Goal: Feedback & Contribution: Contribute content

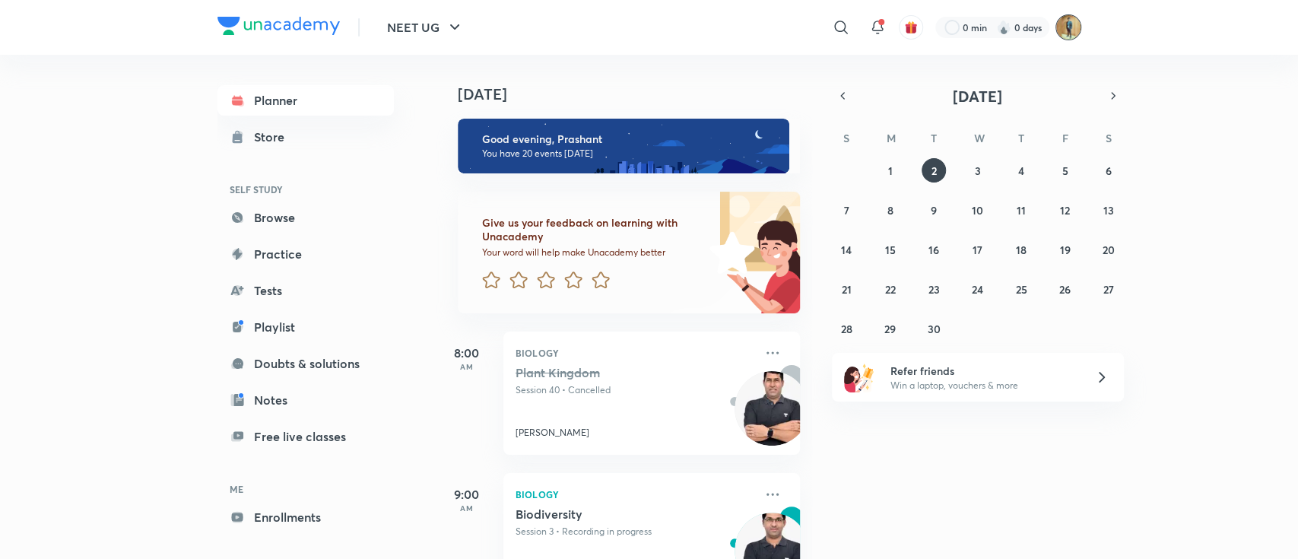
click at [1076, 33] on img at bounding box center [1068, 27] width 26 height 26
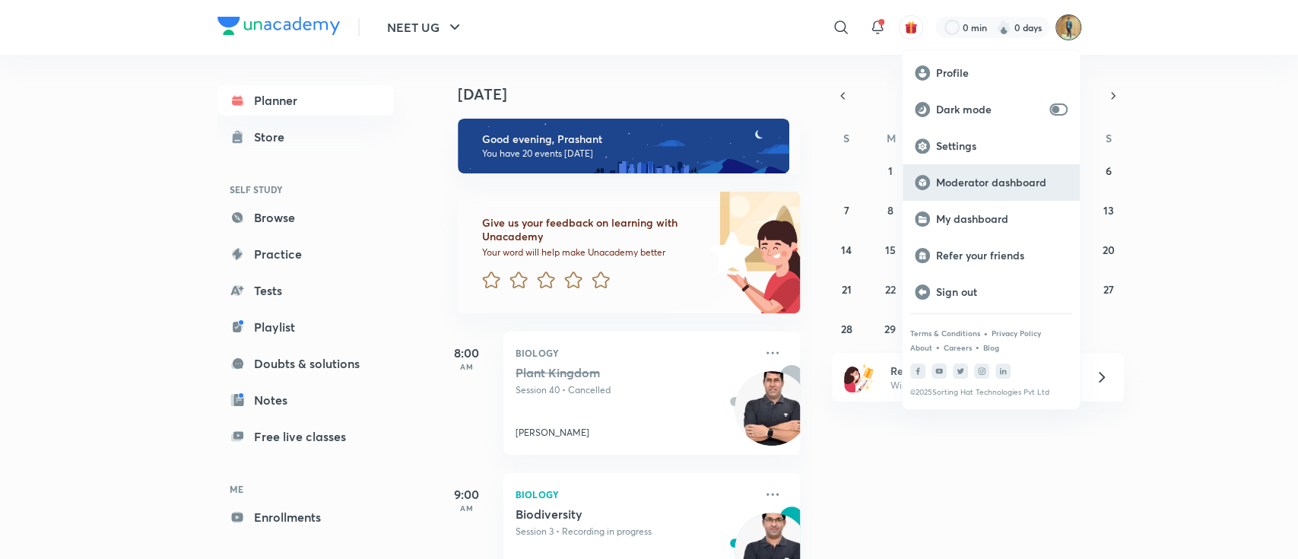
click at [980, 188] on p "Moderator dashboard" at bounding box center [1002, 183] width 132 height 14
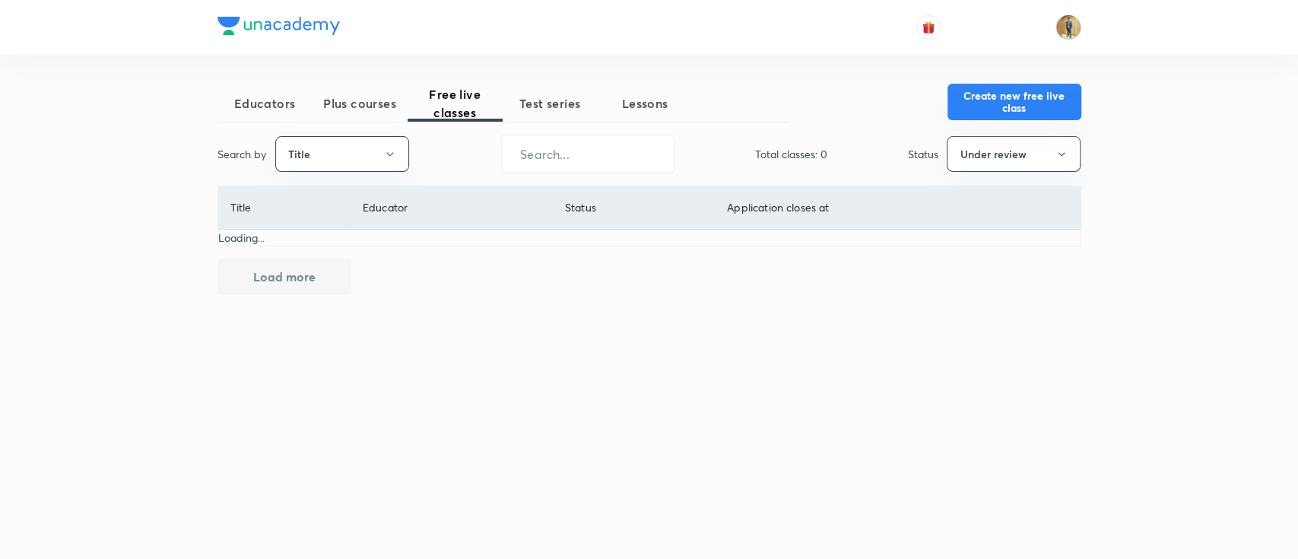
click at [1001, 95] on button "Create new free live class" at bounding box center [1014, 102] width 134 height 36
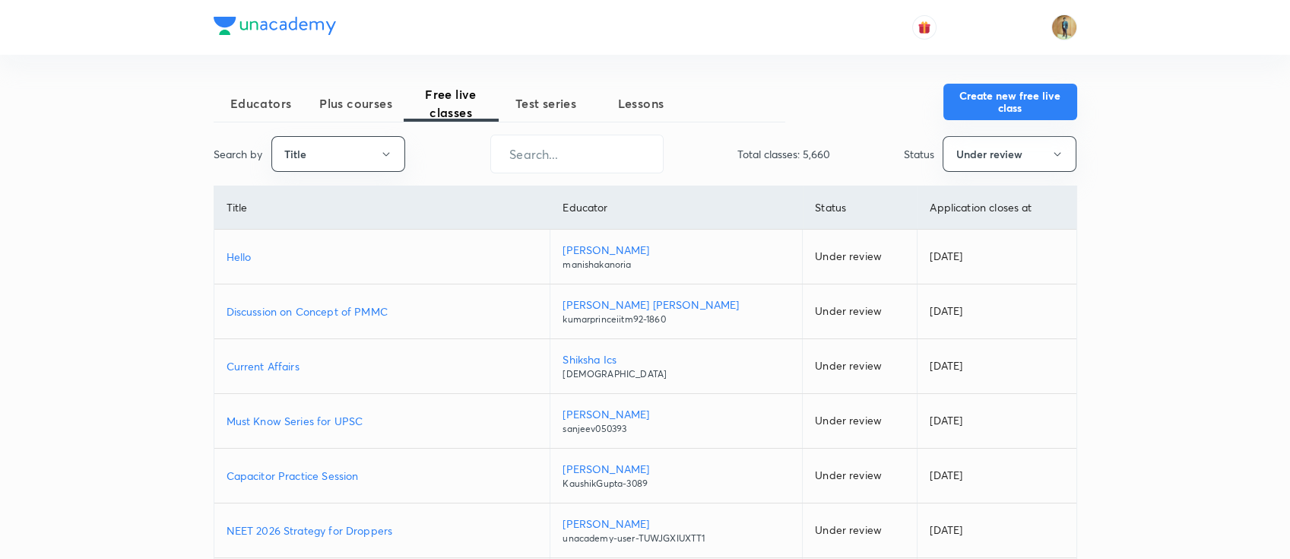
click at [1008, 109] on button "Create new free live class" at bounding box center [1011, 102] width 134 height 36
click at [1019, 109] on button "Create new free live class" at bounding box center [1011, 102] width 134 height 36
click at [1001, 95] on button "Create new free live class" at bounding box center [1011, 102] width 134 height 36
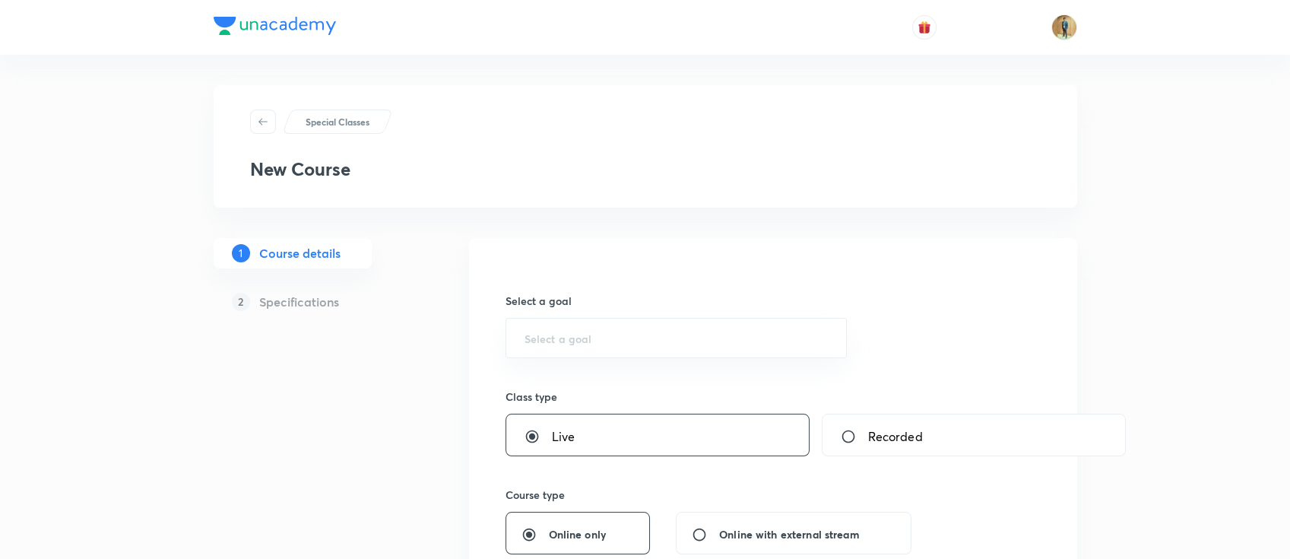
click at [665, 339] on input "text" at bounding box center [677, 338] width 304 height 14
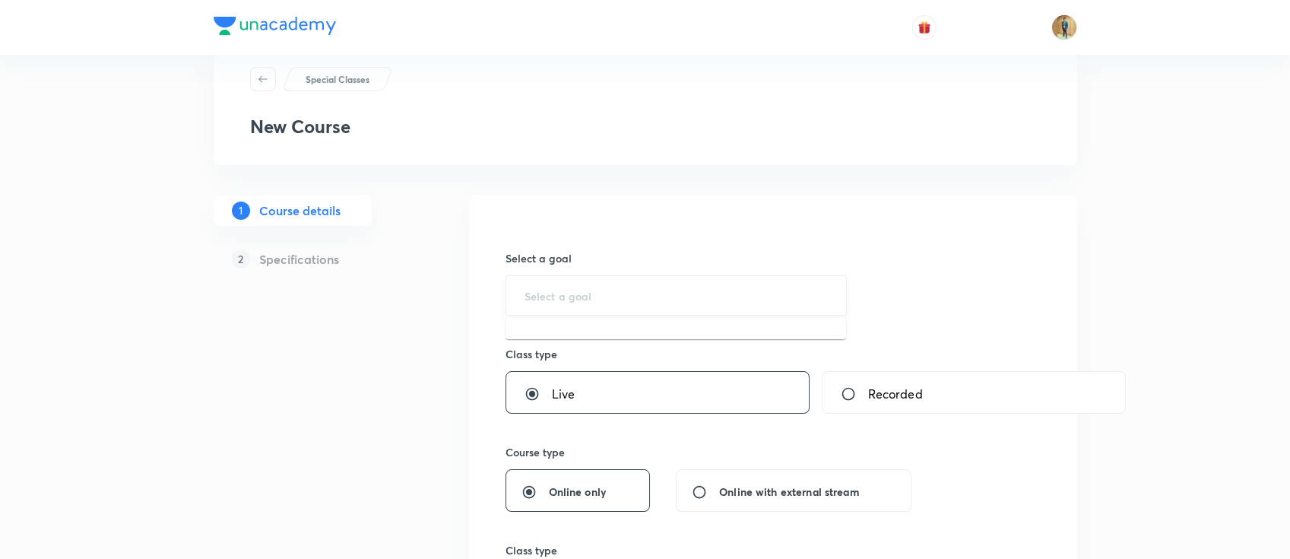
scroll to position [67, 0]
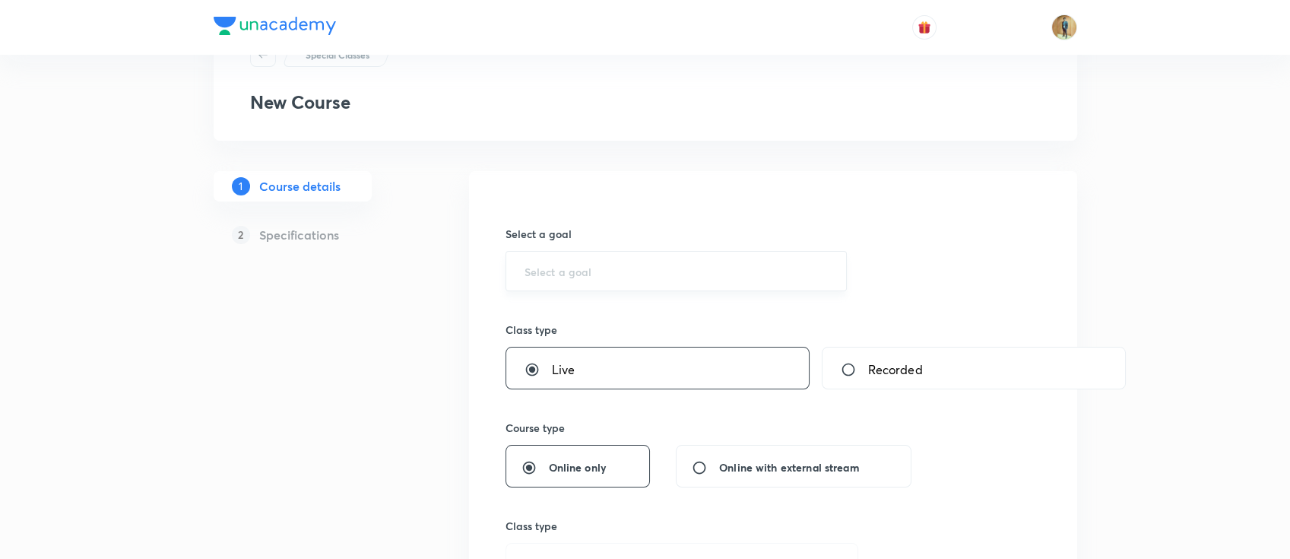
click at [665, 271] on input "text" at bounding box center [677, 271] width 304 height 14
click at [636, 265] on input "text" at bounding box center [677, 271] width 304 height 14
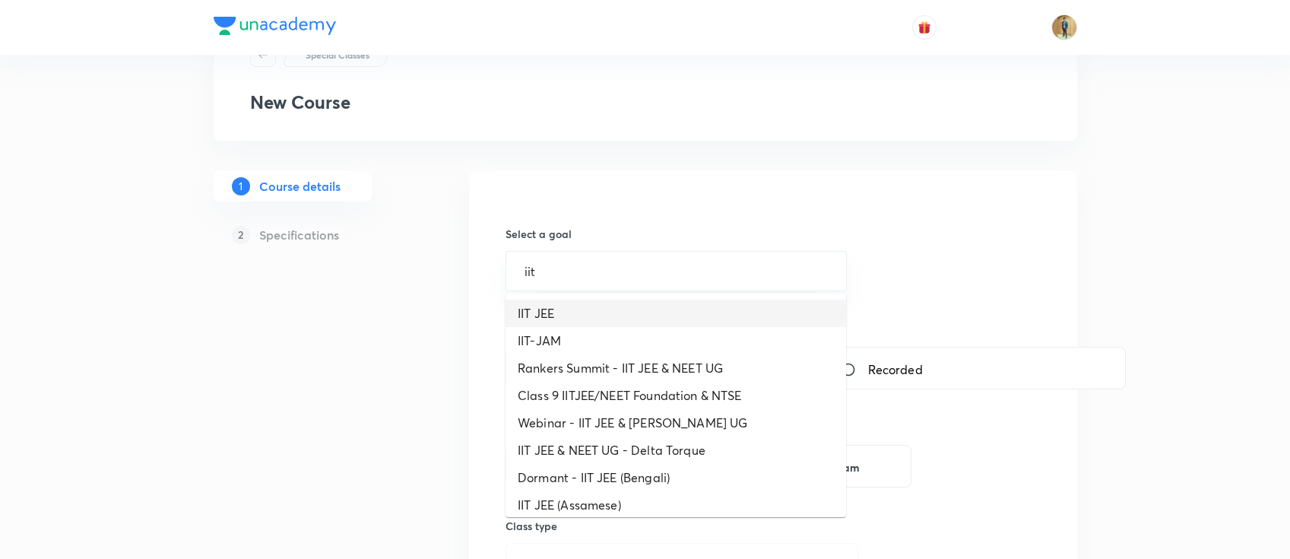
click at [615, 312] on li "IIT JEE" at bounding box center [676, 313] width 341 height 27
type input "IIT JEE"
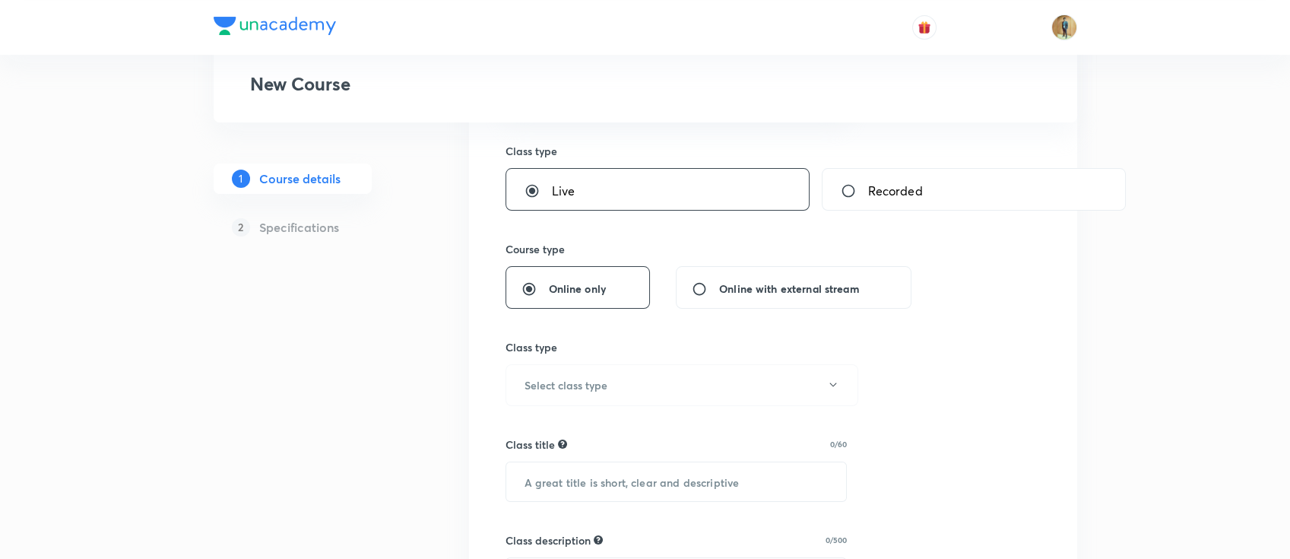
scroll to position [270, 0]
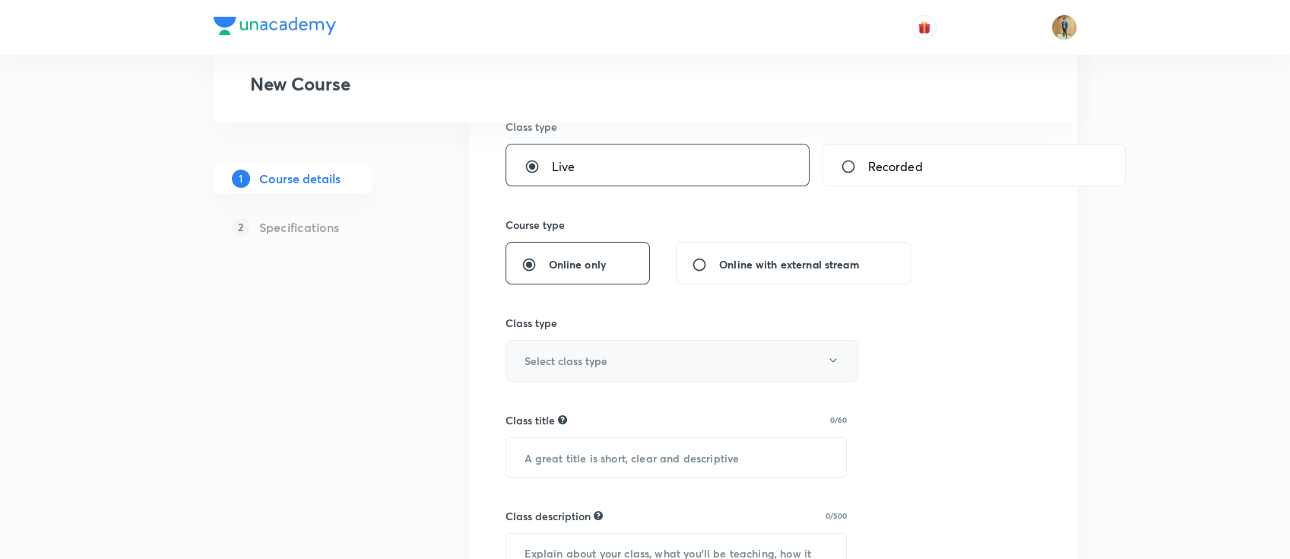
click at [665, 372] on button "Select class type" at bounding box center [682, 361] width 353 height 42
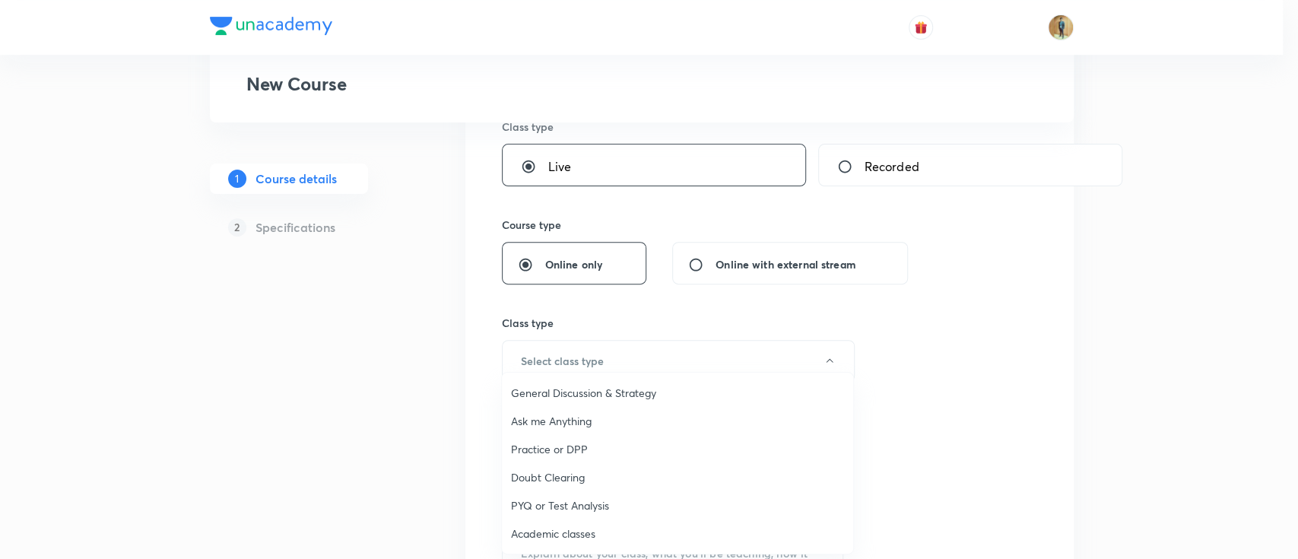
click at [578, 525] on span "Academic classes" at bounding box center [677, 533] width 333 height 16
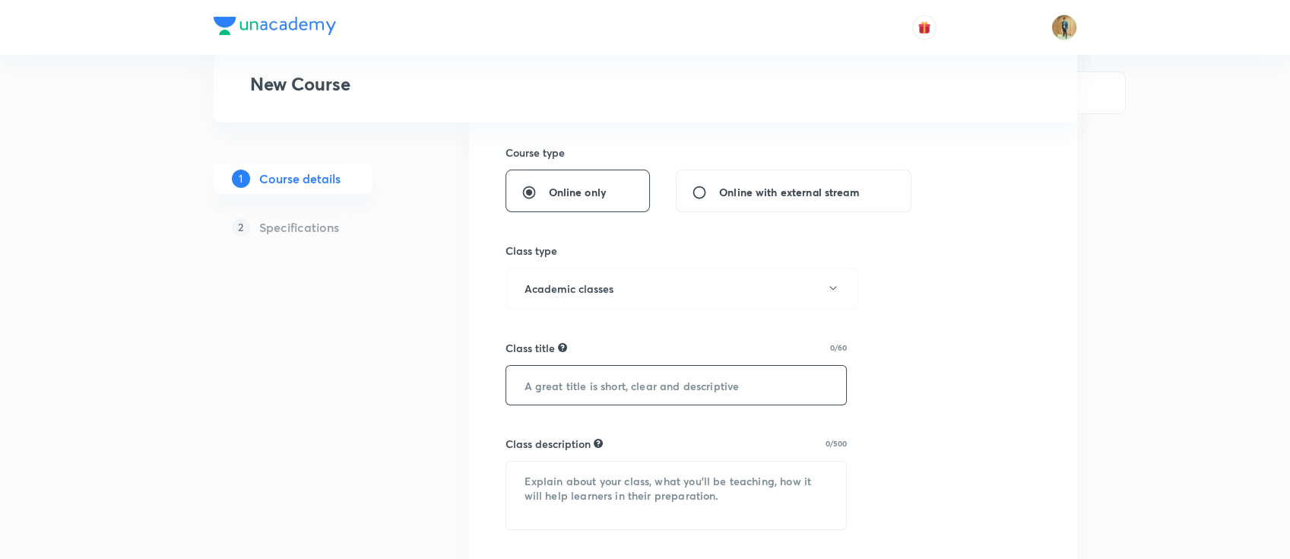
scroll to position [405, 0]
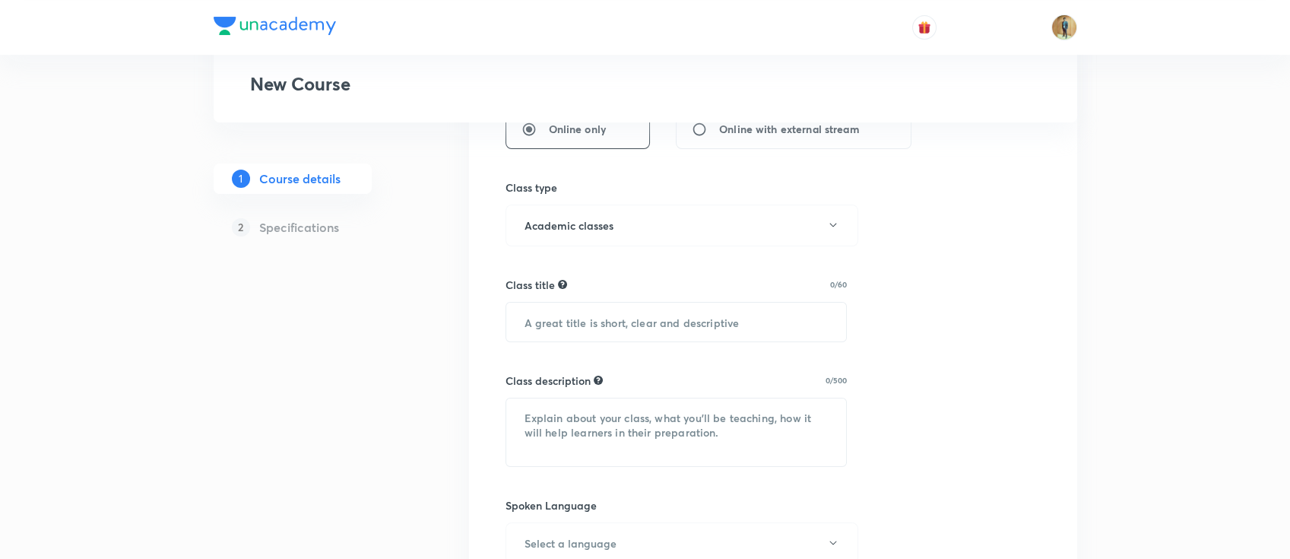
click at [584, 294] on div "Class title 0/60 ​" at bounding box center [677, 309] width 342 height 65
click at [589, 325] on div "A great title is short, clear and descriptive" at bounding box center [564, 310] width 160 height 38
click at [590, 323] on input "text" at bounding box center [676, 322] width 341 height 39
paste input "ત્રિકોણમિતીય વિધેયો (Trigonometric Functions)"
type input "ત્રિકોણમિતીય વિધેયો (Trigonometric Functions)"
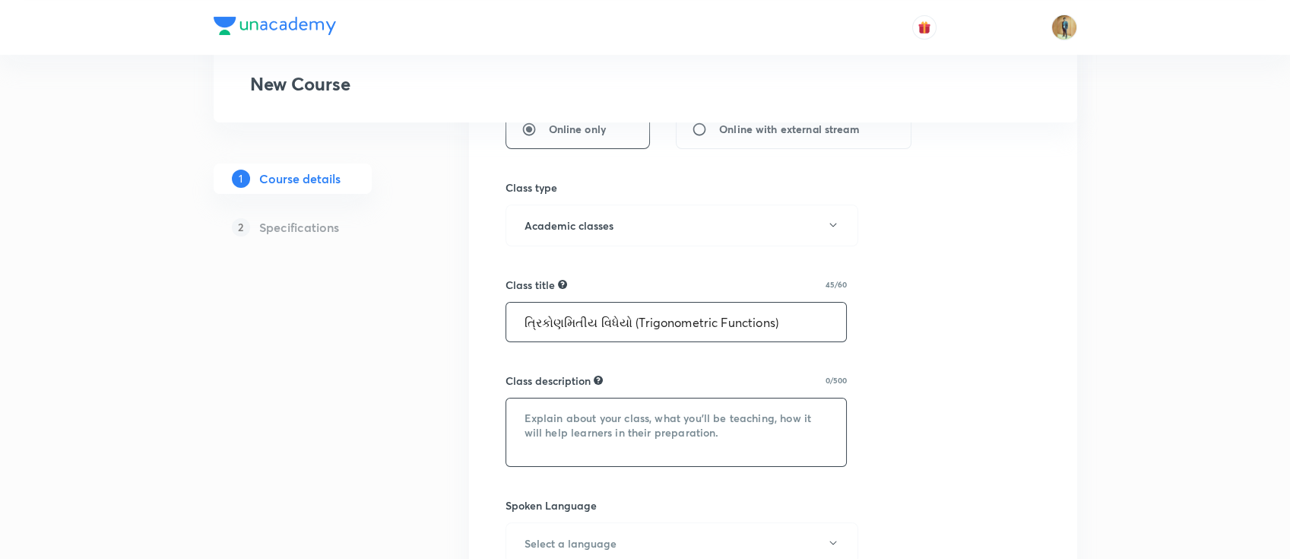
click at [590, 405] on textarea at bounding box center [676, 432] width 341 height 68
click at [592, 413] on textarea at bounding box center [676, 432] width 341 height 68
click at [683, 436] on textarea "To enrich screen reader interactions, please activate Accessibility in Grammarl…" at bounding box center [676, 432] width 341 height 68
paste textarea "In this course, PS SIR will provide in-depth knowledge of Mathematics. The cour…"
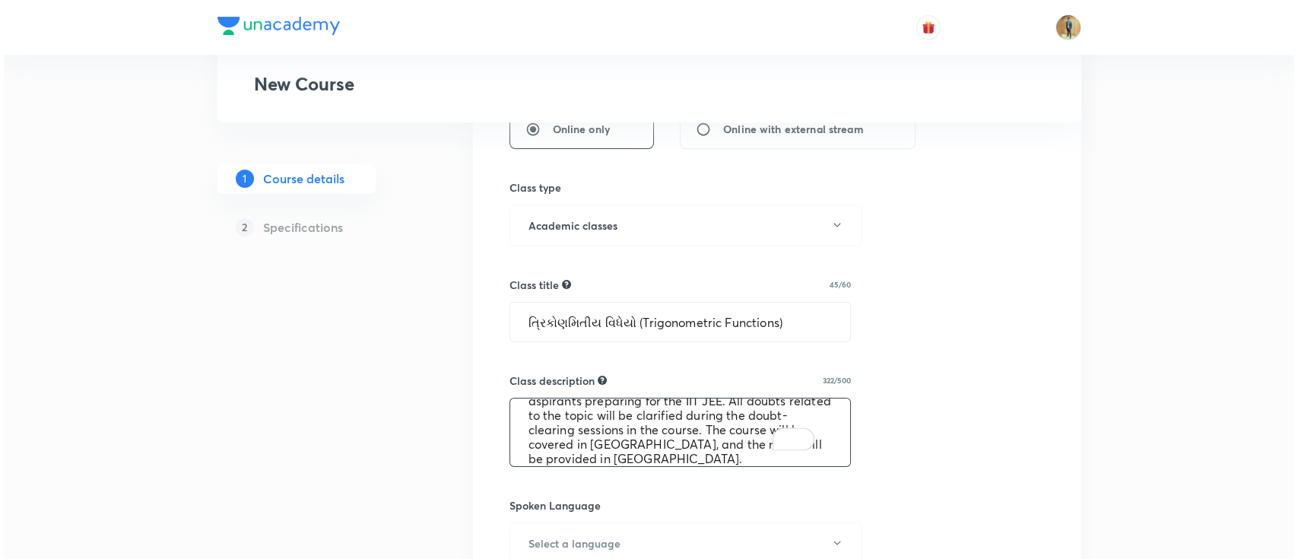
scroll to position [675, 0]
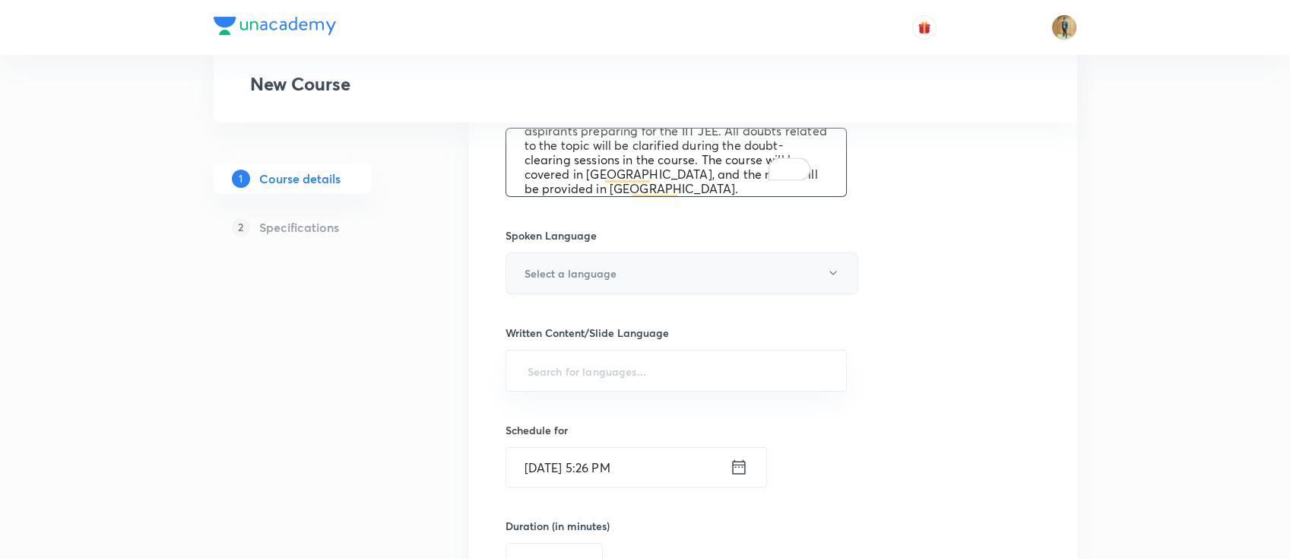
type textarea "In this course, PS SIR will provide in-depth knowledge of Mathematics. The cour…"
click at [627, 281] on button "Select a language" at bounding box center [682, 273] width 353 height 42
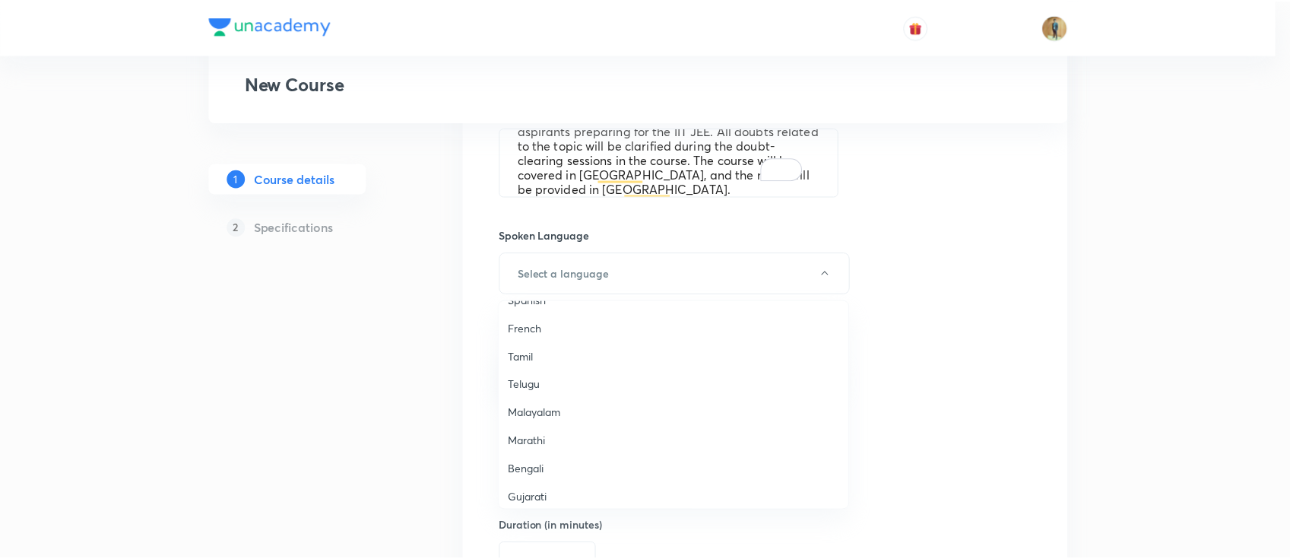
scroll to position [202, 0]
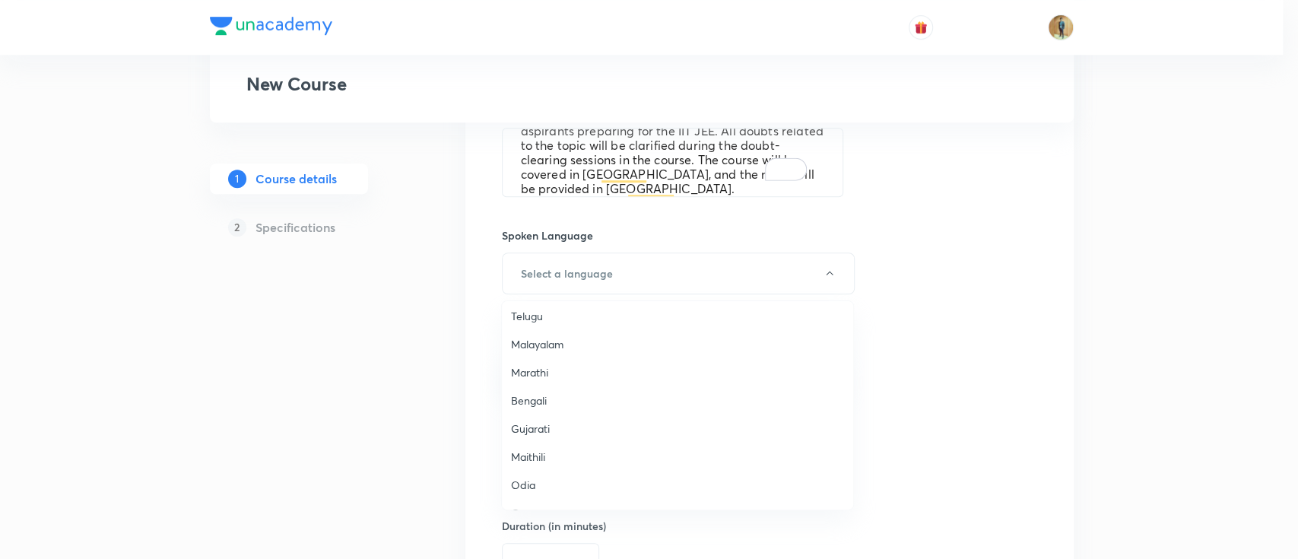
click at [540, 431] on span "Gujarati" at bounding box center [677, 428] width 333 height 16
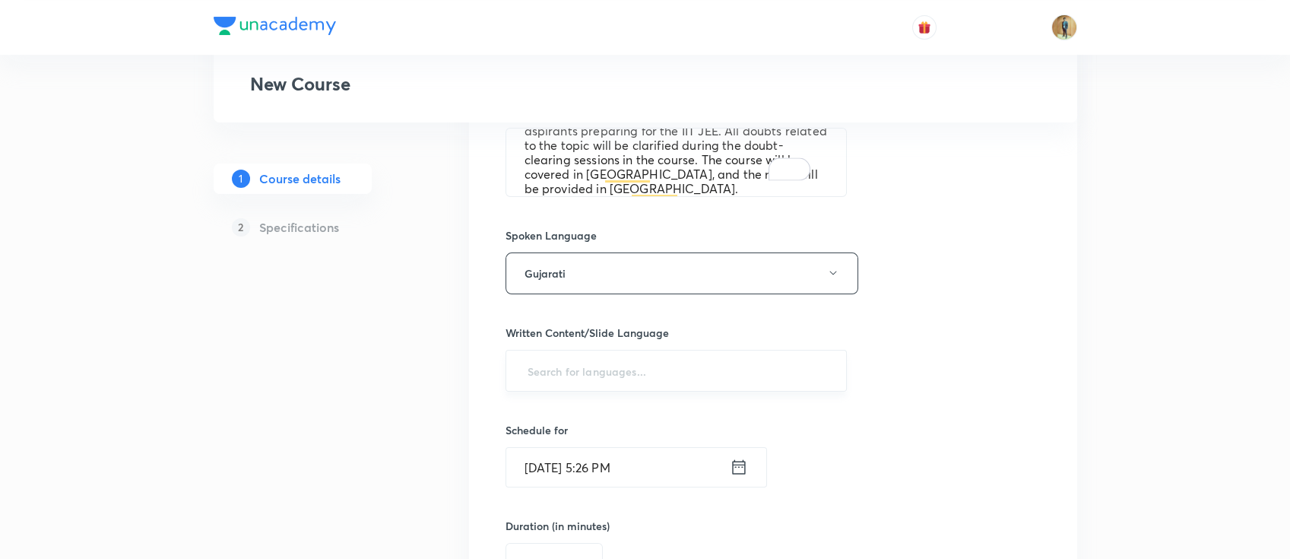
click at [629, 378] on input "text" at bounding box center [677, 371] width 304 height 28
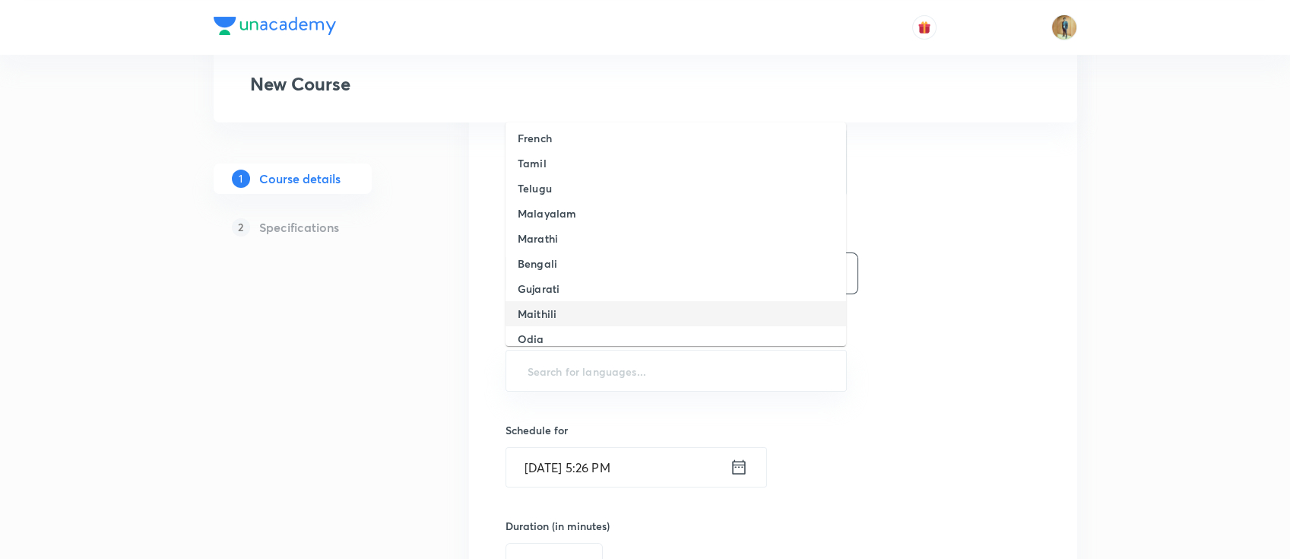
scroll to position [135, 0]
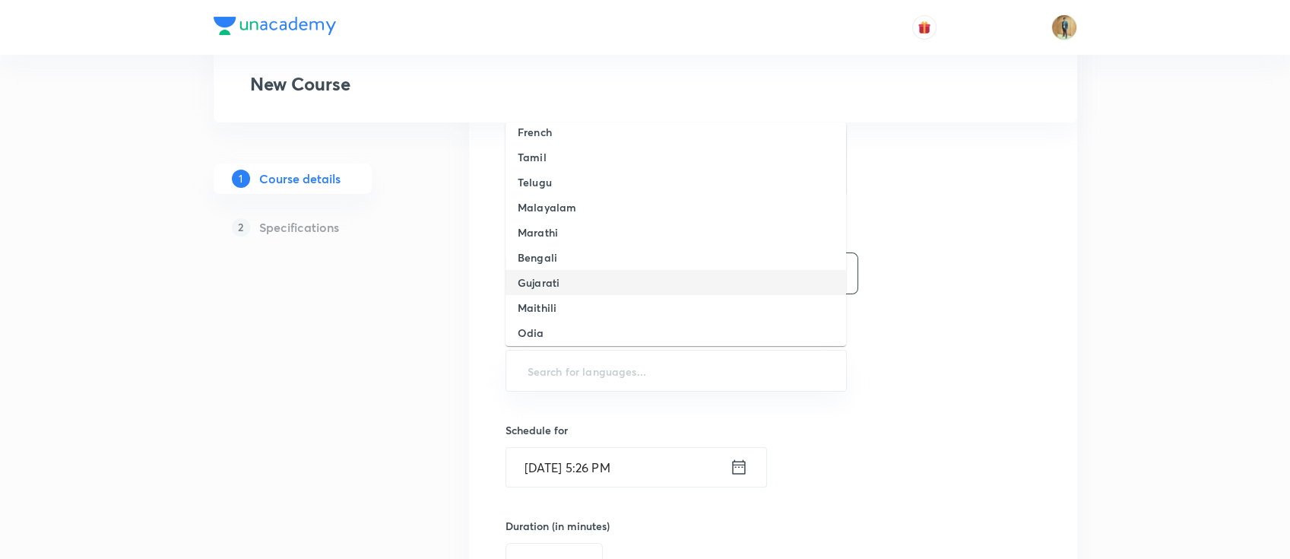
click at [568, 291] on li "Gujarati" at bounding box center [676, 282] width 341 height 25
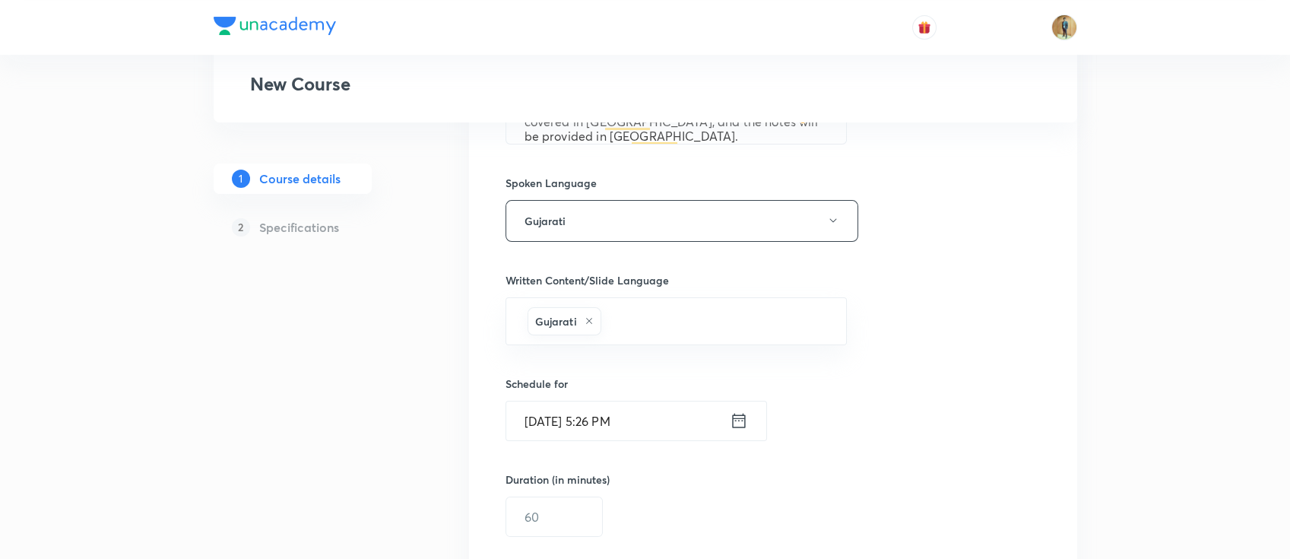
scroll to position [811, 0]
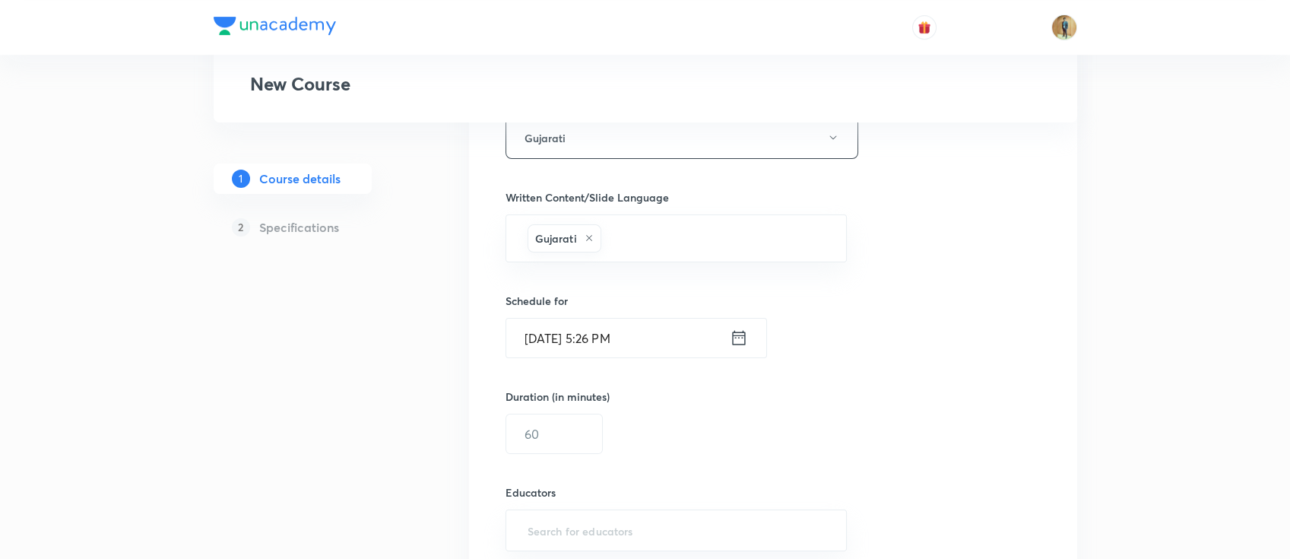
click at [595, 327] on input "Sep 2, 2025, 5:26 PM" at bounding box center [618, 338] width 224 height 39
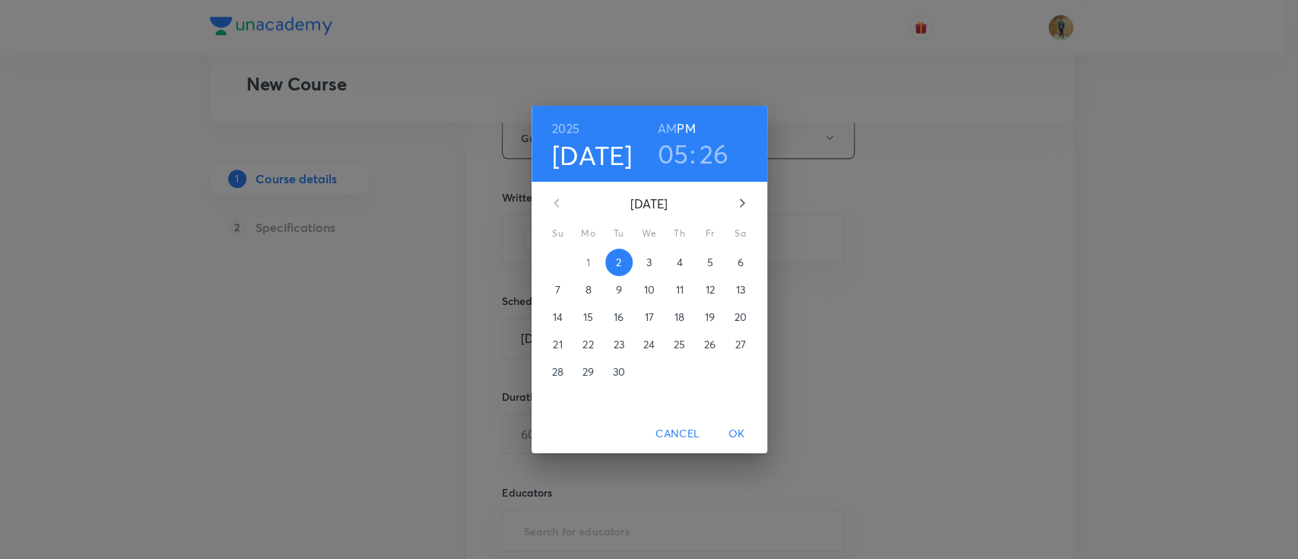
click at [650, 264] on p "3" at bounding box center [648, 262] width 5 height 15
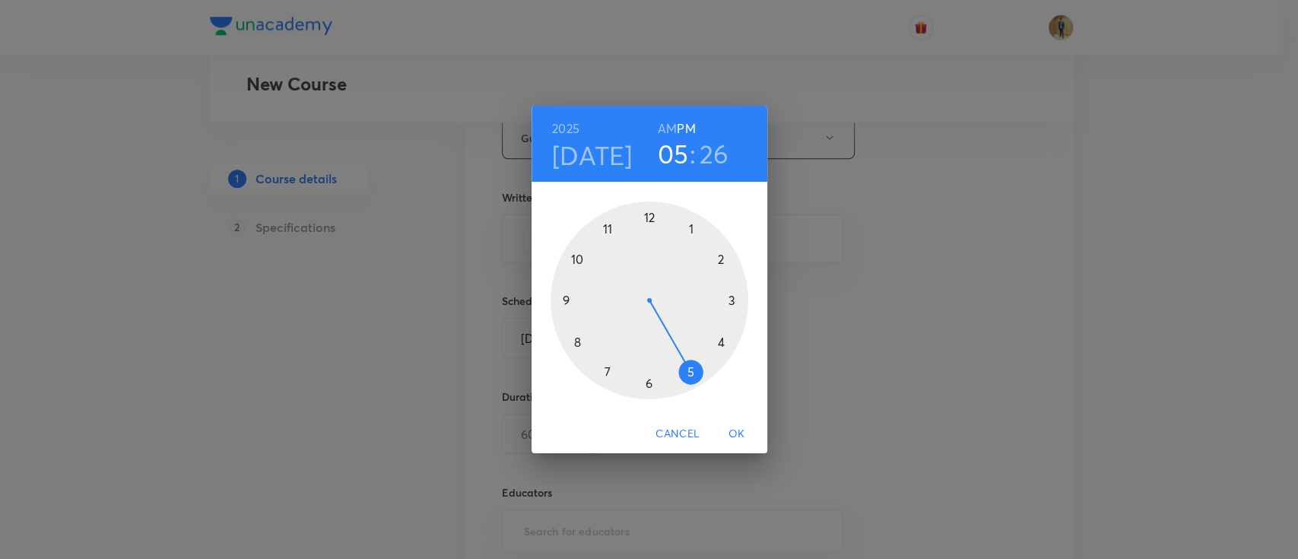
click at [667, 130] on h6 "AM" at bounding box center [667, 128] width 19 height 21
click at [577, 342] on div at bounding box center [650, 300] width 198 height 198
click at [650, 219] on div at bounding box center [650, 300] width 198 height 198
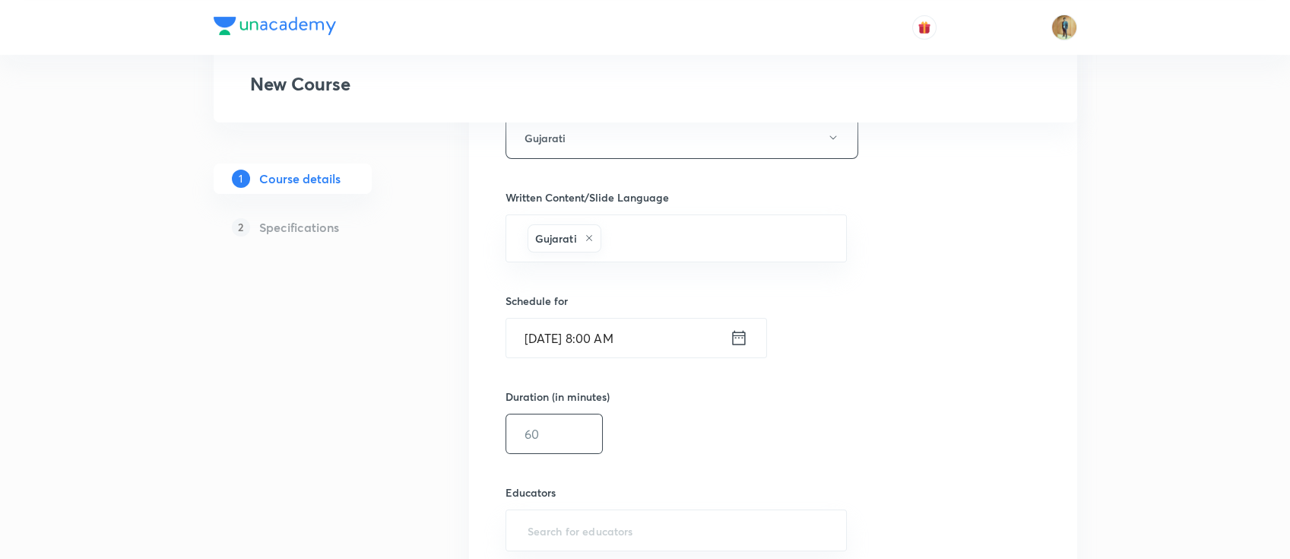
click at [577, 431] on input "text" at bounding box center [554, 433] width 96 height 39
type input "55"
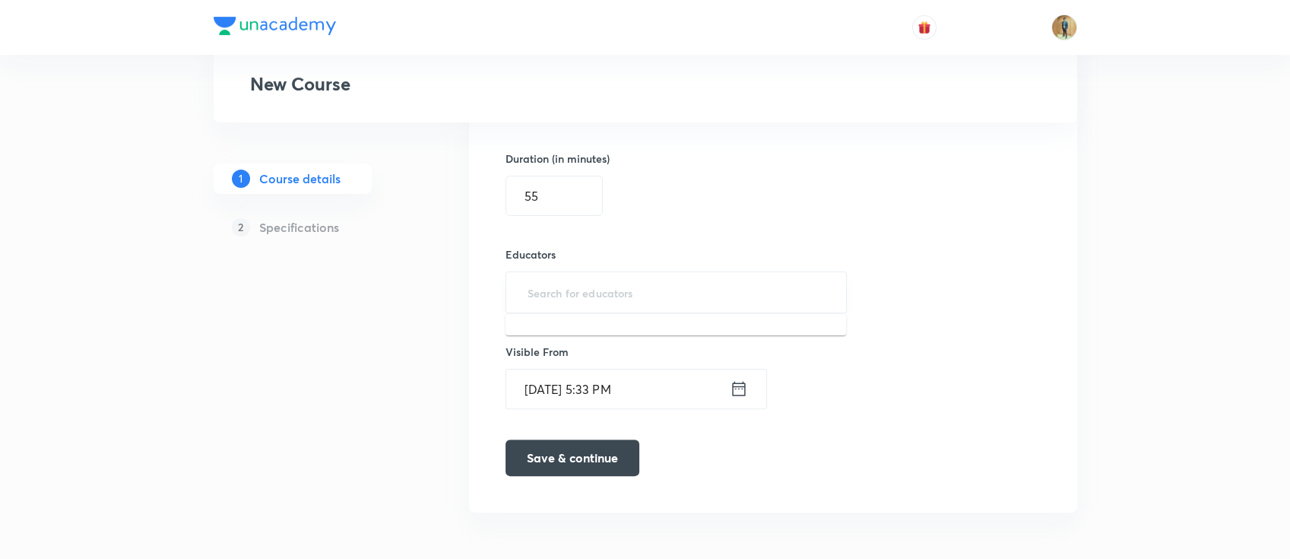
click at [595, 295] on input "text" at bounding box center [677, 292] width 304 height 28
paste input "unacademy-user-70BQOYDZWBE"
type input "unacademy-user-70BQOYDZWBE"
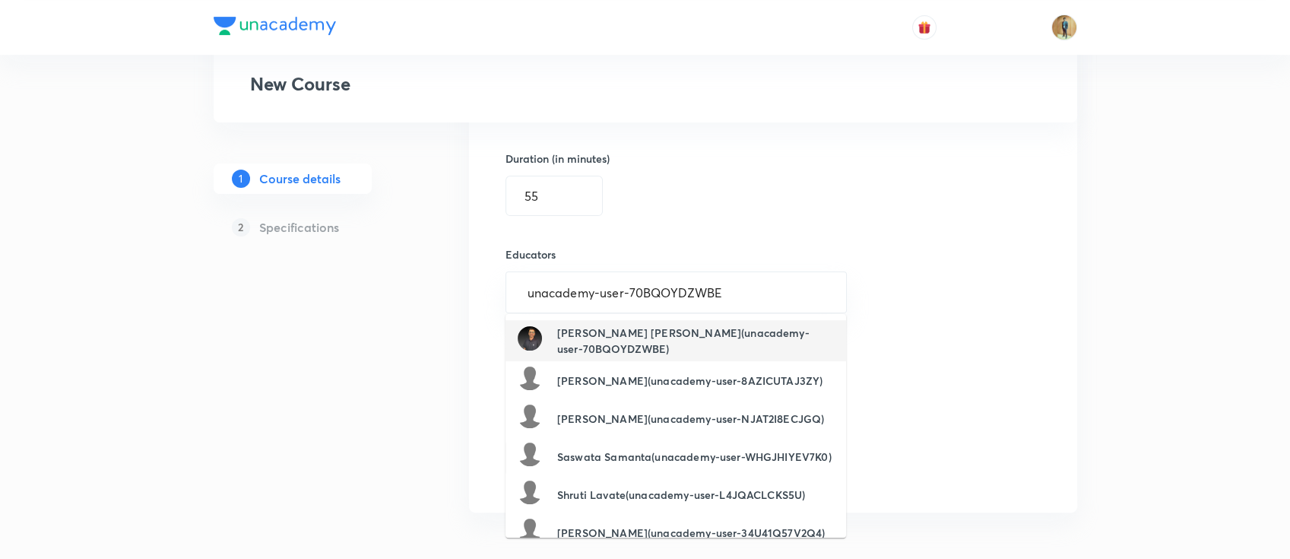
click at [625, 334] on h6 "Satasia Pankajkumar Himatlal(unacademy-user-70BQOYDZWBE)" at bounding box center [695, 341] width 277 height 32
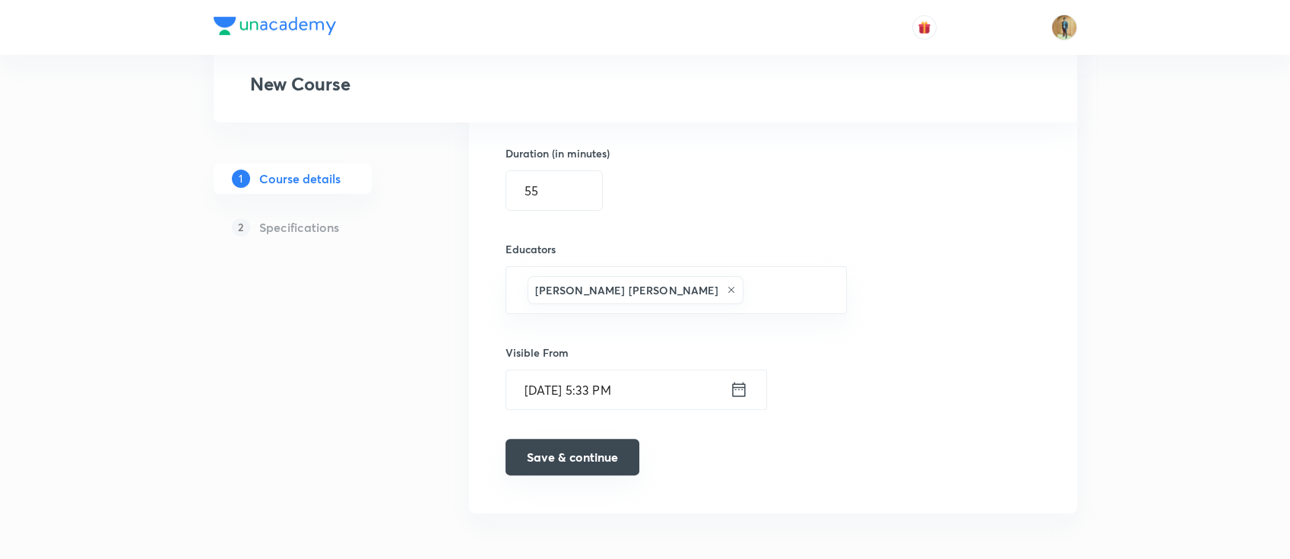
click at [576, 452] on button "Save & continue" at bounding box center [573, 457] width 134 height 36
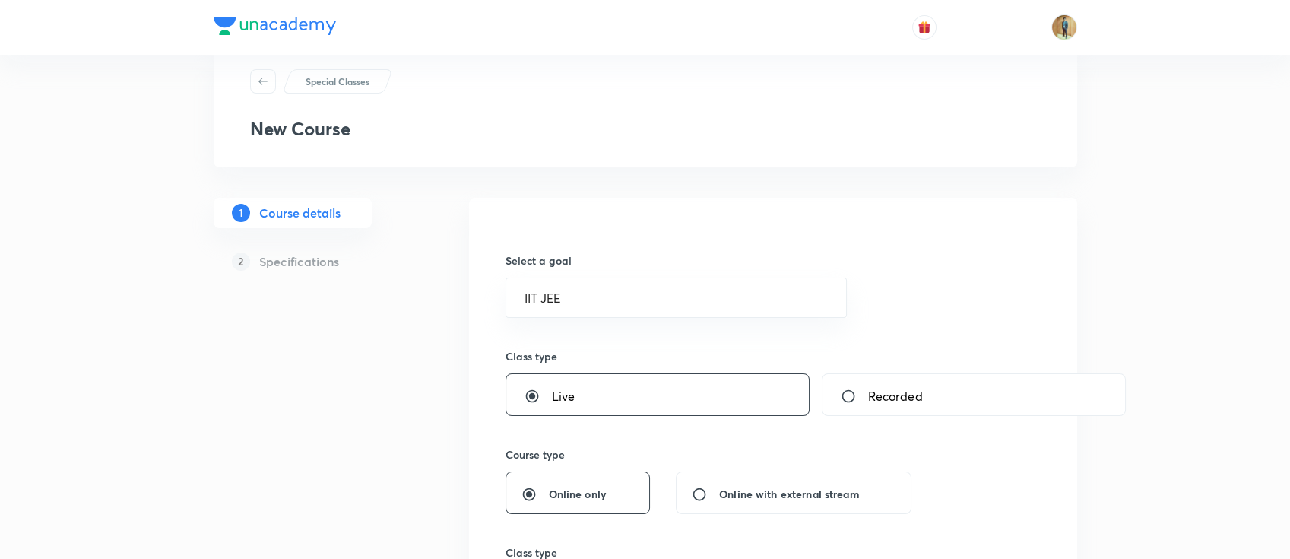
scroll to position [59, 0]
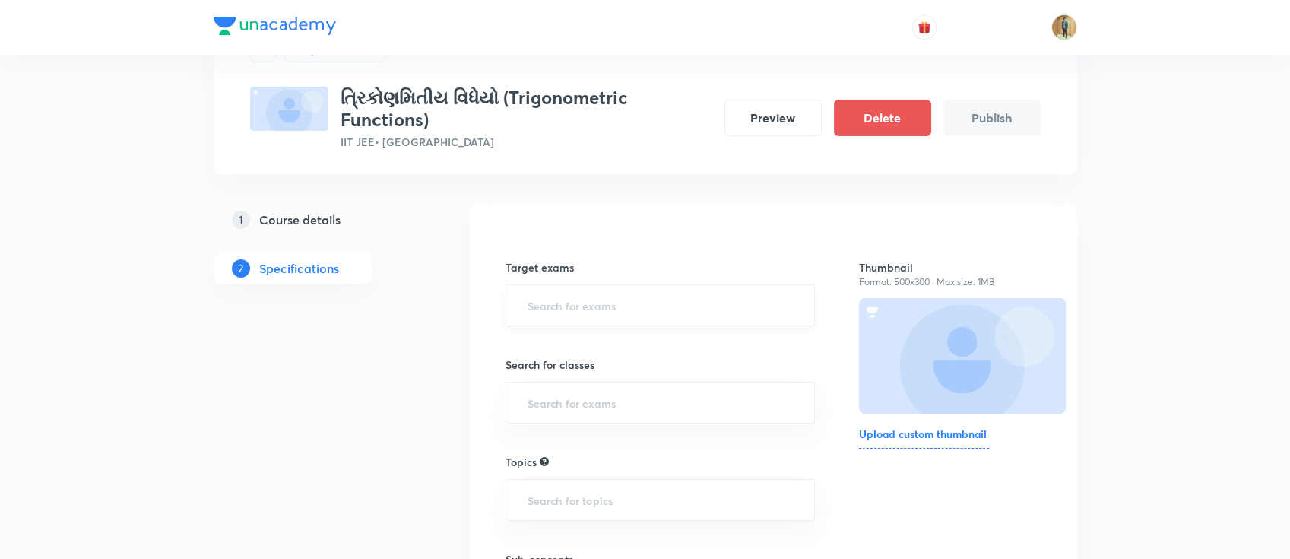
scroll to position [135, 0]
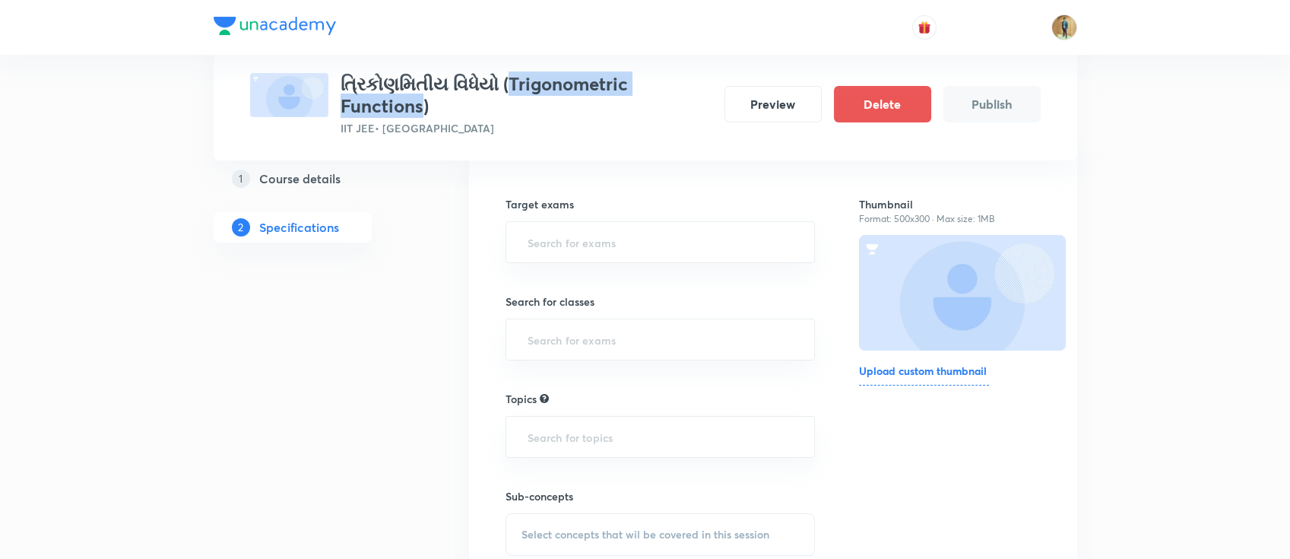
drag, startPoint x: 515, startPoint y: 88, endPoint x: 421, endPoint y: 97, distance: 94.0
click at [421, 97] on h3 "ત્રિકોણમિતીય વિધેયો (Trigonometric Functions)" at bounding box center [527, 95] width 372 height 44
copy h3 "Trigonometric Functions"
click at [605, 250] on input "text" at bounding box center [661, 242] width 272 height 28
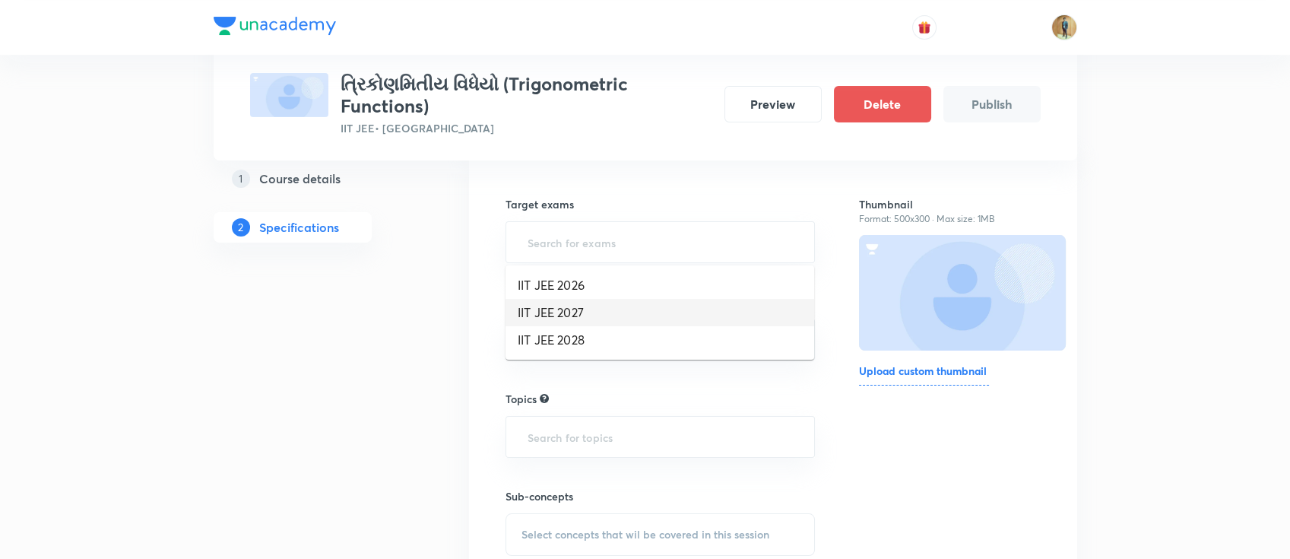
click at [595, 313] on li "IIT JEE 2027" at bounding box center [660, 312] width 309 height 27
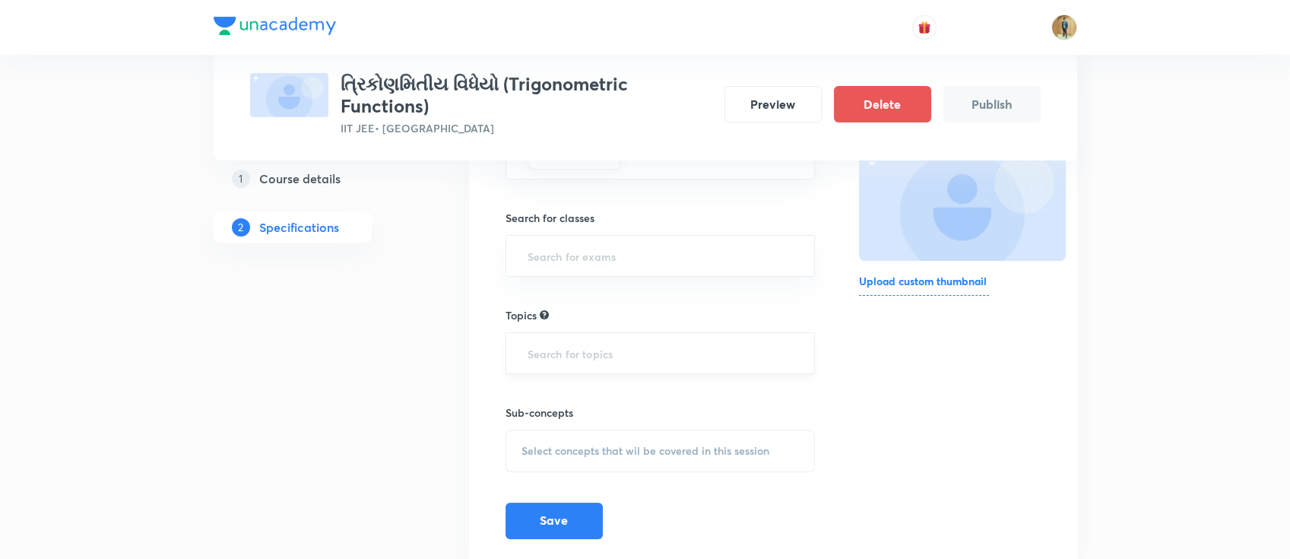
scroll to position [270, 0]
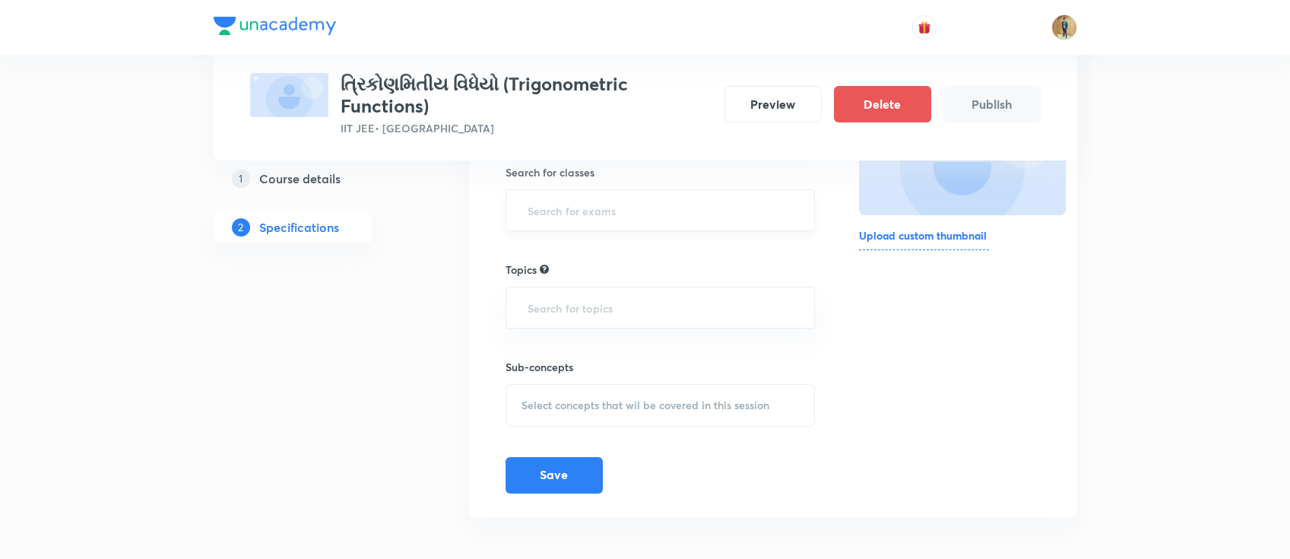
click at [596, 210] on input "text" at bounding box center [661, 210] width 272 height 28
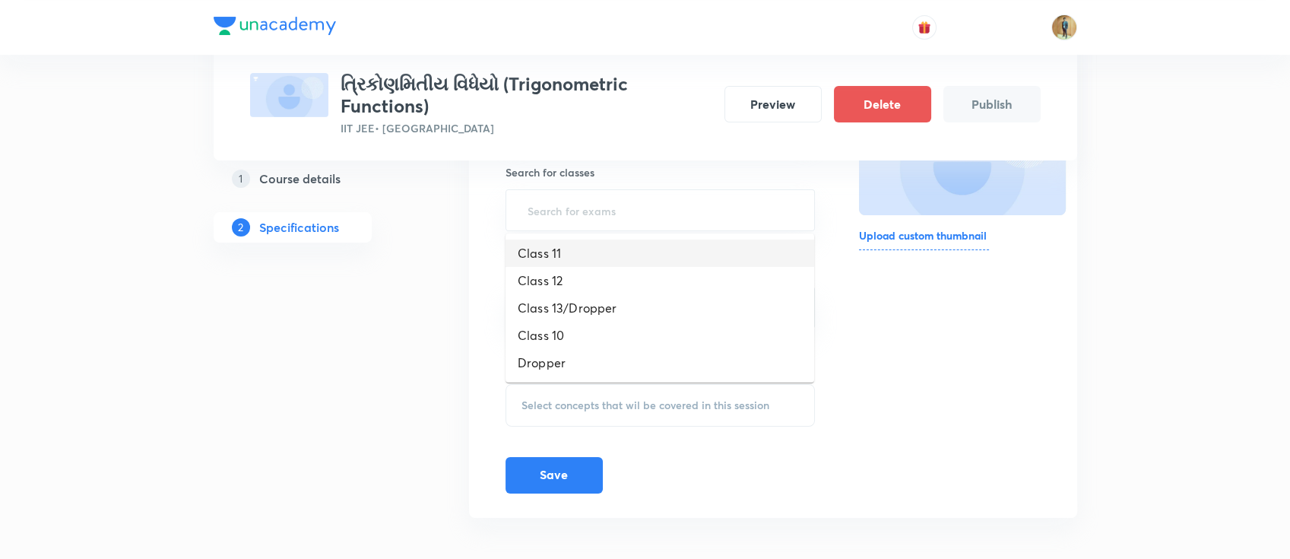
click at [611, 256] on li "Class 11" at bounding box center [660, 253] width 309 height 27
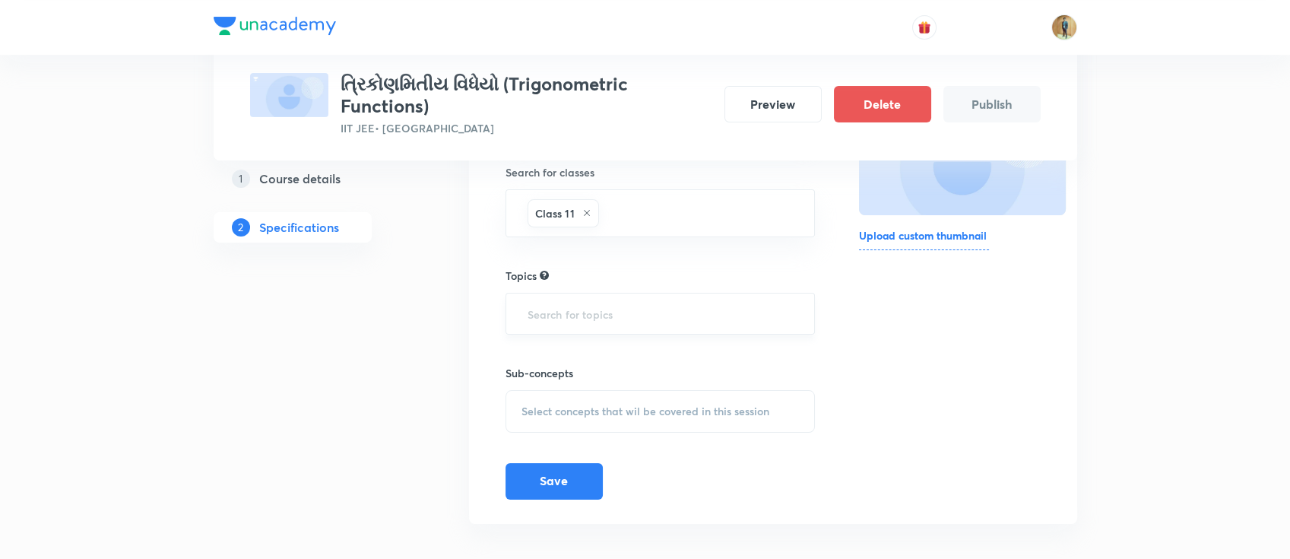
click at [635, 310] on input "text" at bounding box center [661, 314] width 272 height 28
paste input "Trigonometric Functions"
type input "Trigonometric Functions"
click at [684, 371] on ul "Mathematics -> Inverse Trigonometric Functions" at bounding box center [660, 356] width 309 height 40
click at [704, 354] on li "Mathematics -> Inverse Trigonometric Functions" at bounding box center [660, 355] width 309 height 27
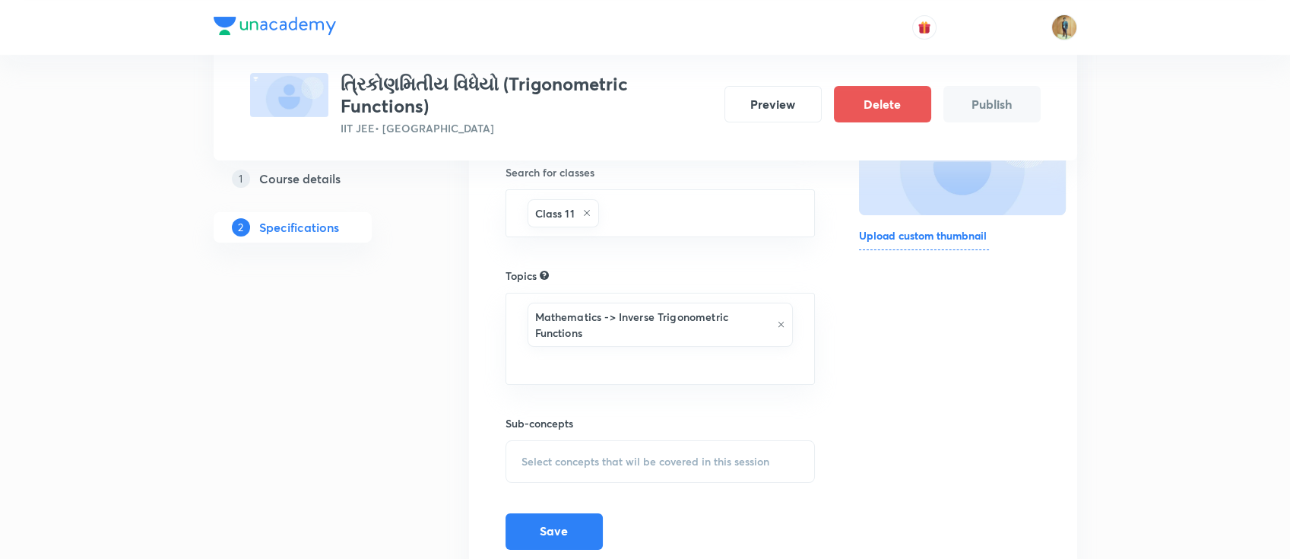
click at [601, 441] on div "Select concepts that wil be covered in this session" at bounding box center [661, 461] width 310 height 43
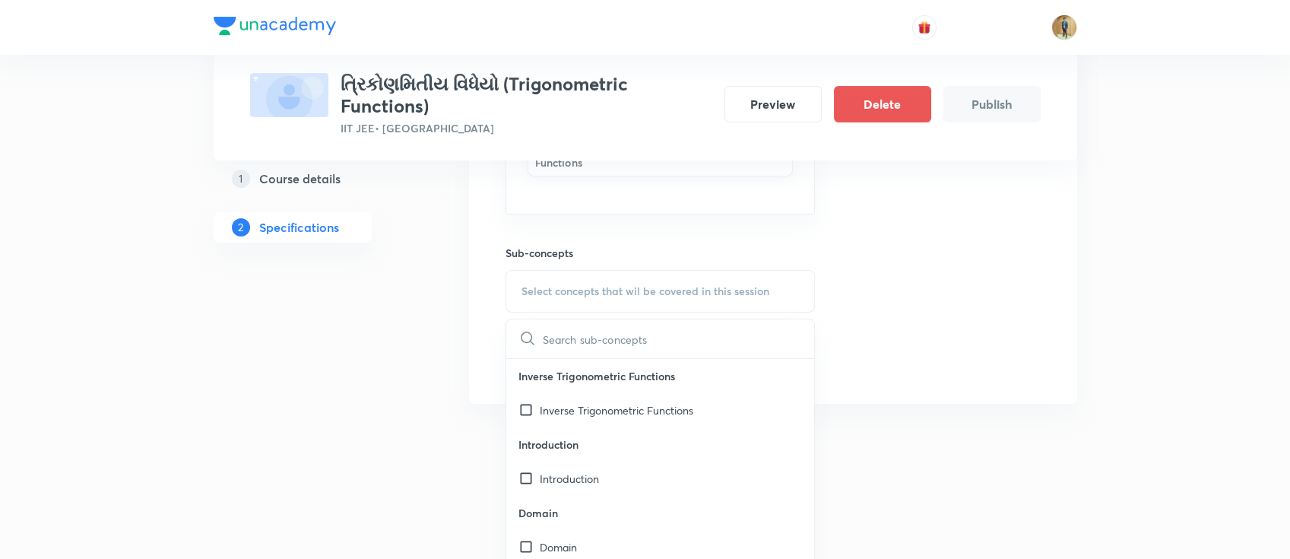
scroll to position [505, 0]
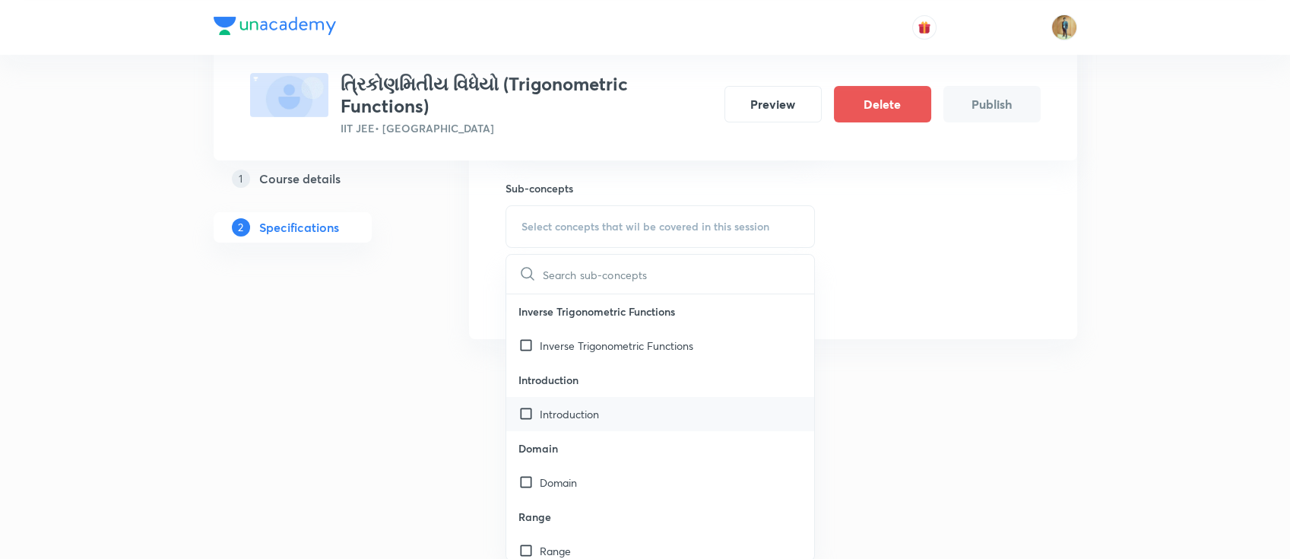
click at [574, 413] on p "Introduction" at bounding box center [569, 414] width 59 height 16
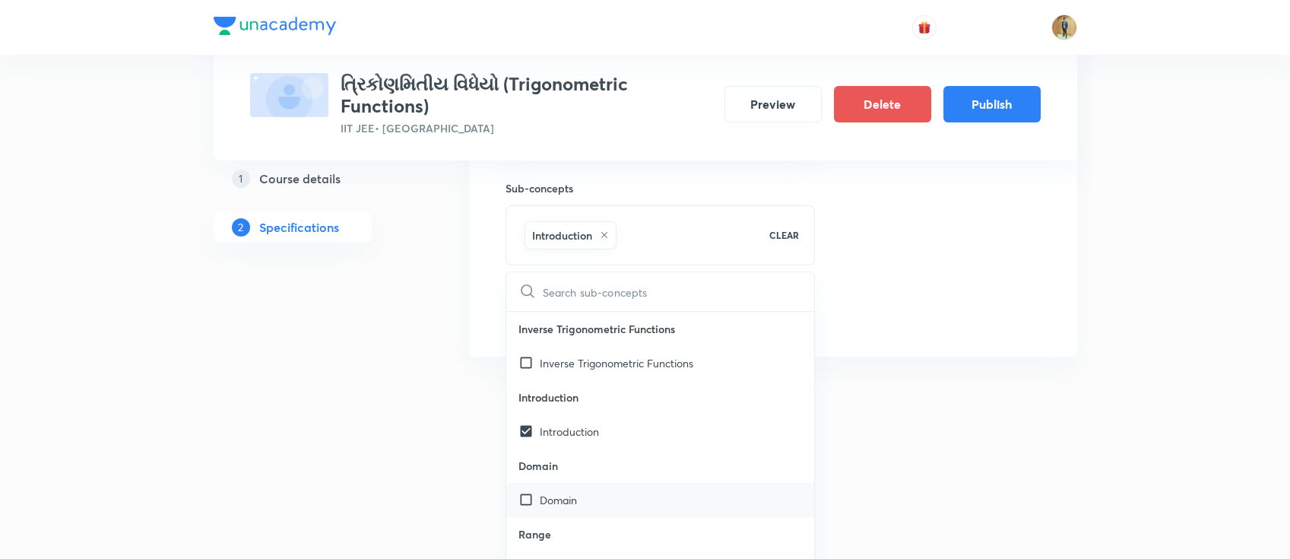
click at [565, 492] on p "Domain" at bounding box center [558, 500] width 37 height 16
checkbox input "true"
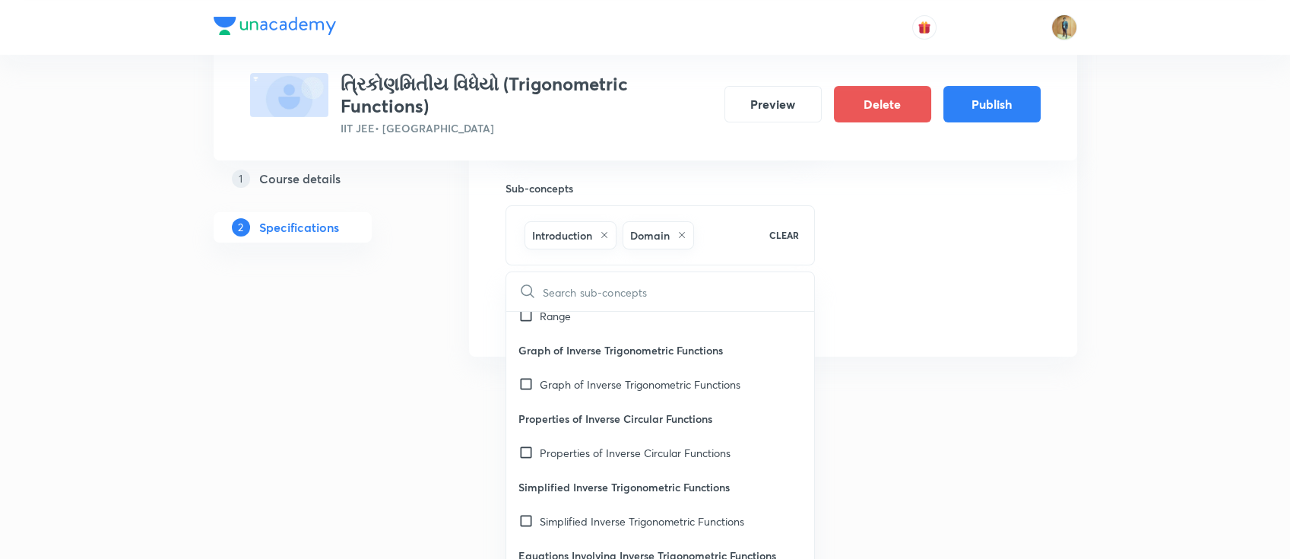
scroll to position [270, 0]
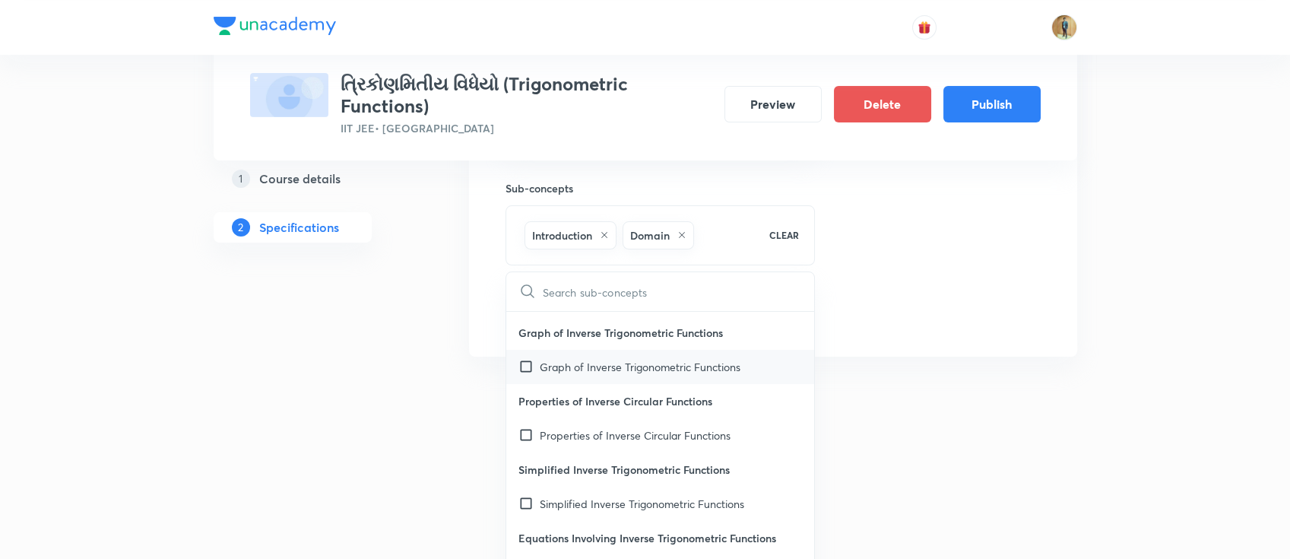
click at [576, 359] on p "Graph of Inverse Trigonometric Functions" at bounding box center [640, 367] width 201 height 16
checkbox input "true"
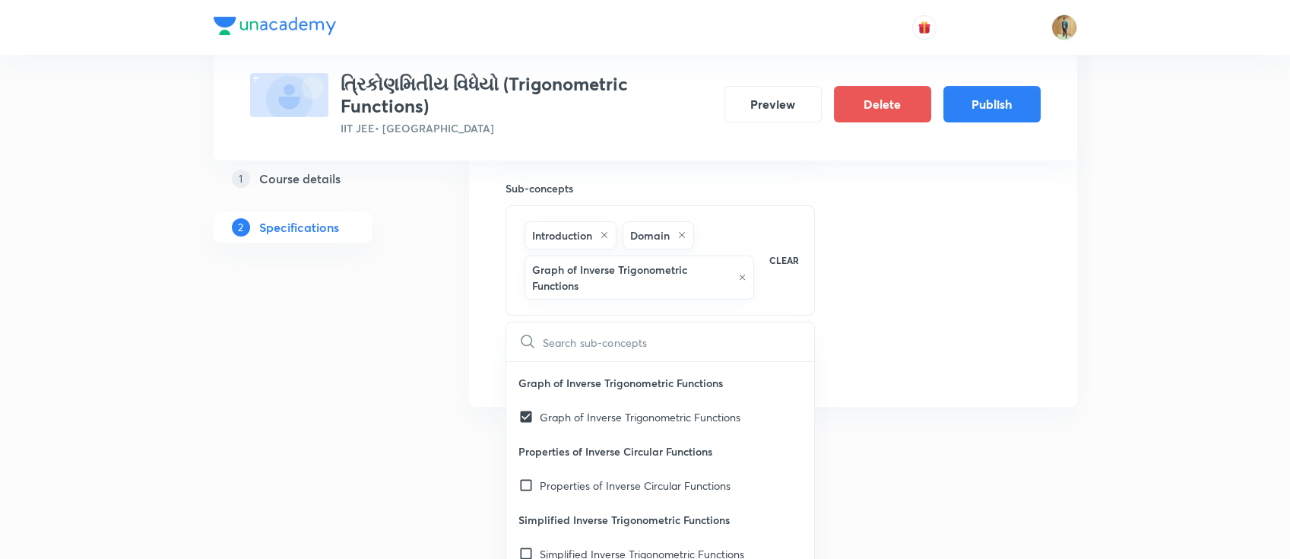
click at [640, 434] on p "Properties of Inverse Circular Functions" at bounding box center [660, 451] width 309 height 34
click at [636, 481] on p "Properties of Inverse Circular Functions" at bounding box center [635, 486] width 191 height 16
checkbox input "true"
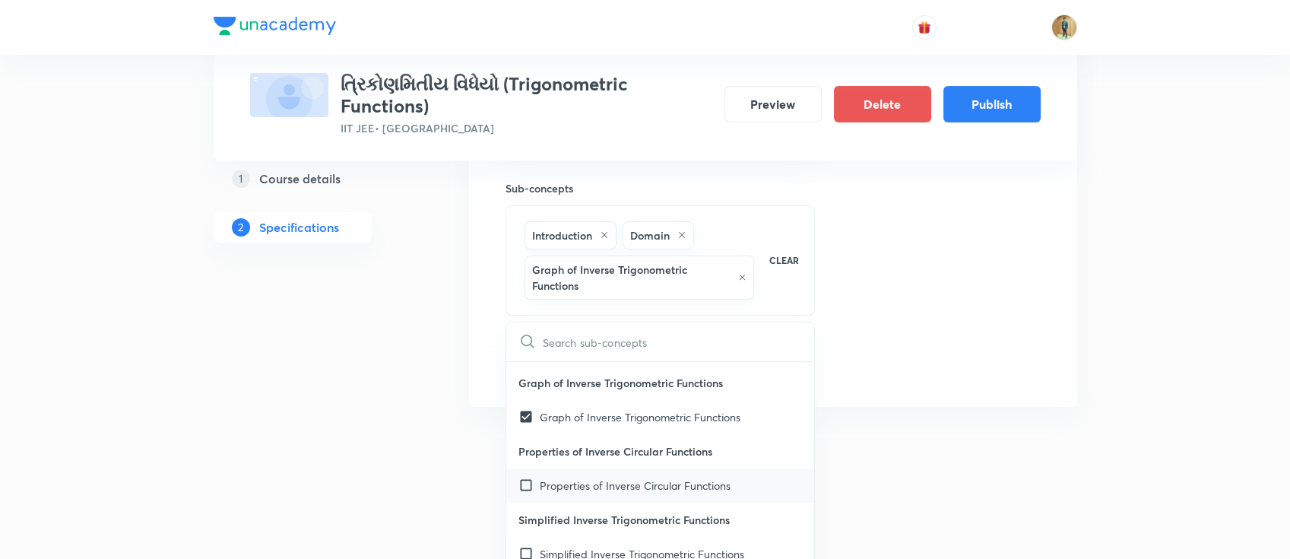
checkbox input "true"
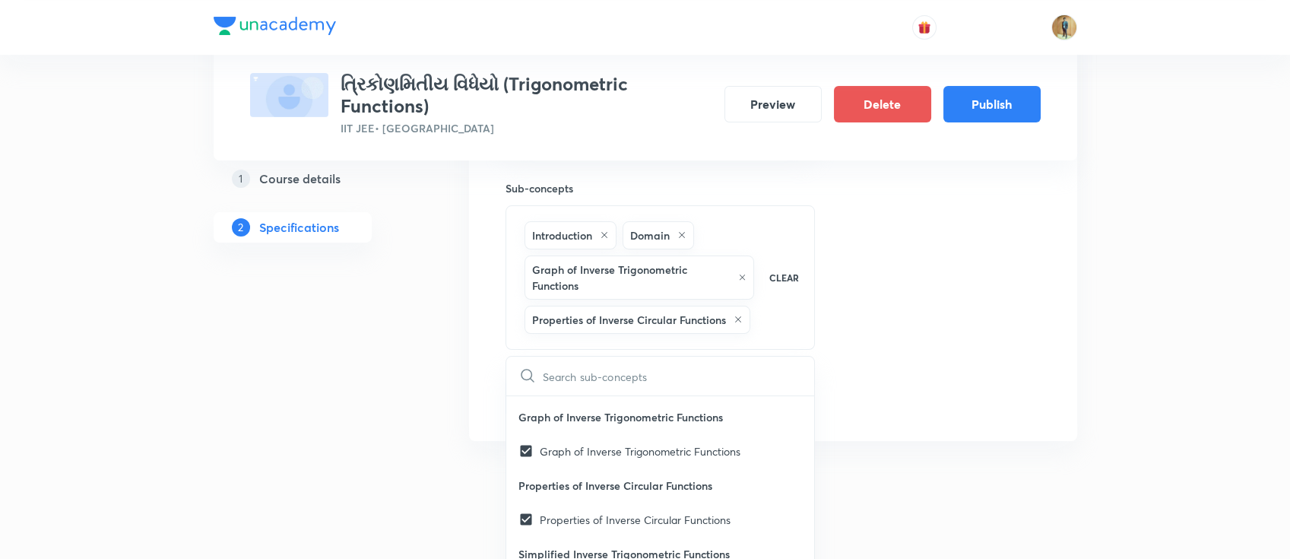
click at [852, 391] on div "Target exams IIT JEE 2027 ​ Search for classes Class 11 ​ Topics Mathematics ->…" at bounding box center [773, 105] width 535 height 621
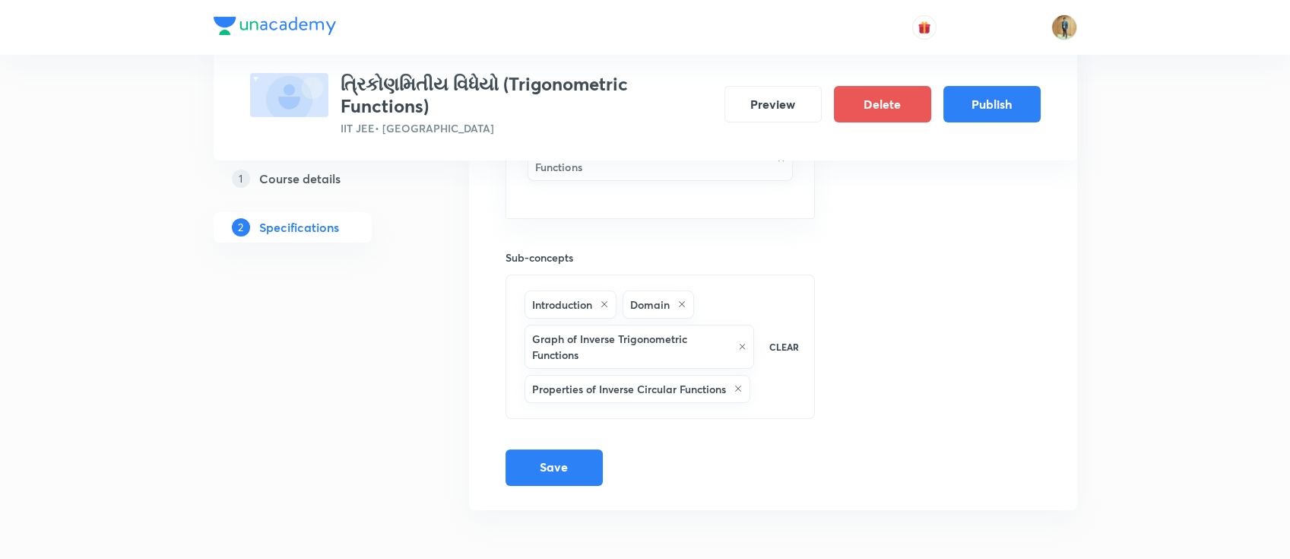
scroll to position [433, 0]
click at [572, 454] on button "Save" at bounding box center [554, 468] width 97 height 36
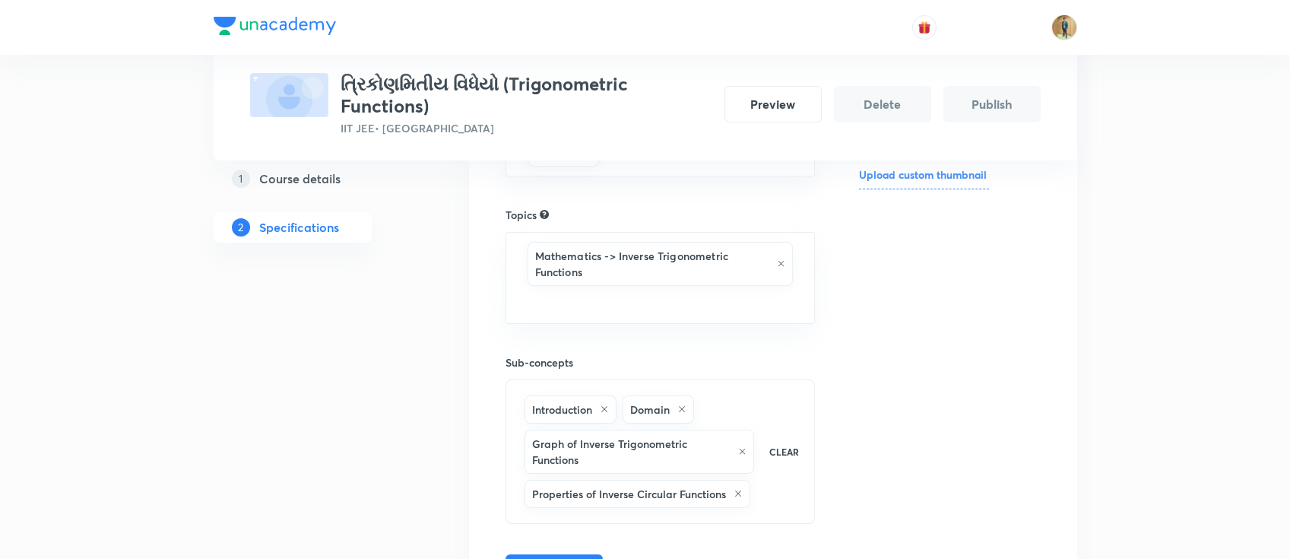
scroll to position [298, 0]
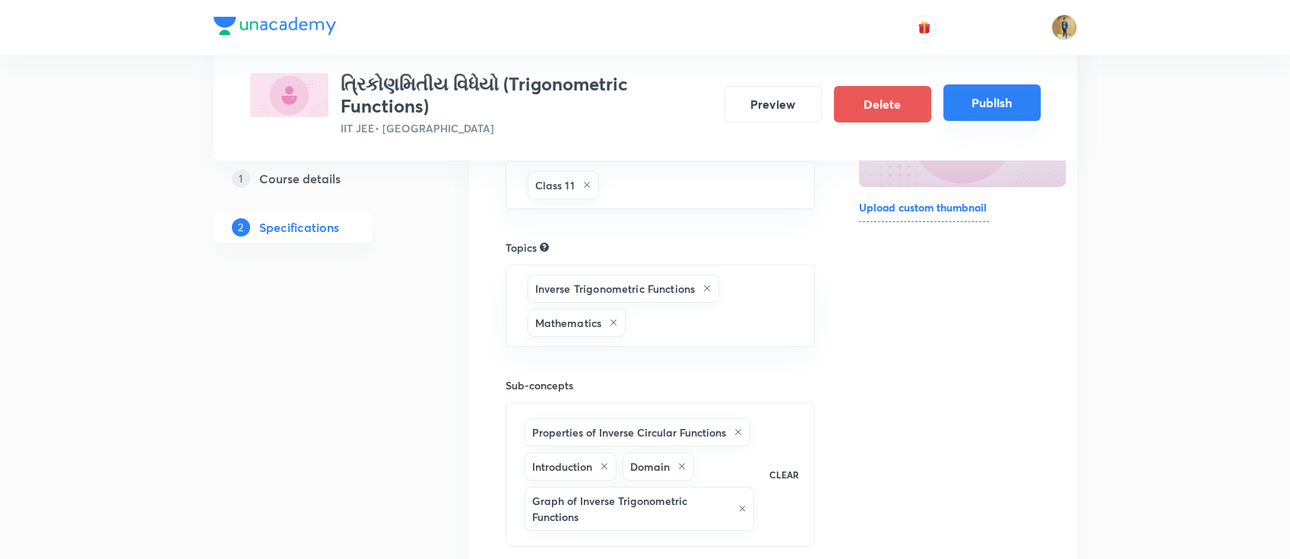
click at [984, 107] on button "Publish" at bounding box center [992, 102] width 97 height 36
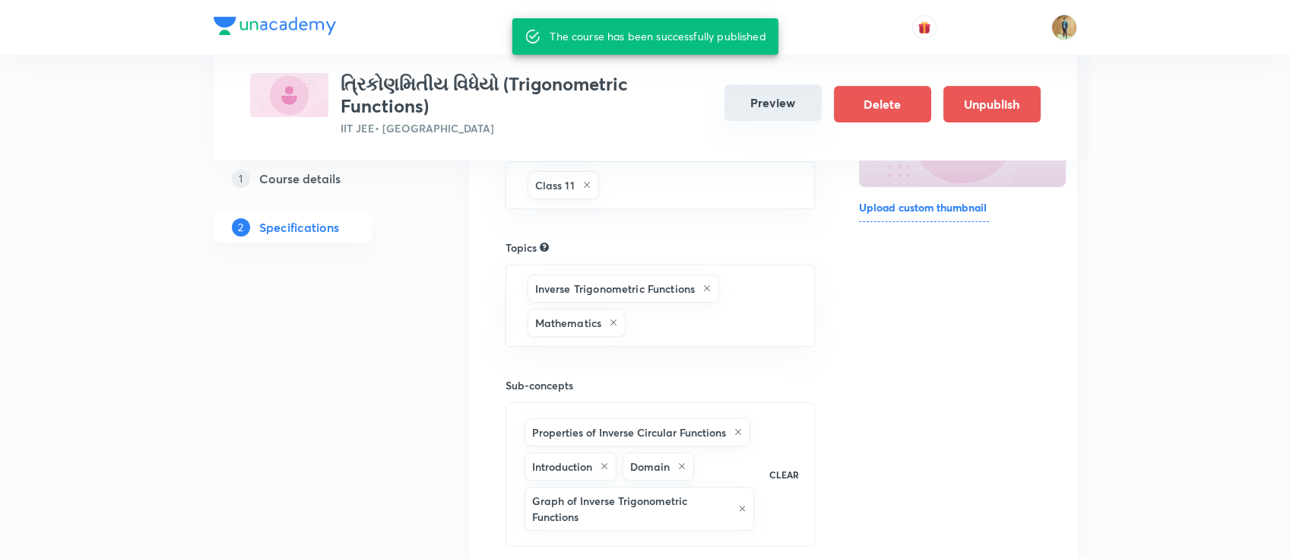
click at [780, 97] on button "Preview" at bounding box center [773, 102] width 97 height 36
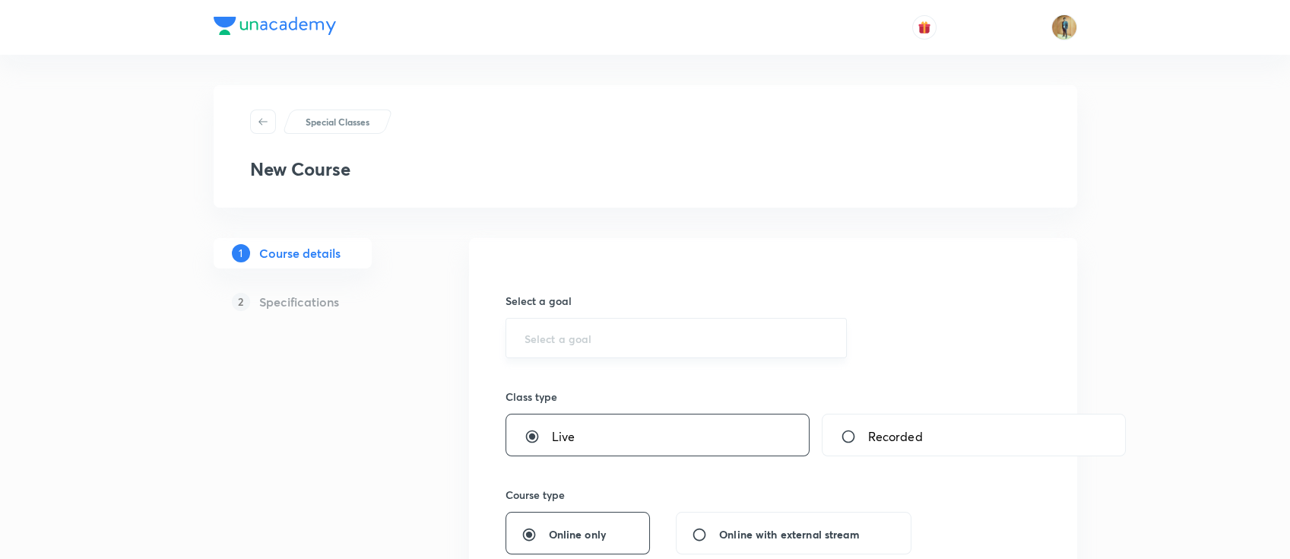
click at [630, 347] on div "​" at bounding box center [677, 338] width 342 height 40
type input "I"
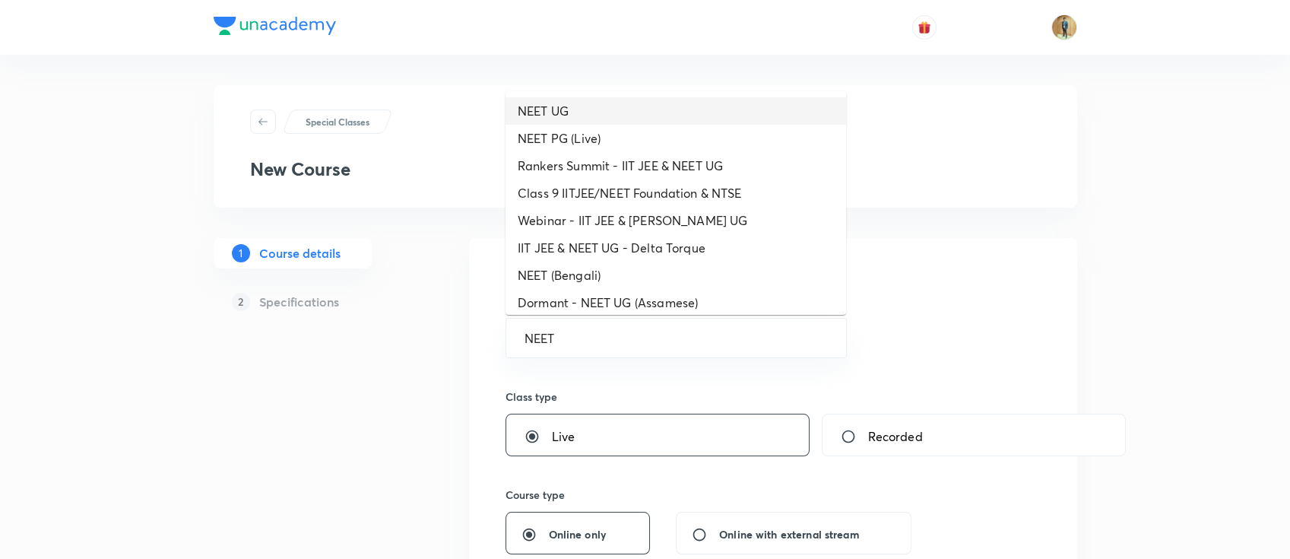
click at [647, 105] on li "NEET UG" at bounding box center [676, 110] width 341 height 27
type input "NEET UG"
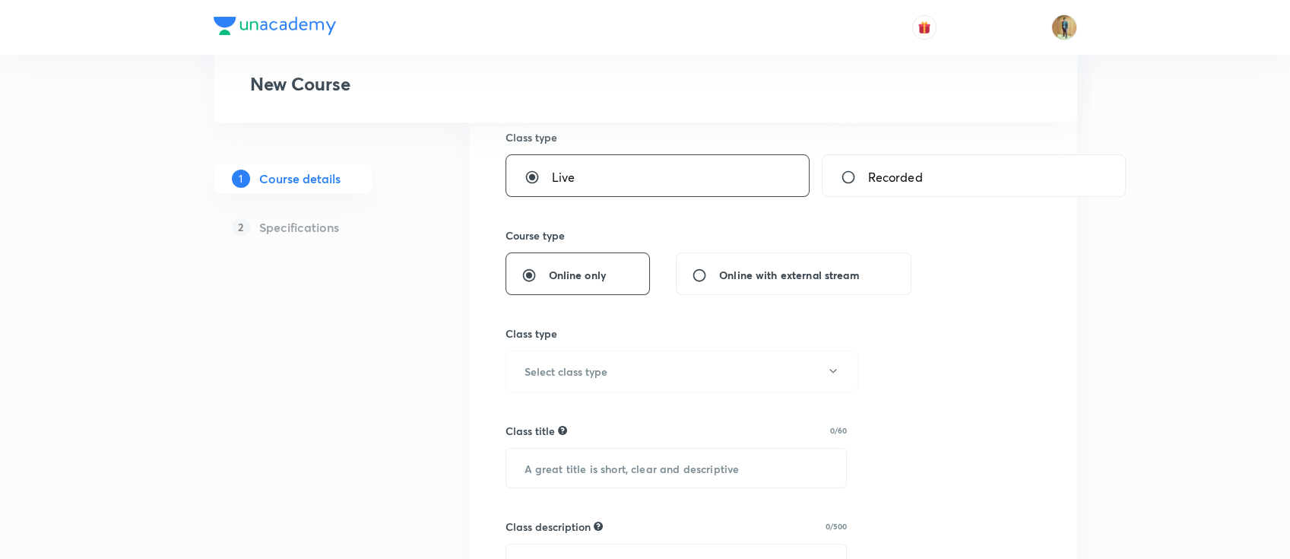
scroll to position [338, 0]
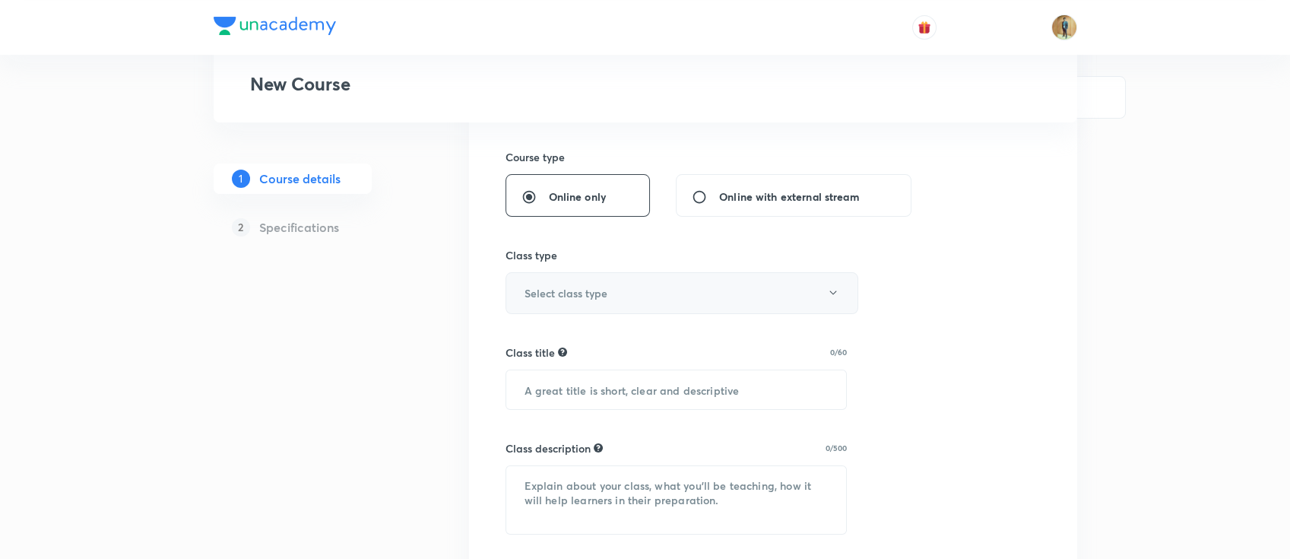
click at [593, 311] on button "Select class type" at bounding box center [682, 293] width 353 height 42
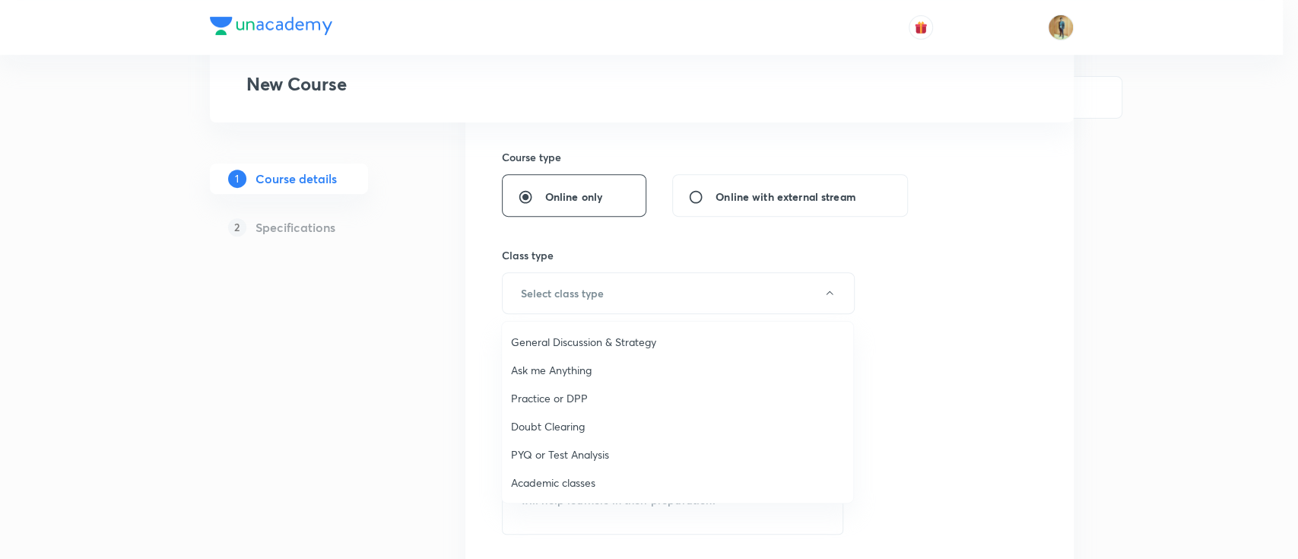
click at [601, 487] on span "Academic classes" at bounding box center [677, 482] width 333 height 16
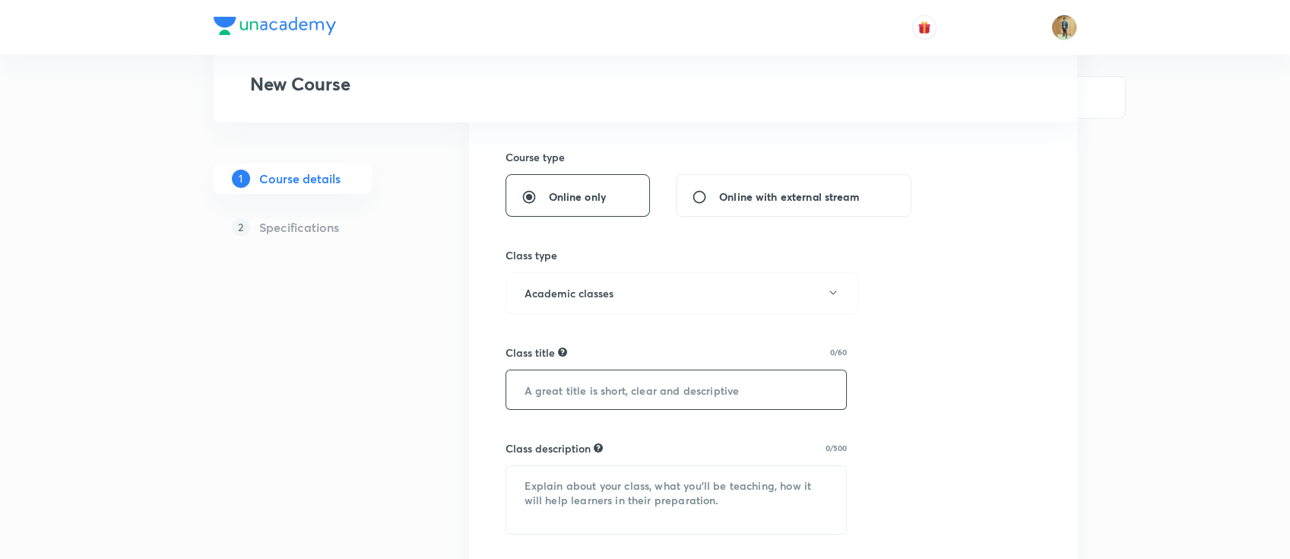
click at [669, 386] on input "text" at bounding box center [676, 389] width 341 height 39
click at [684, 475] on textarea at bounding box center [676, 500] width 341 height 68
paste textarea "In this course, MS SIR will provide in-depth knowledge of Physics. The course w…"
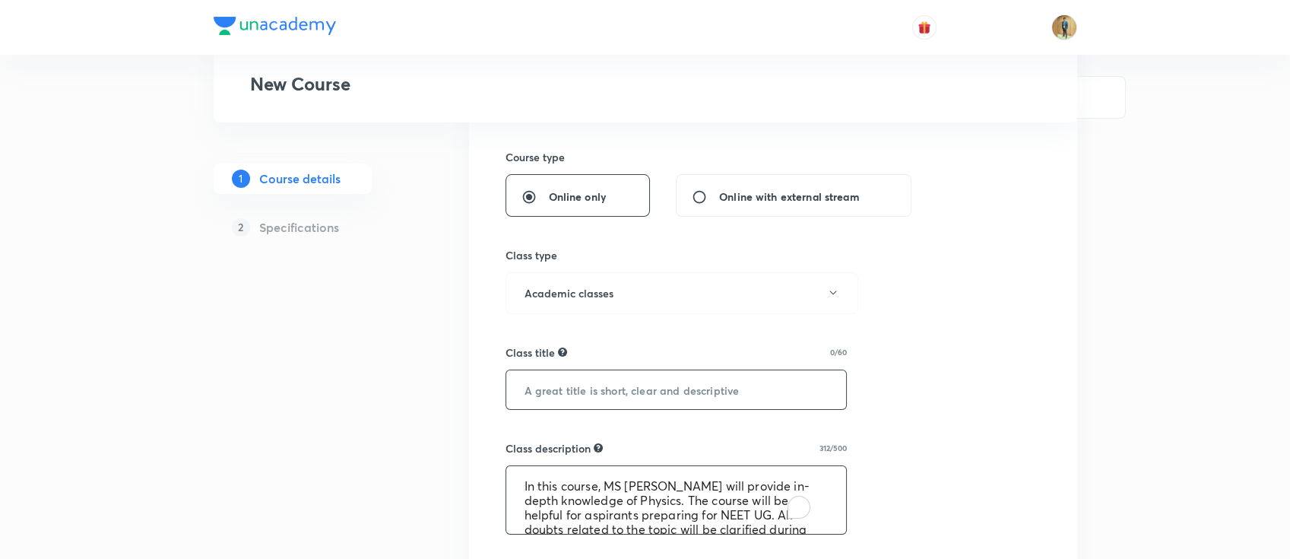
type textarea "In this course, MS SIR will provide in-depth knowledge of Physics. The course w…"
click at [658, 398] on input "text" at bounding box center [676, 389] width 341 height 39
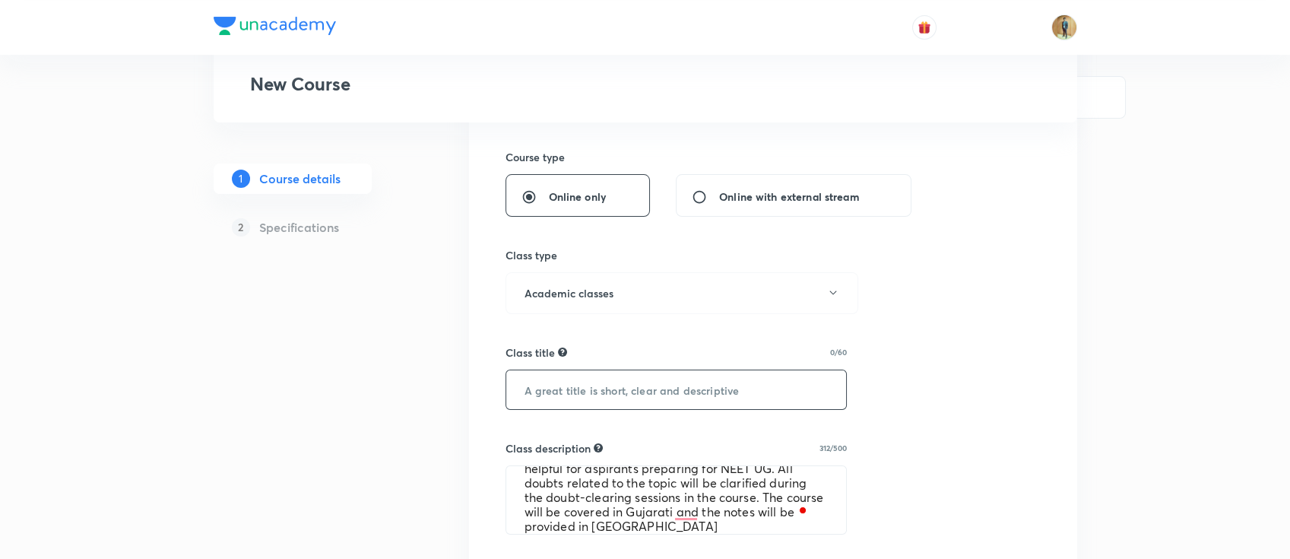
paste input "cskgzhfzfjoo"
type input "cskgzhfzfjoo"
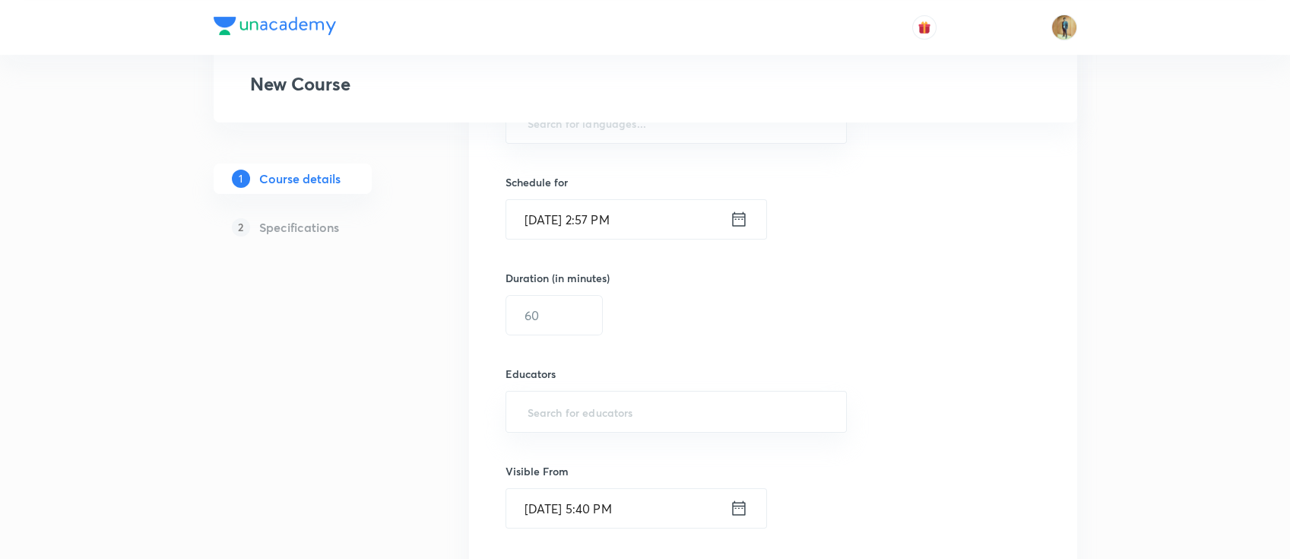
scroll to position [1042, 0]
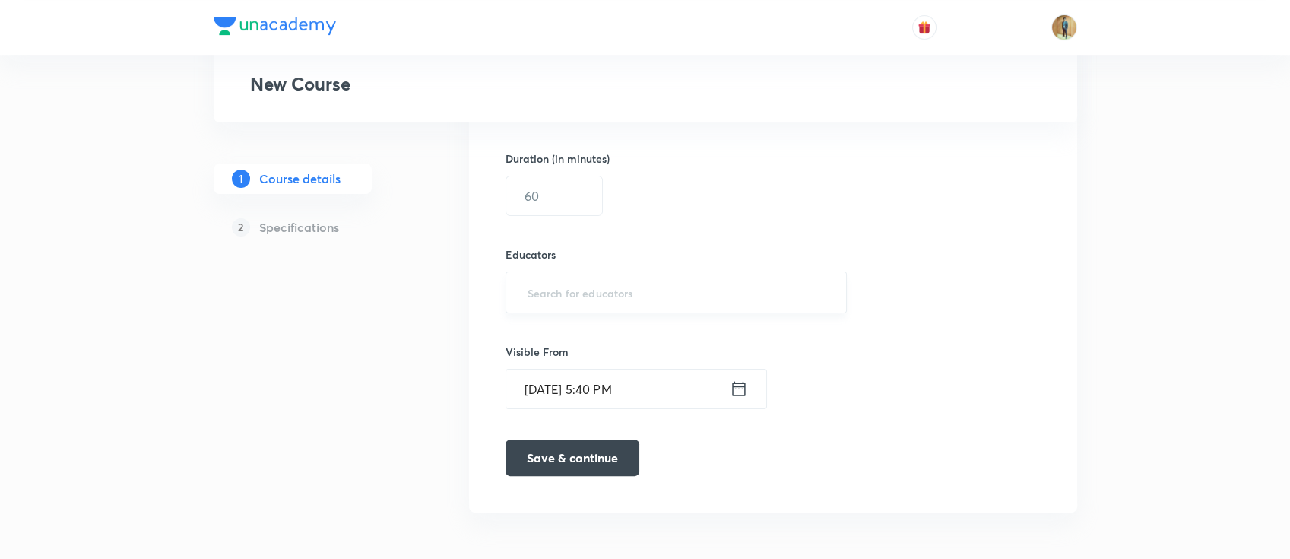
click at [595, 300] on input "text" at bounding box center [677, 292] width 304 height 28
paste input "cskgzhfzfjoo"
type input "cskgzhfzfjoo"
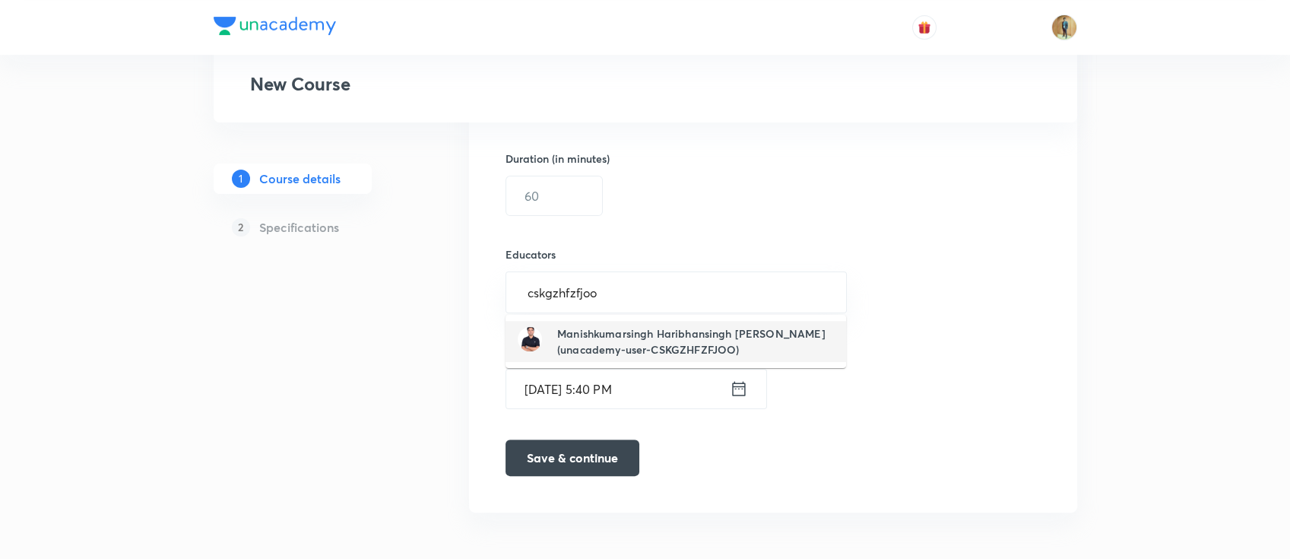
click at [591, 323] on li "Manishkumarsingh Haribhansingh Shakya(unacademy-user-CSKGZHFZFJOO)" at bounding box center [676, 341] width 341 height 41
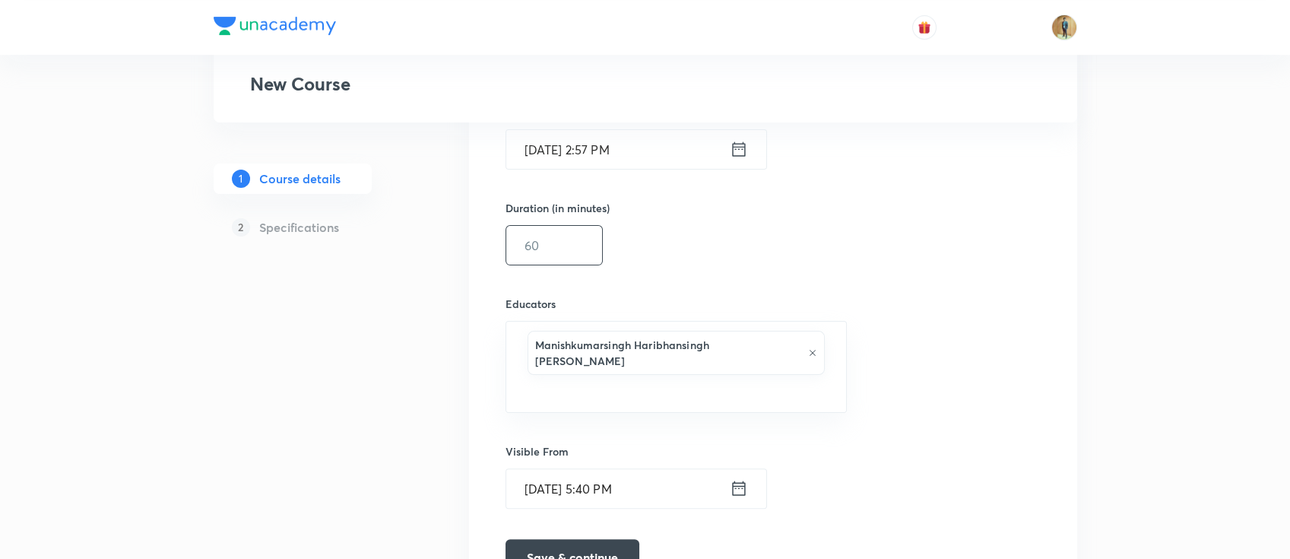
scroll to position [839, 0]
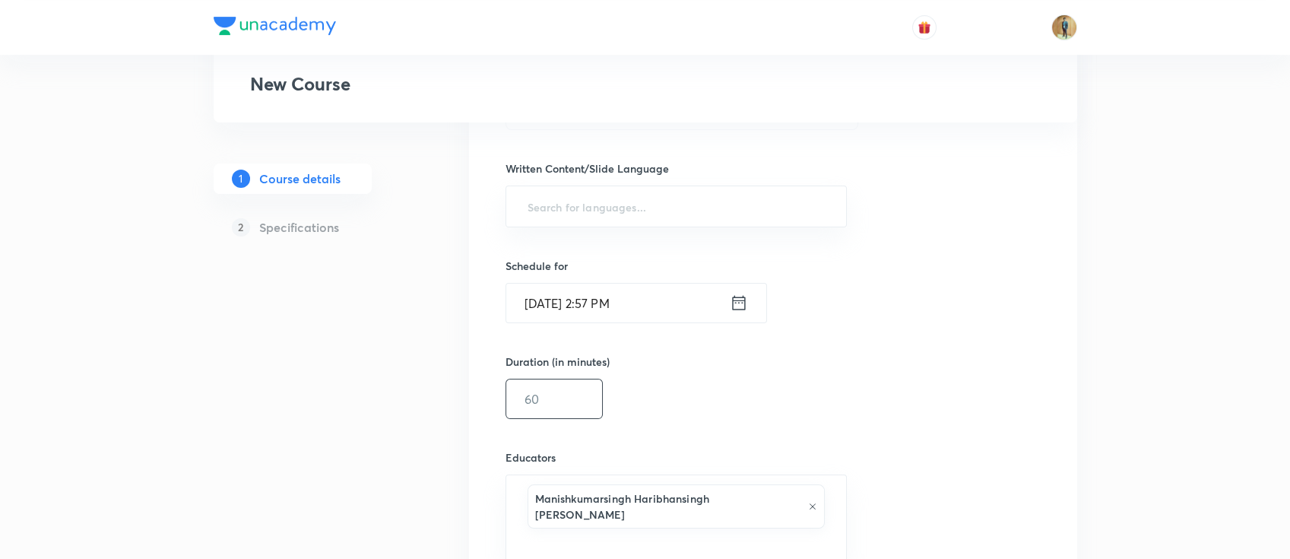
click at [557, 406] on input "text" at bounding box center [554, 398] width 96 height 39
type input "55"
click at [611, 288] on input "Sep 2, 2025, 2:57 PM" at bounding box center [618, 303] width 224 height 39
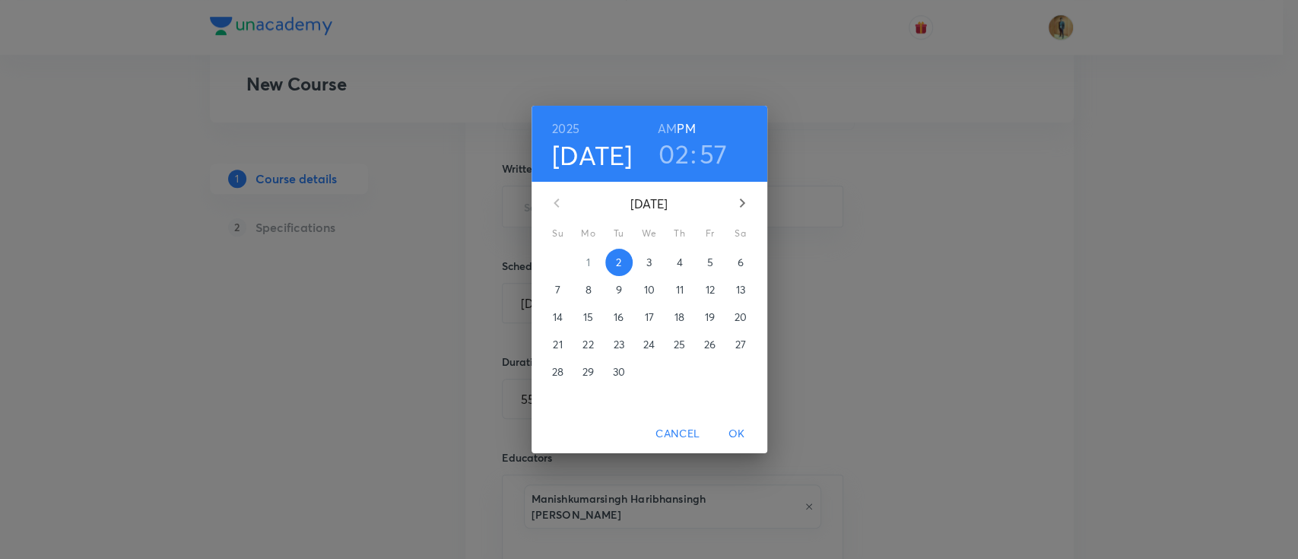
click at [644, 260] on span "3" at bounding box center [649, 262] width 27 height 15
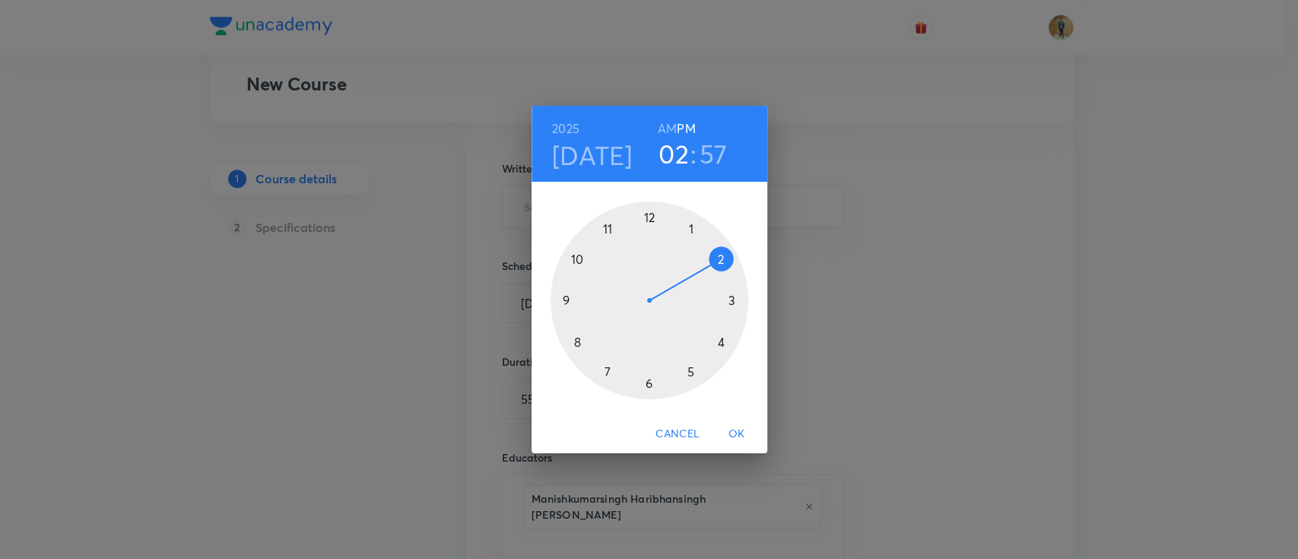
click at [564, 298] on div at bounding box center [650, 300] width 198 height 198
click at [671, 120] on h6 "AM" at bounding box center [667, 128] width 19 height 21
drag, startPoint x: 625, startPoint y: 218, endPoint x: 645, endPoint y: 218, distance: 19.8
click at [645, 218] on div at bounding box center [650, 300] width 198 height 198
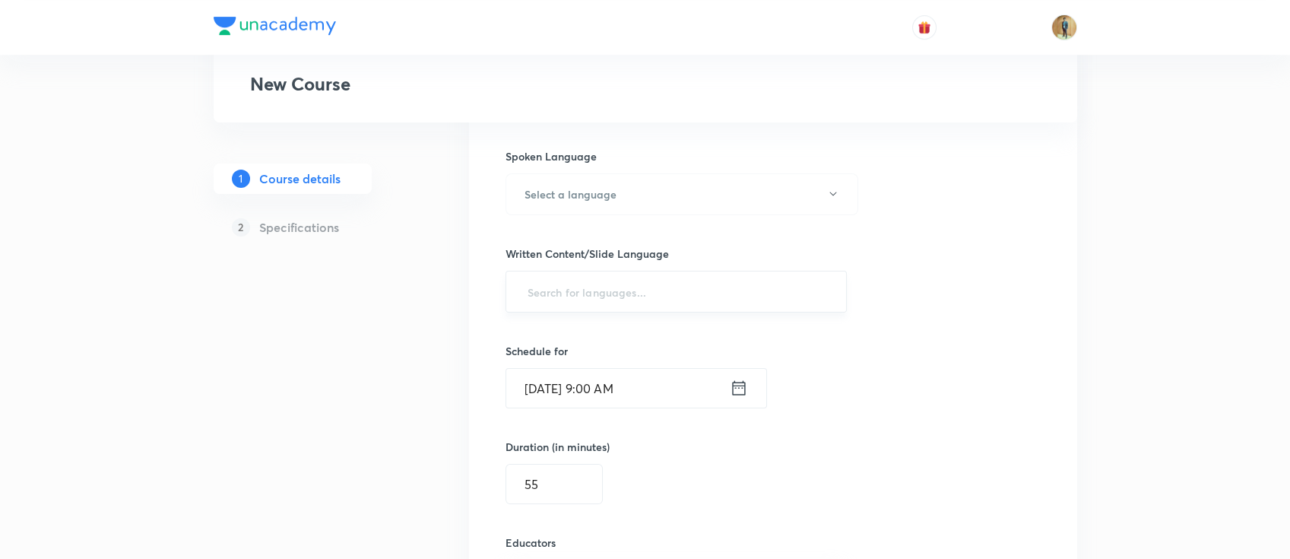
scroll to position [705, 0]
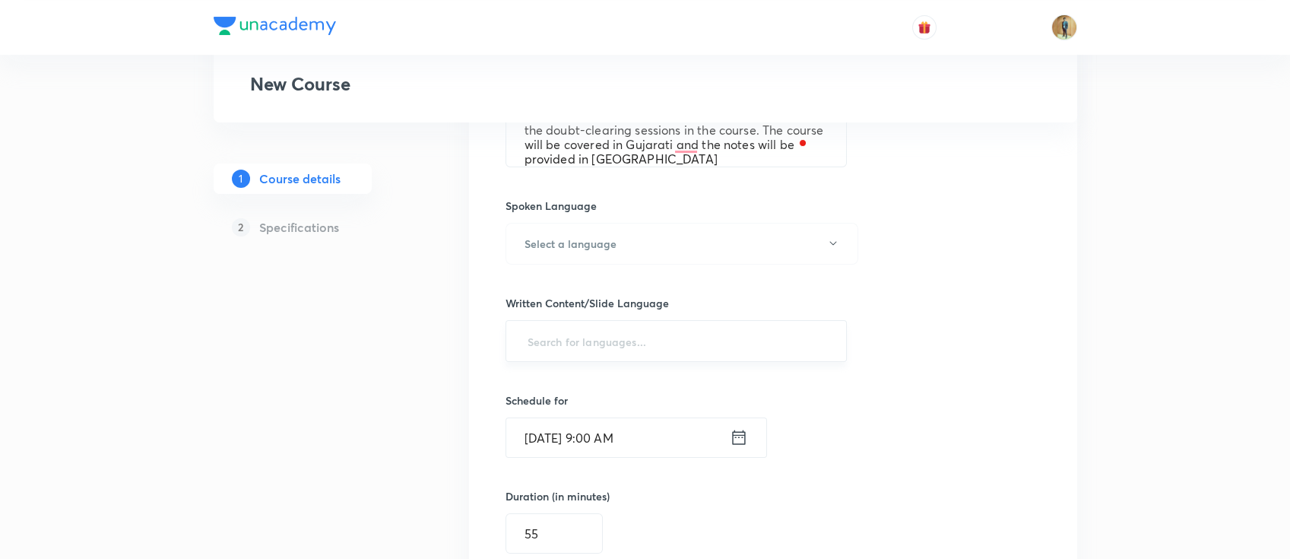
click at [710, 344] on input "text" at bounding box center [677, 341] width 304 height 28
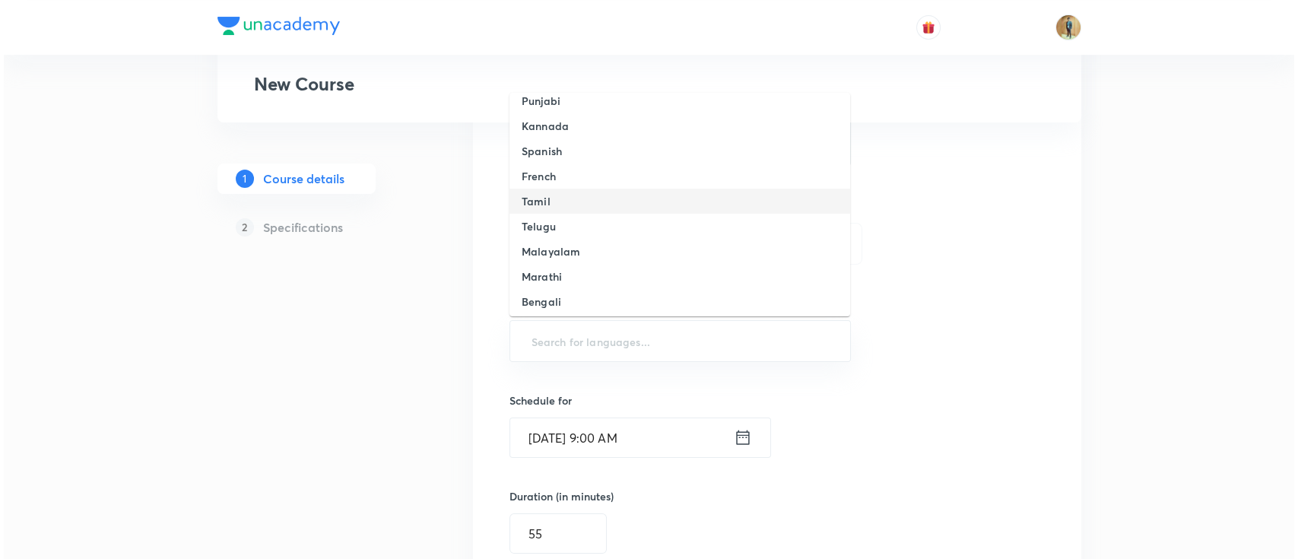
scroll to position [135, 0]
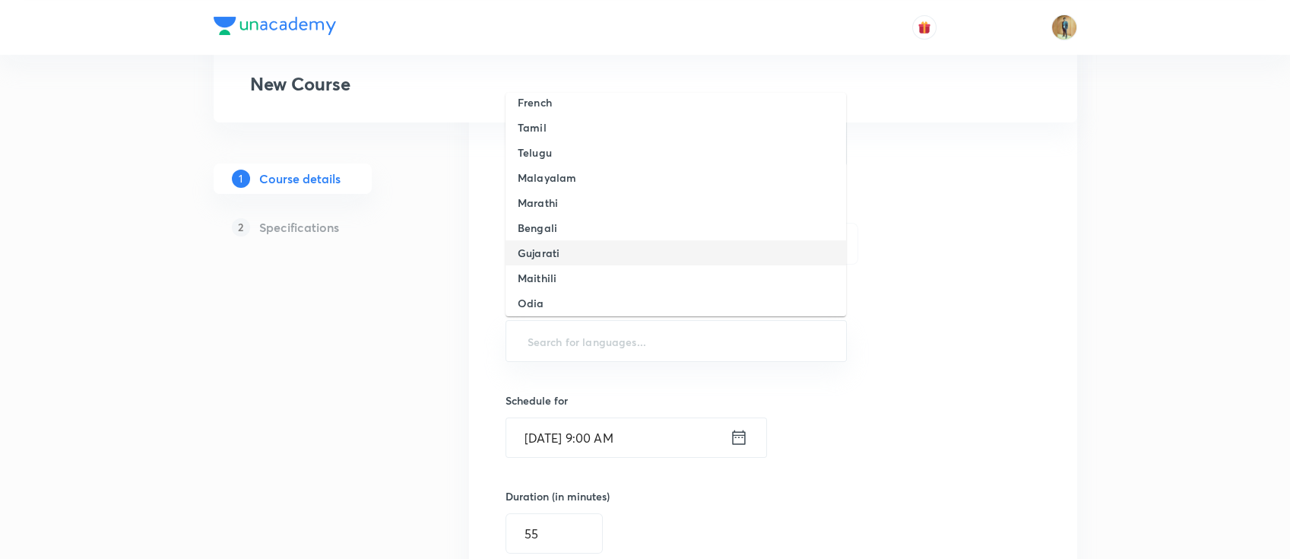
click at [625, 264] on li "Gujarati" at bounding box center [676, 252] width 341 height 25
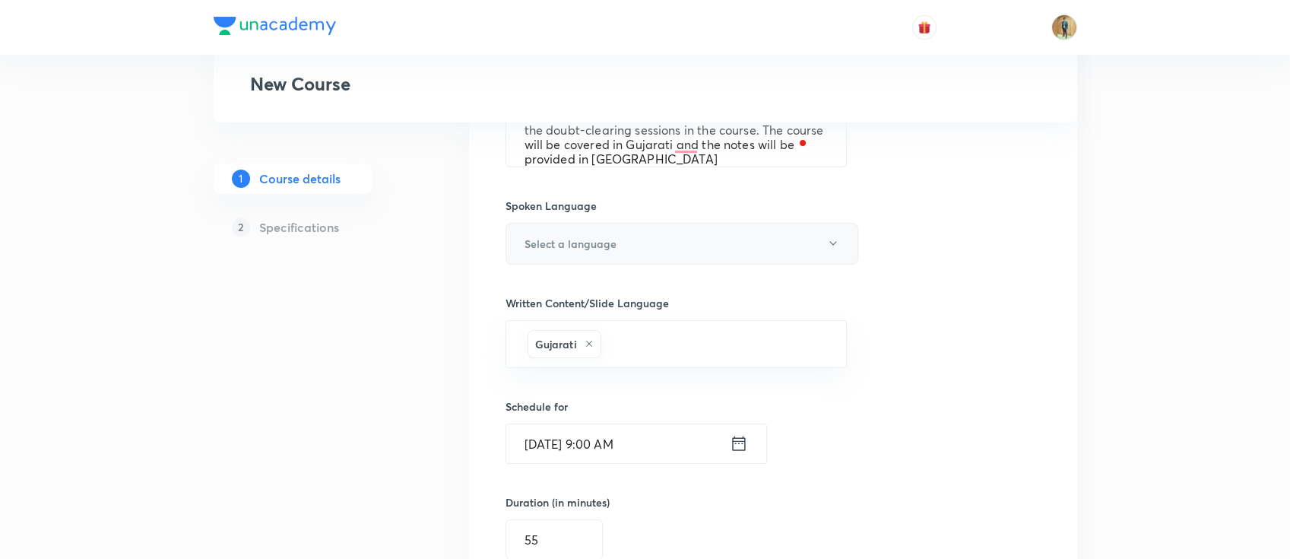
click at [634, 254] on button "Select a language" at bounding box center [682, 244] width 353 height 42
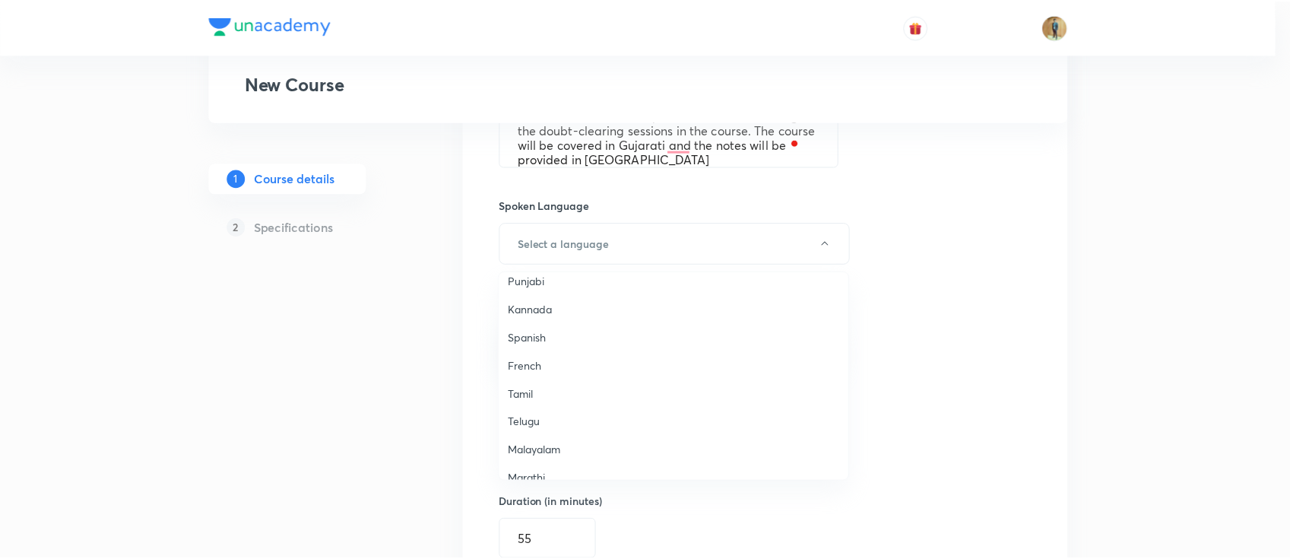
scroll to position [202, 0]
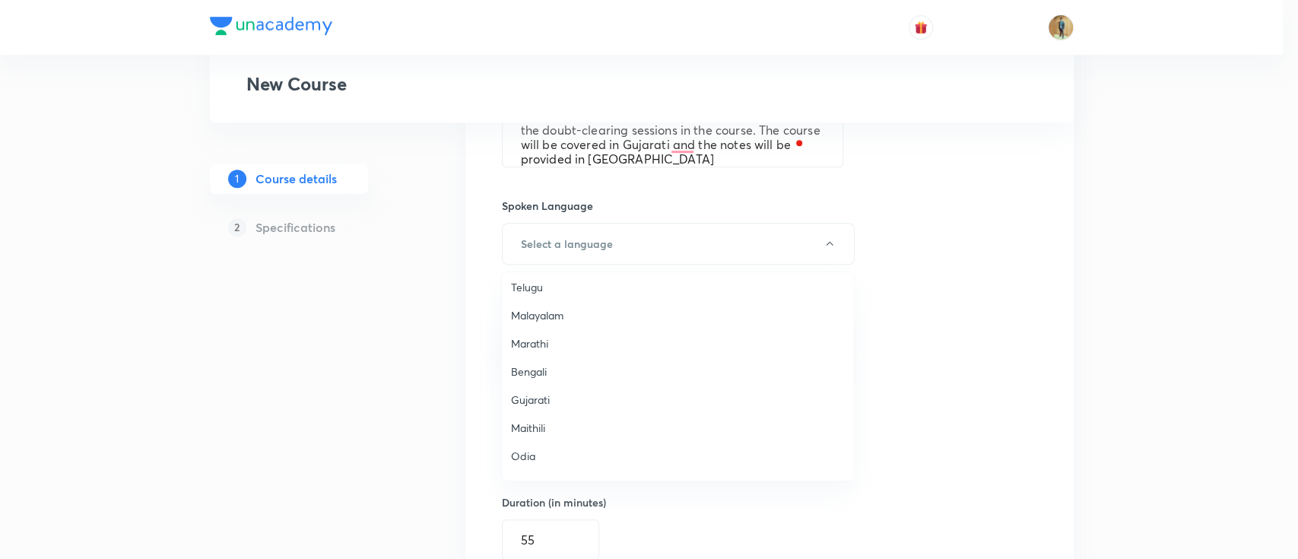
click at [529, 405] on span "Gujarati" at bounding box center [677, 400] width 333 height 16
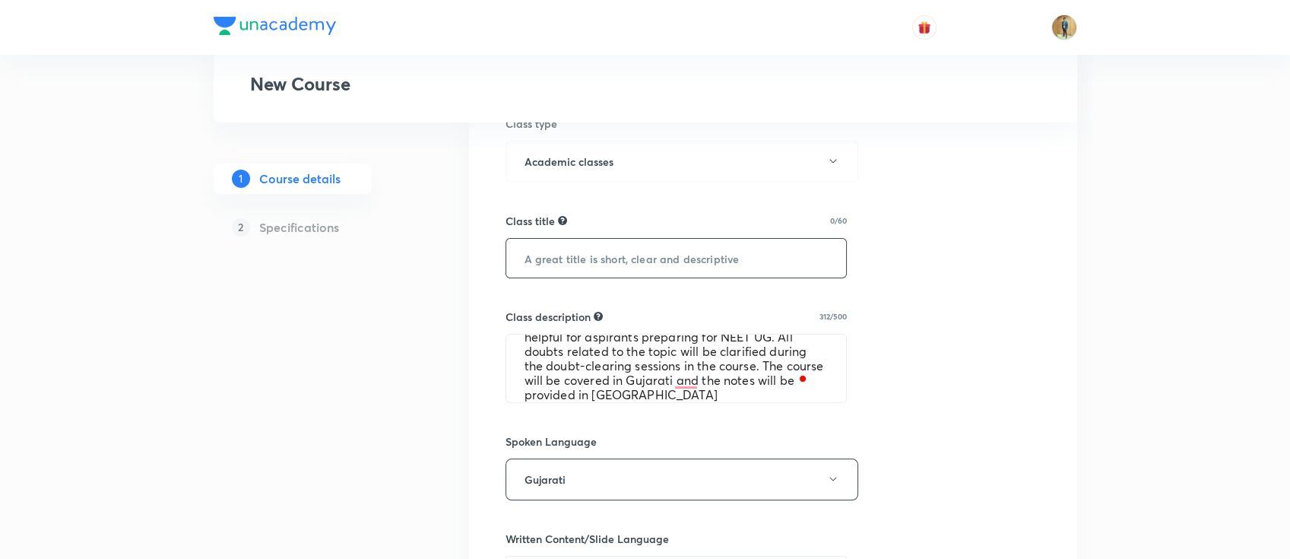
scroll to position [366, 0]
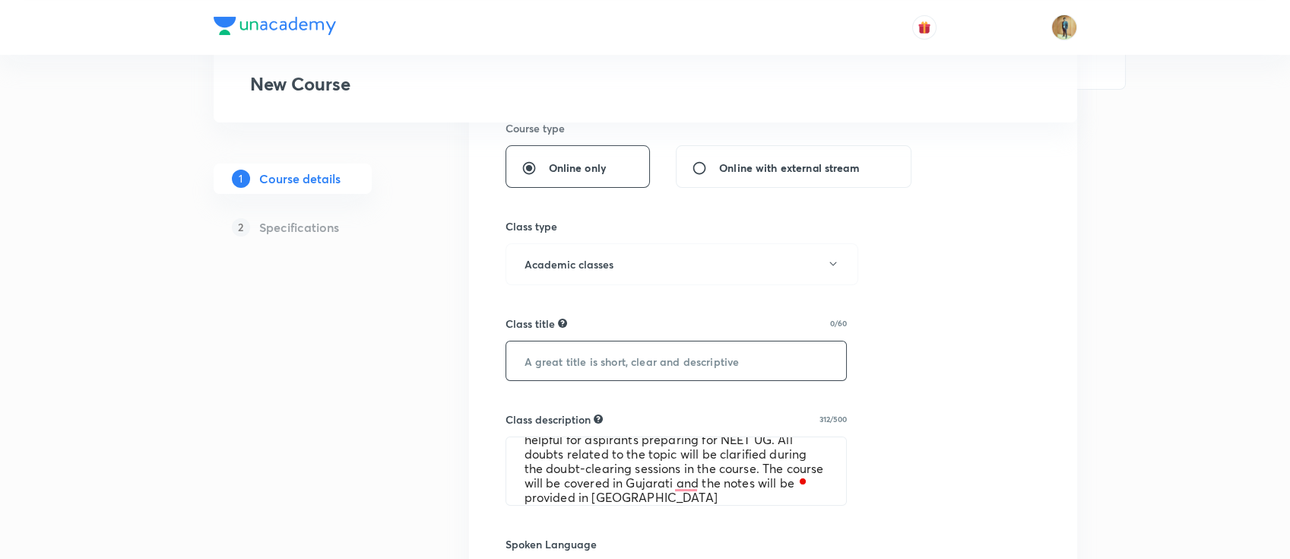
click at [681, 361] on input "text" at bounding box center [676, 360] width 341 height 39
paste input "Motion in 1 D (સુરેખપથ પર ગતિ)"
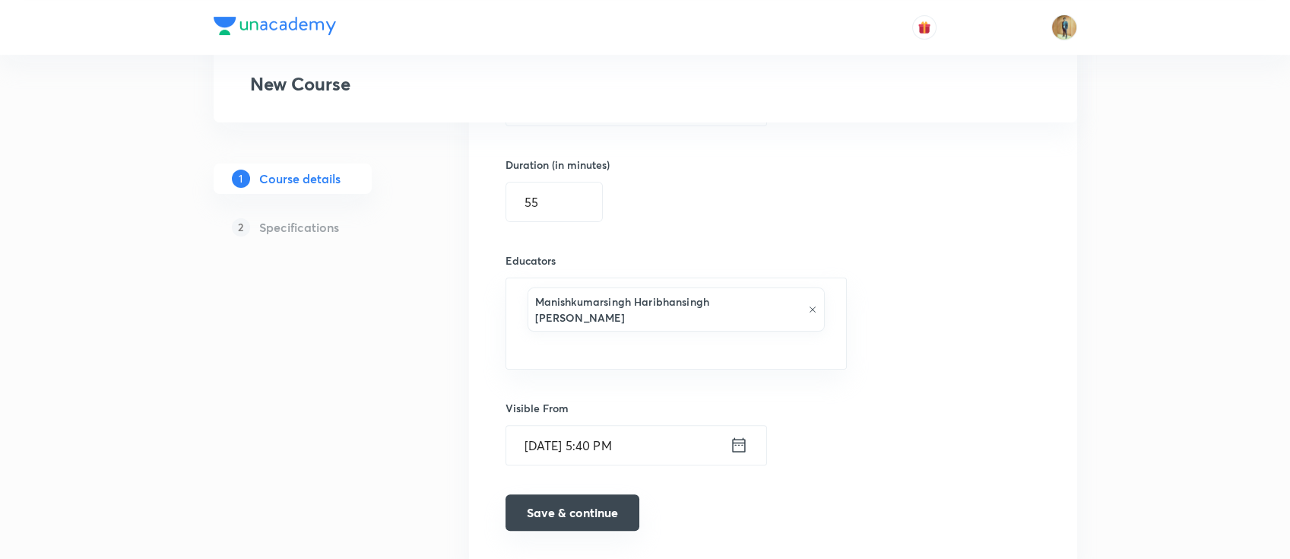
type input "Motion in 1 D (સુરેખપથ પર ગતિ)"
click at [572, 494] on button "Save & continue" at bounding box center [573, 512] width 134 height 36
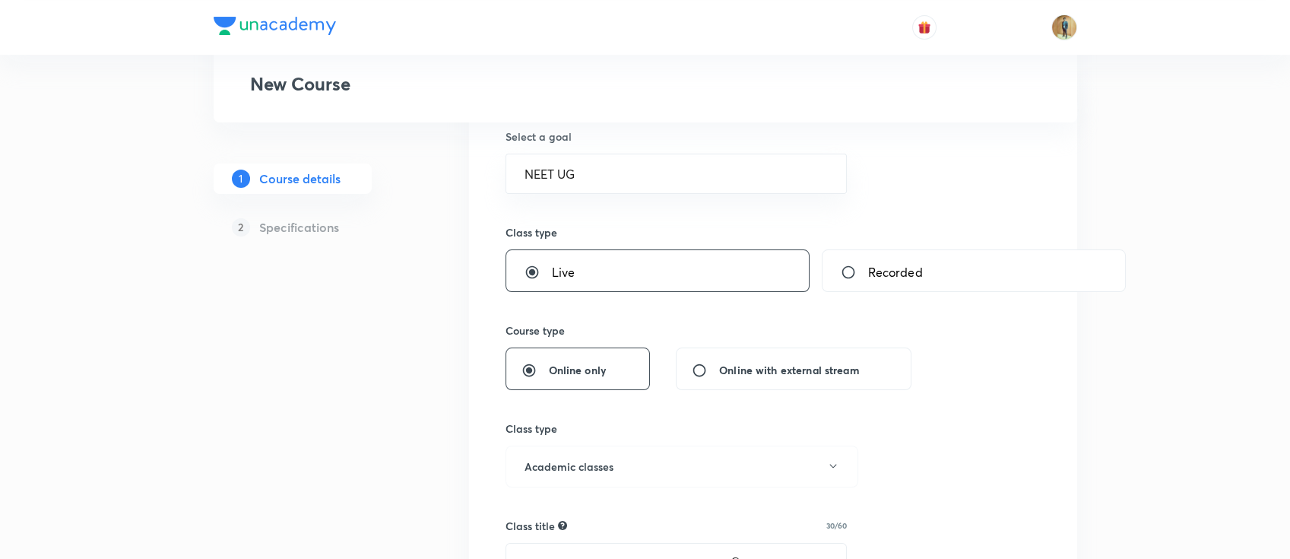
scroll to position [0, 0]
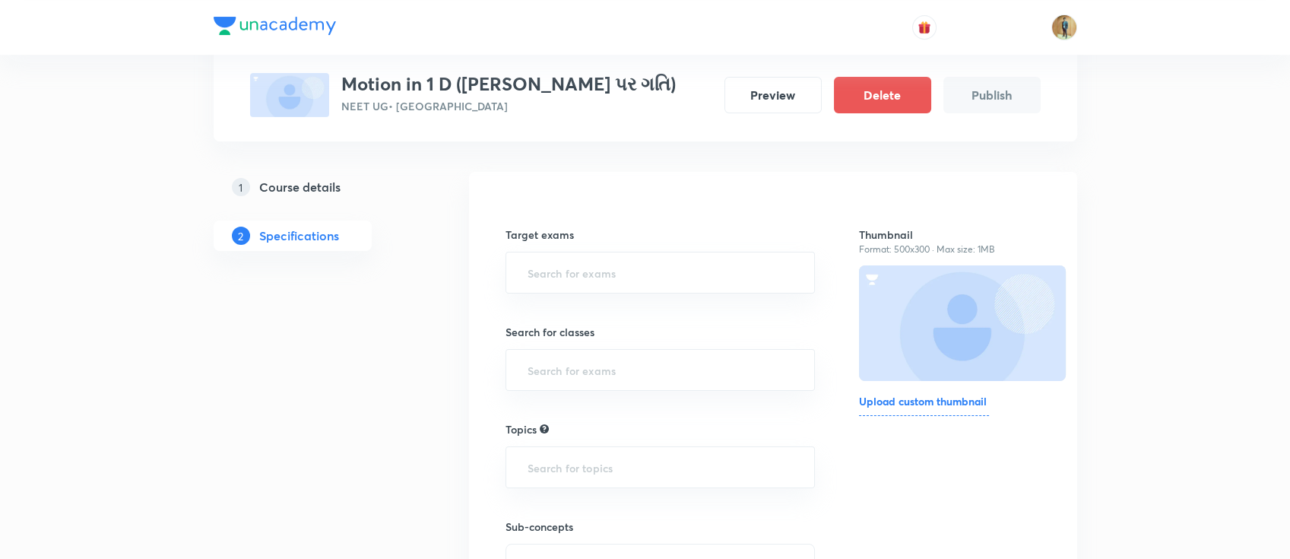
scroll to position [135, 0]
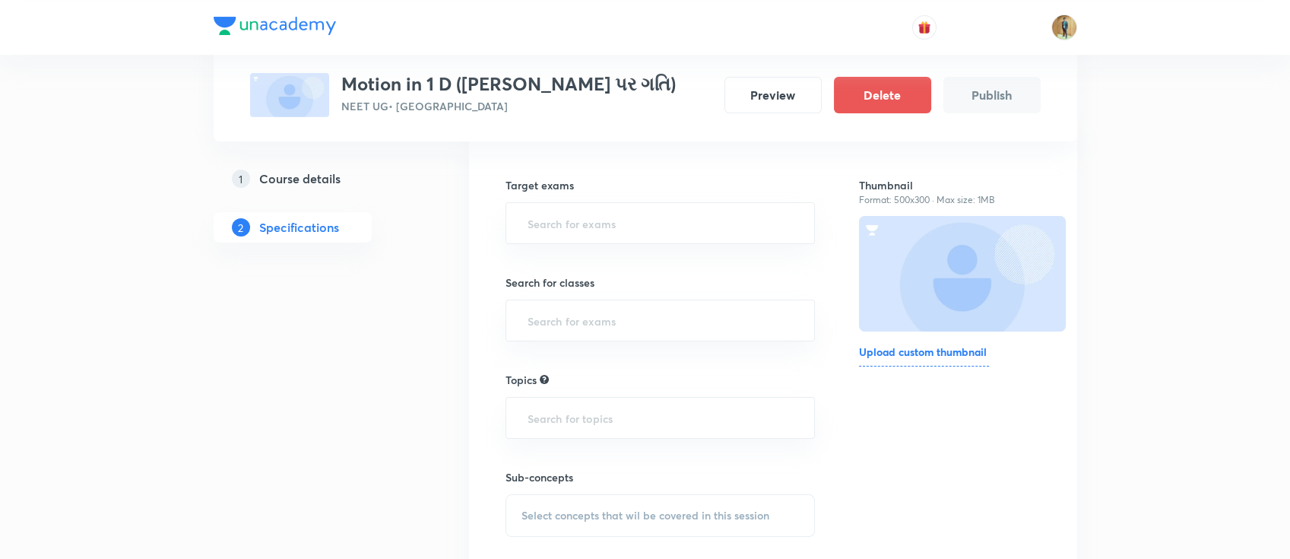
click at [954, 353] on h6 "Upload custom thumbnail" at bounding box center [924, 355] width 130 height 23
click at [0, 0] on input "Upload custom thumbnail" at bounding box center [0, 0] width 0 height 0
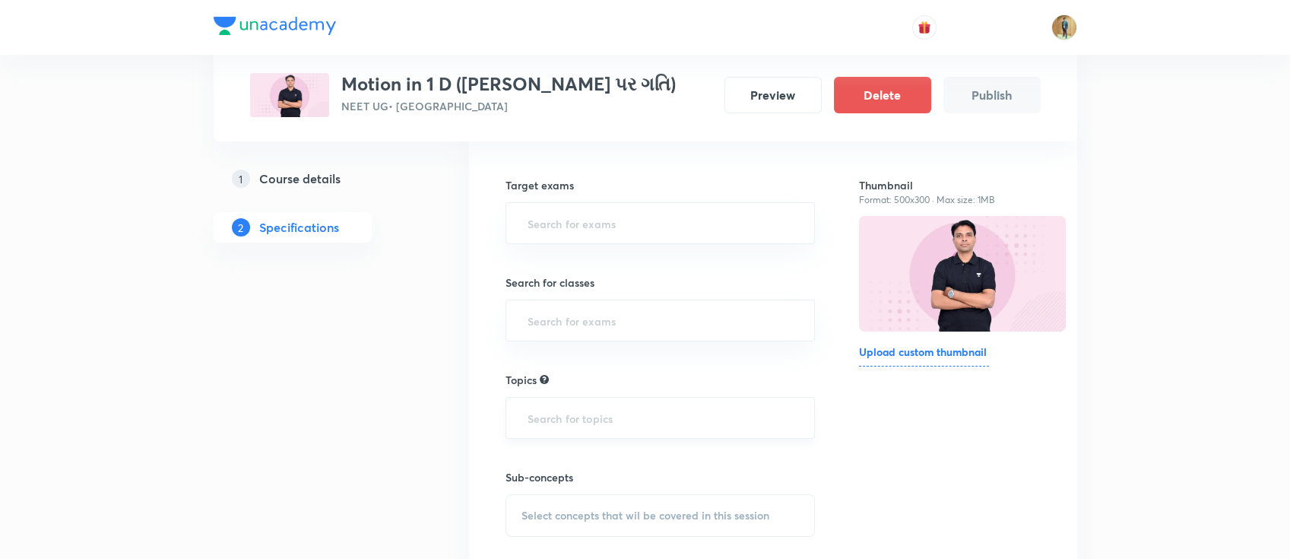
click at [720, 405] on input "text" at bounding box center [661, 418] width 272 height 28
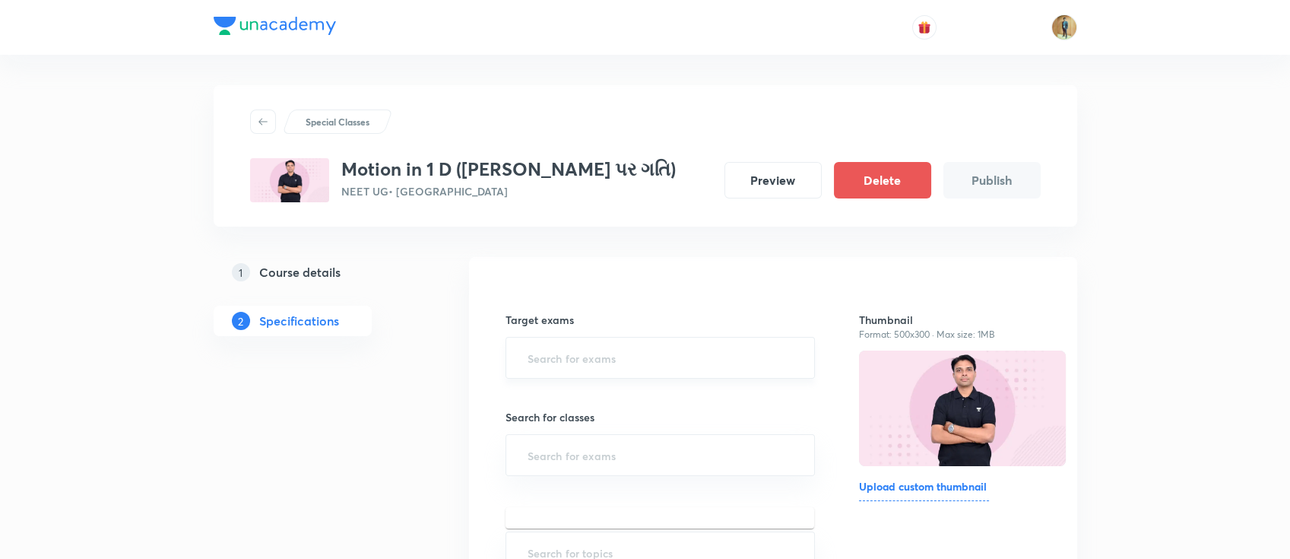
click at [715, 367] on input "text" at bounding box center [661, 358] width 272 height 28
click at [702, 384] on ul "NEET UG NEET UG 2026 NEET UG 2027 NEET UG 2028" at bounding box center [660, 443] width 309 height 122
click at [700, 395] on li "NEET UG" at bounding box center [660, 401] width 309 height 27
click at [627, 441] on div "​" at bounding box center [661, 461] width 310 height 42
click at [627, 468] on input "text" at bounding box center [661, 461] width 272 height 28
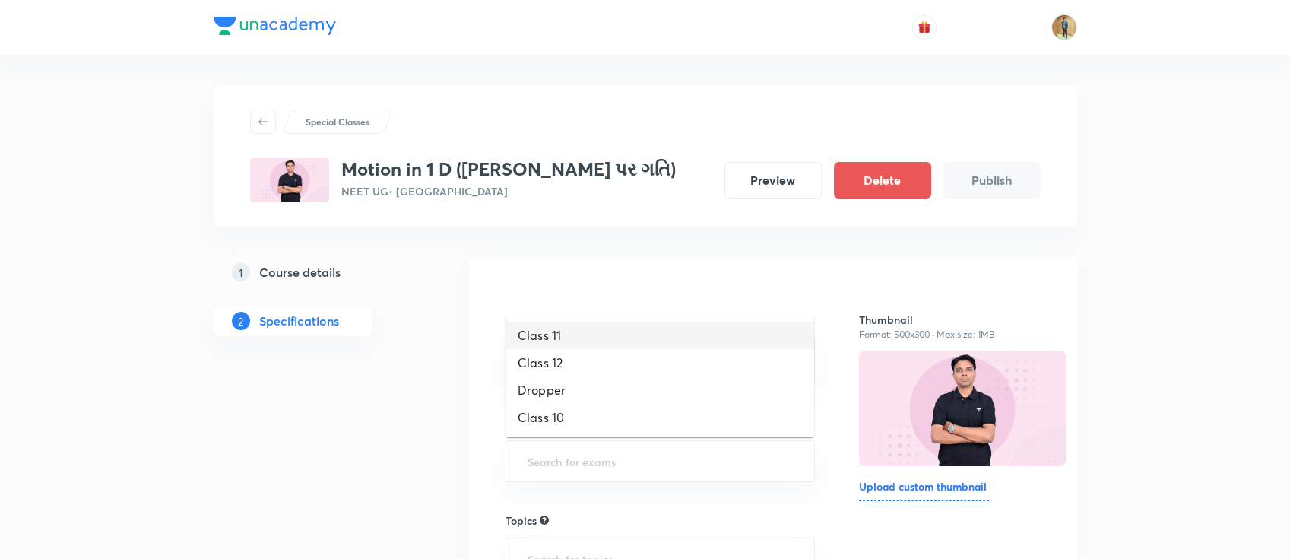
click at [598, 343] on li "Class 11" at bounding box center [660, 335] width 309 height 27
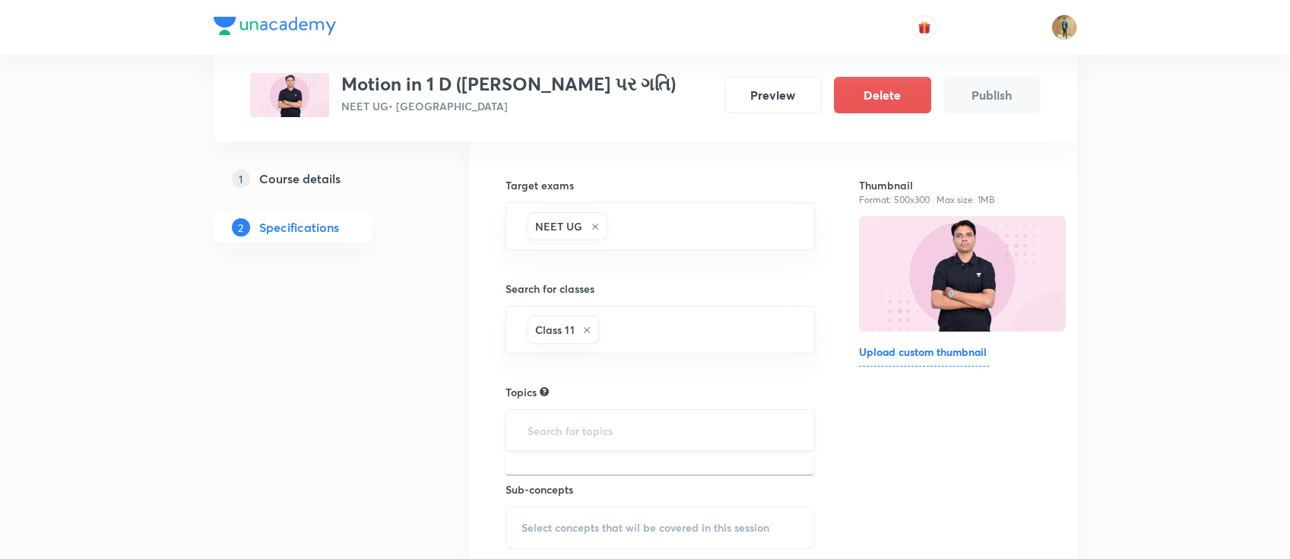
click at [599, 429] on input "text" at bounding box center [661, 430] width 272 height 28
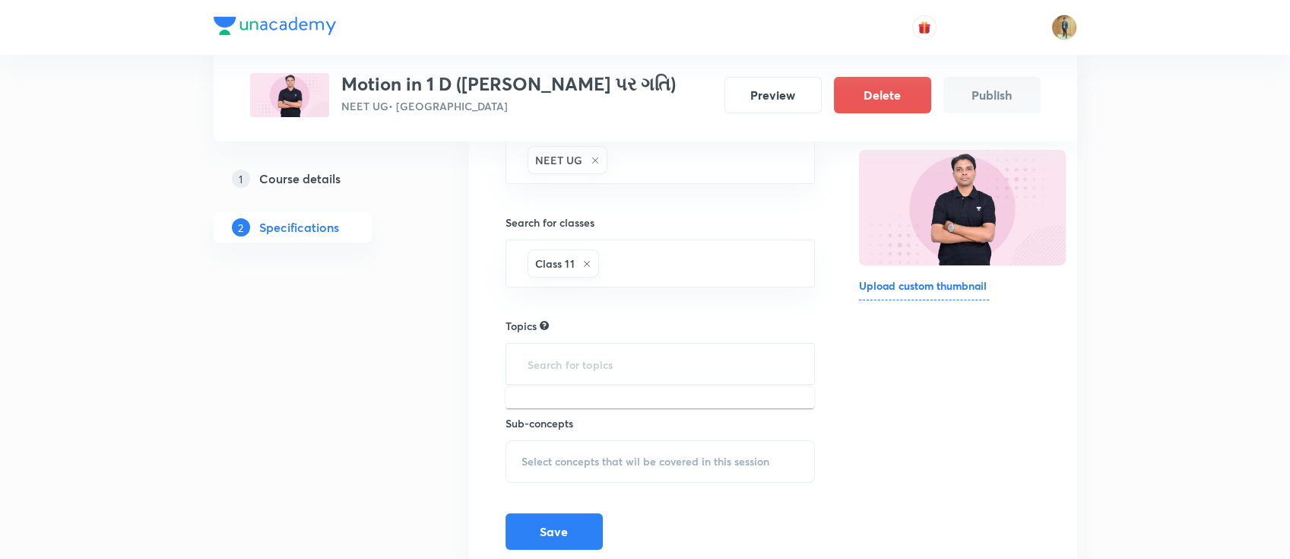
scroll to position [263, 0]
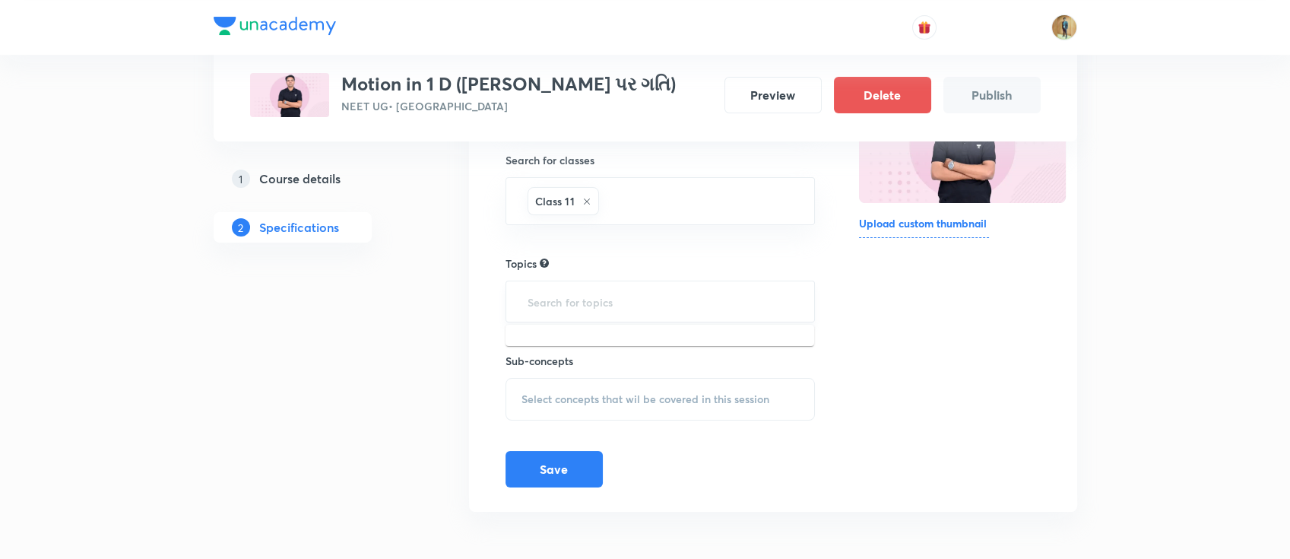
paste input "Motion in 1 D (સુરેખપથ પર ગતિ)"
type input "Physics"
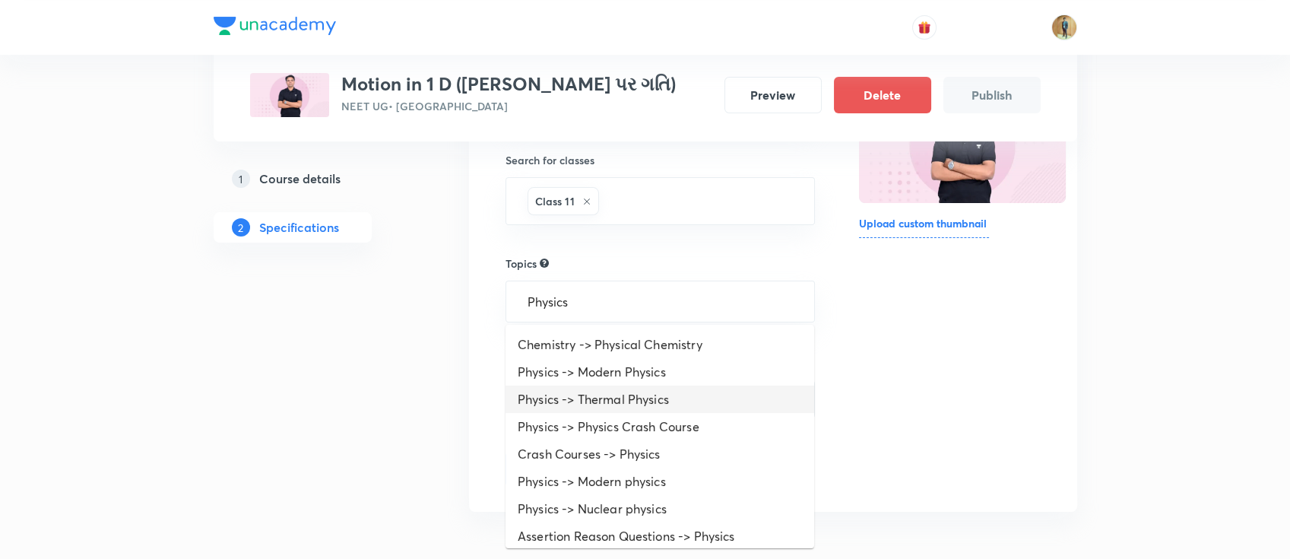
click at [684, 396] on li "Physics -> Thermal Physics" at bounding box center [660, 399] width 309 height 27
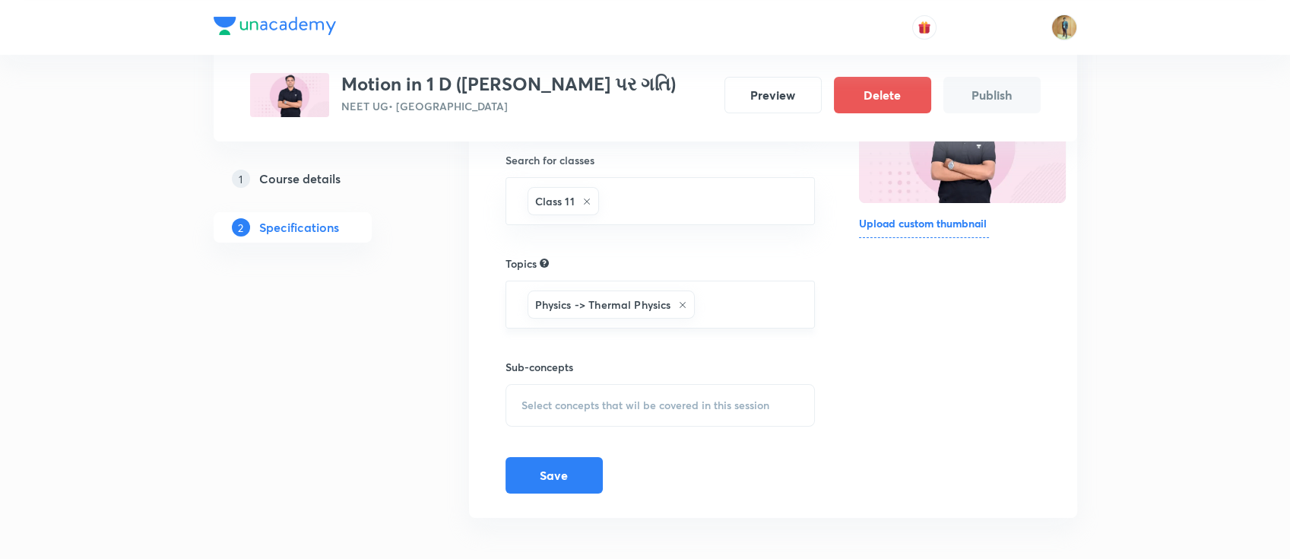
click at [751, 298] on input "text" at bounding box center [747, 304] width 98 height 28
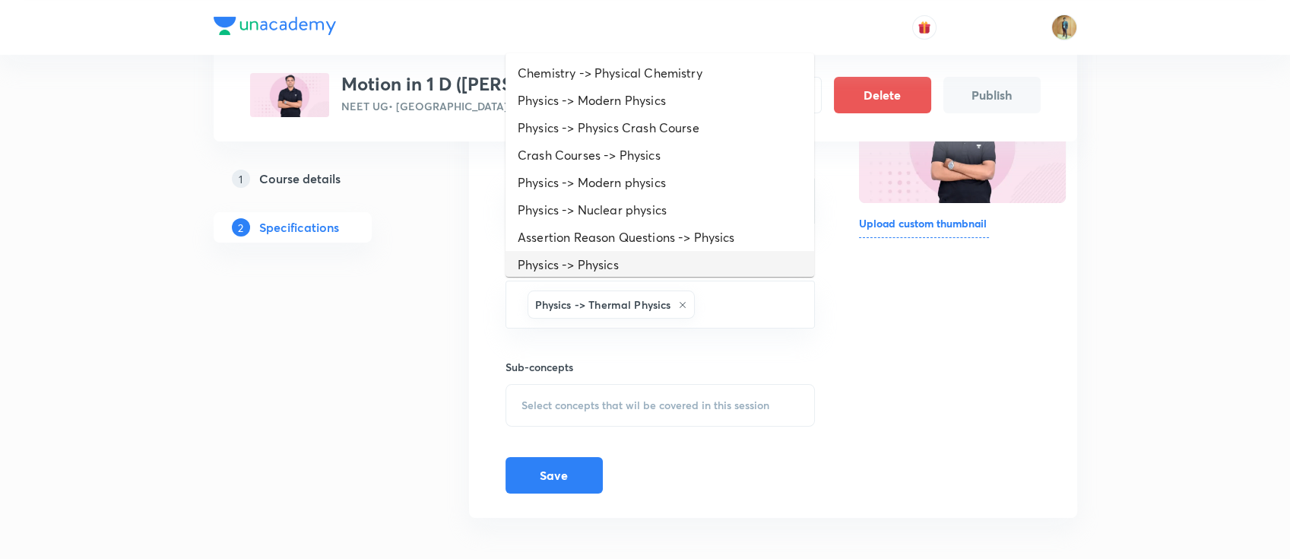
click at [644, 252] on li "Physics -> Physics" at bounding box center [660, 264] width 309 height 27
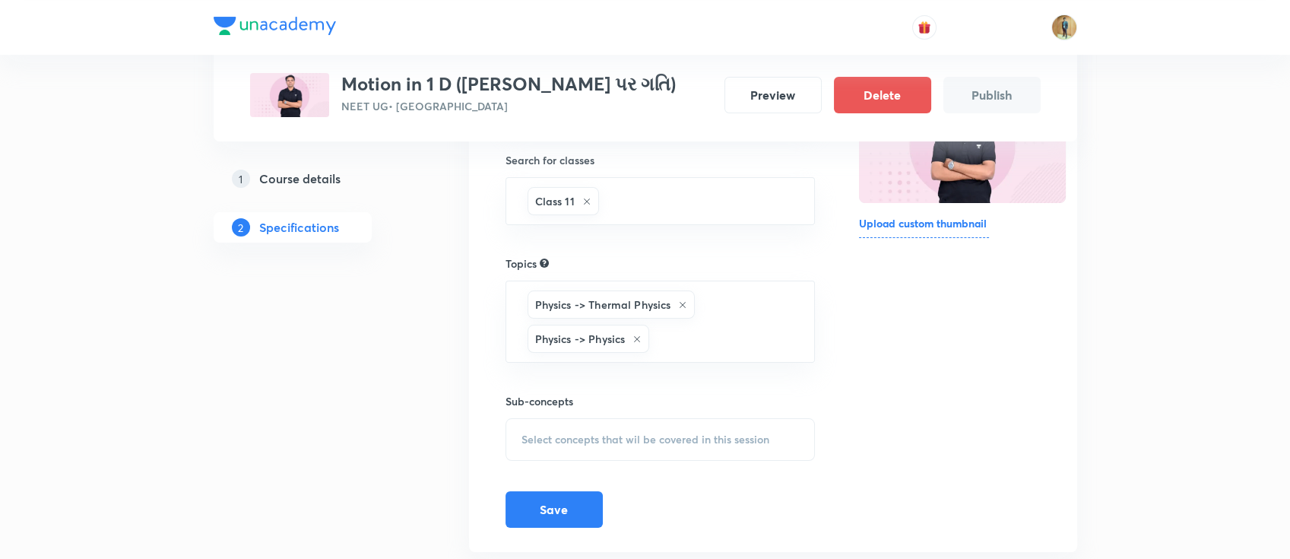
click at [684, 433] on span "Select concepts that wil be covered in this session" at bounding box center [646, 439] width 248 height 12
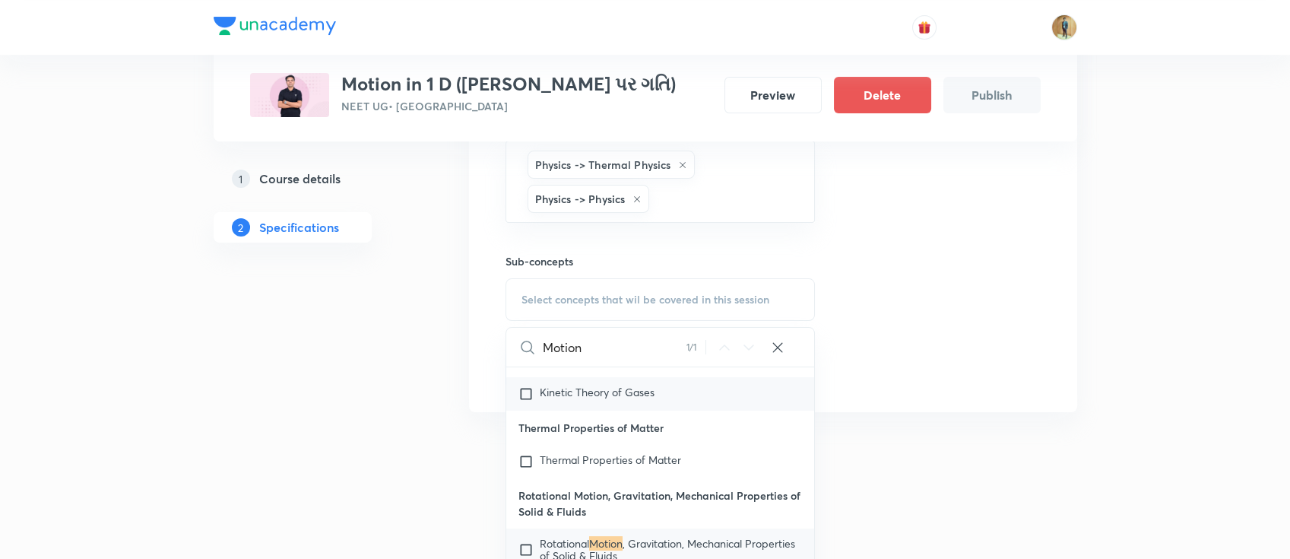
scroll to position [477, 0]
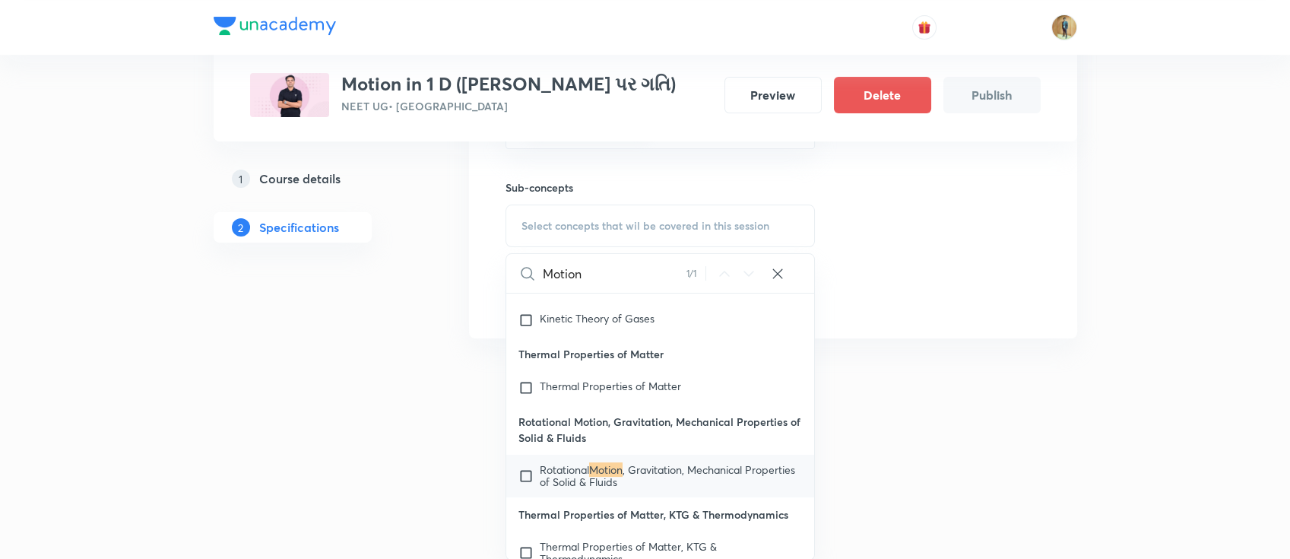
type input "Motion"
click at [636, 489] on span ", Gravitation, Mechanical Properties of Solid & Fluids" at bounding box center [667, 475] width 255 height 27
checkbox input "true"
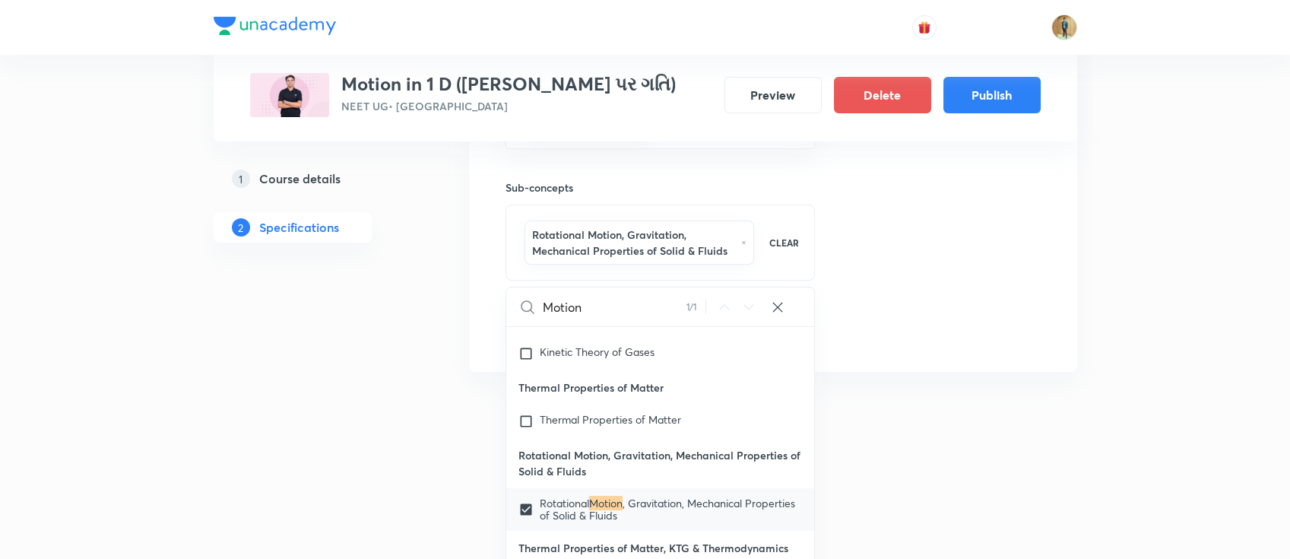
click at [1091, 397] on div at bounding box center [645, 406] width 1290 height 27
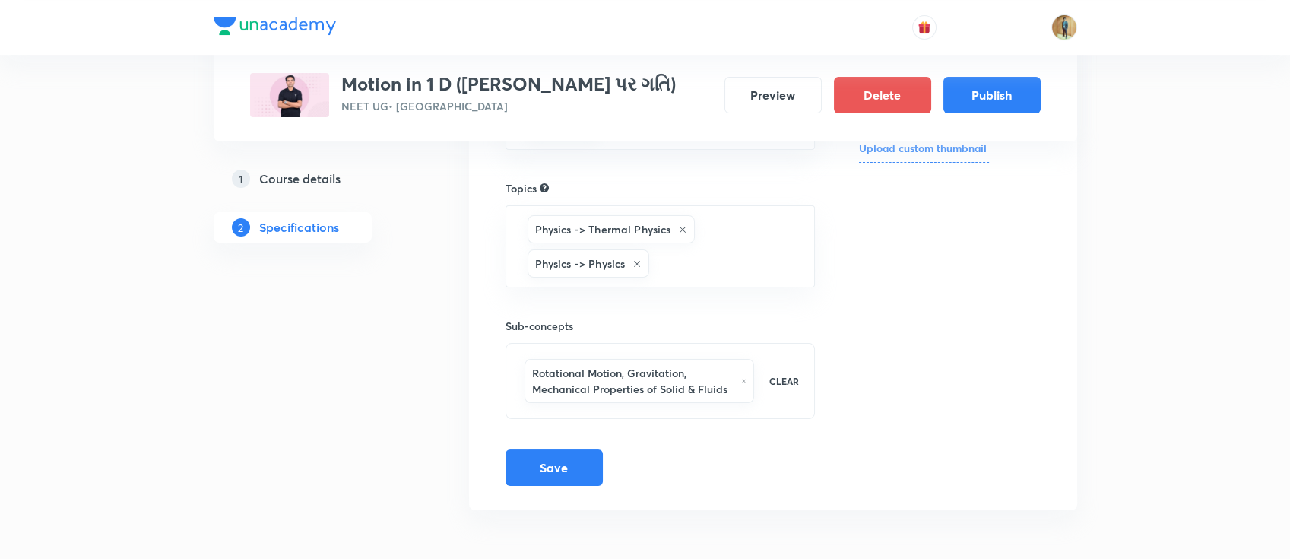
scroll to position [336, 0]
click at [560, 487] on div "Target exams NEET UG ​ Search for classes Class 11 ​ Topics Physics -> Thermal …" at bounding box center [773, 217] width 608 height 592
click at [557, 483] on button "Save" at bounding box center [554, 468] width 97 height 36
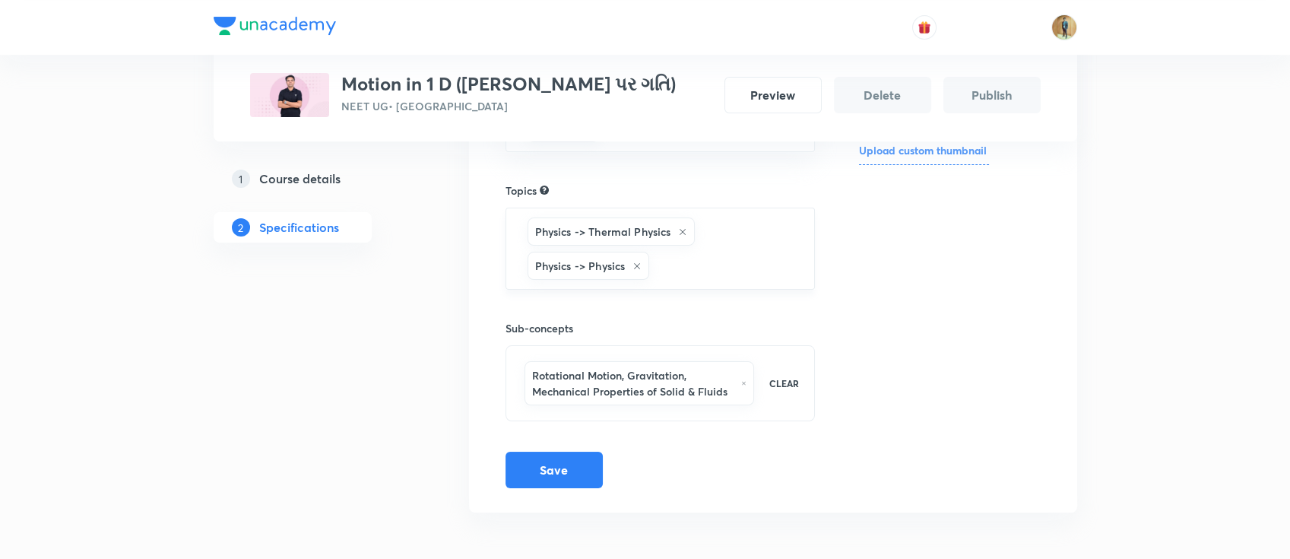
scroll to position [331, 0]
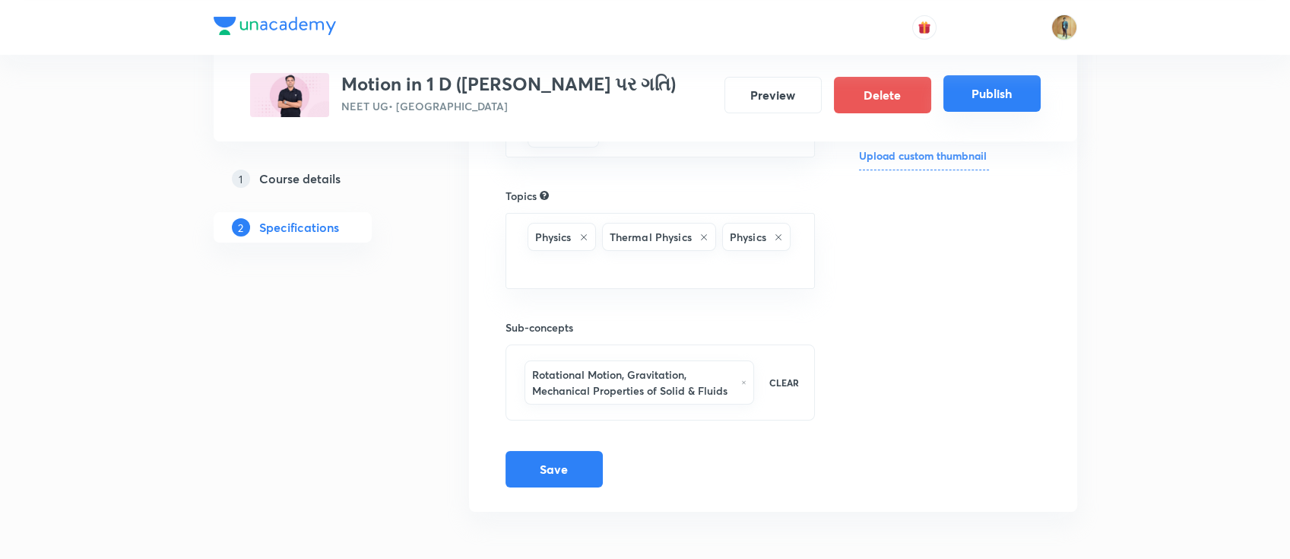
click at [999, 100] on button "Publish" at bounding box center [992, 93] width 97 height 36
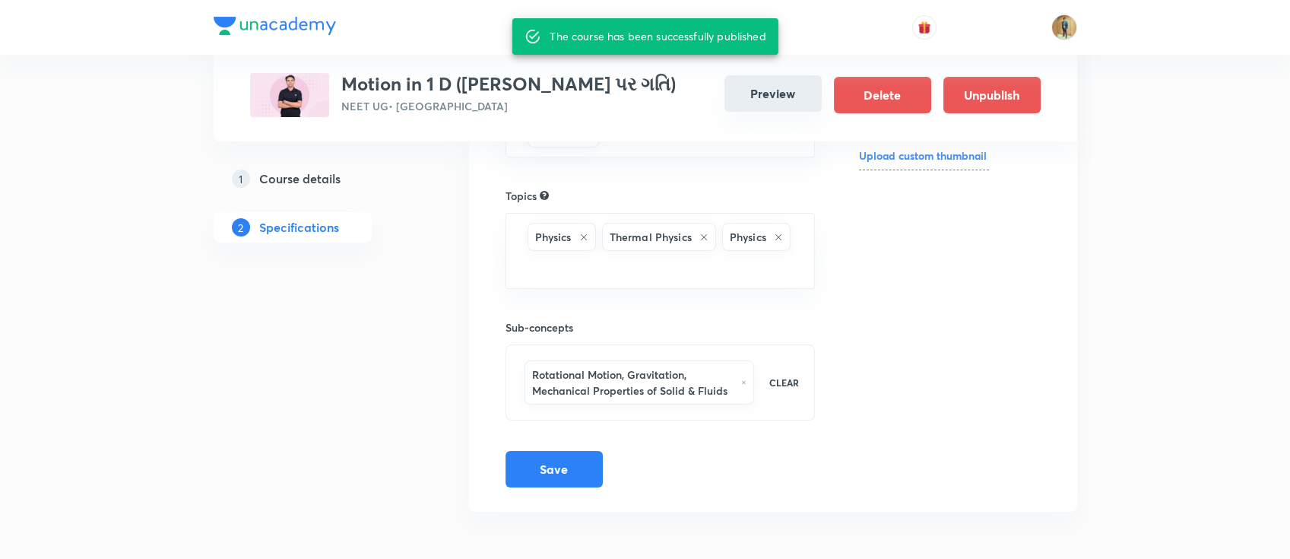
click at [766, 91] on button "Preview" at bounding box center [773, 93] width 97 height 36
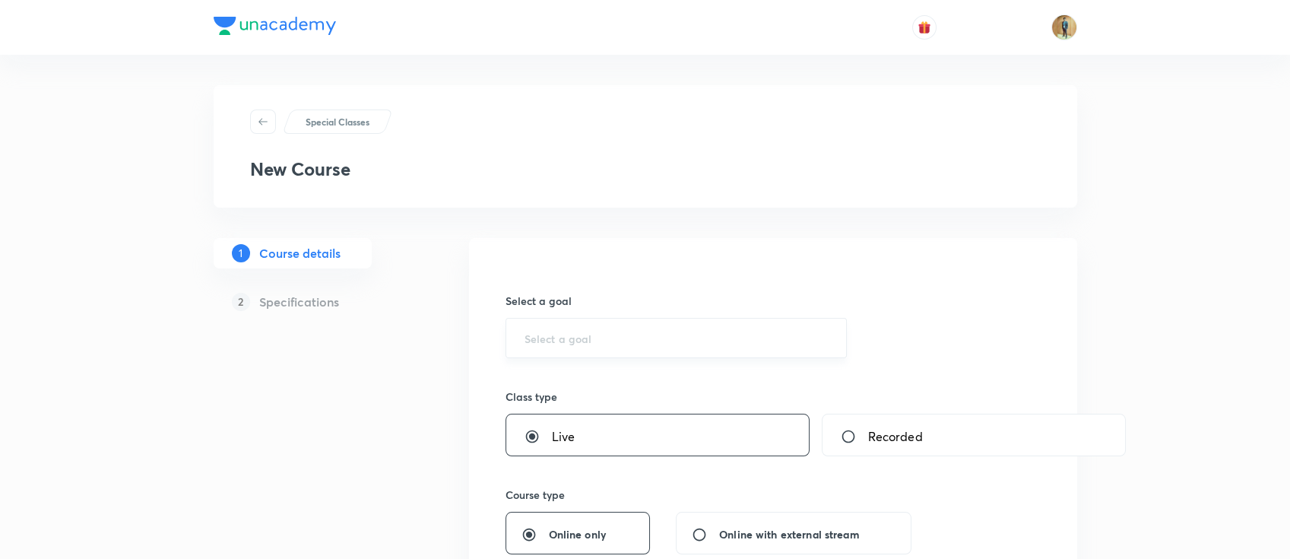
click at [566, 351] on div "​" at bounding box center [677, 338] width 342 height 40
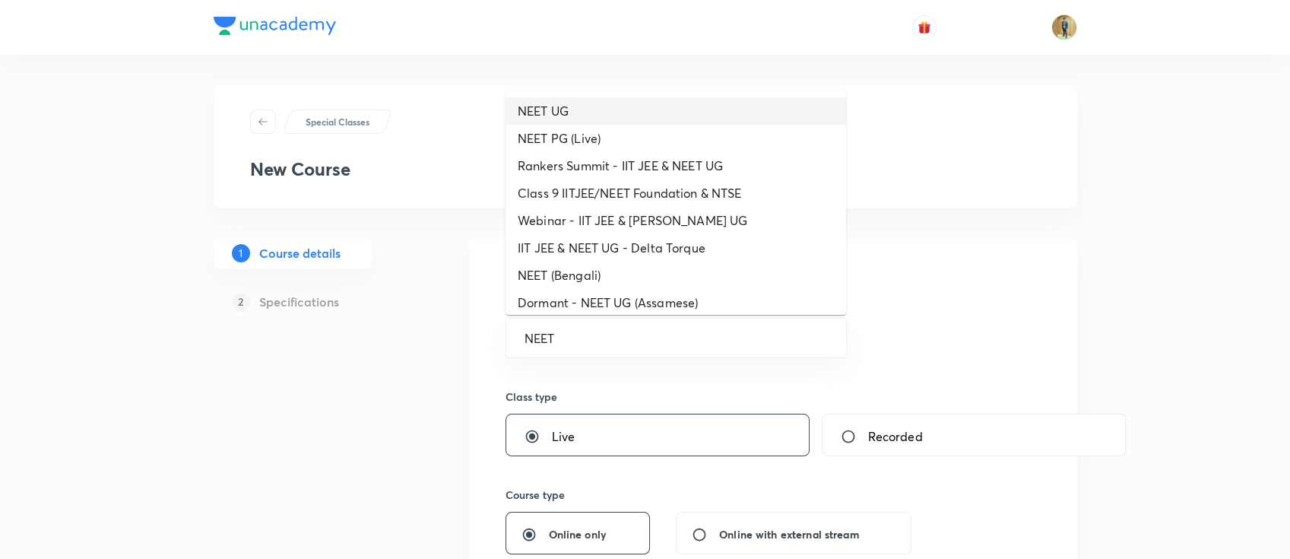
click at [614, 100] on li "NEET UG" at bounding box center [676, 110] width 341 height 27
type input "NEET UG"
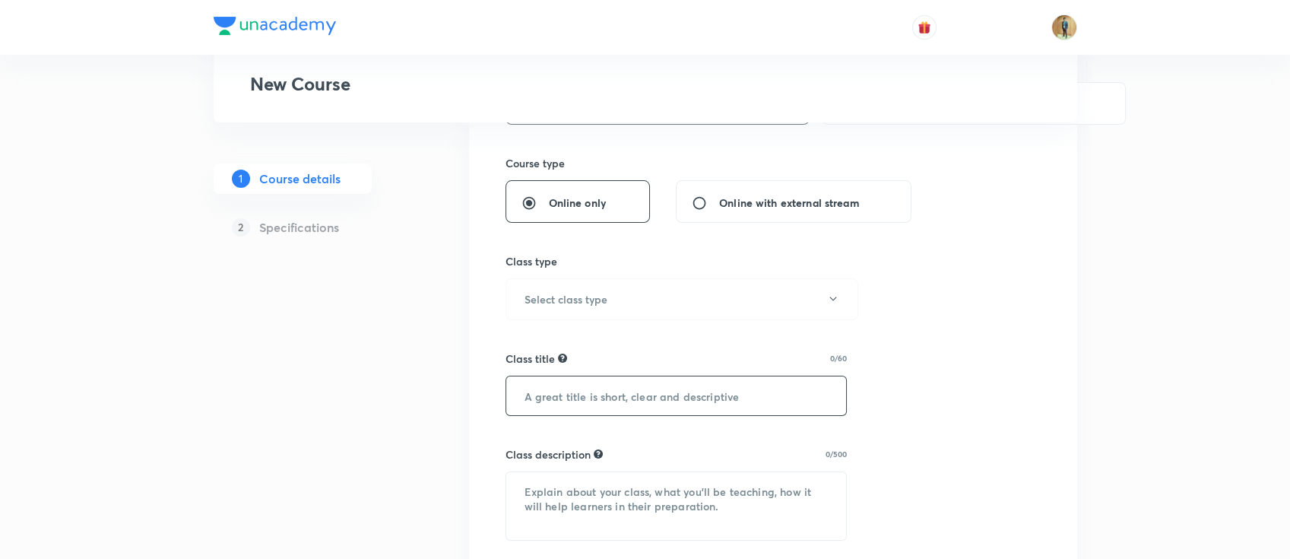
scroll to position [405, 0]
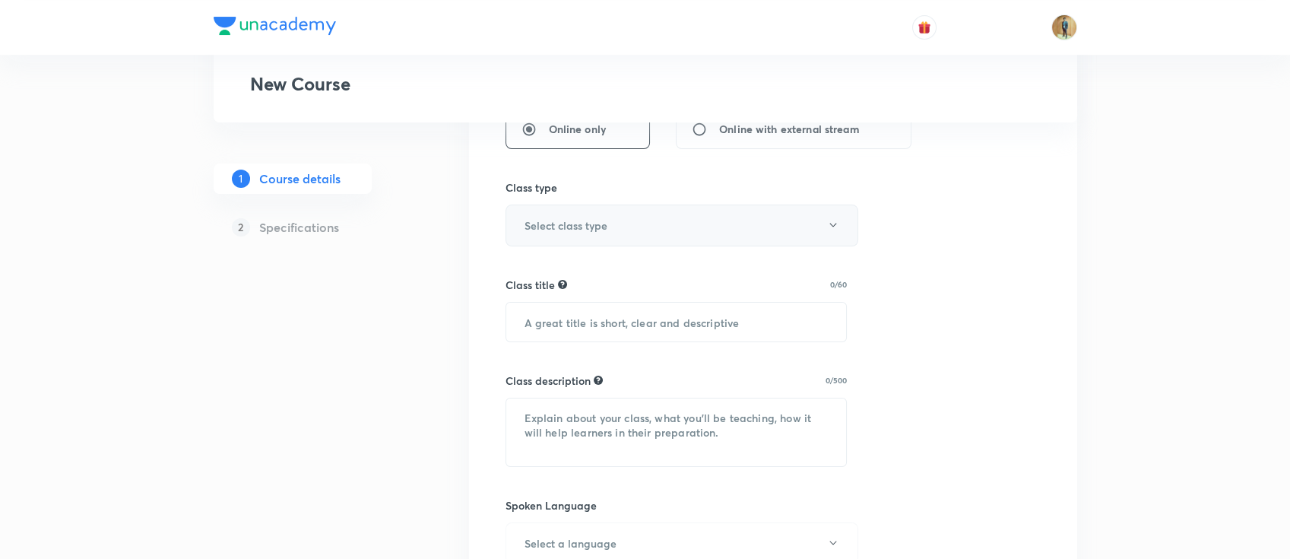
click at [630, 240] on button "Select class type" at bounding box center [682, 226] width 353 height 42
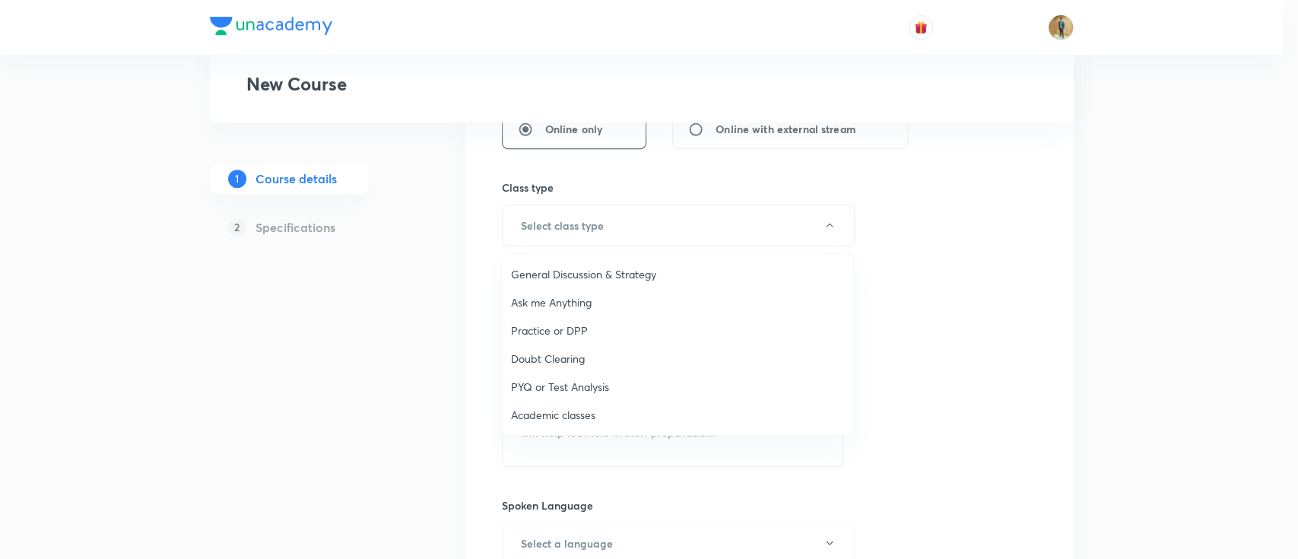
click at [574, 408] on span "Academic classes" at bounding box center [677, 415] width 333 height 16
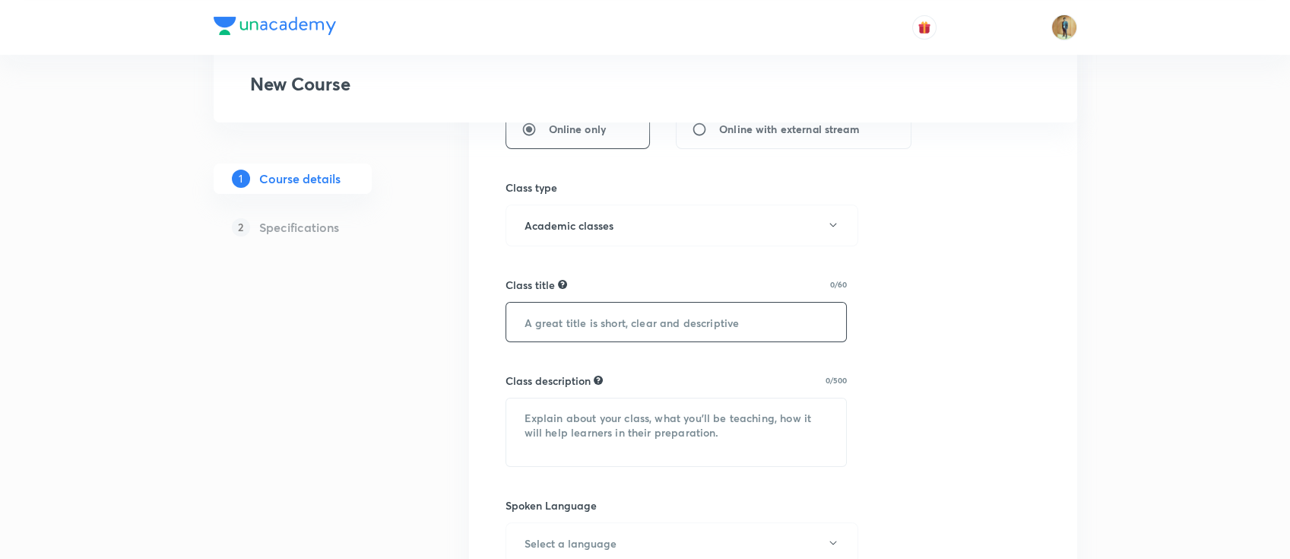
click at [602, 311] on input "text" at bounding box center [676, 322] width 341 height 39
paste input "BIOMOLECULES"
type input "BIOMOLECULES"
click at [614, 389] on div "Class description 0/500 ​" at bounding box center [677, 420] width 342 height 94
click at [618, 419] on textarea at bounding box center [676, 432] width 341 height 68
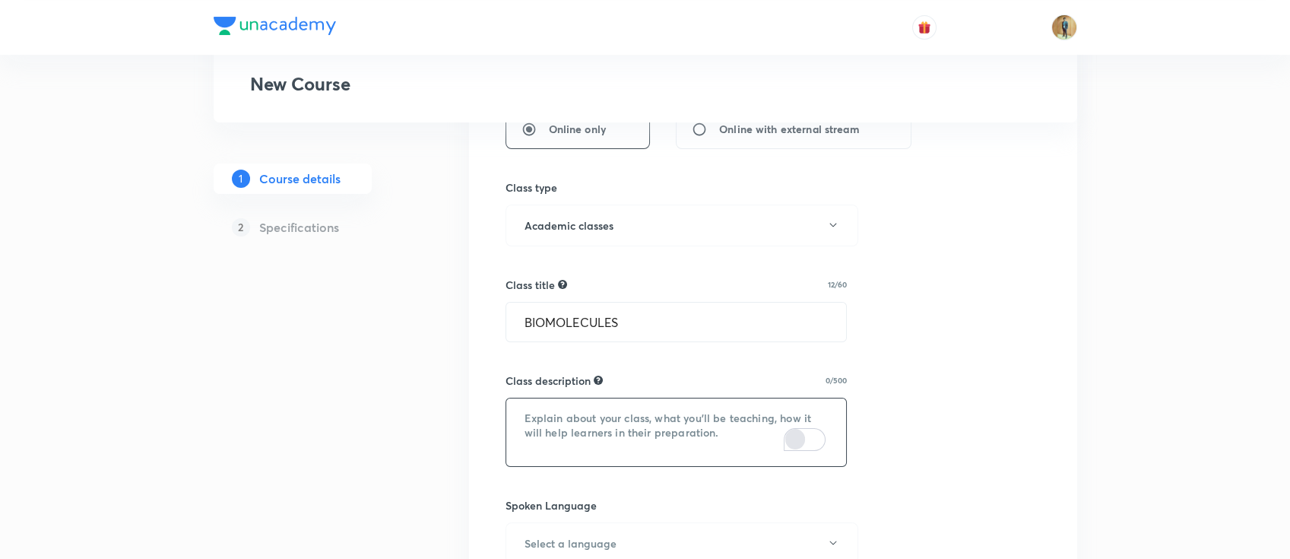
paste textarea "In this course, OM SIR will provide in-depth knowledge of Zoology. The course w…"
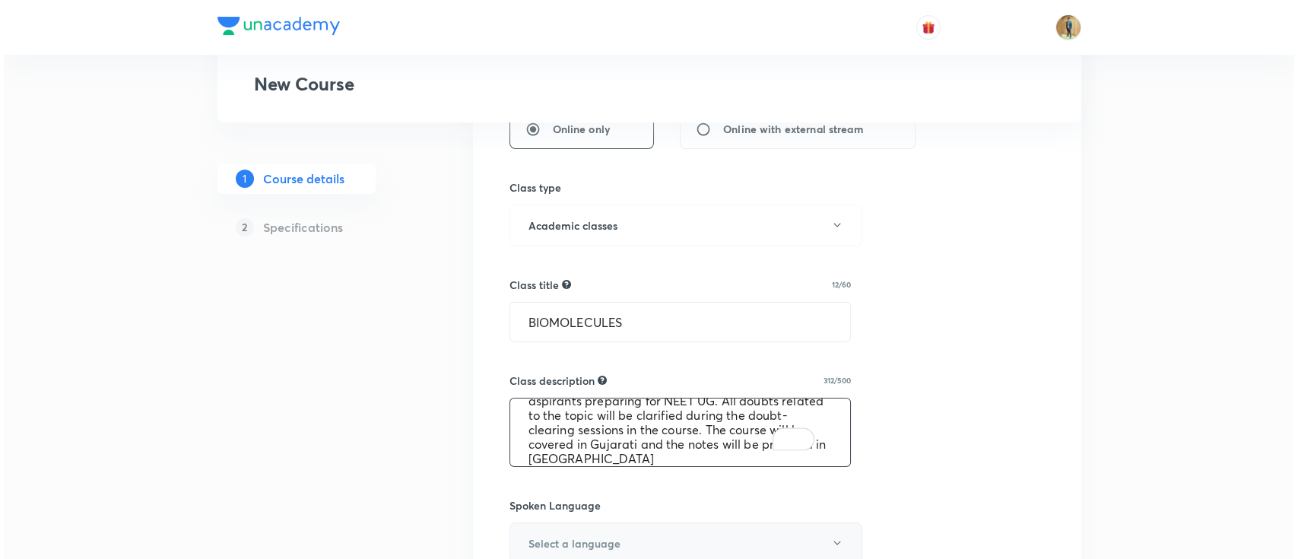
scroll to position [608, 0]
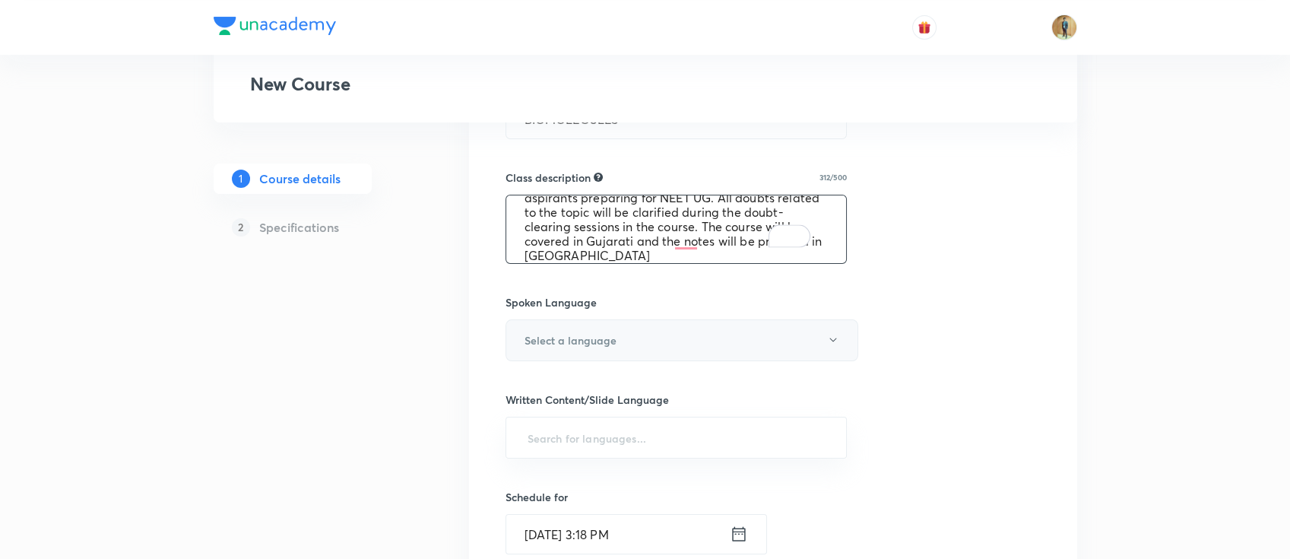
type textarea "In this course, OM SIR will provide in-depth knowledge of Zoology. The course w…"
click at [639, 350] on button "Select a language" at bounding box center [682, 340] width 353 height 42
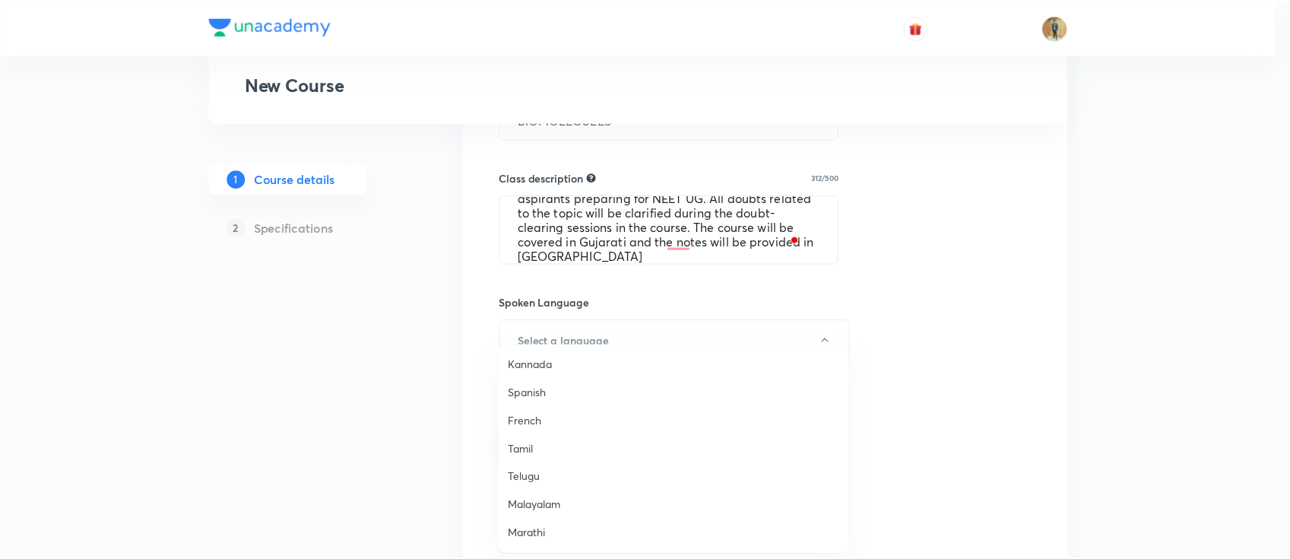
scroll to position [202, 0]
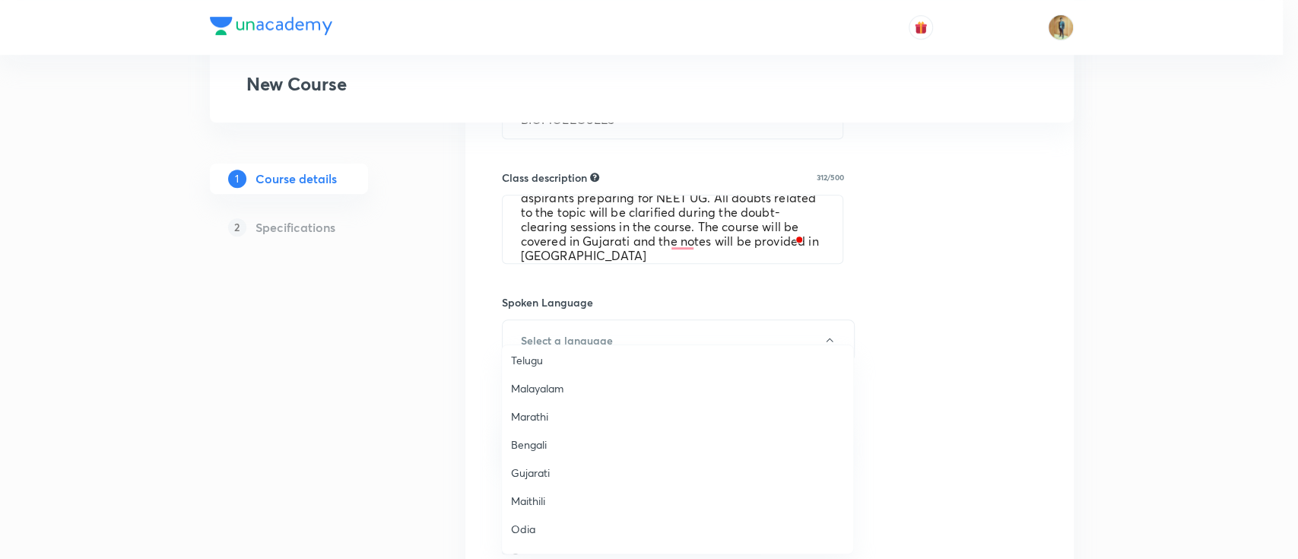
click at [549, 475] on span "Gujarati" at bounding box center [677, 473] width 333 height 16
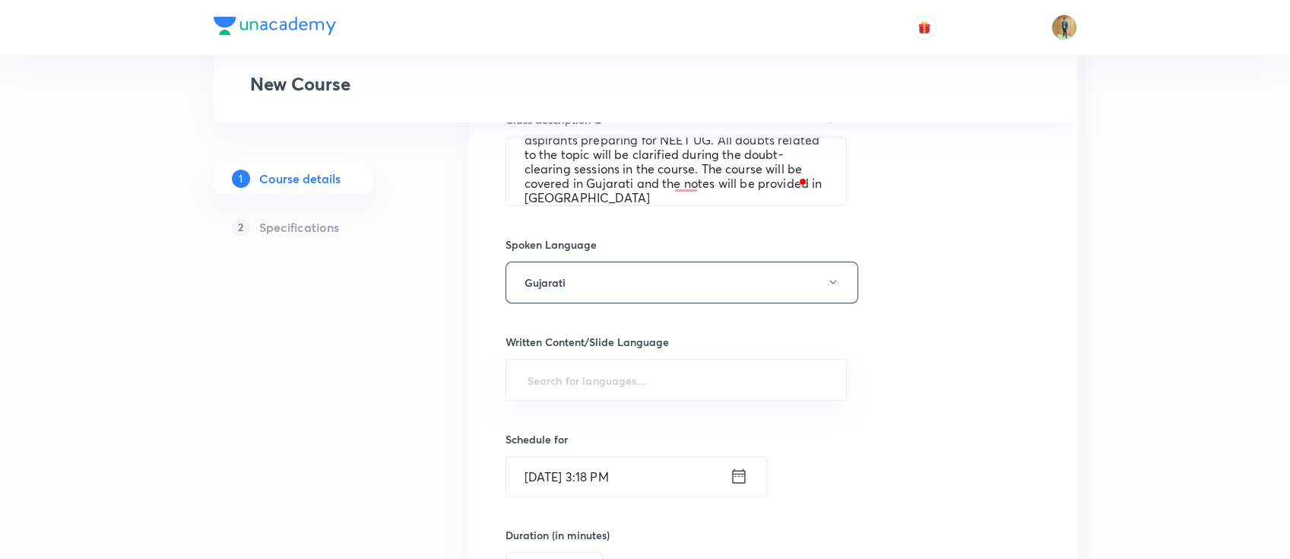
scroll to position [811, 0]
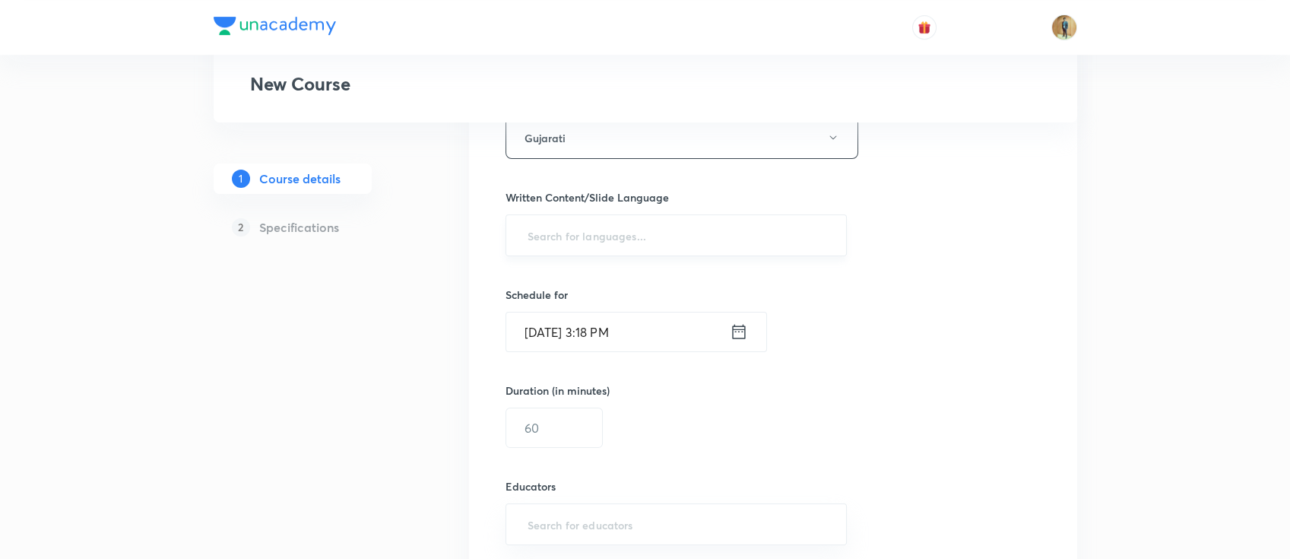
click at [590, 233] on input "text" at bounding box center [677, 235] width 304 height 28
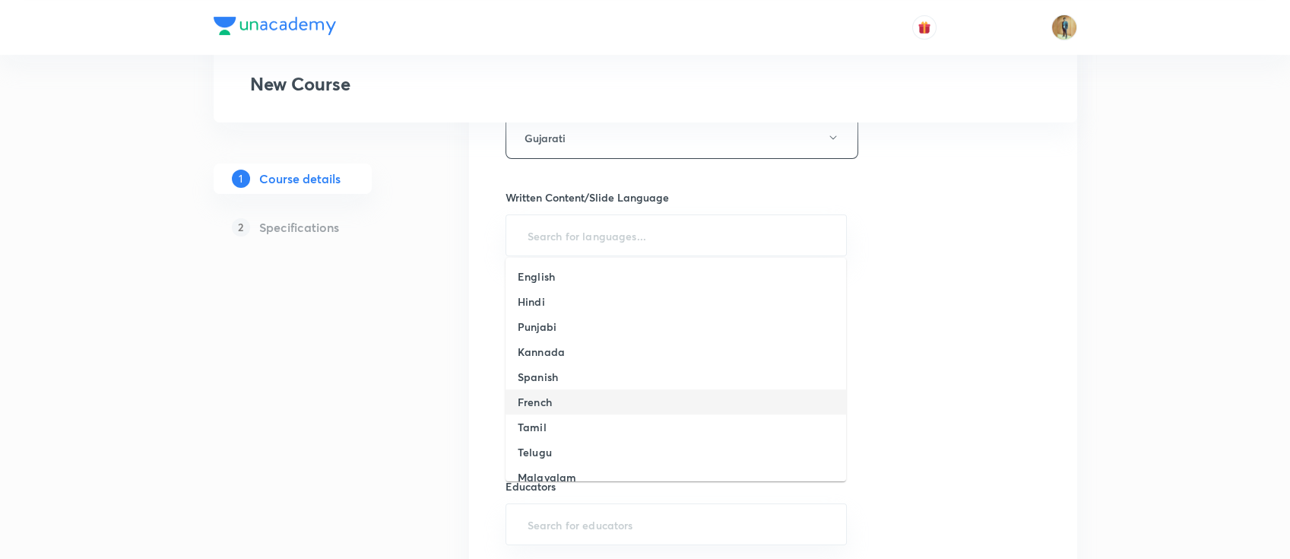
scroll to position [135, 0]
click at [582, 420] on li "Gujarati" at bounding box center [676, 417] width 341 height 25
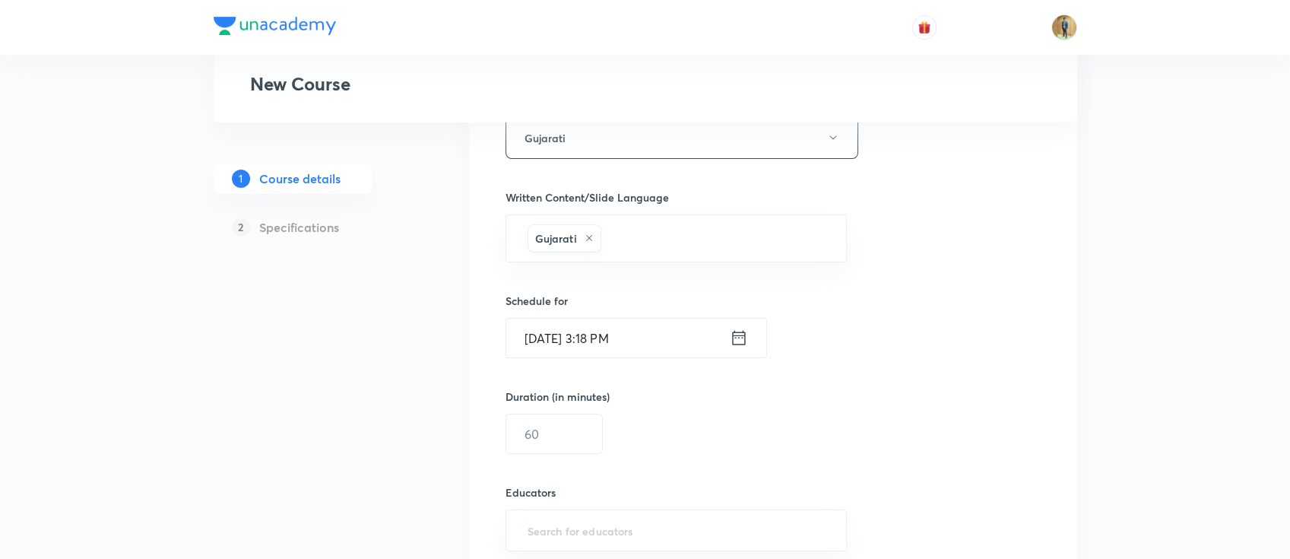
scroll to position [878, 0]
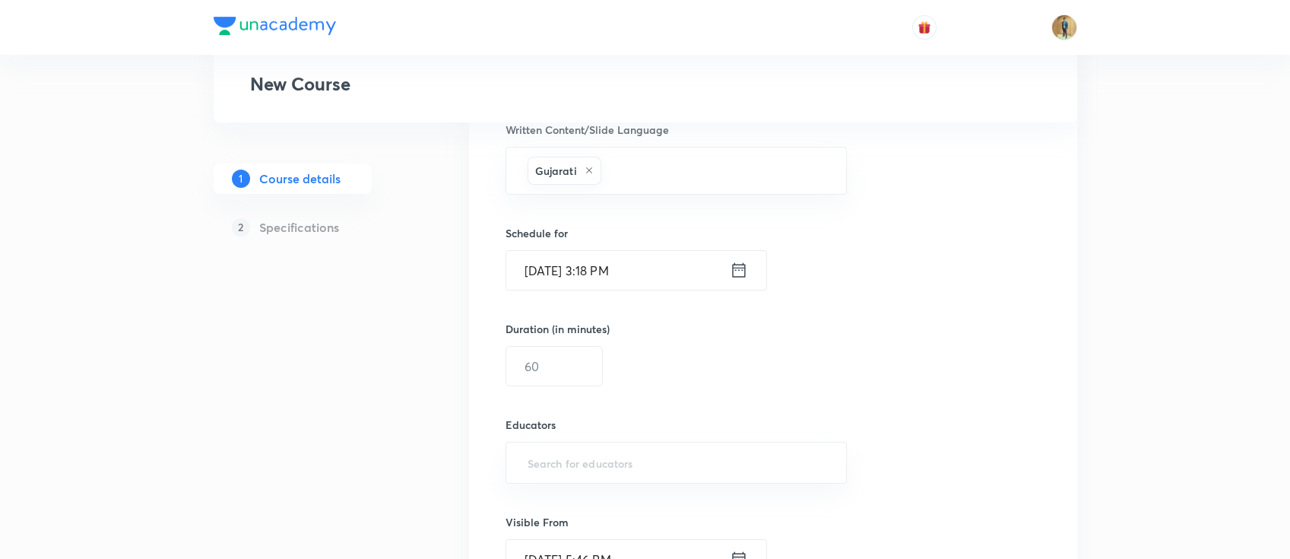
click at [630, 251] on input "Sep 2, 2025, 3:18 PM" at bounding box center [618, 270] width 224 height 39
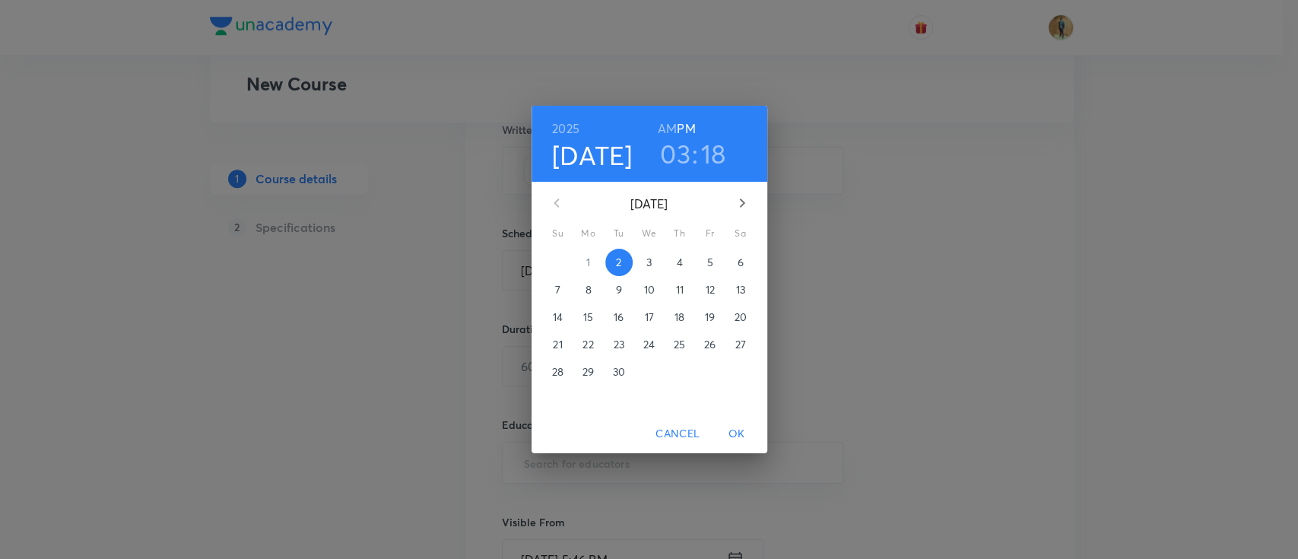
click at [653, 264] on span "3" at bounding box center [649, 262] width 27 height 15
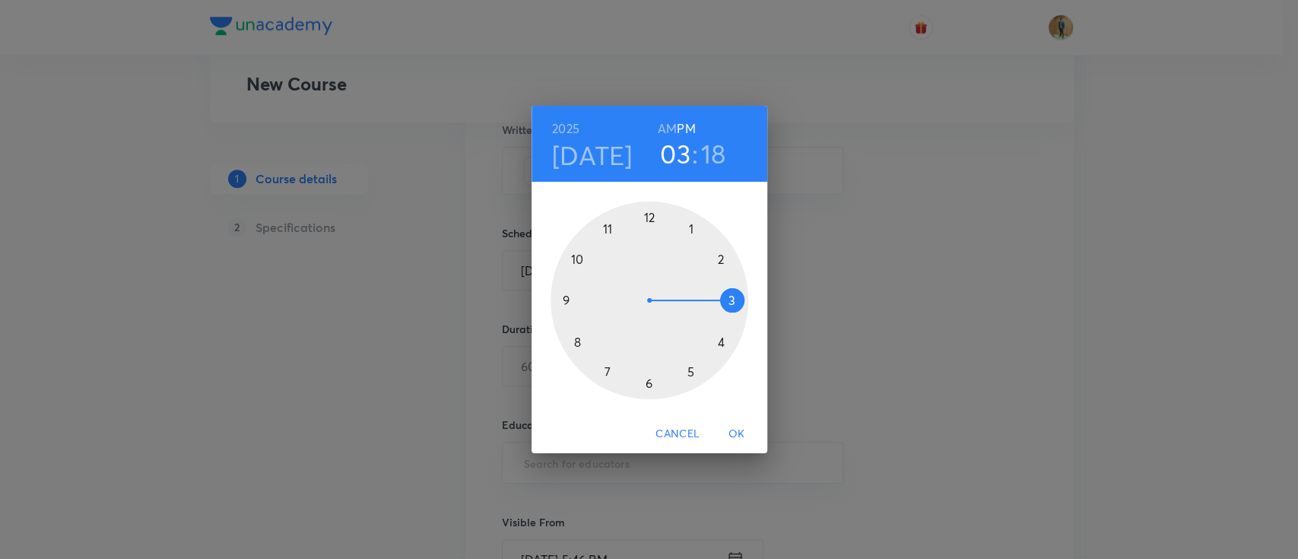
click at [666, 125] on h6 "AM" at bounding box center [667, 128] width 19 height 21
click at [576, 258] on div at bounding box center [650, 300] width 198 height 198
click at [690, 227] on div at bounding box center [650, 300] width 198 height 198
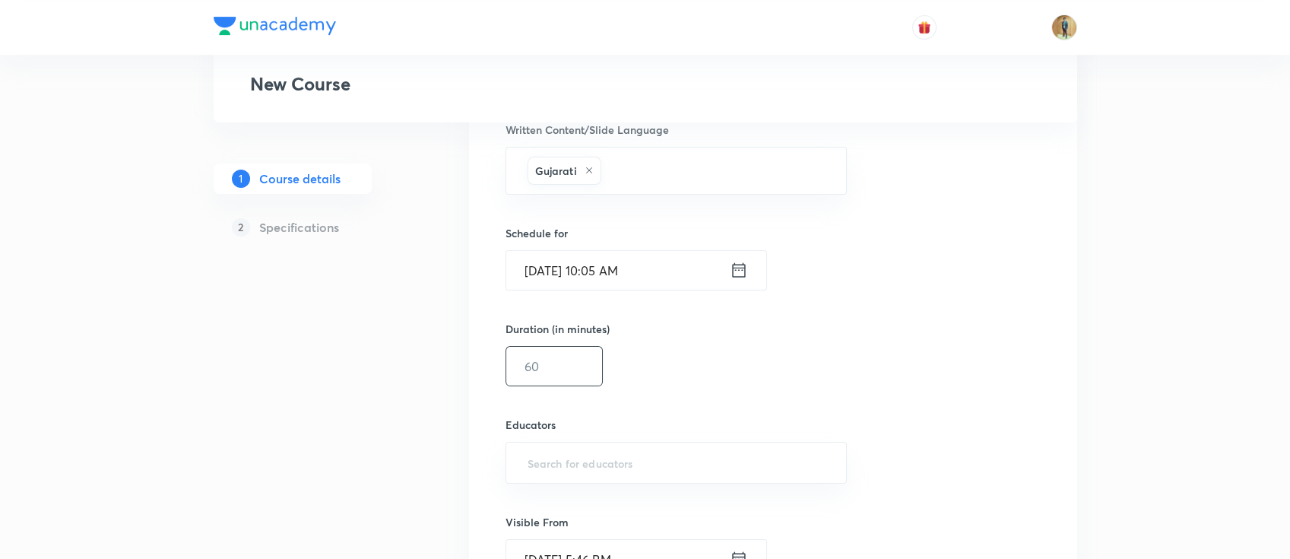
click at [567, 373] on input "text" at bounding box center [554, 366] width 96 height 39
type input "30"
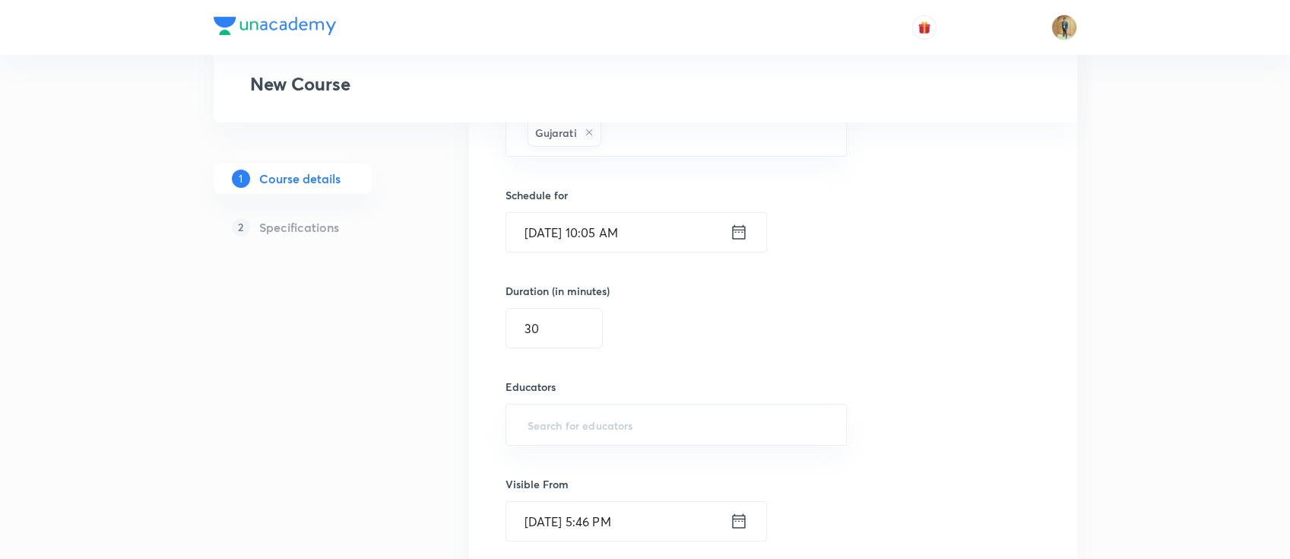
scroll to position [1014, 0]
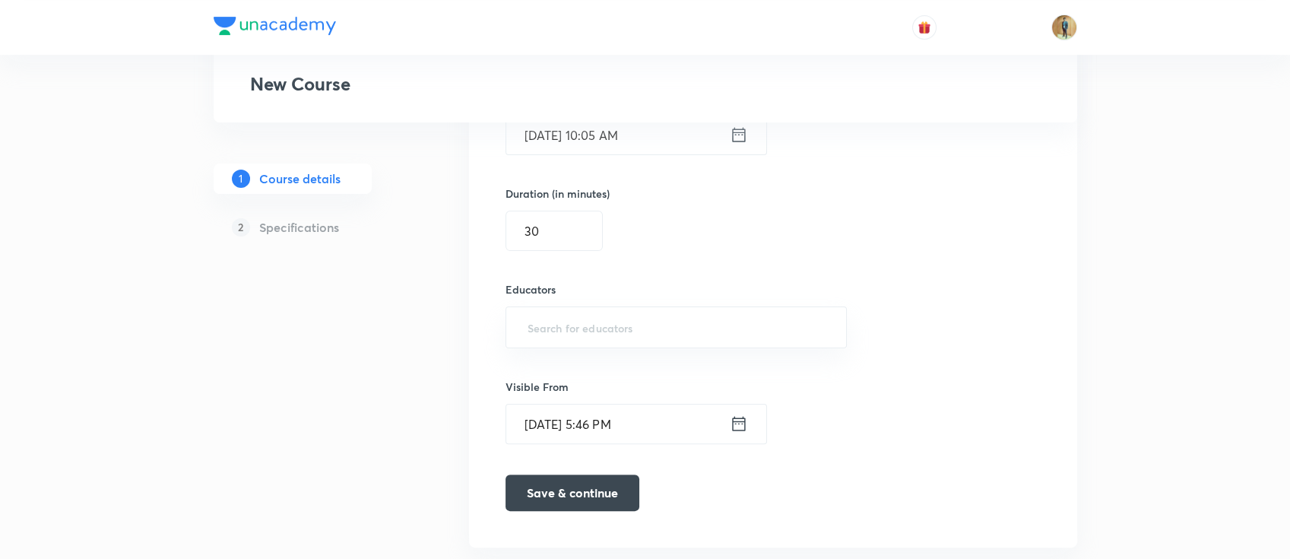
paste input "jfvjcjt1iuhv"
type input "jfvjcjt1iuhv"
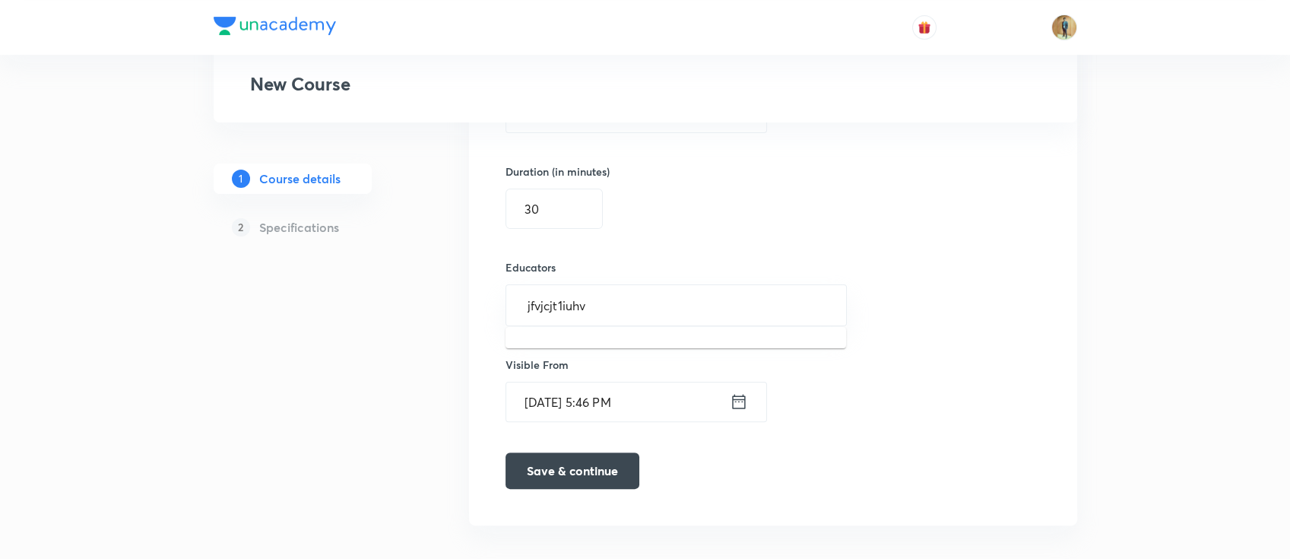
scroll to position [1049, 0]
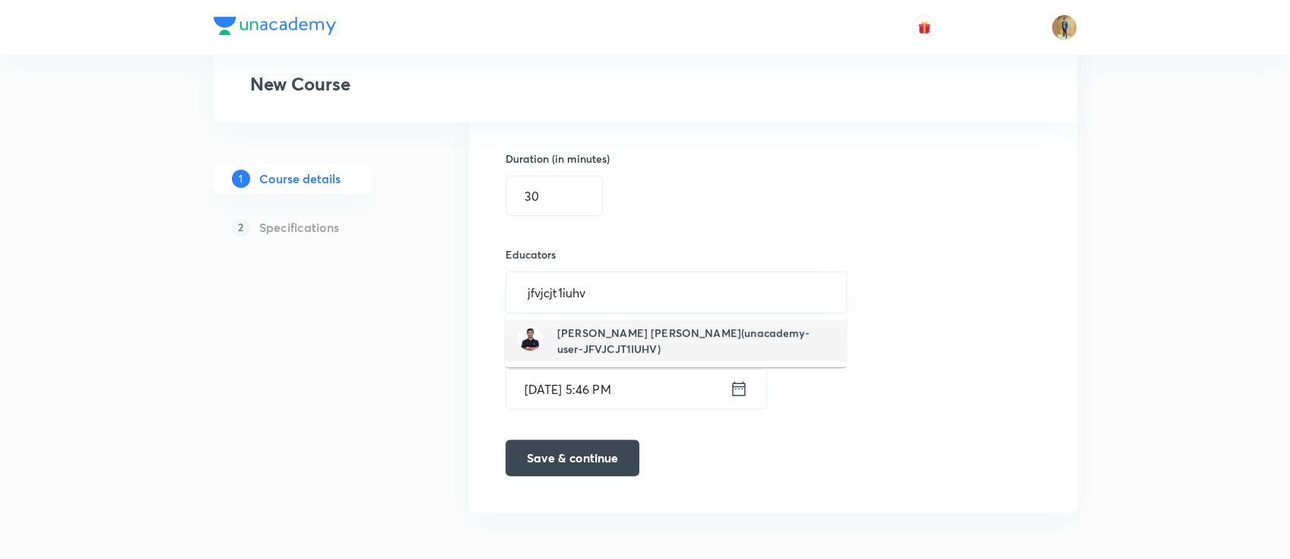
click at [681, 345] on h6 "Maheshwari Omprakash Dungarmal(unacademy-user-JFVJCJT1IUHV)" at bounding box center [695, 341] width 277 height 32
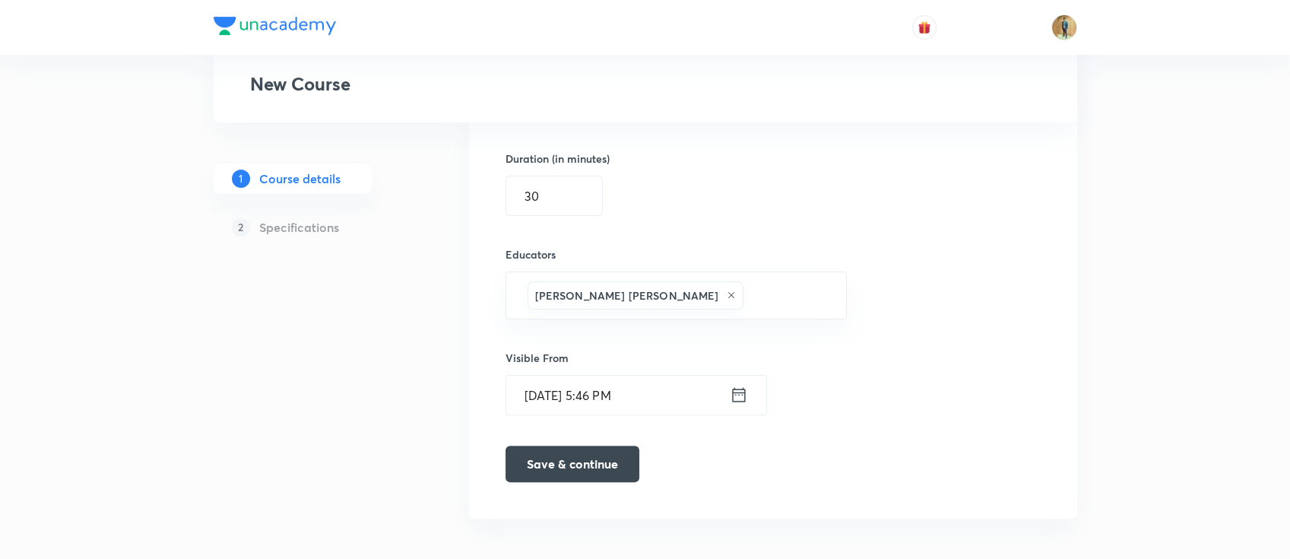
click at [671, 406] on input "Sep 2, 2025, 5:46 PM" at bounding box center [618, 395] width 224 height 39
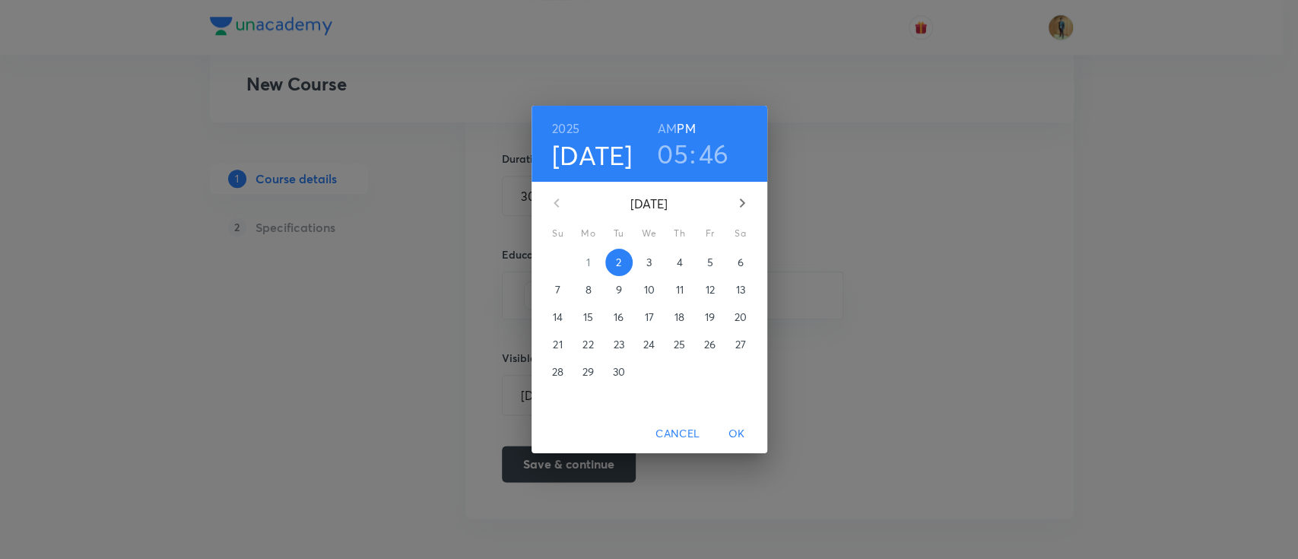
click at [648, 264] on p "3" at bounding box center [648, 262] width 5 height 15
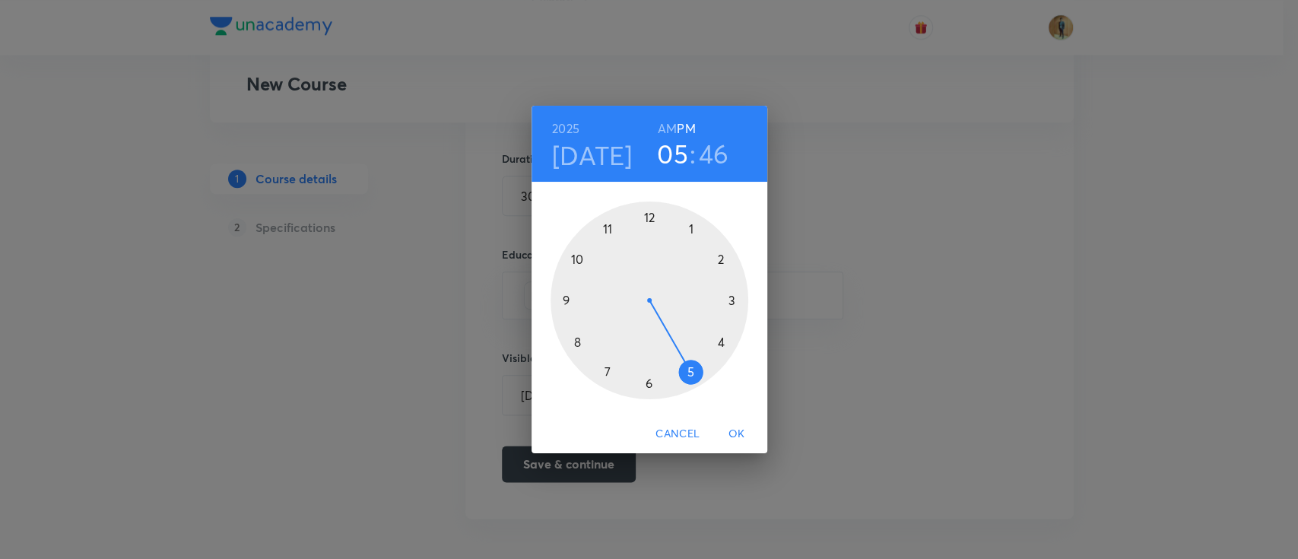
click at [683, 425] on span "Cancel" at bounding box center [677, 433] width 44 height 19
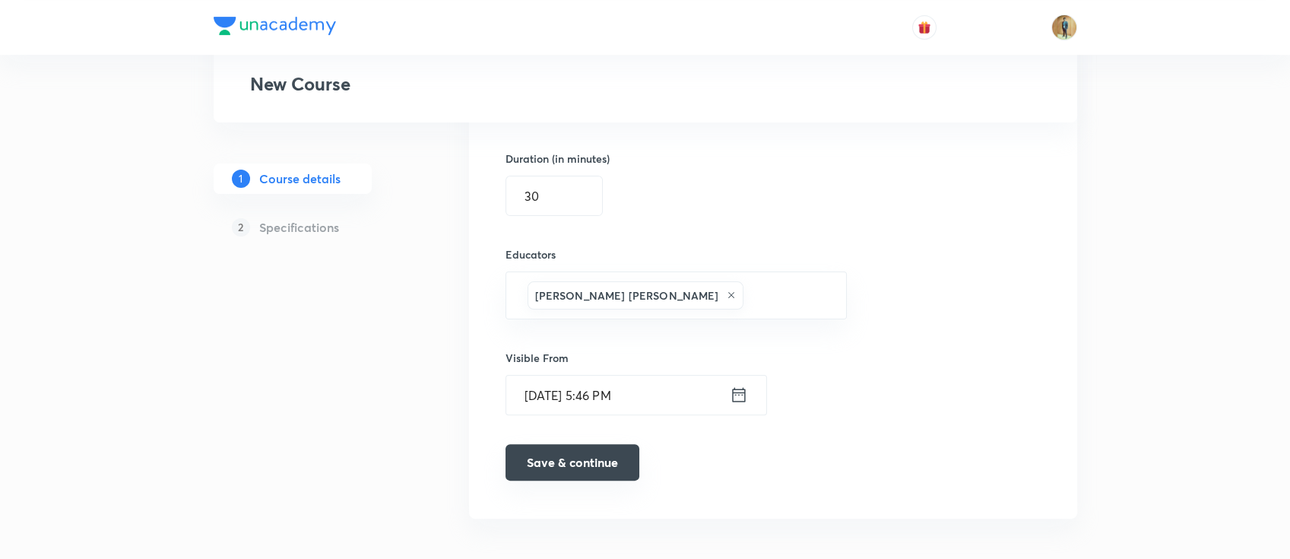
click at [607, 462] on button "Save & continue" at bounding box center [573, 462] width 134 height 36
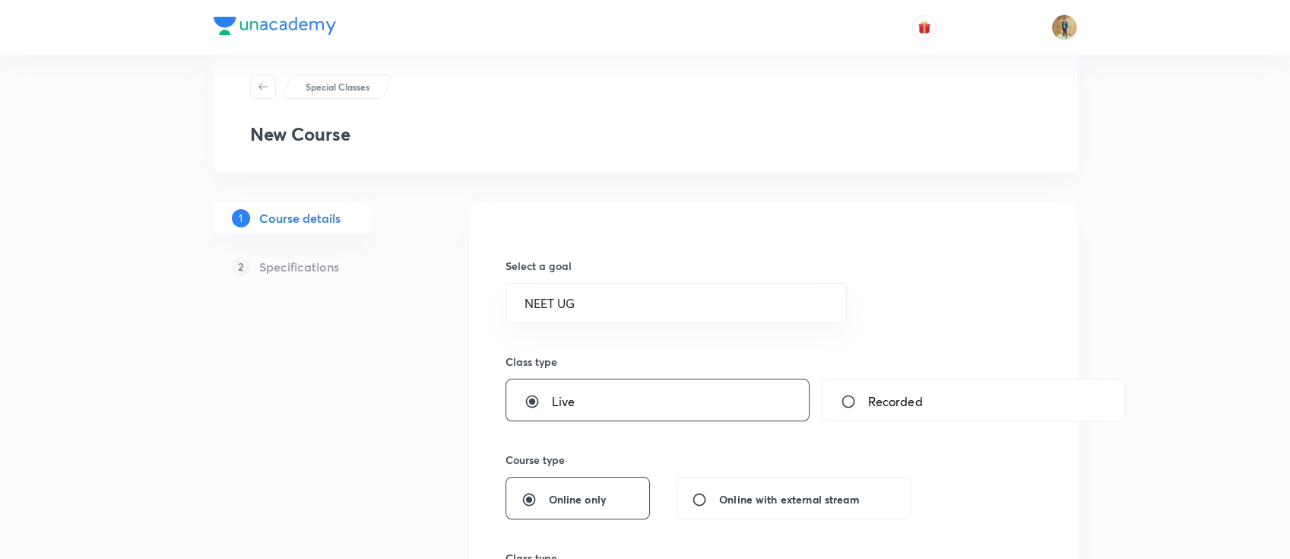
scroll to position [54, 0]
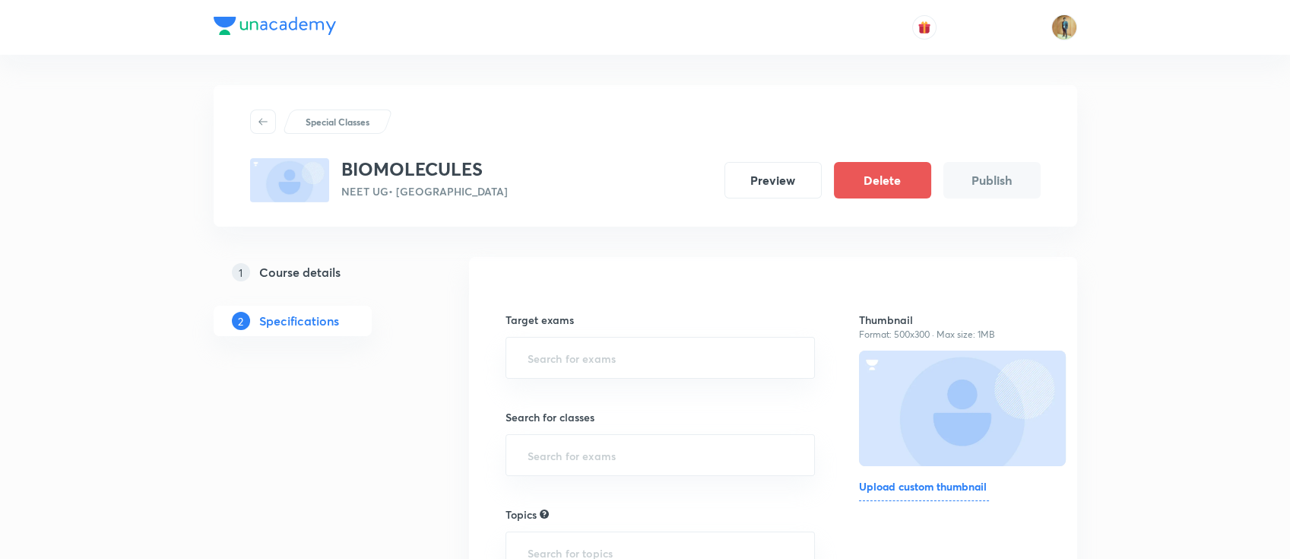
click at [937, 487] on h6 "Upload custom thumbnail" at bounding box center [924, 489] width 130 height 23
click at [0, 0] on input "Upload custom thumbnail" at bounding box center [0, 0] width 0 height 0
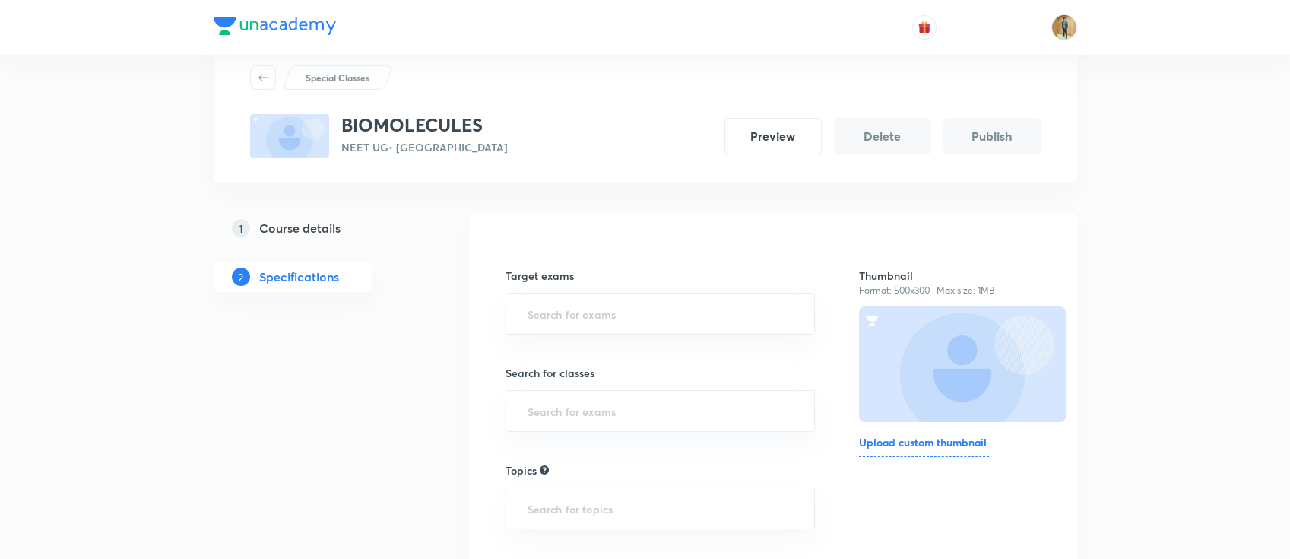
scroll to position [67, 0]
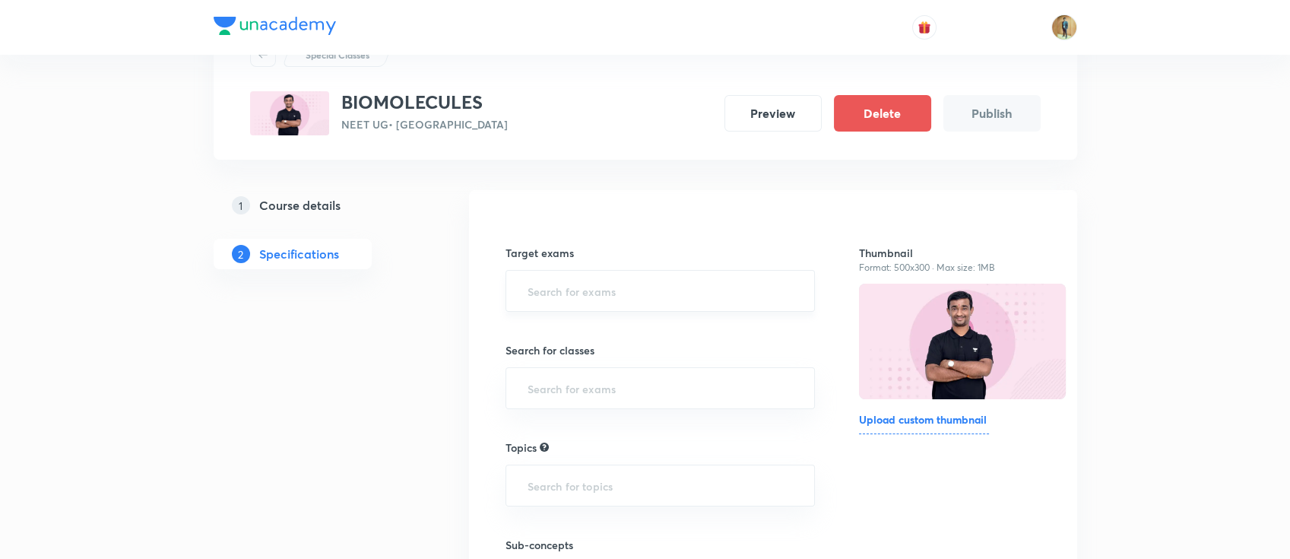
click at [653, 305] on div "​" at bounding box center [661, 291] width 310 height 42
click at [643, 300] on input "text" at bounding box center [661, 291] width 272 height 28
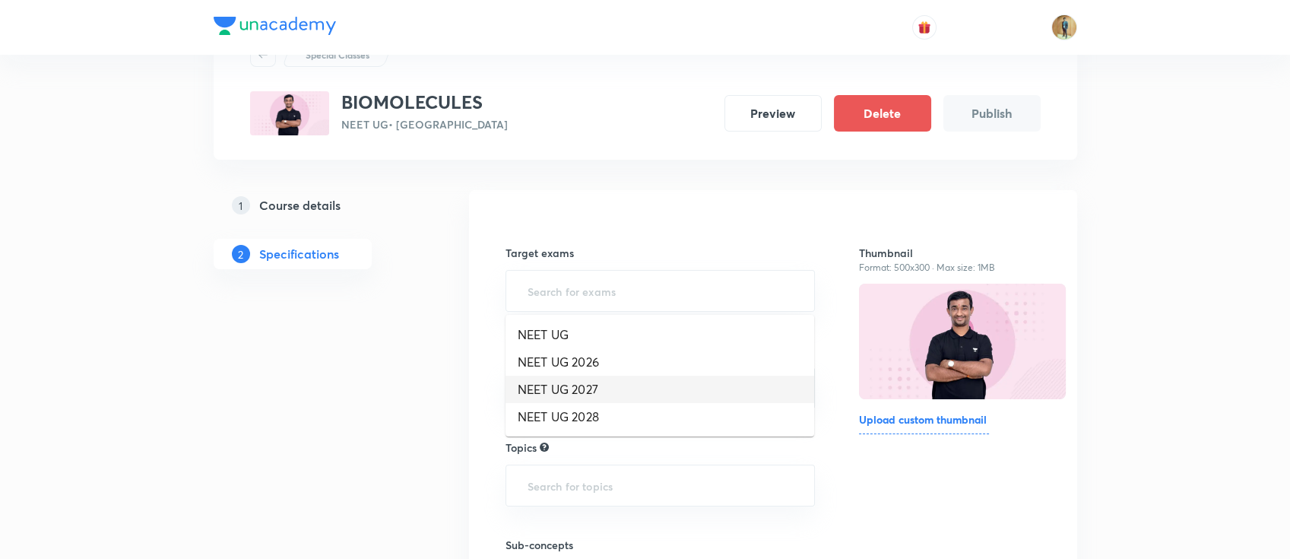
drag, startPoint x: 614, startPoint y: 340, endPoint x: 628, endPoint y: 395, distance: 57.2
click at [628, 395] on ul "NEET UG NEET UG 2026 NEET UG 2027 NEET UG 2028" at bounding box center [660, 376] width 309 height 122
click at [628, 395] on li "NEET UG 2027" at bounding box center [660, 389] width 309 height 27
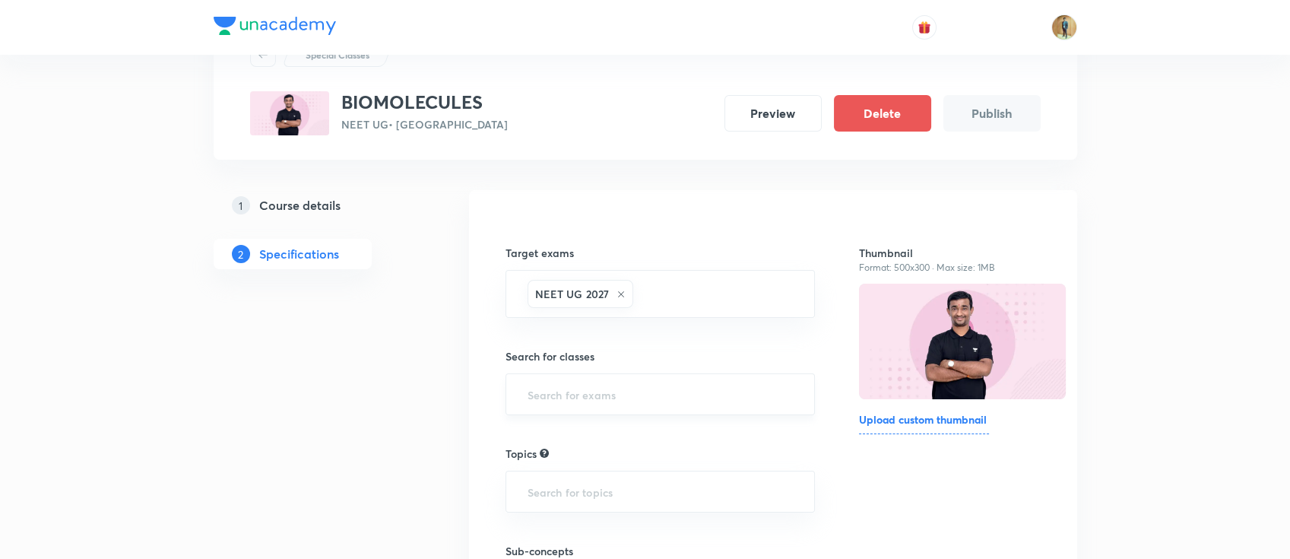
click at [627, 377] on div "Search for classes ​" at bounding box center [661, 381] width 310 height 67
click at [627, 389] on input "text" at bounding box center [661, 394] width 272 height 28
drag, startPoint x: 610, startPoint y: 452, endPoint x: 609, endPoint y: 441, distance: 11.4
click at [609, 441] on ul "Class 11 Class 12 Dropper Class 10" at bounding box center [660, 478] width 309 height 122
click at [609, 441] on li "Class 11" at bounding box center [660, 437] width 309 height 27
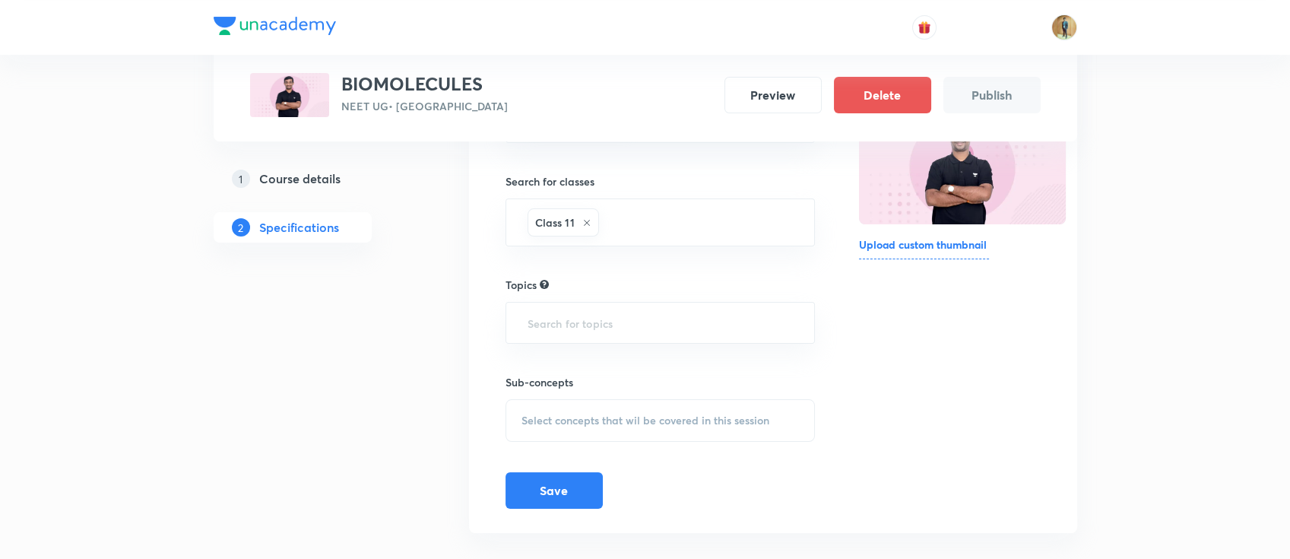
scroll to position [263, 0]
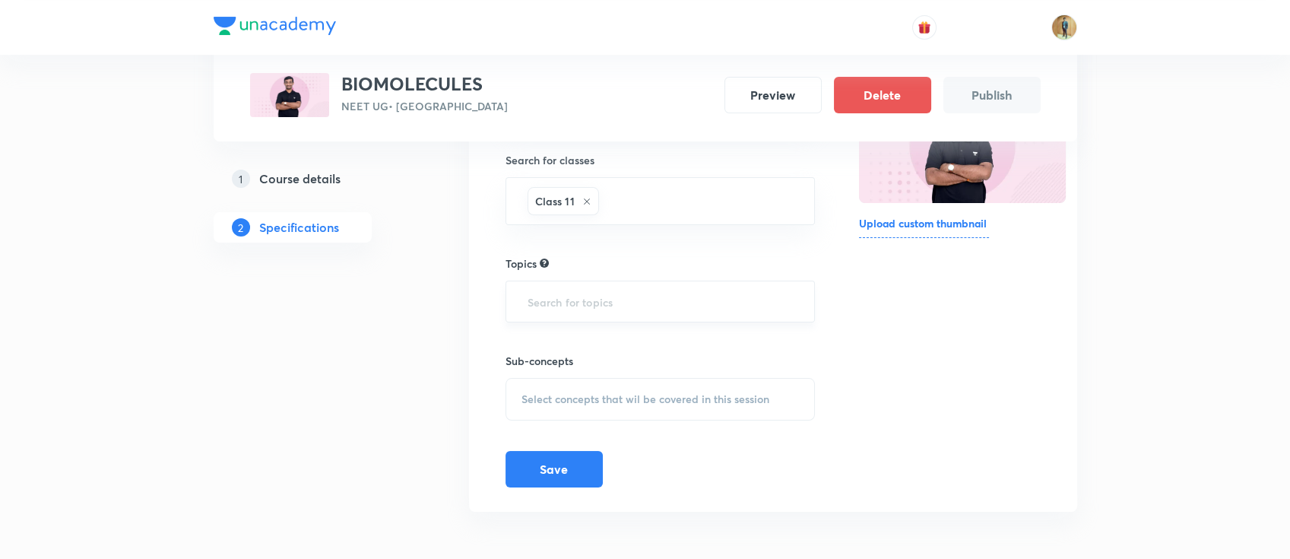
click at [643, 297] on input "text" at bounding box center [661, 301] width 272 height 28
drag, startPoint x: 341, startPoint y: 89, endPoint x: 503, endPoint y: 84, distance: 161.3
click at [503, 84] on div "BIOMOLECULES NEET UG • Gujarati Preview Delete Publish" at bounding box center [645, 95] width 791 height 44
copy h3 "BIOMOLECULES"
click at [538, 316] on div "​" at bounding box center [661, 302] width 310 height 42
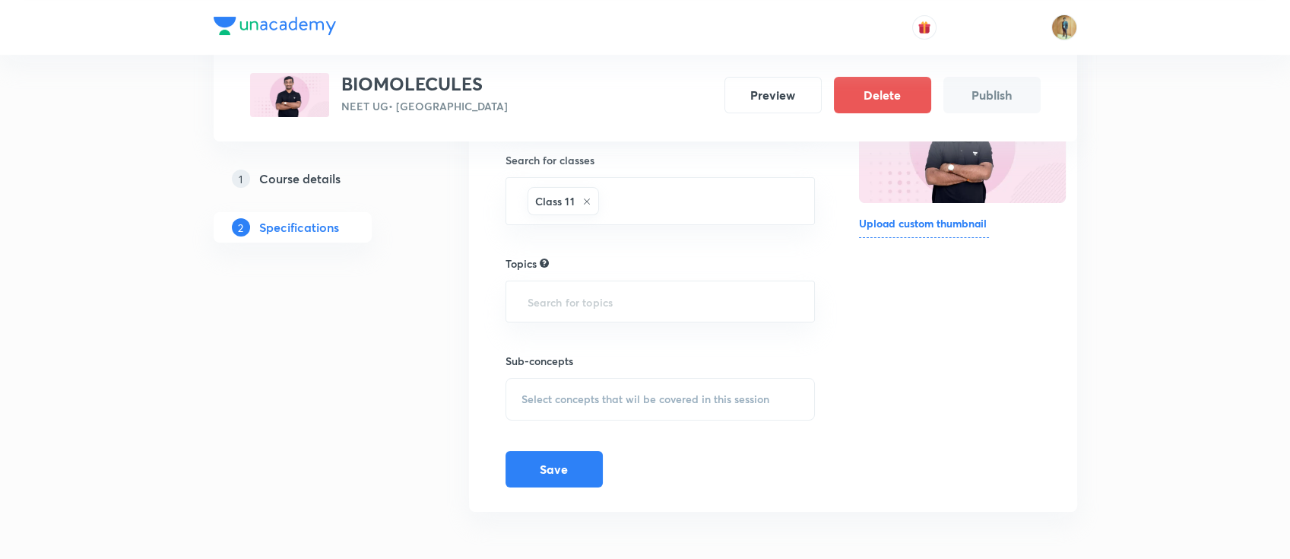
paste input "BIOMOLECULES"
type input "BIOMOLECULES"
click at [694, 303] on input "BIOMOLECULES" at bounding box center [661, 301] width 272 height 28
click at [668, 354] on li "Biology -> Biomolecules" at bounding box center [660, 344] width 309 height 27
click at [595, 399] on span "Select concepts that wil be covered in this session" at bounding box center [646, 405] width 248 height 12
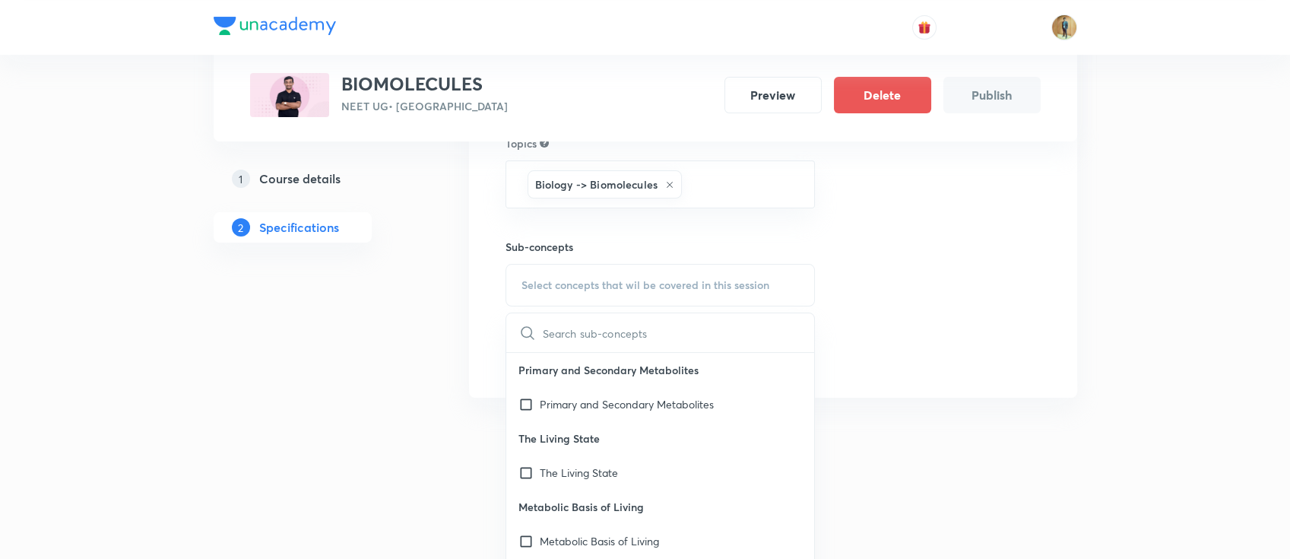
scroll to position [398, 0]
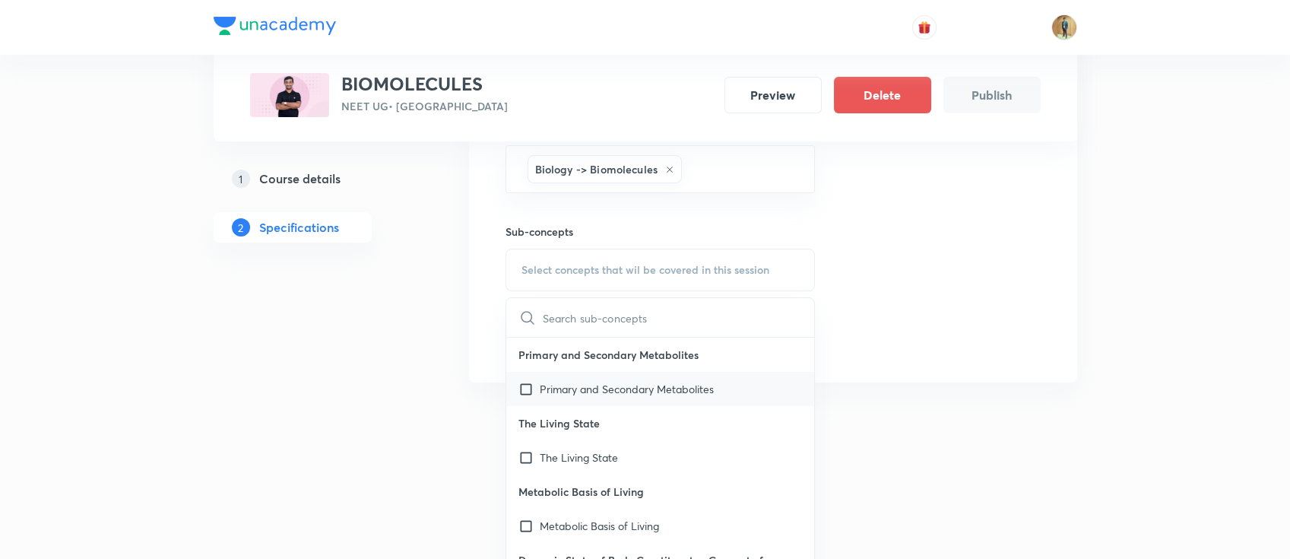
click at [604, 386] on p "Primary and Secondary Metabolites" at bounding box center [627, 389] width 174 height 16
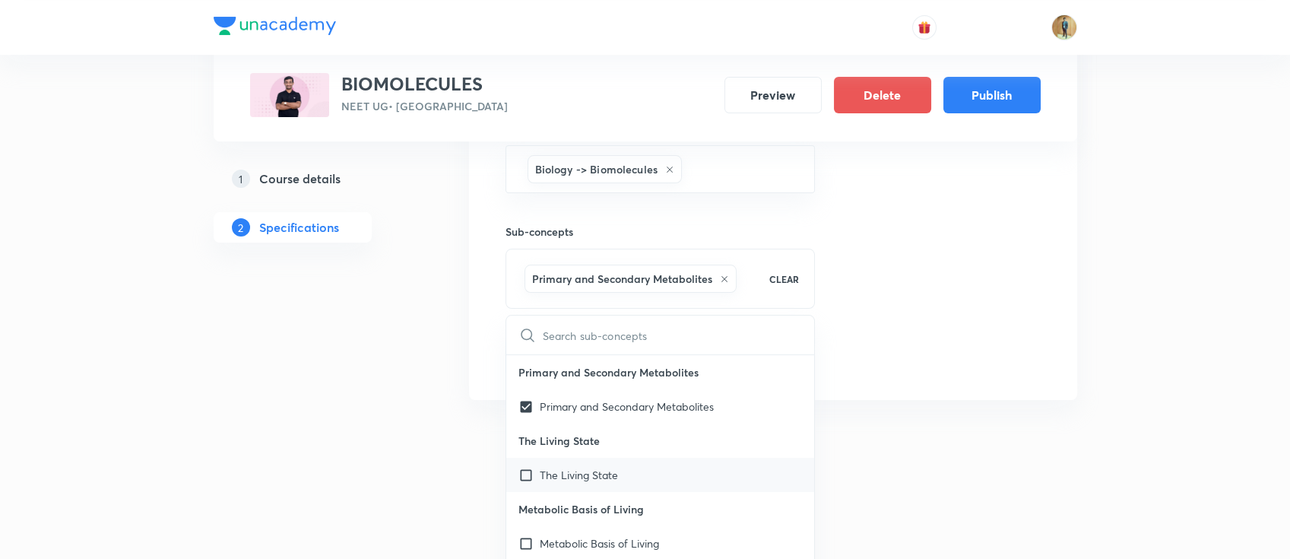
click at [590, 467] on p "The Living State" at bounding box center [579, 475] width 78 height 16
checkbox input "true"
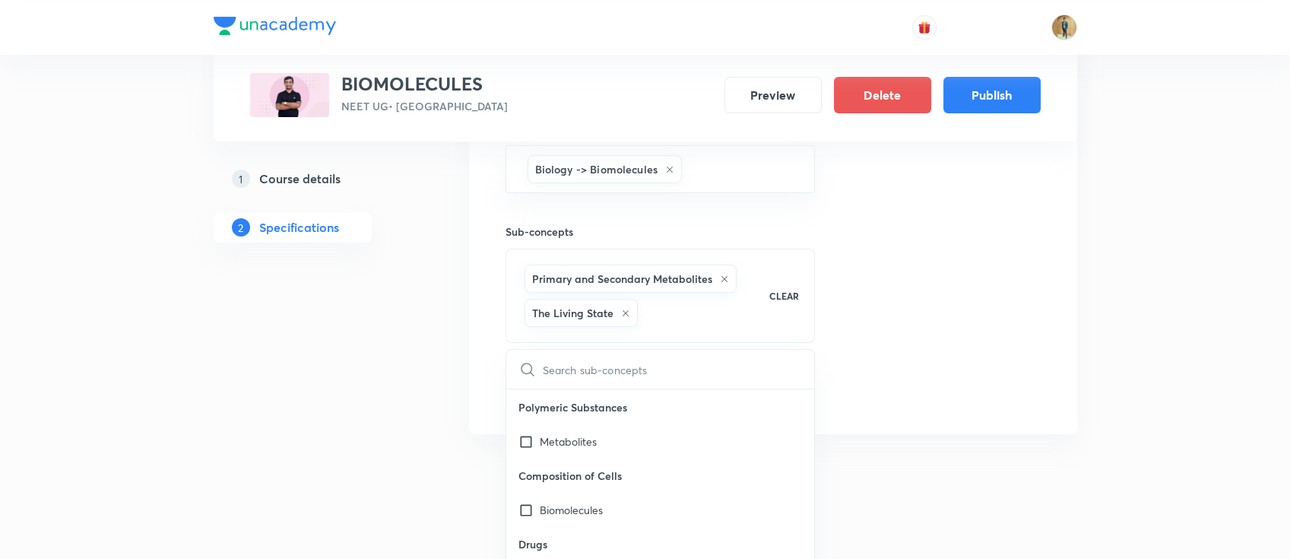
scroll to position [998, 0]
click at [559, 493] on p "Biomolecules" at bounding box center [571, 501] width 63 height 16
checkbox input "true"
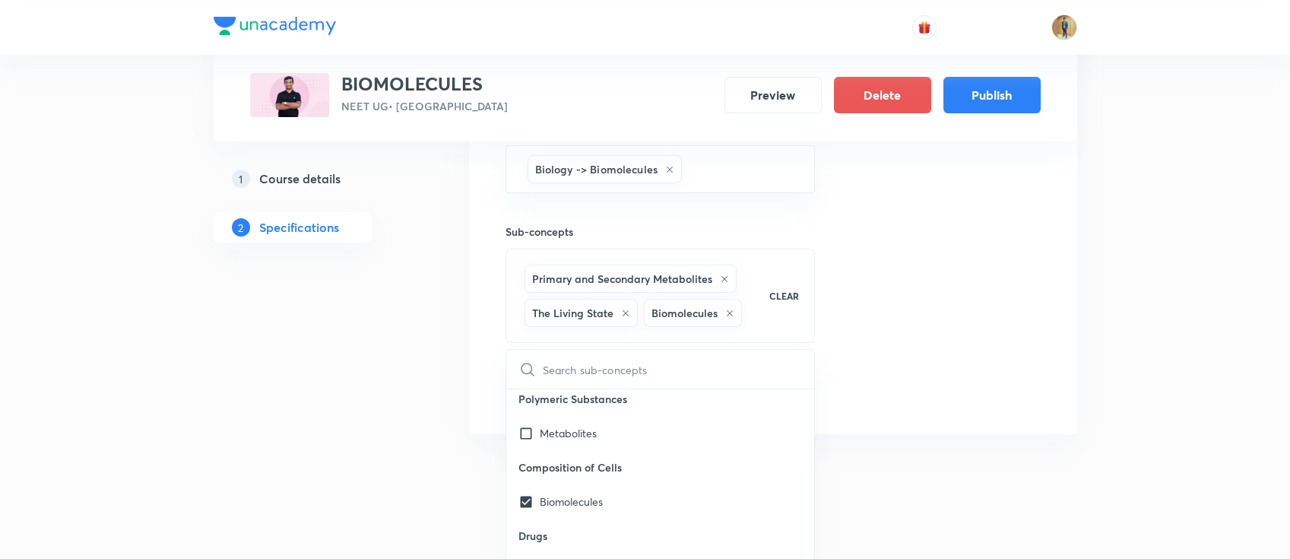
click at [930, 375] on div "Thumbnail Format: 500x300 · Max size: 1MB Upload custom thumbnail" at bounding box center [949, 146] width 181 height 527
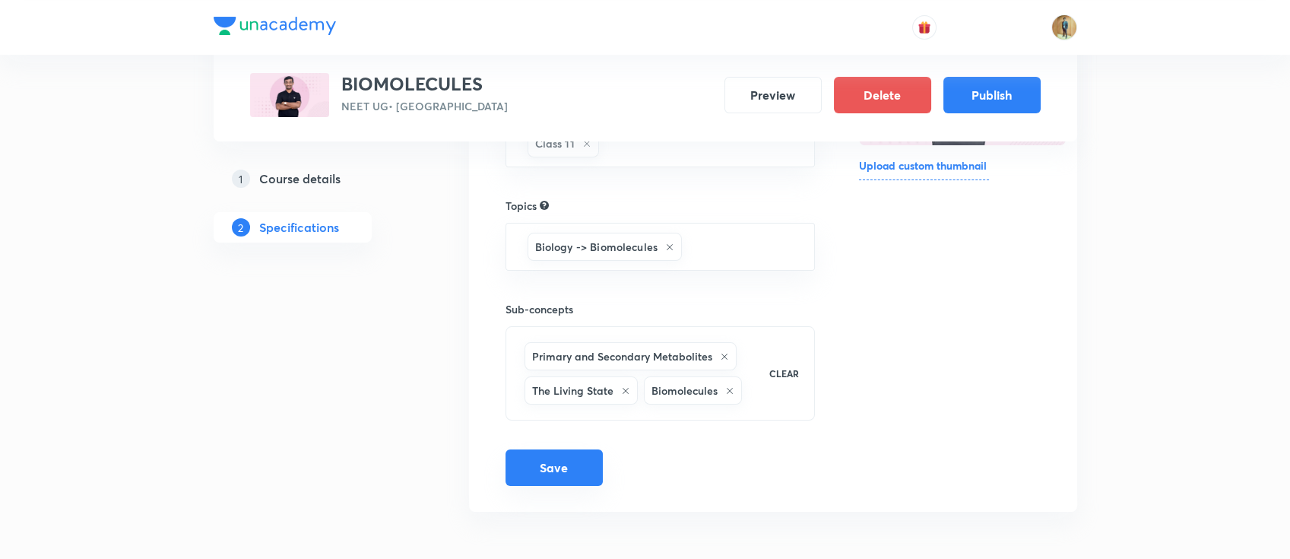
click at [547, 465] on button "Save" at bounding box center [554, 467] width 97 height 36
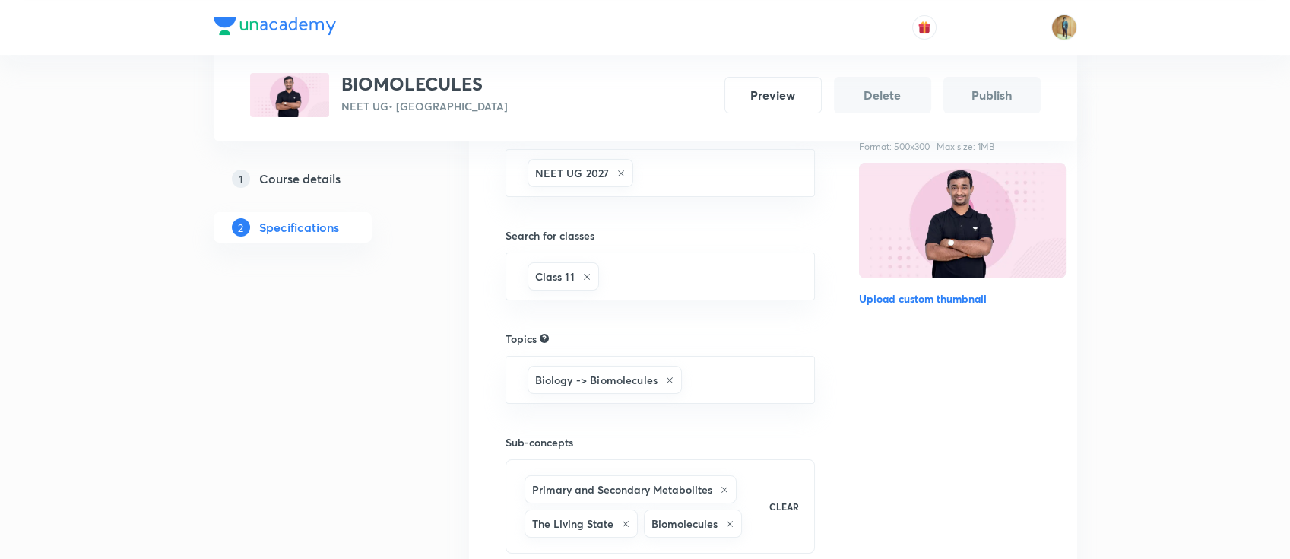
scroll to position [186, 0]
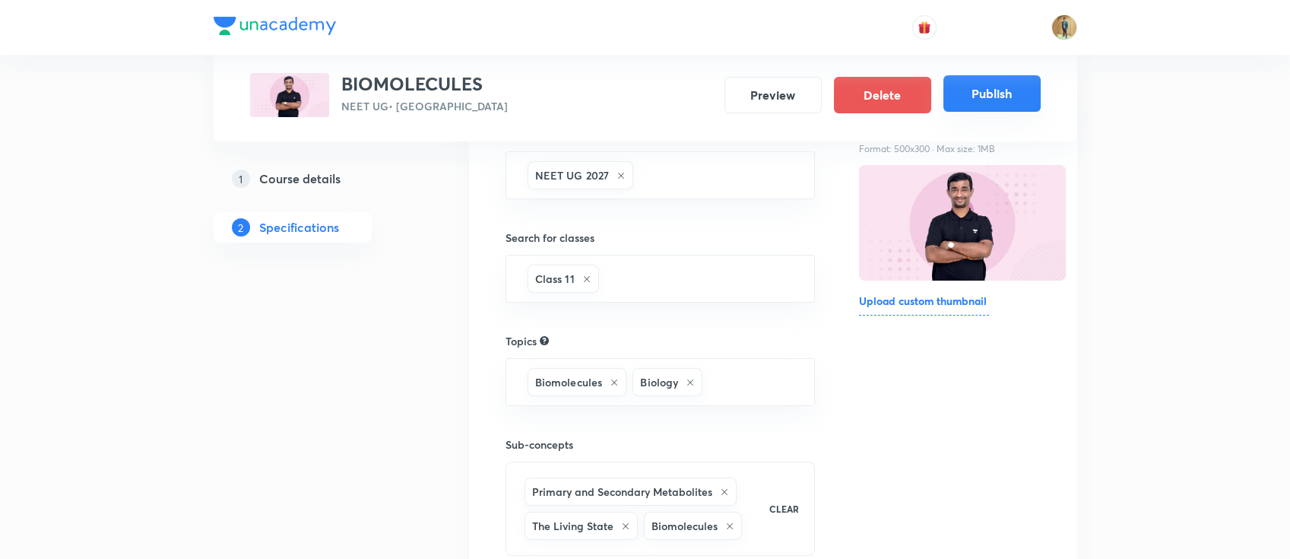
click at [985, 104] on button "Publish" at bounding box center [992, 93] width 97 height 36
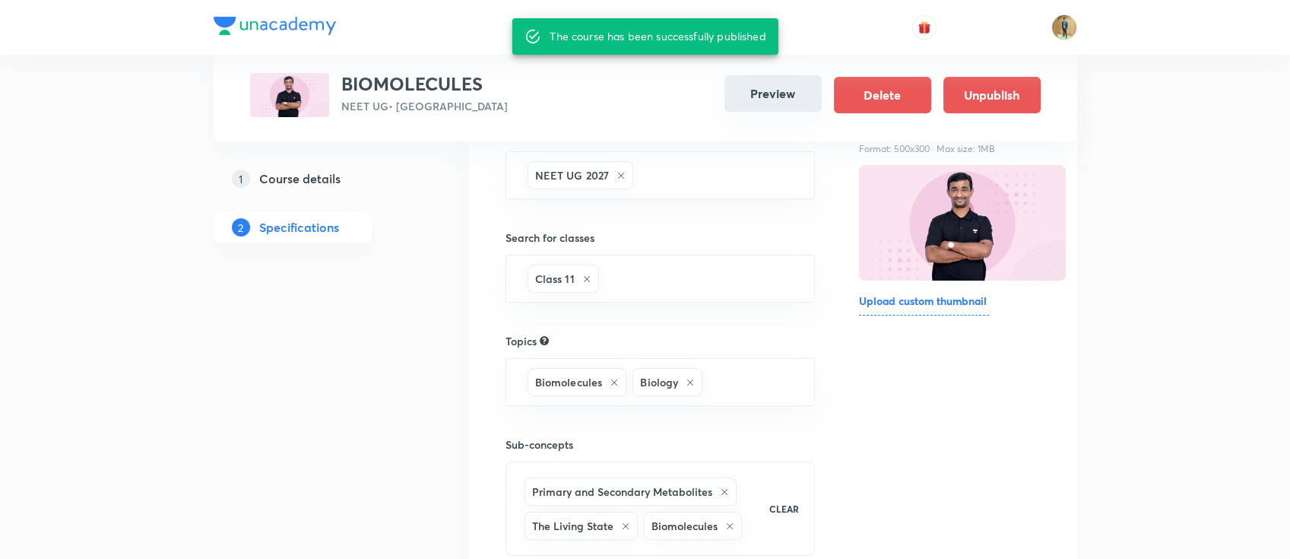
click at [779, 98] on button "Preview" at bounding box center [773, 93] width 97 height 36
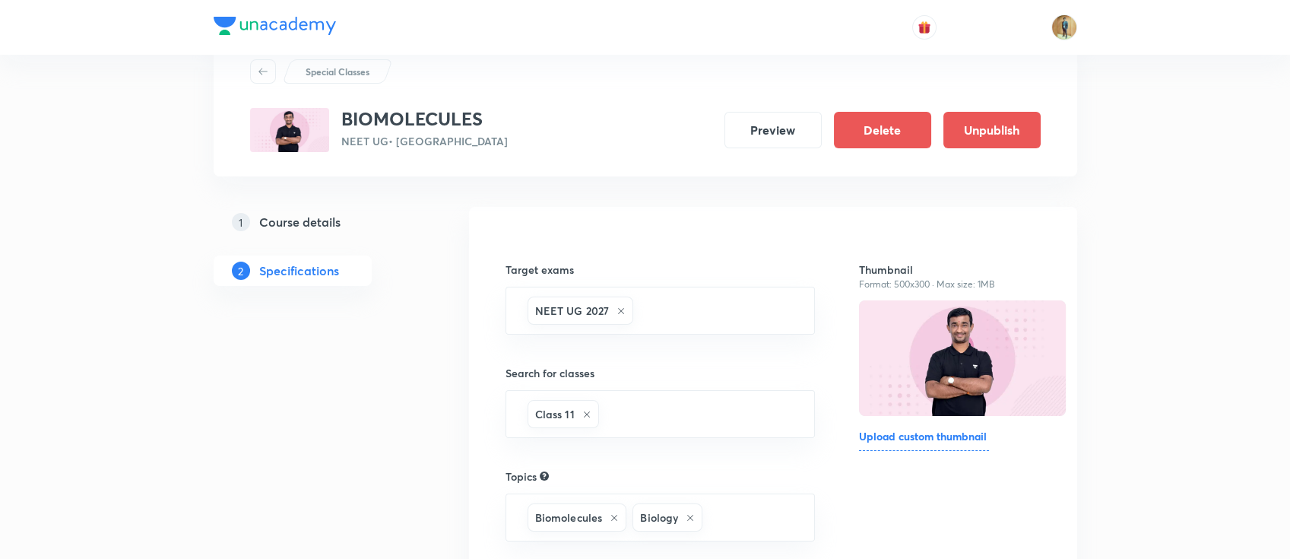
click at [316, 210] on link "1 Course details" at bounding box center [317, 222] width 207 height 30
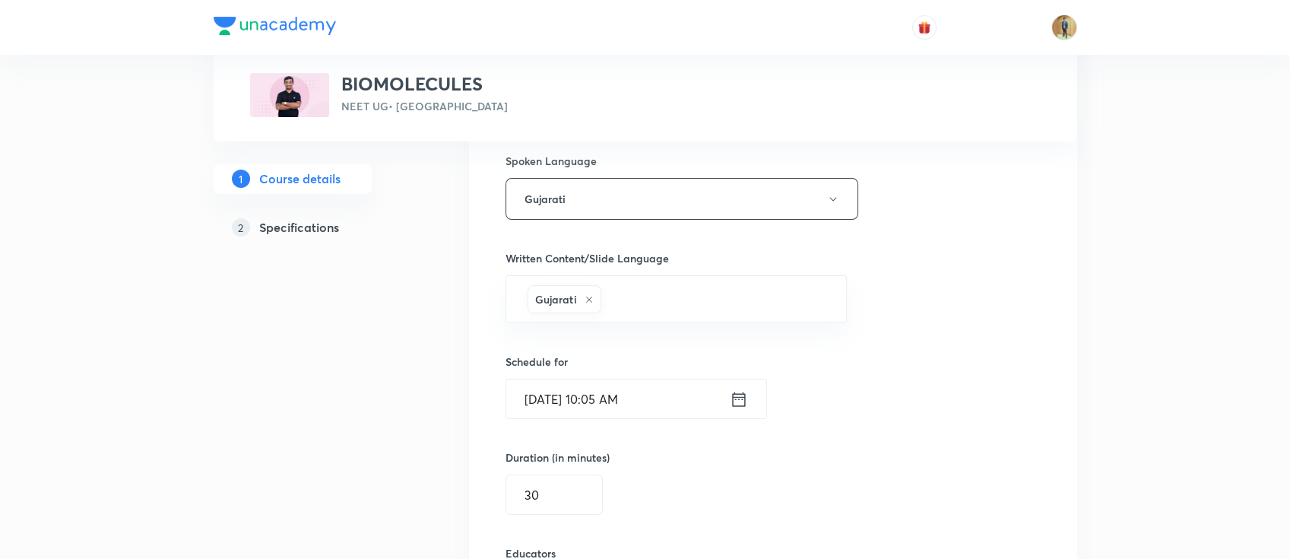
scroll to position [878, 0]
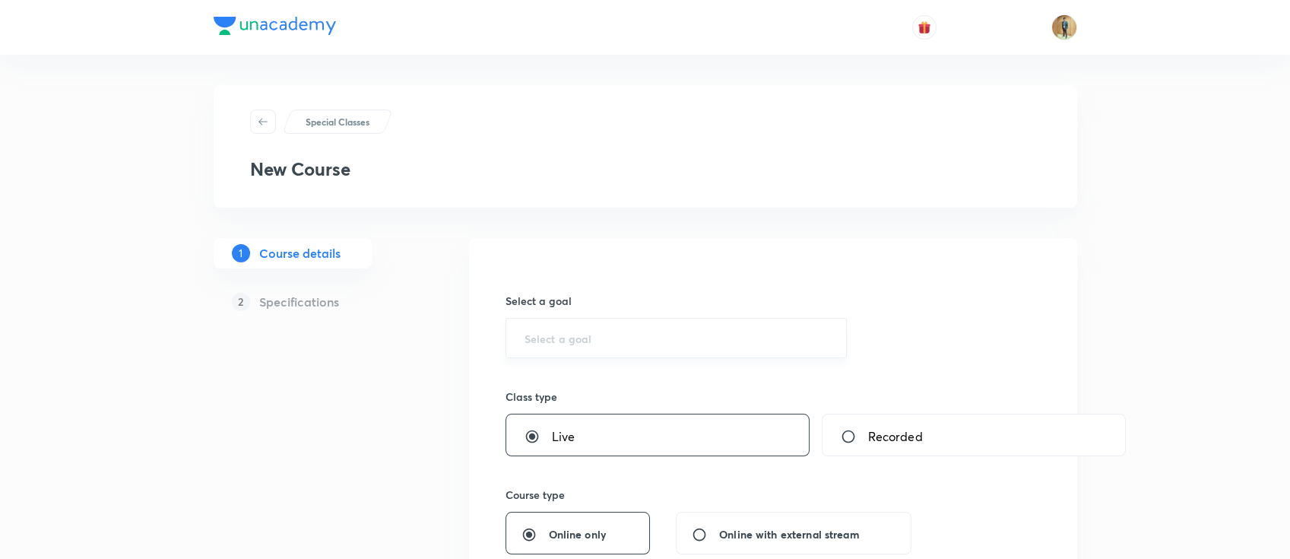
click at [625, 331] on input "text" at bounding box center [677, 338] width 304 height 14
type input "B"
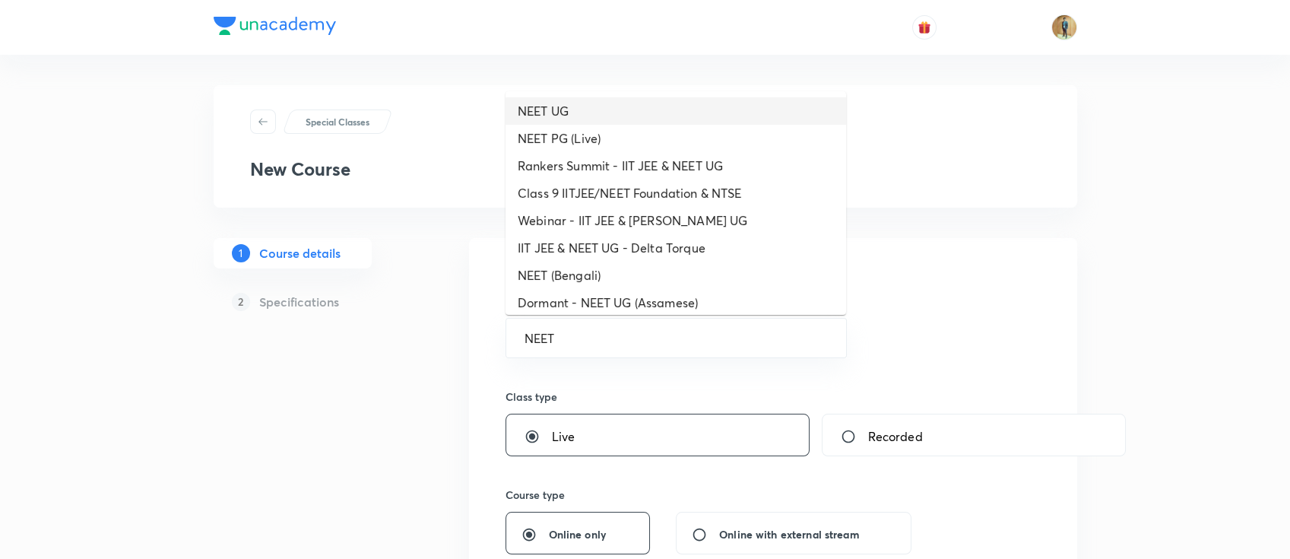
click at [584, 119] on li "NEET UG" at bounding box center [676, 110] width 341 height 27
type input "NEET UG"
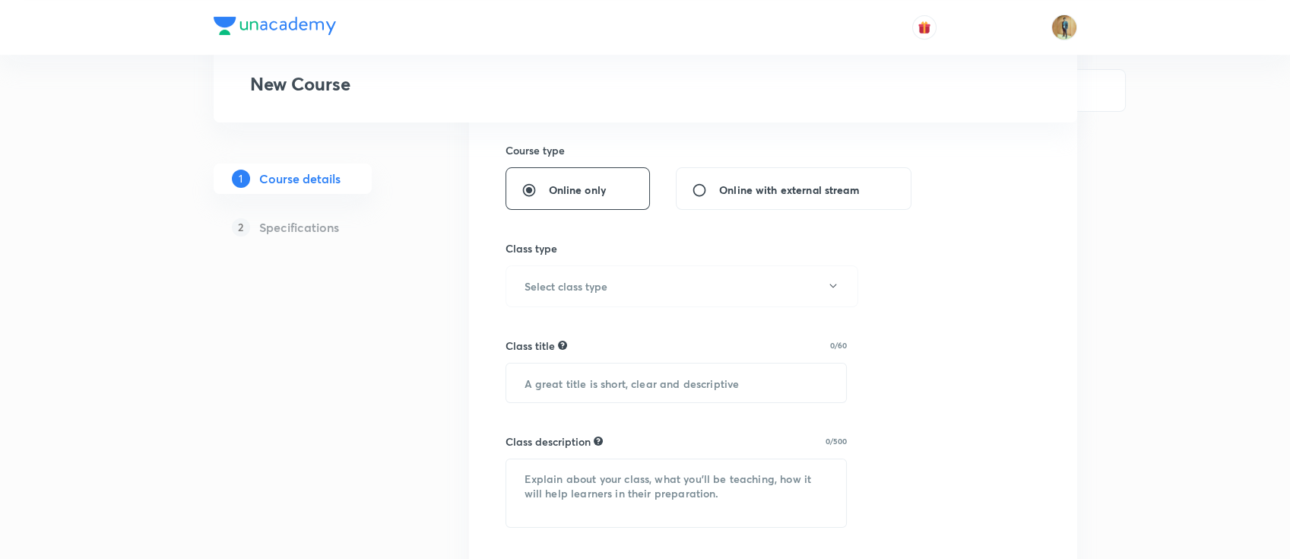
scroll to position [270, 0]
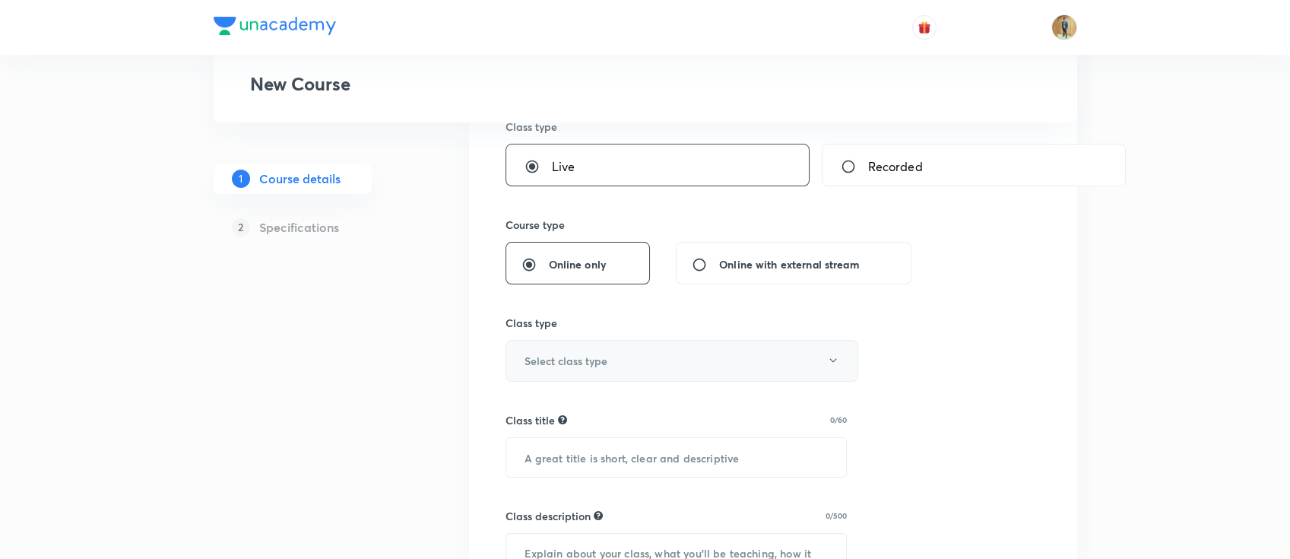
click at [624, 357] on button "Select class type" at bounding box center [682, 361] width 353 height 42
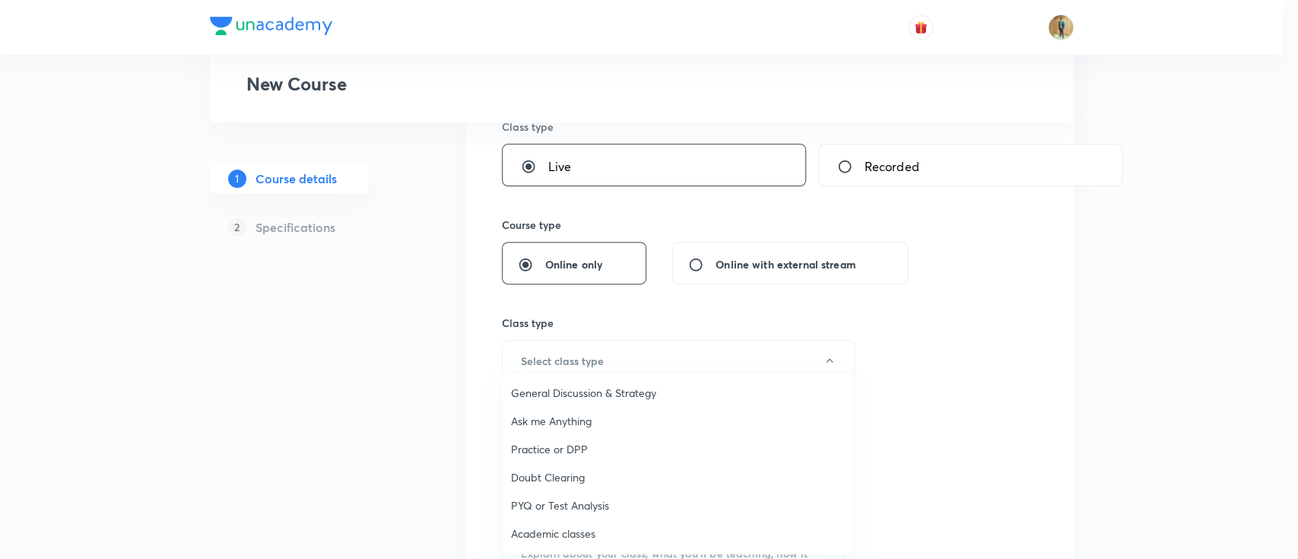
click at [582, 531] on span "Academic classes" at bounding box center [677, 533] width 333 height 16
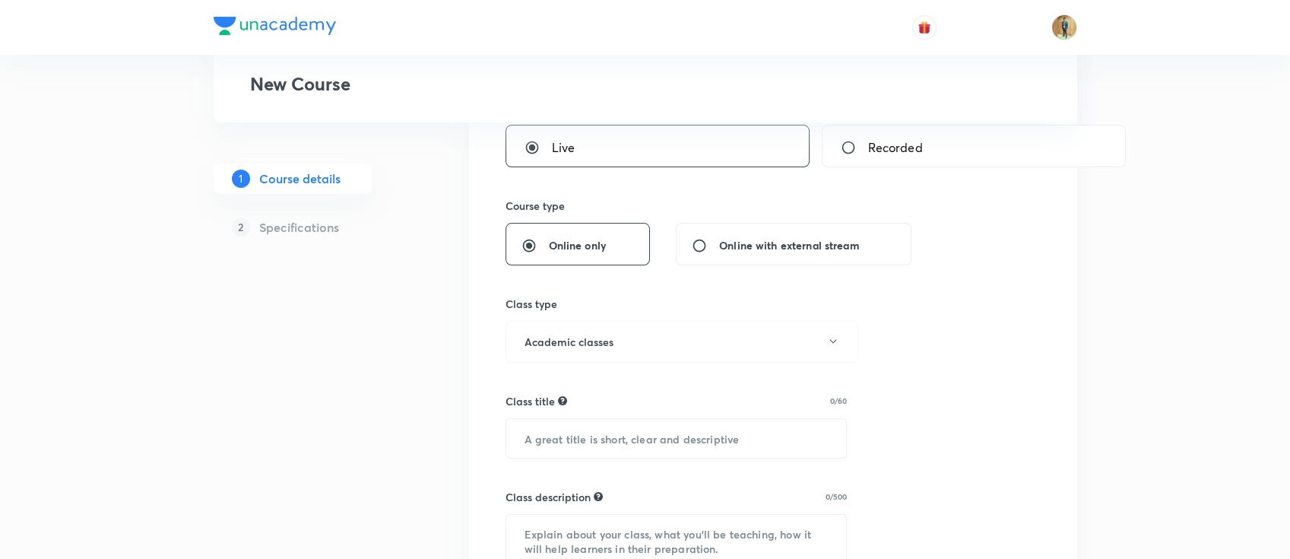
scroll to position [405, 0]
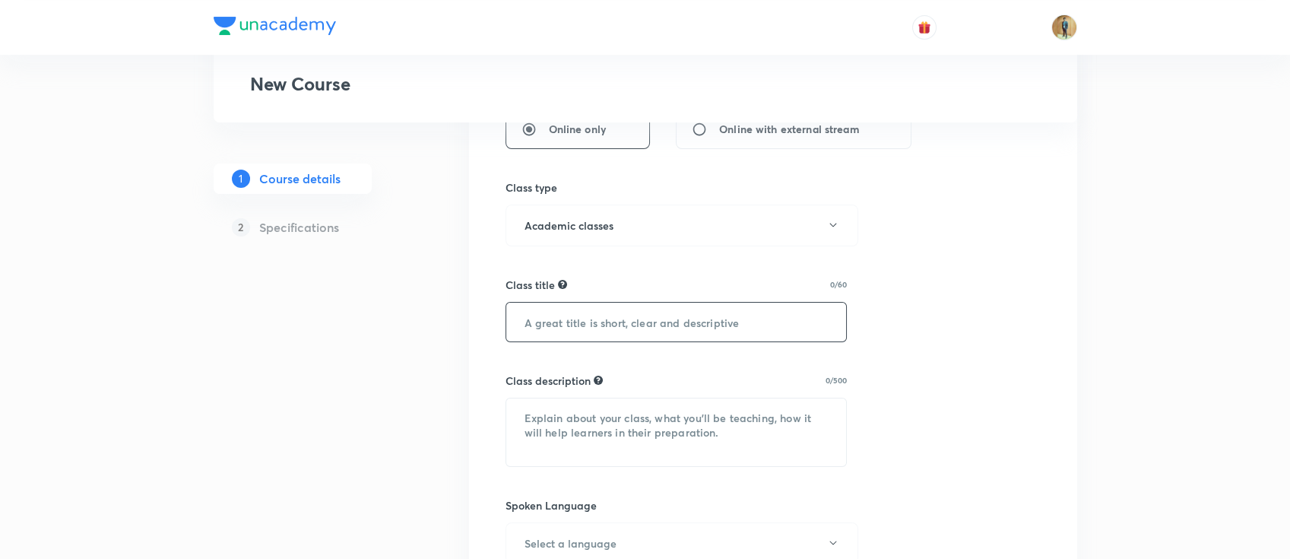
click at [595, 316] on input "text" at bounding box center [676, 322] width 341 height 39
paste input "Chemical Kinetics (રાસાયણિક ગતિશાસ્ત્ર)"
type input "Chemical Kinetics (રાસાયણિક ગતિશાસ્ત્ર)"
click at [629, 436] on textarea at bounding box center [676, 432] width 341 height 68
click at [635, 449] on textarea "To enrich screen reader interactions, please activate Accessibility in Grammarl…" at bounding box center [676, 432] width 341 height 68
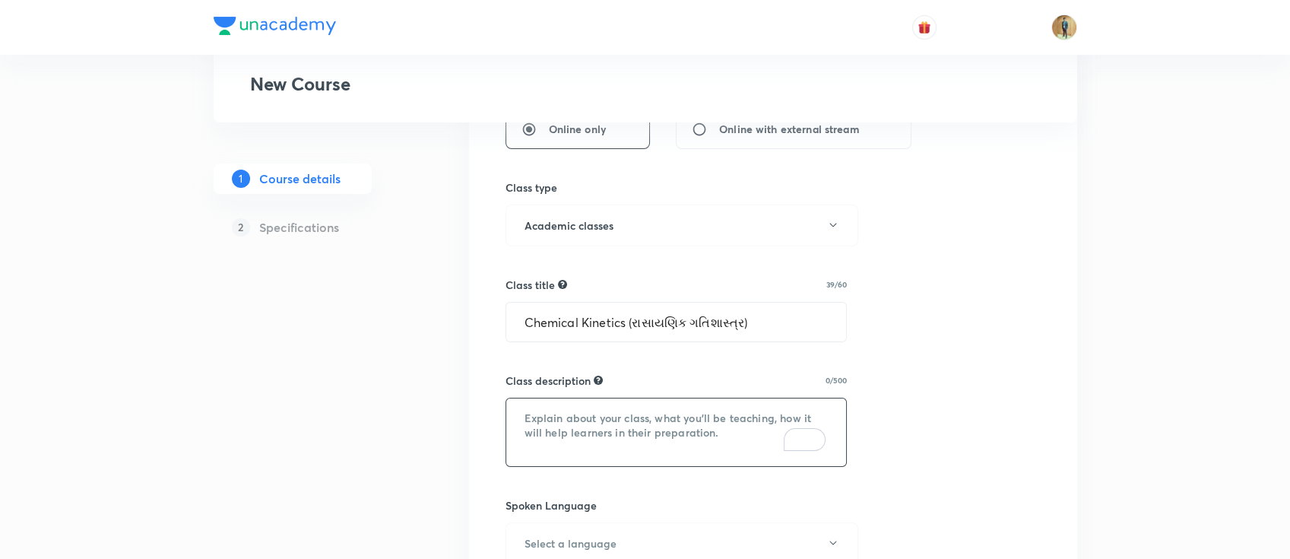
paste textarea "In this course, BS SIR will provide in-depth knowledge of Chemistry. The course…"
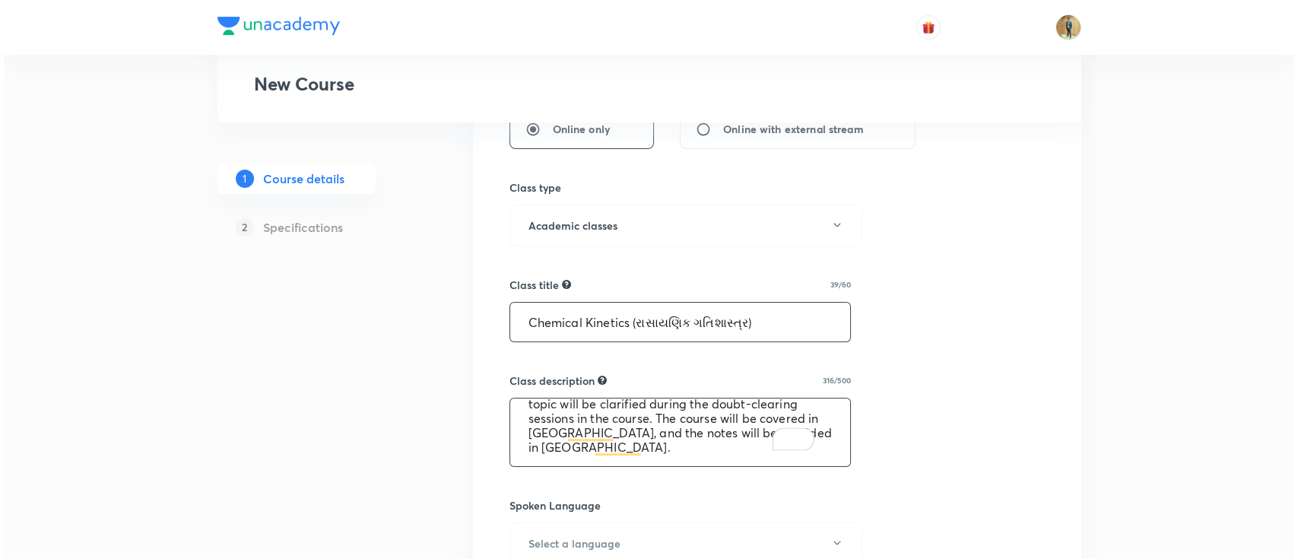
scroll to position [473, 0]
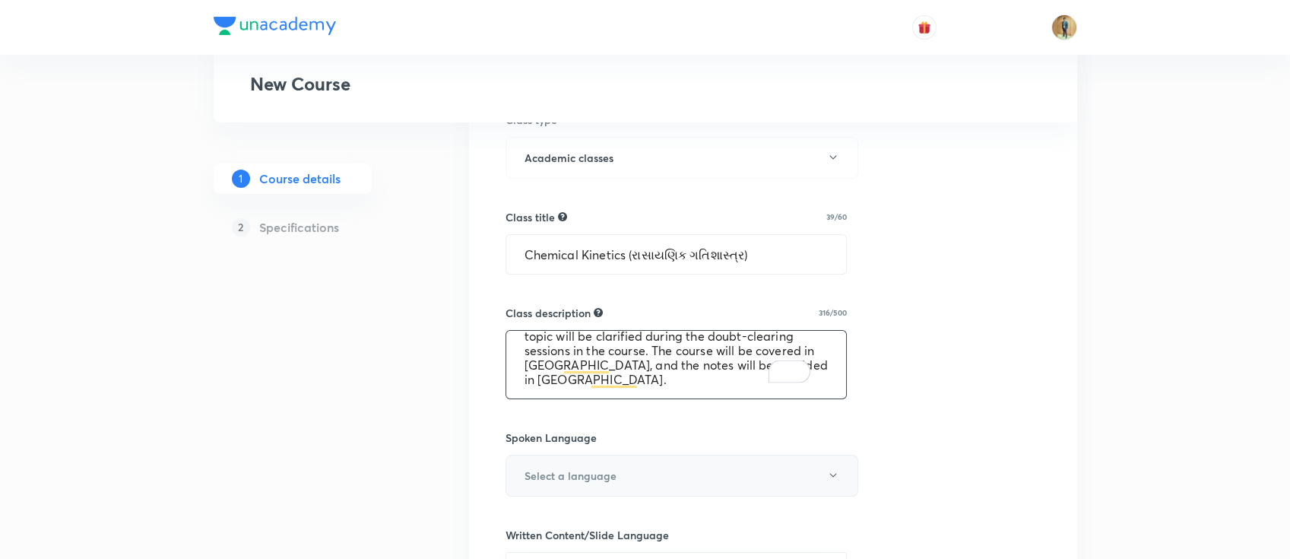
type textarea "In this course, BS SIR will provide in-depth knowledge of Chemistry. The course…"
click at [579, 457] on button "Select a language" at bounding box center [682, 476] width 353 height 42
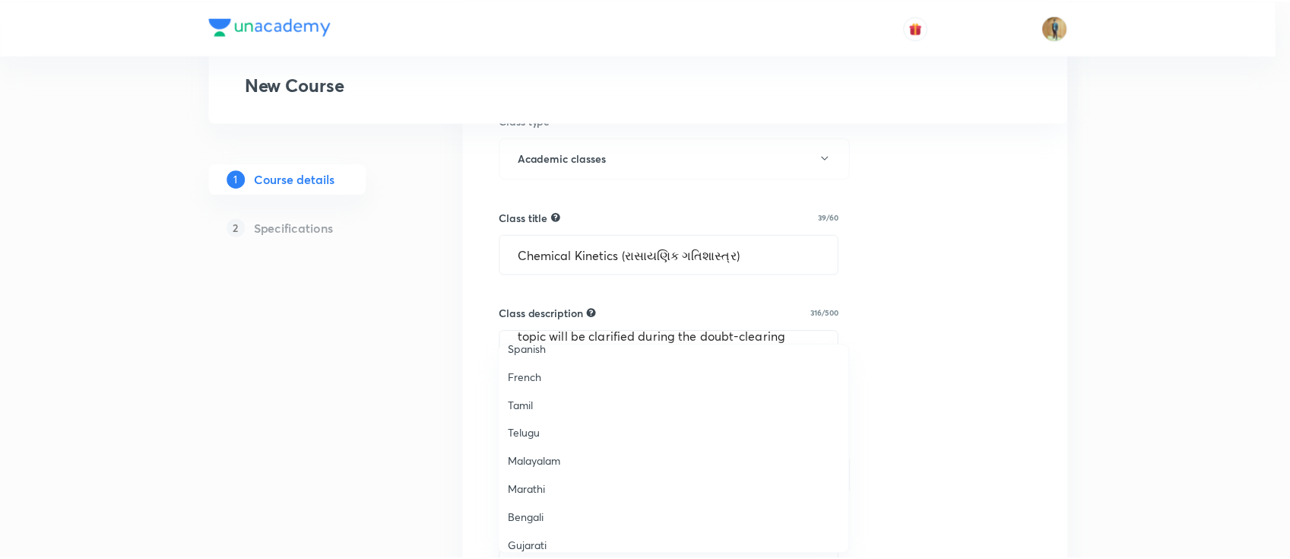
scroll to position [202, 0]
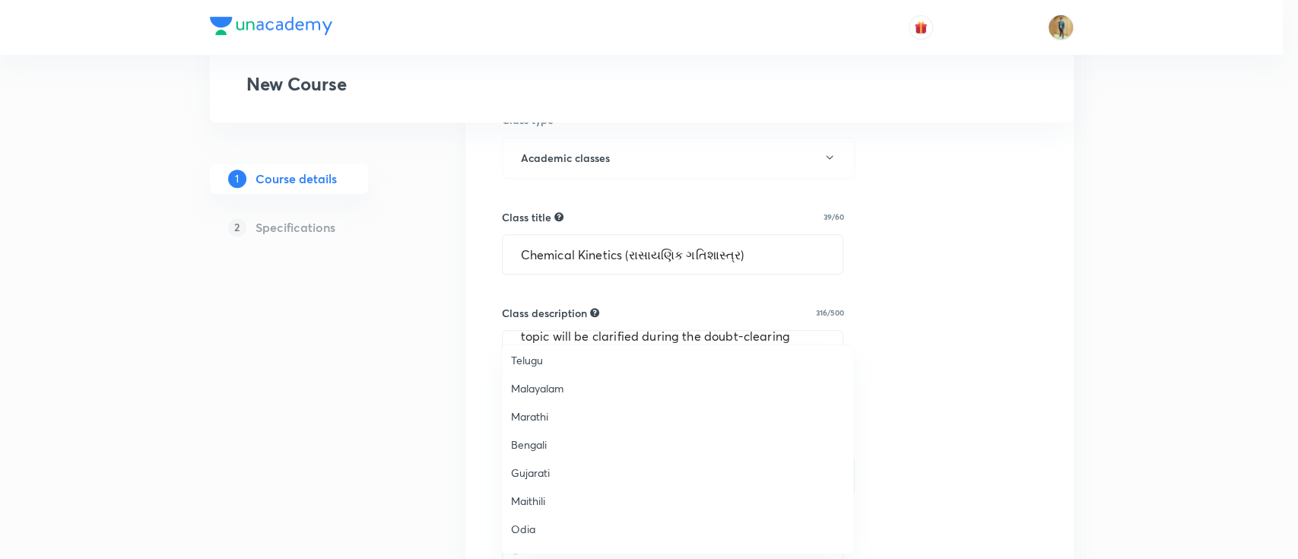
click at [554, 476] on span "Gujarati" at bounding box center [677, 473] width 333 height 16
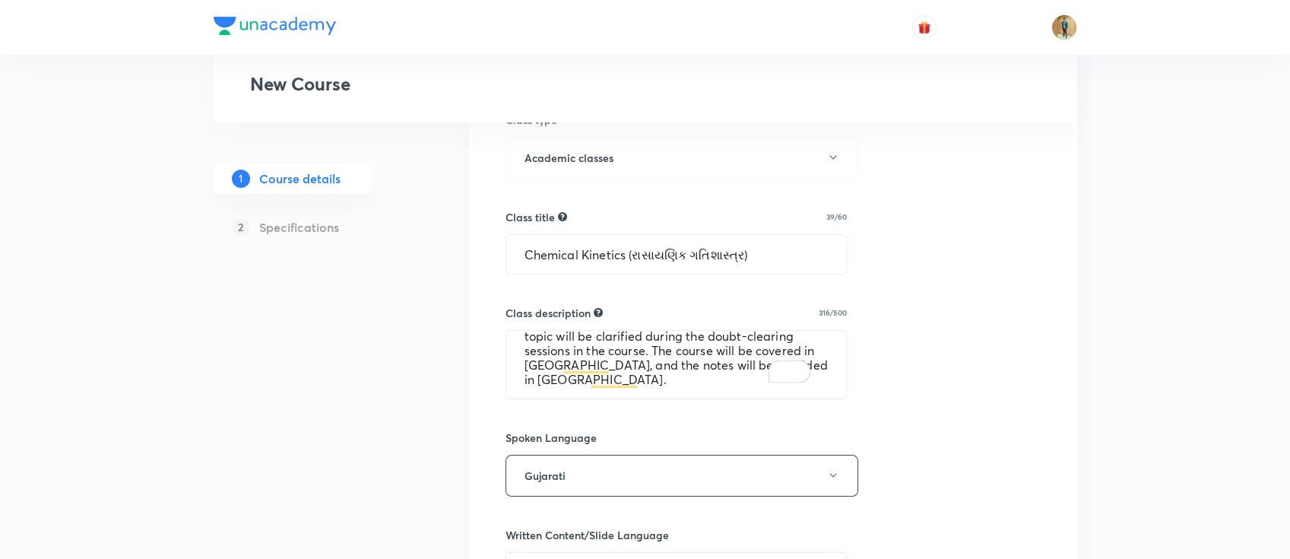
click at [1118, 387] on div "Special Classes New Course 1 Course details 2 Specifications Select a goal NEET…" at bounding box center [645, 329] width 1290 height 1604
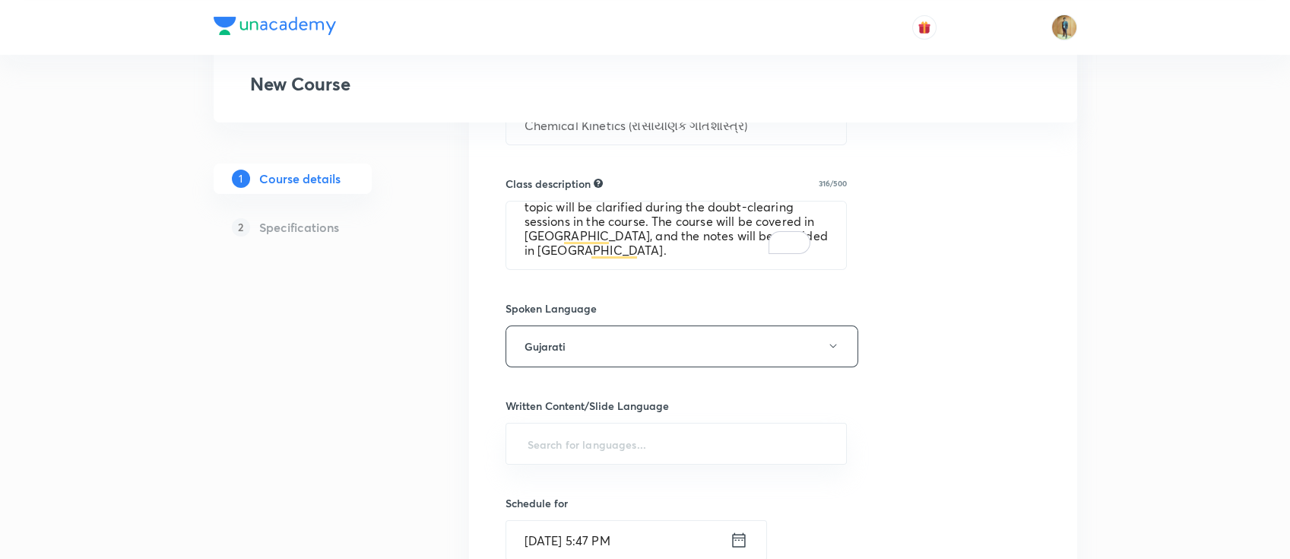
scroll to position [675, 0]
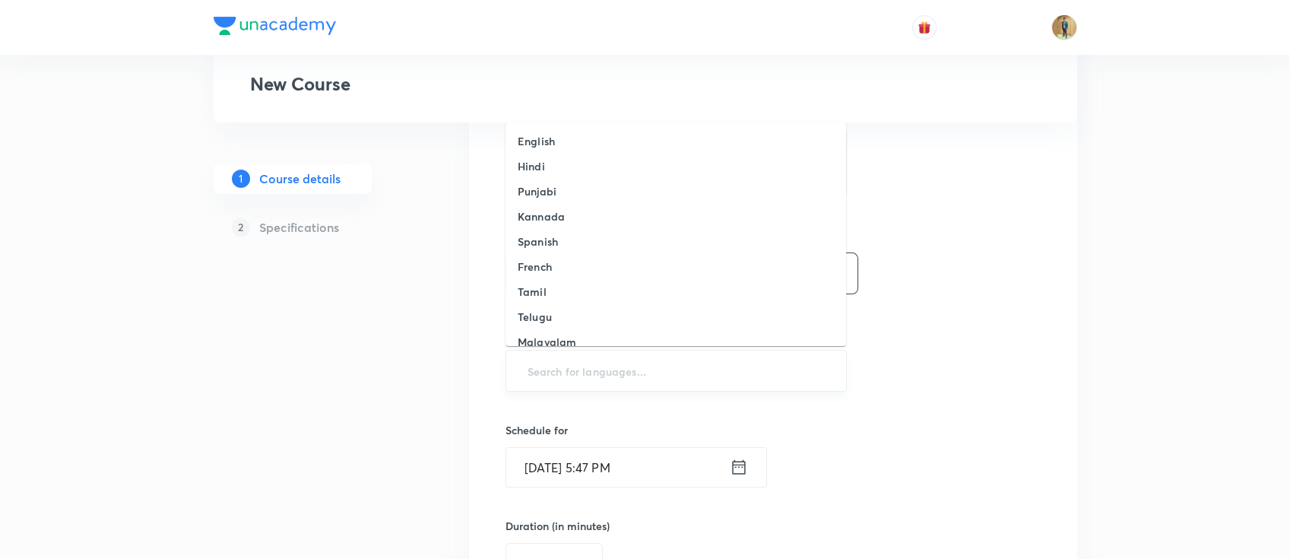
click at [641, 379] on input "text" at bounding box center [677, 371] width 304 height 28
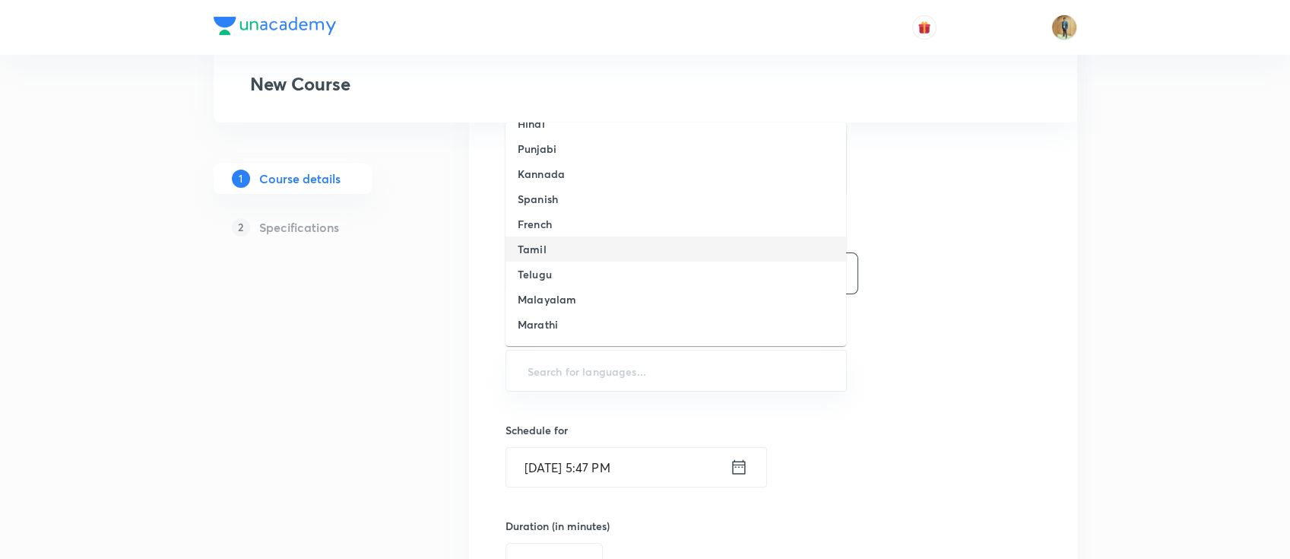
scroll to position [135, 0]
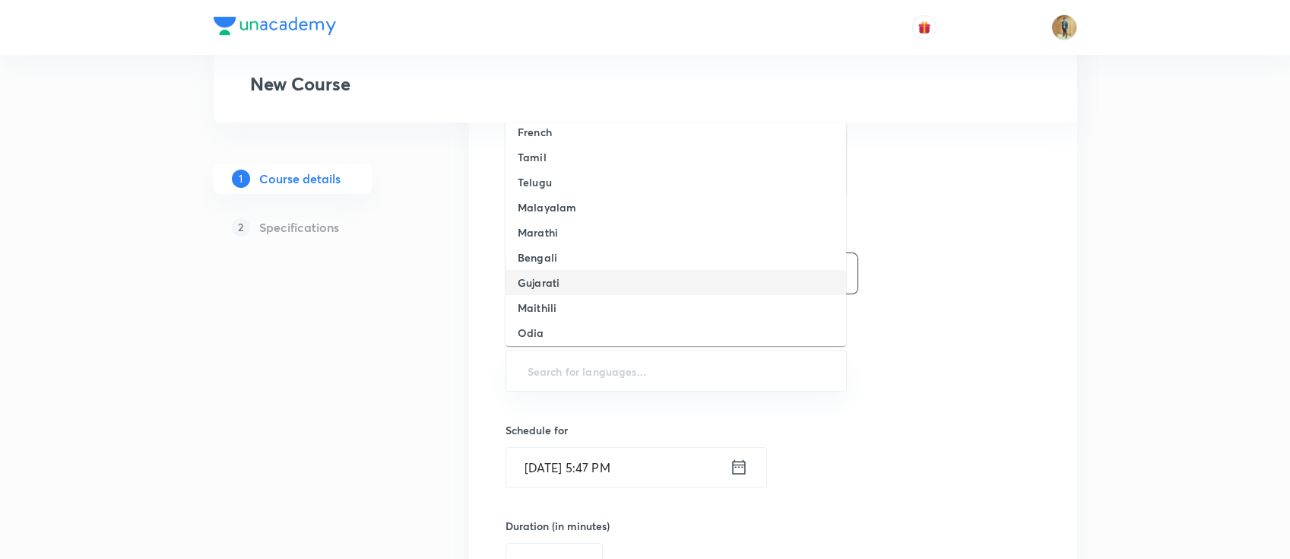
click at [604, 290] on li "Gujarati" at bounding box center [676, 282] width 341 height 25
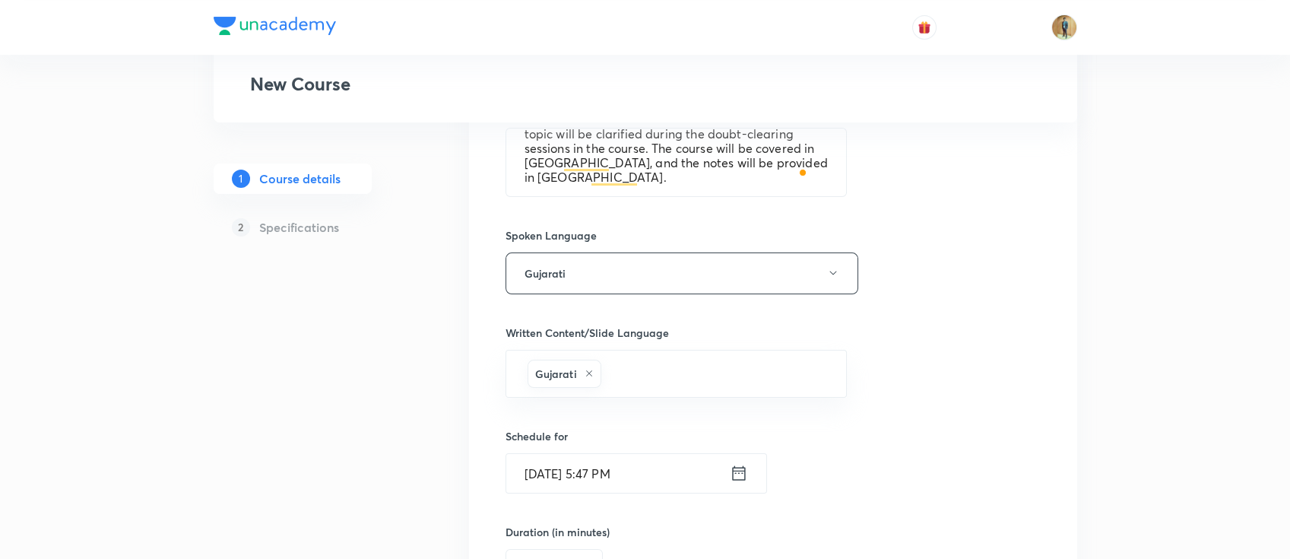
click at [988, 382] on div "Select a goal NEET UG ​ Class type Live Recorded Course type Online only Online…" at bounding box center [773, 224] width 535 height 1274
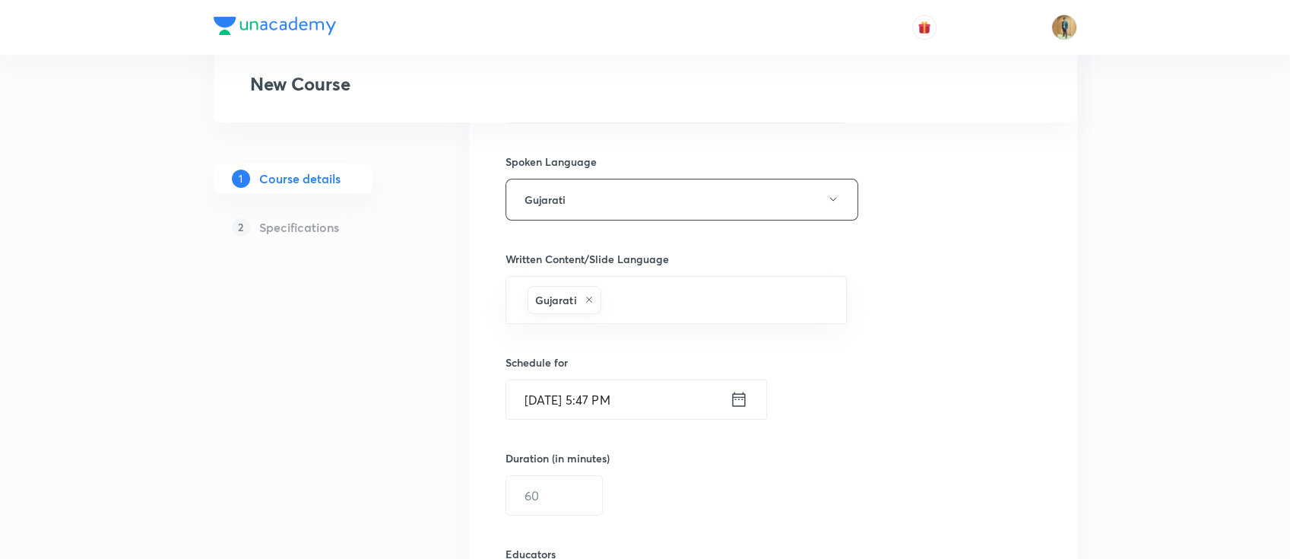
scroll to position [811, 0]
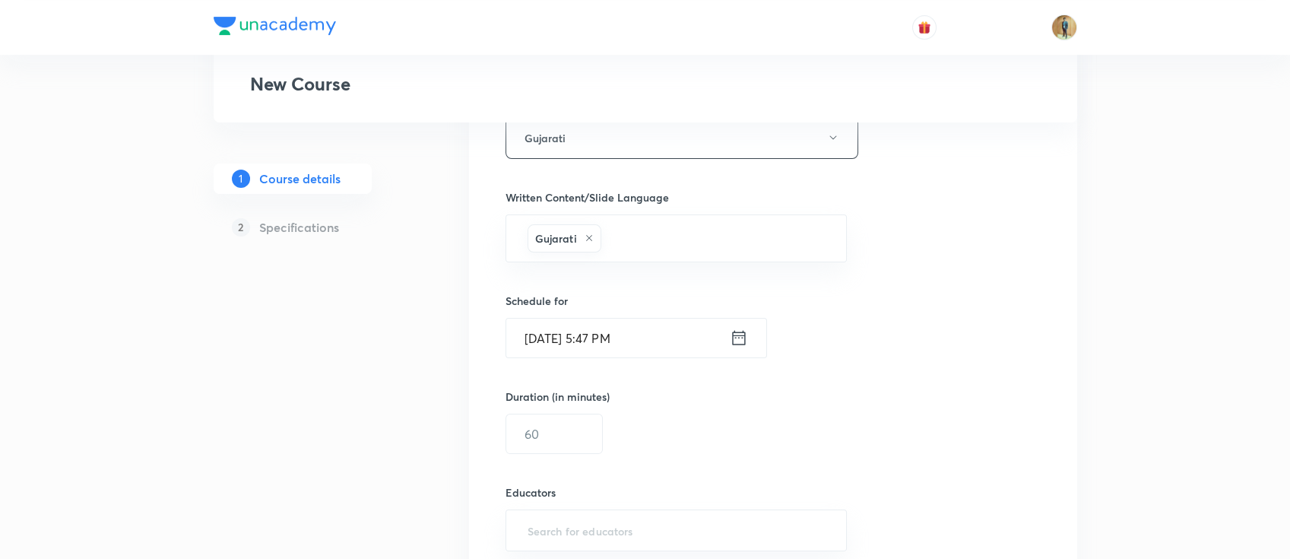
click at [692, 319] on input "[DATE] 5:47 PM" at bounding box center [618, 338] width 224 height 39
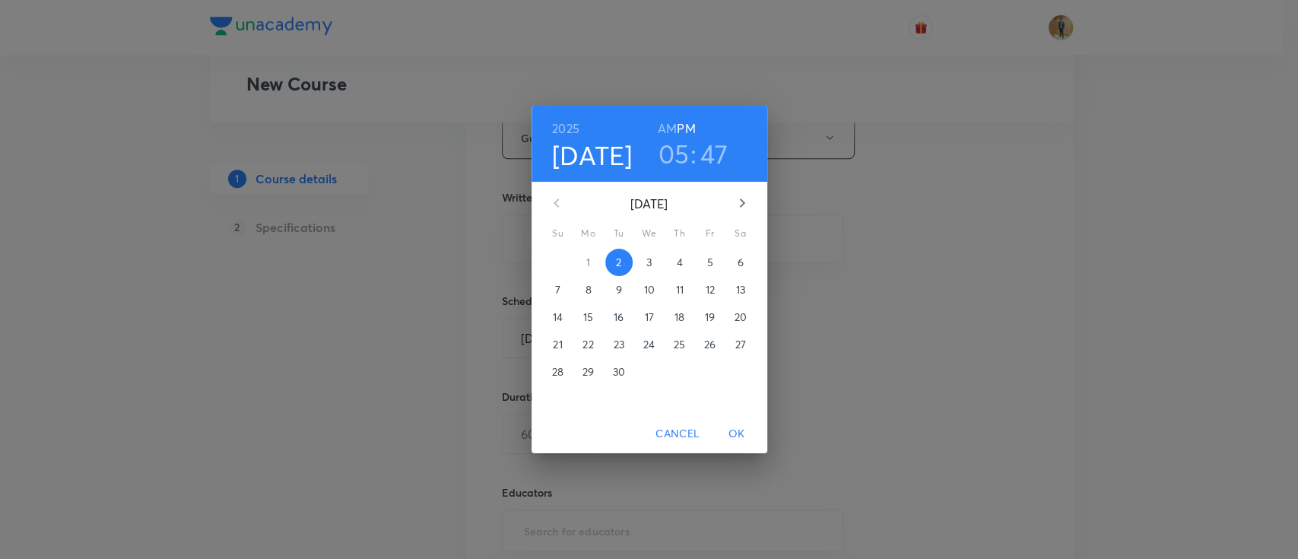
click at [643, 263] on span "3" at bounding box center [649, 262] width 27 height 15
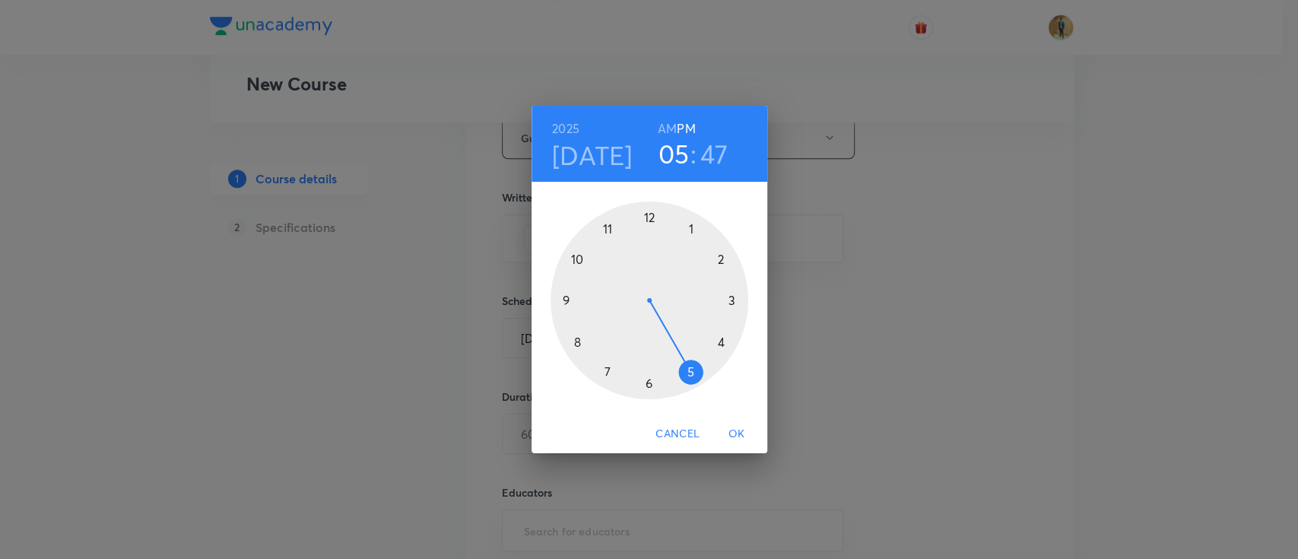
click at [664, 131] on h6 "AM" at bounding box center [667, 128] width 19 height 21
click at [577, 340] on div at bounding box center [650, 300] width 198 height 198
drag, startPoint x: 566, startPoint y: 283, endPoint x: 641, endPoint y: 252, distance: 80.5
click at [646, 238] on div at bounding box center [650, 300] width 198 height 198
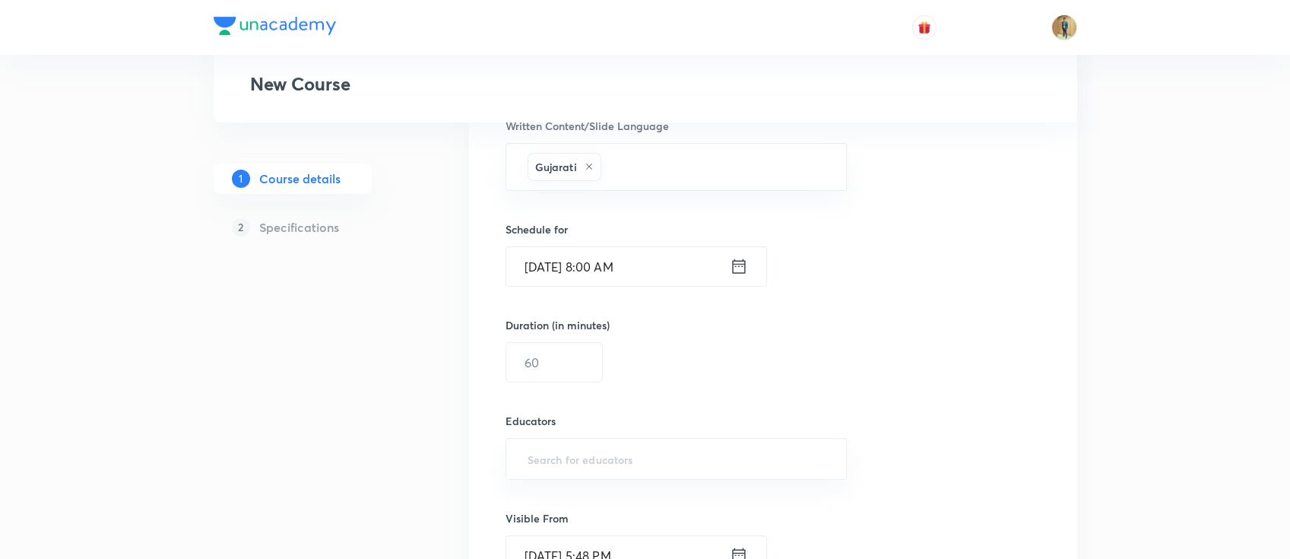
scroll to position [946, 0]
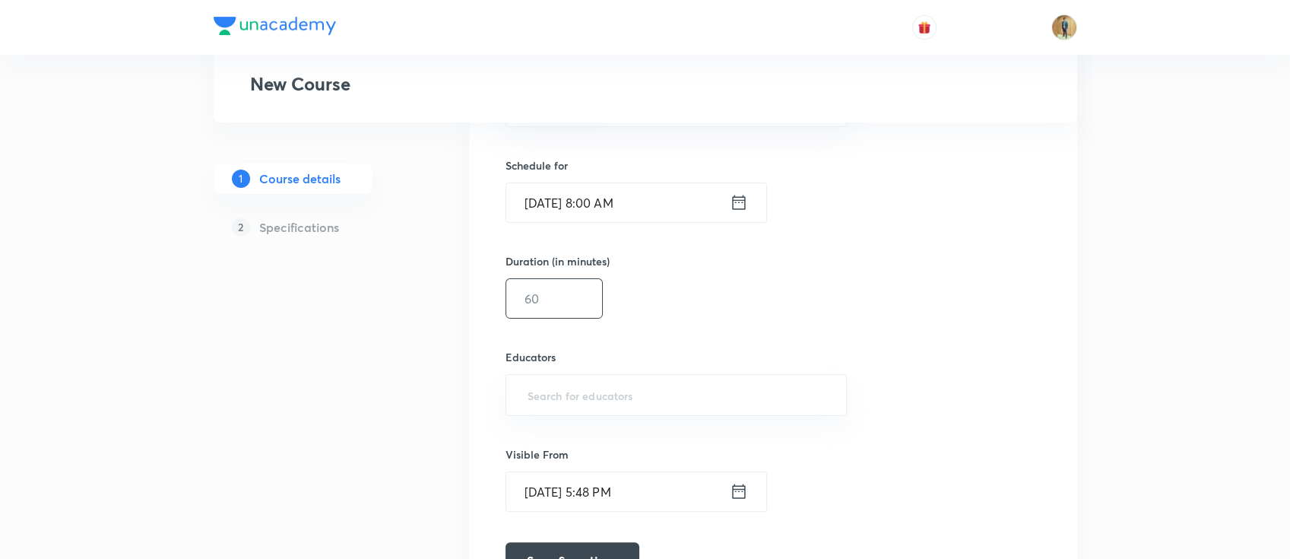
click at [558, 300] on input "text" at bounding box center [554, 298] width 96 height 39
type input "55"
click at [543, 404] on input "text" at bounding box center [677, 395] width 304 height 28
paste input "unacademy-user-805KSB40LMY3"
type input "unacademy-user-805KSB40LMY3"
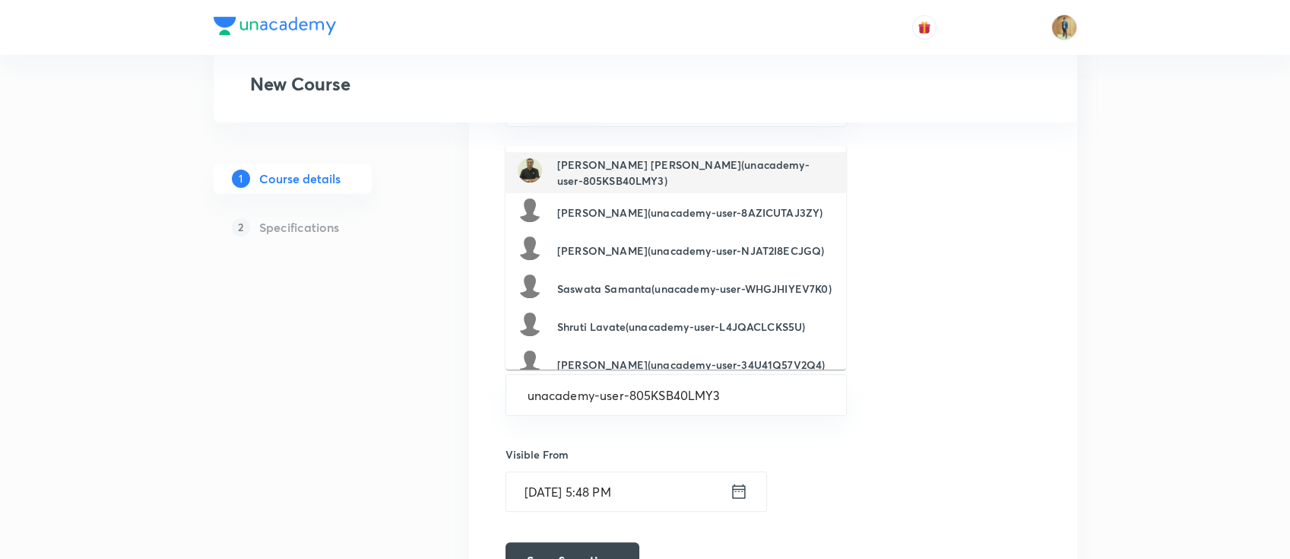
click at [620, 172] on h6 "[PERSON_NAME] [PERSON_NAME](unacademy-user-805KSB40LMY3)" at bounding box center [695, 173] width 277 height 32
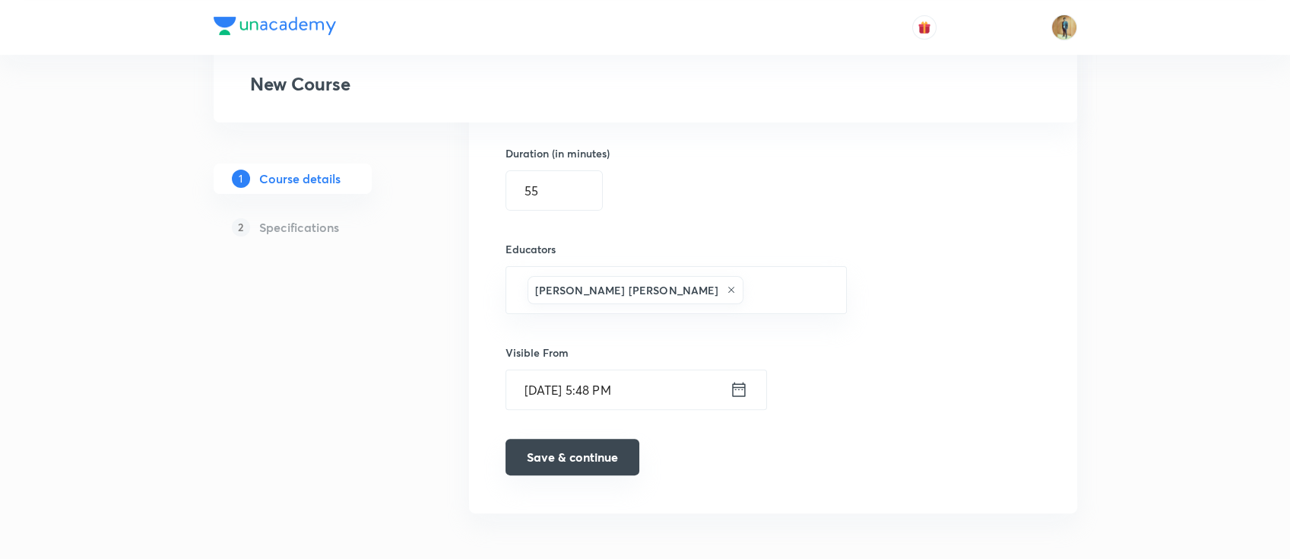
click at [570, 463] on button "Save & continue" at bounding box center [573, 457] width 134 height 36
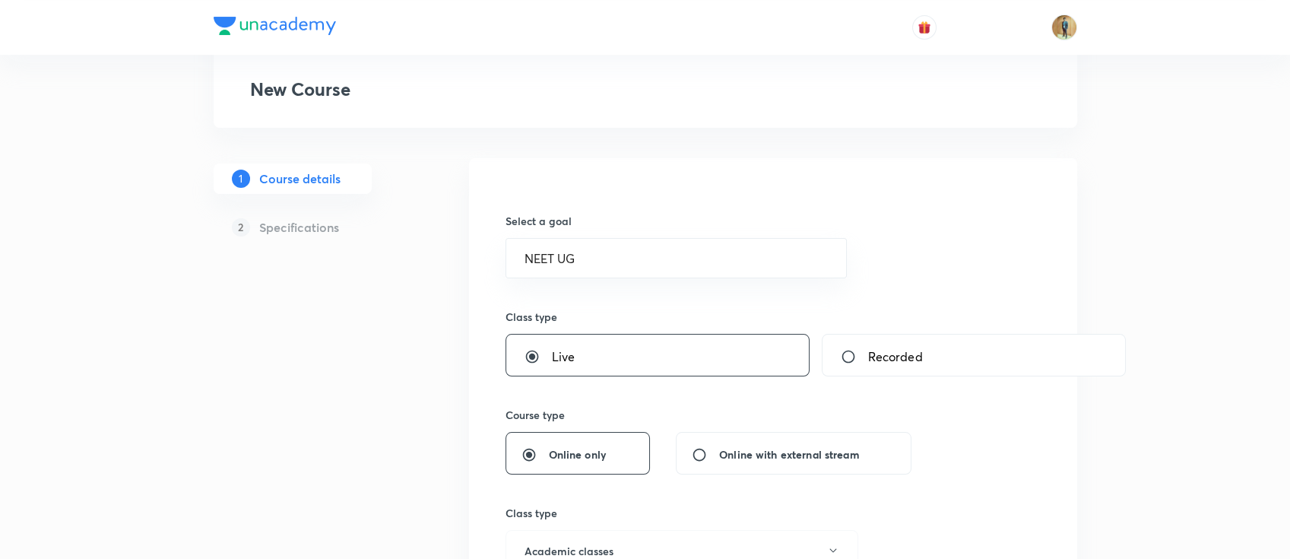
scroll to position [0, 0]
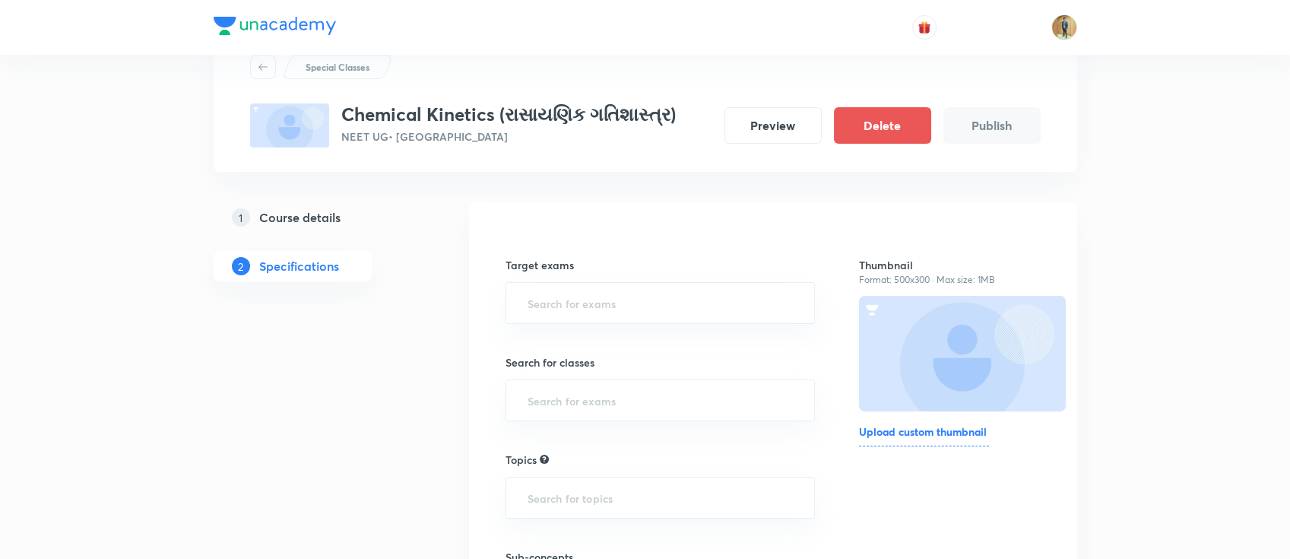
scroll to position [252, 0]
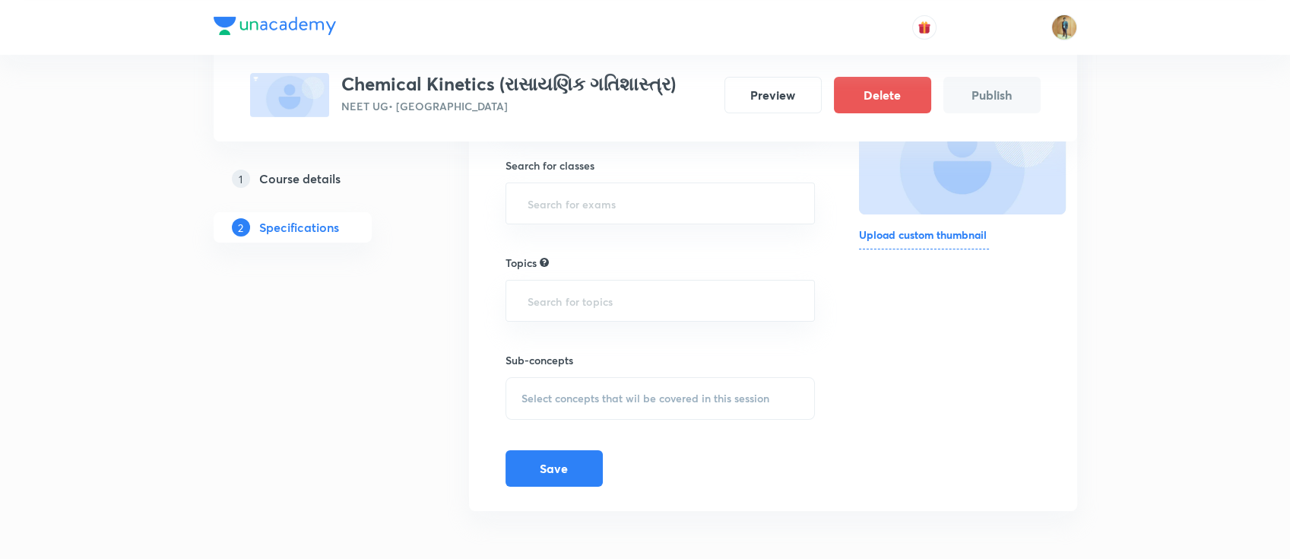
click at [957, 227] on h6 "Upload custom thumbnail" at bounding box center [924, 238] width 130 height 23
click at [0, 0] on input "Upload custom thumbnail" at bounding box center [0, 0] width 0 height 0
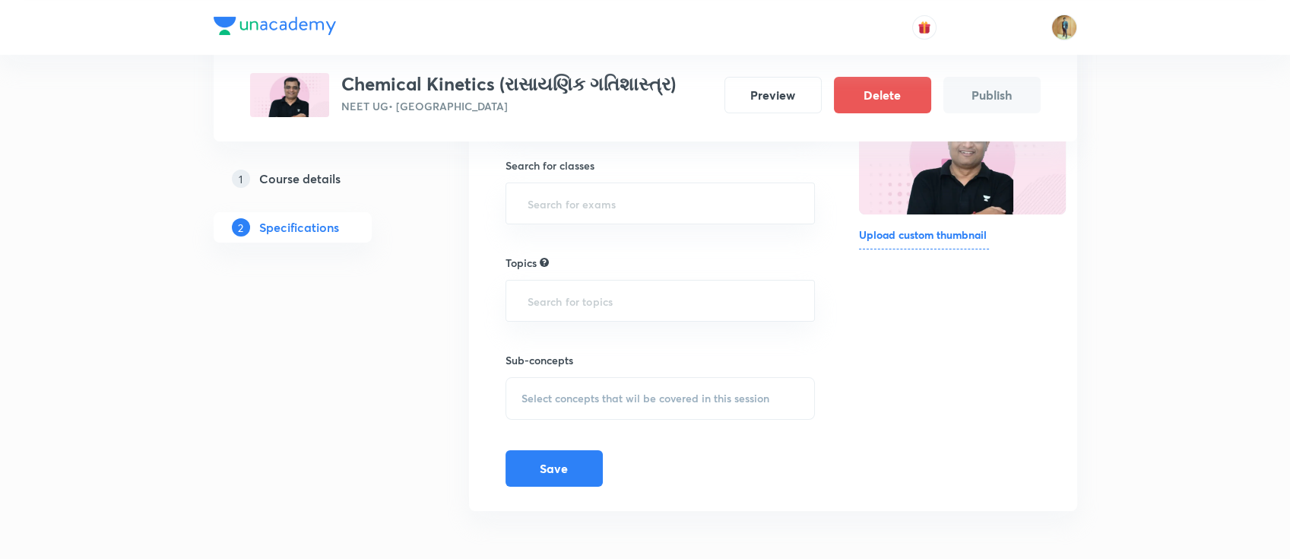
click at [555, 474] on button "Save" at bounding box center [554, 468] width 97 height 36
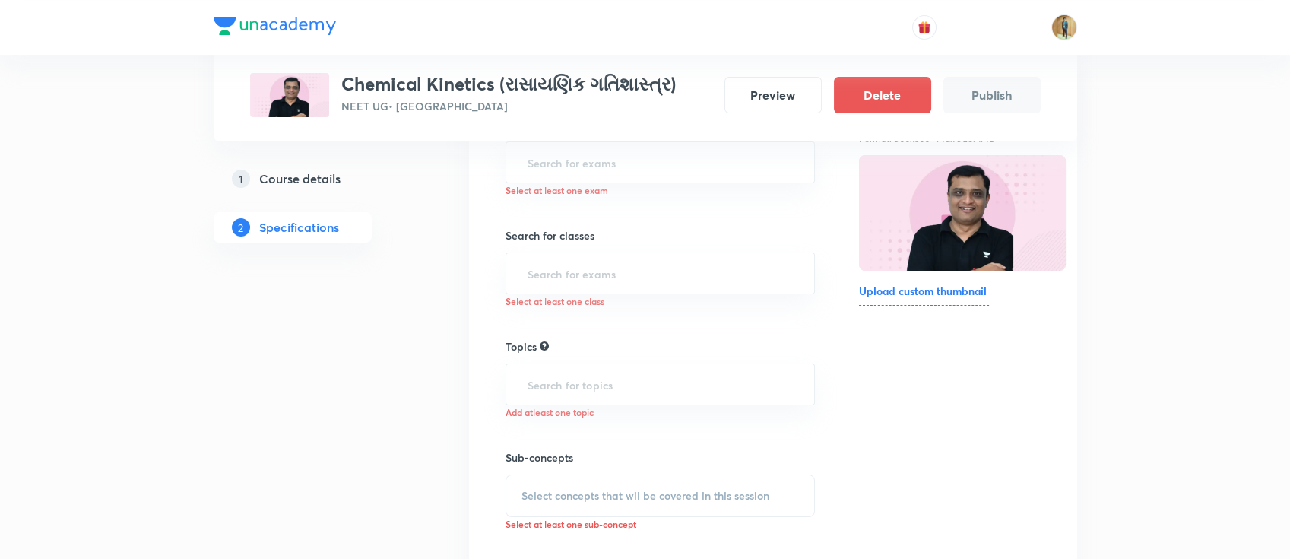
scroll to position [116, 0]
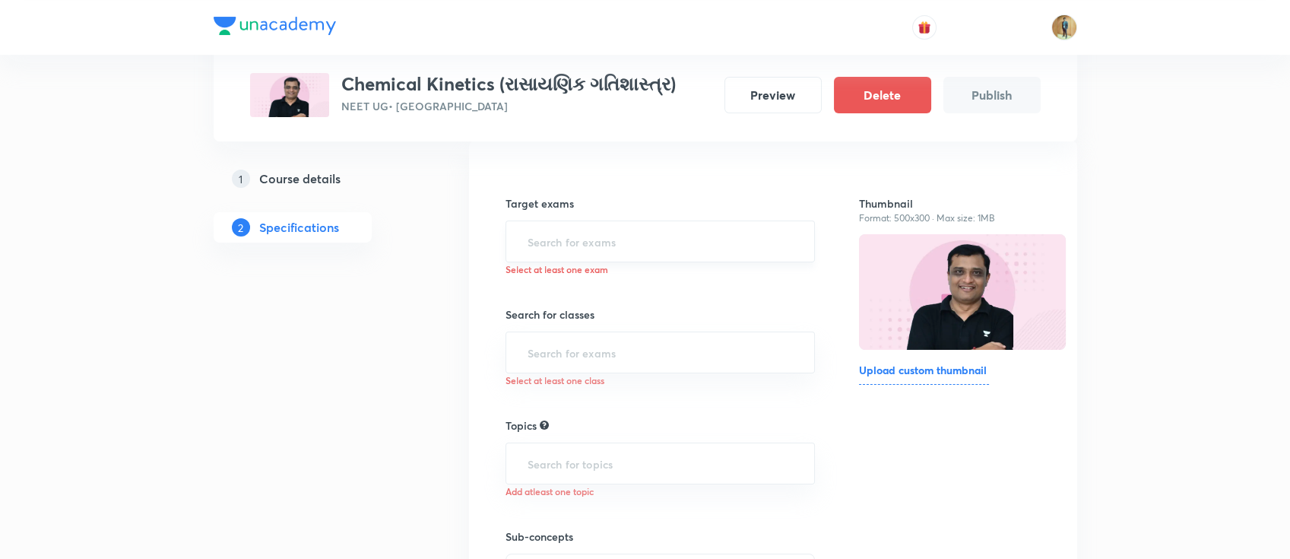
click at [628, 248] on input "text" at bounding box center [661, 241] width 272 height 28
click at [629, 347] on li "NEET UG 2027" at bounding box center [660, 339] width 309 height 27
click at [620, 241] on icon at bounding box center [621, 244] width 9 height 9
click at [625, 246] on input "text" at bounding box center [661, 241] width 272 height 28
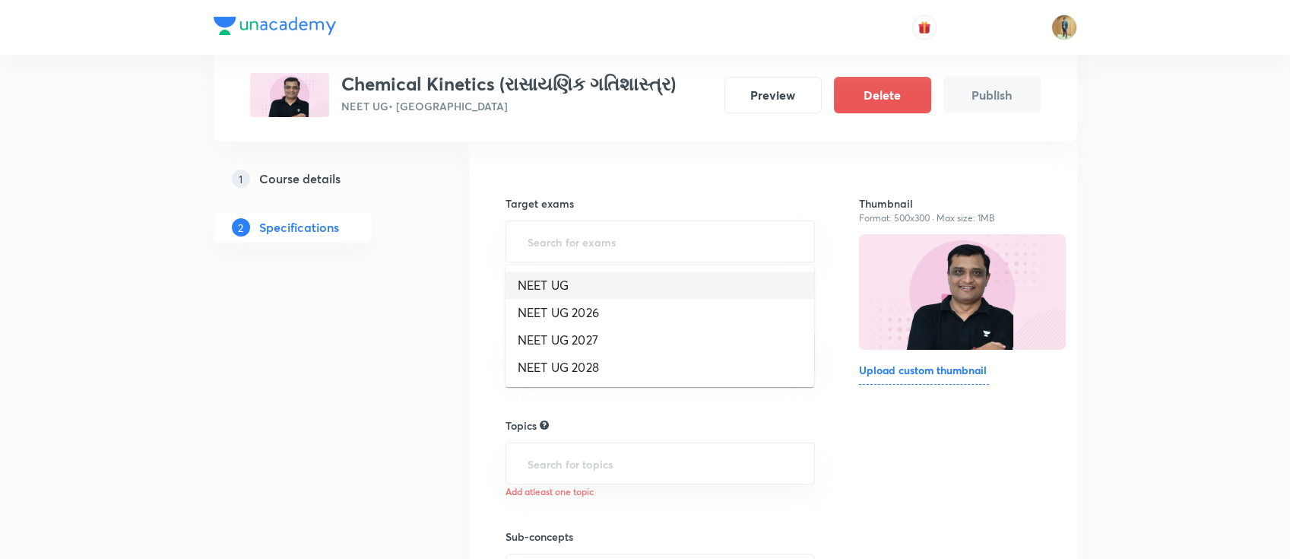
click at [608, 290] on li "NEET UG" at bounding box center [660, 284] width 309 height 27
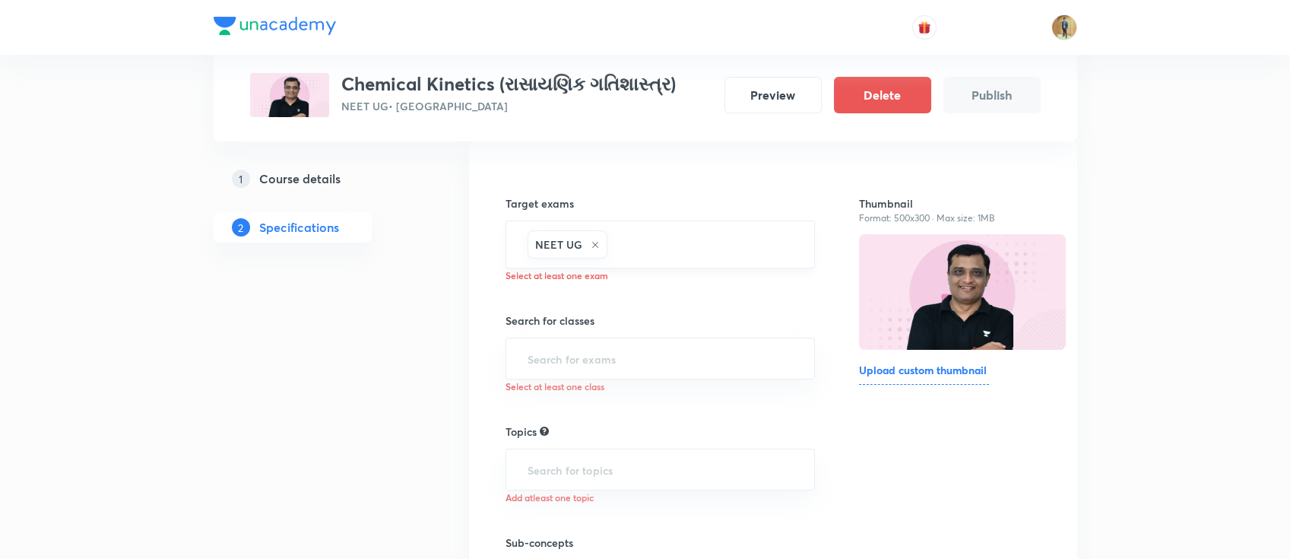
click at [654, 240] on input "text" at bounding box center [704, 244] width 186 height 28
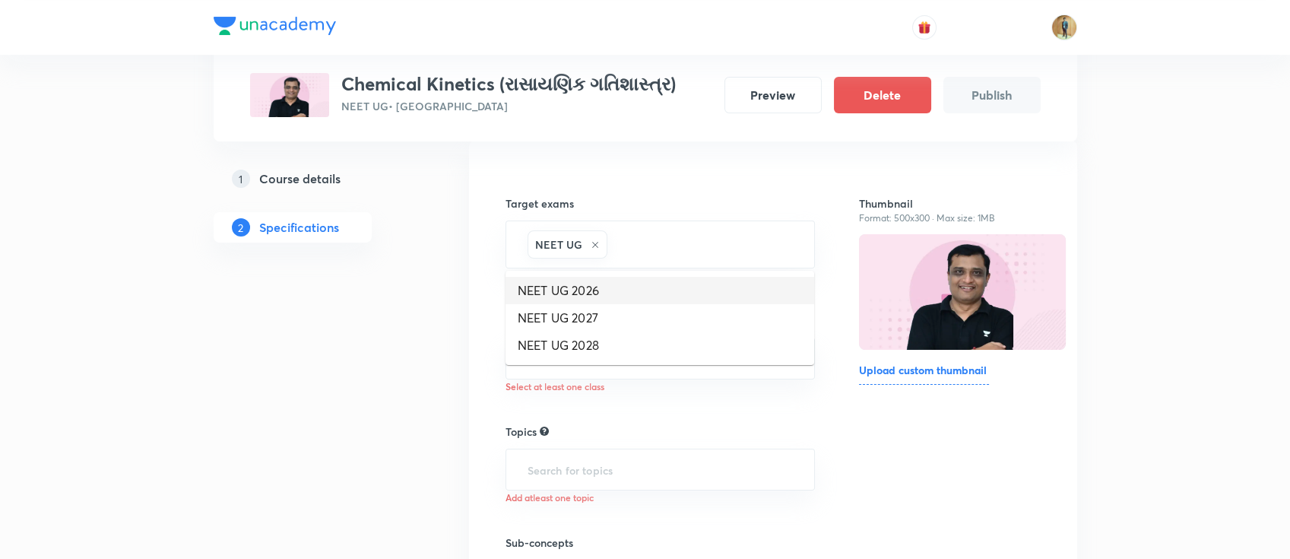
click at [630, 297] on li "NEET UG 2026" at bounding box center [660, 290] width 309 height 27
click at [627, 381] on h6 "Select at least one class" at bounding box center [661, 386] width 310 height 14
click at [623, 360] on input "text" at bounding box center [661, 358] width 272 height 28
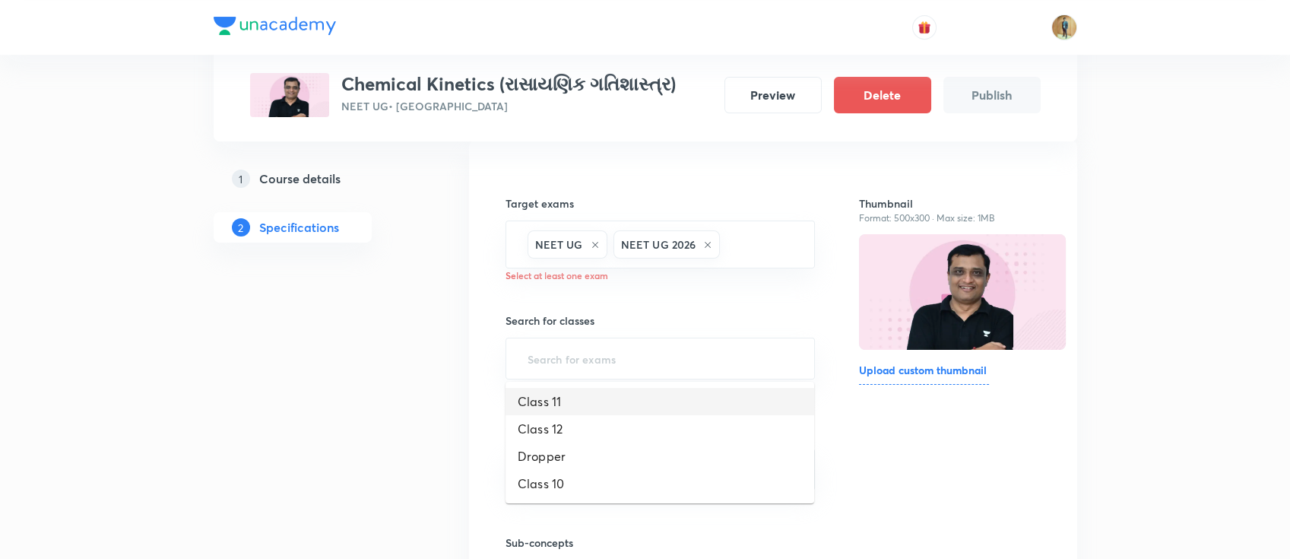
click at [610, 428] on li "Class 12" at bounding box center [660, 428] width 309 height 27
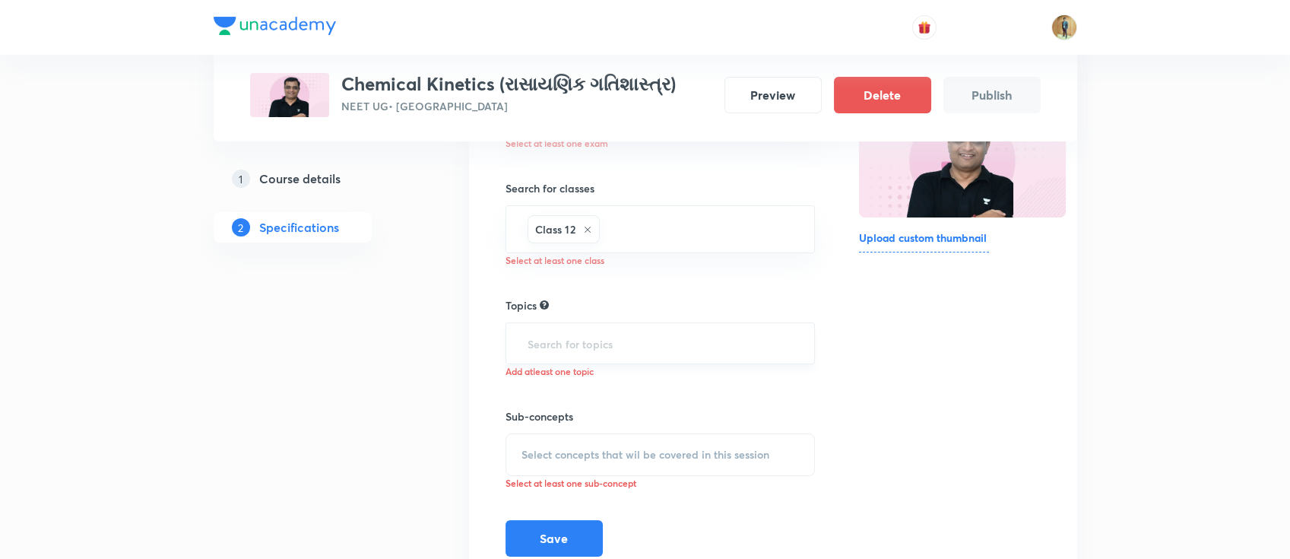
scroll to position [252, 0]
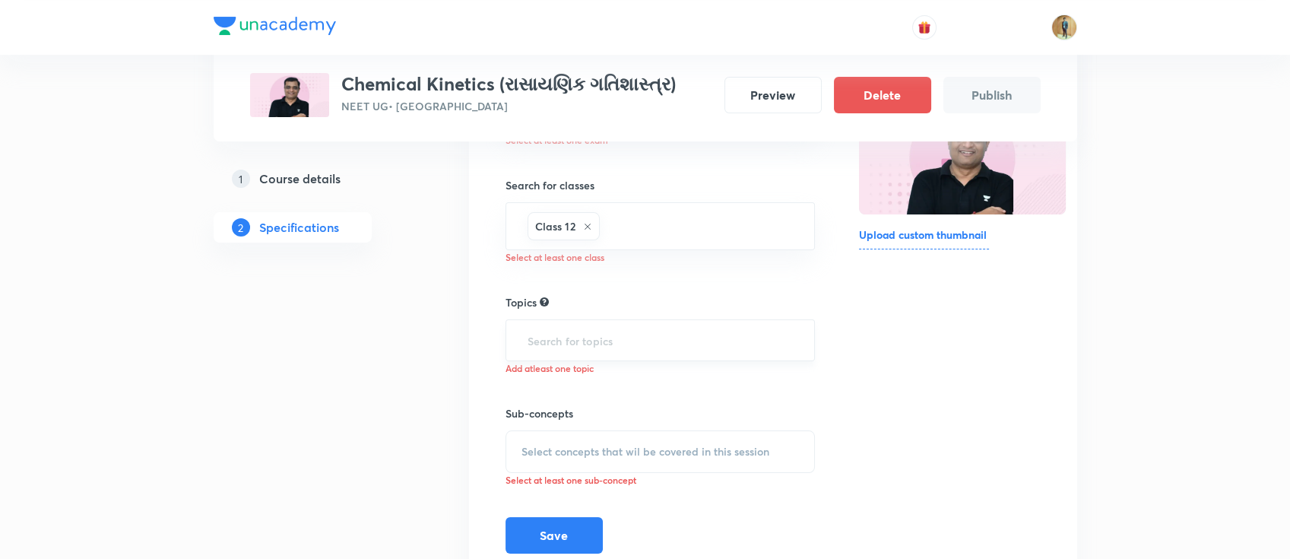
click at [614, 341] on input "text" at bounding box center [661, 340] width 272 height 28
drag, startPoint x: 492, startPoint y: 89, endPoint x: 346, endPoint y: 89, distance: 146.0
click at [346, 89] on h3 "Chemical Kinetics (રાસાયણિક ગતિશાસ્ત્ર)" at bounding box center [508, 84] width 335 height 22
copy h3 "Chemical Kinetics"
click at [529, 347] on input "text" at bounding box center [661, 340] width 272 height 28
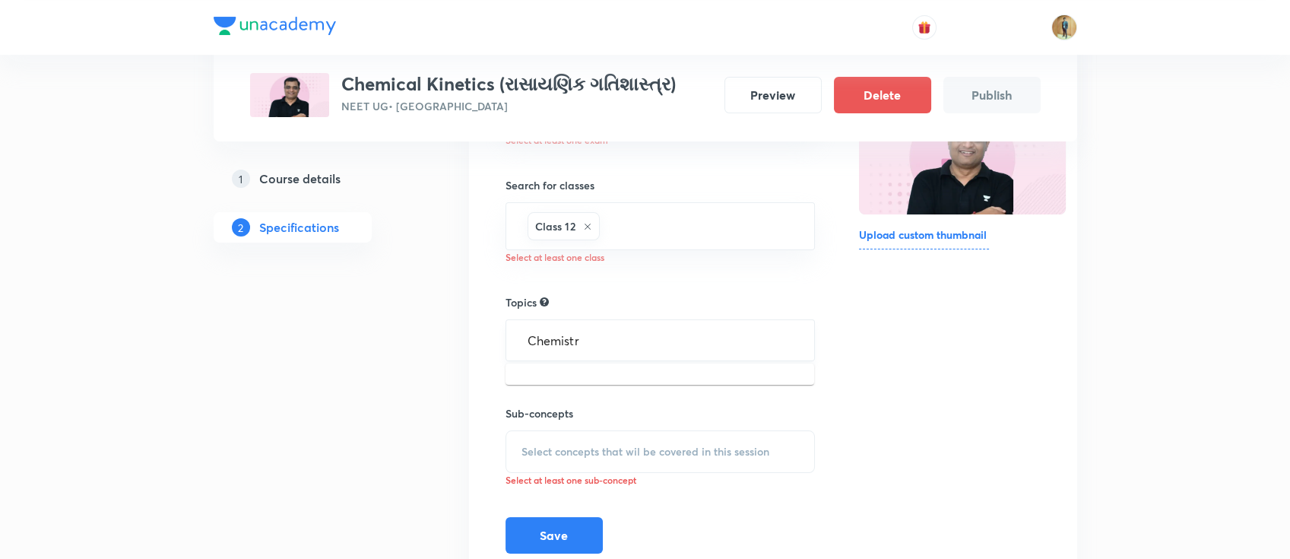
type input "Chemistry"
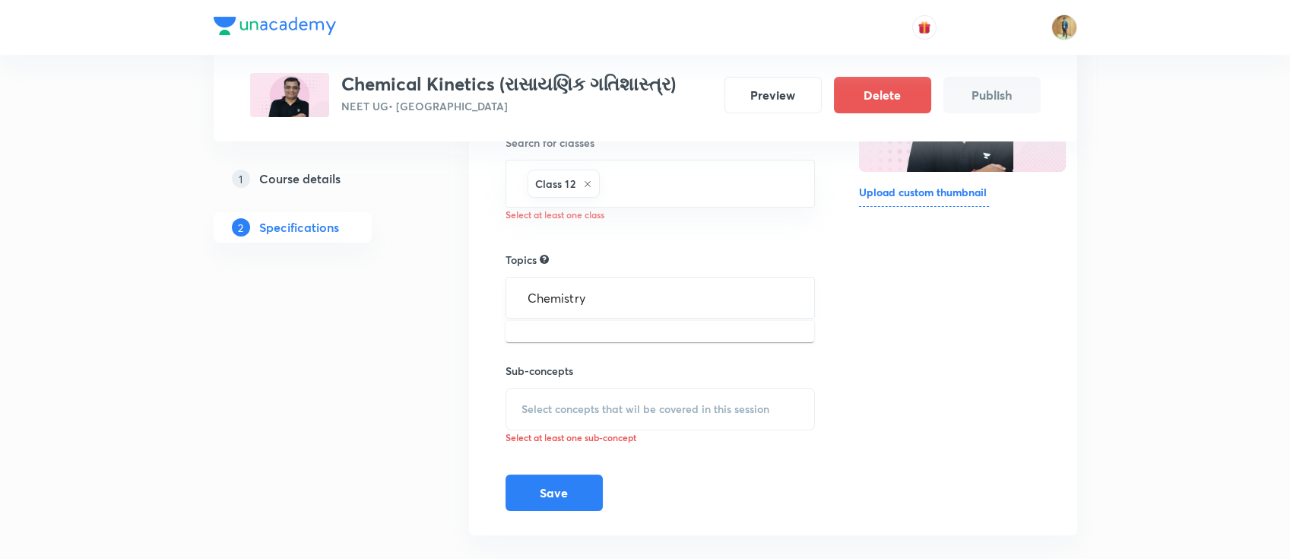
scroll to position [318, 0]
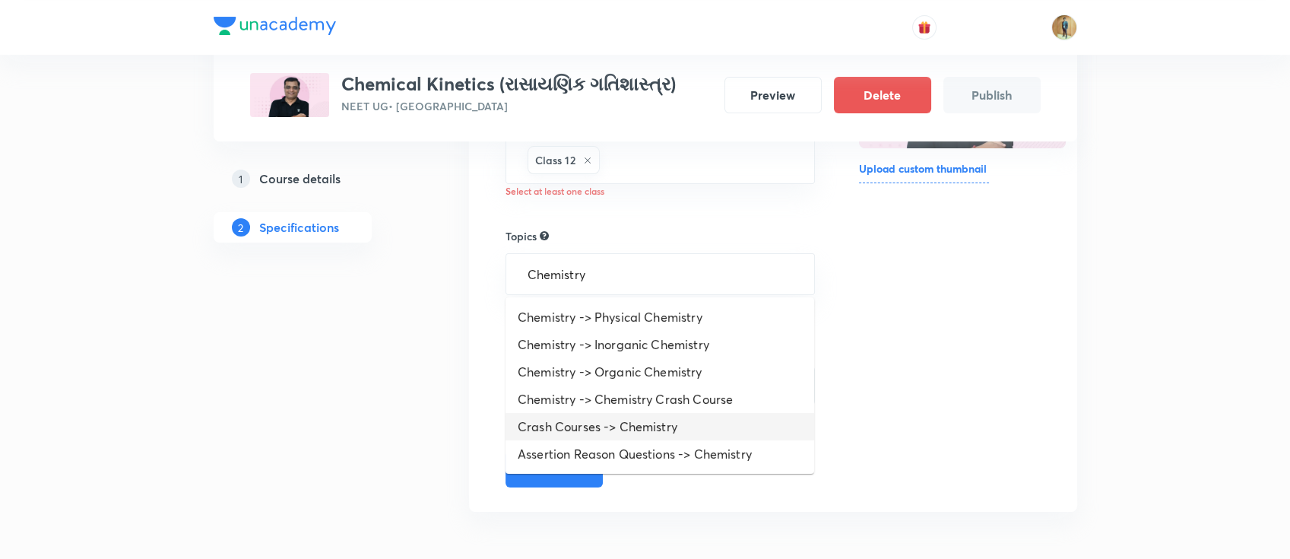
click at [690, 426] on li "Crash Courses -> Chemistry" at bounding box center [660, 426] width 309 height 27
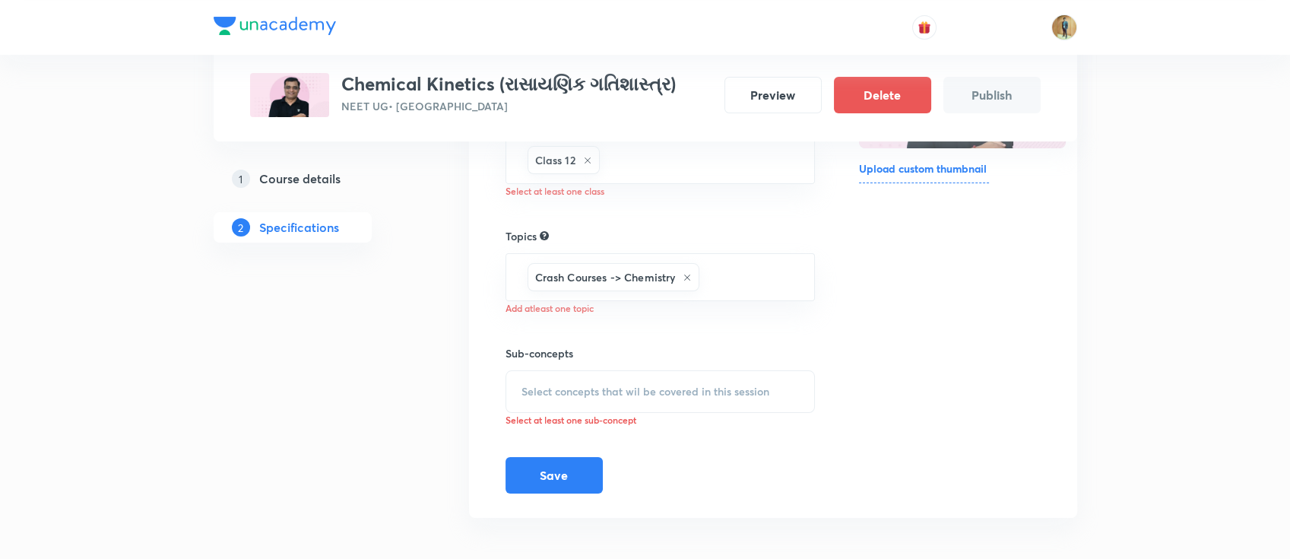
click at [637, 390] on span "Select concepts that wil be covered in this session" at bounding box center [646, 392] width 248 height 12
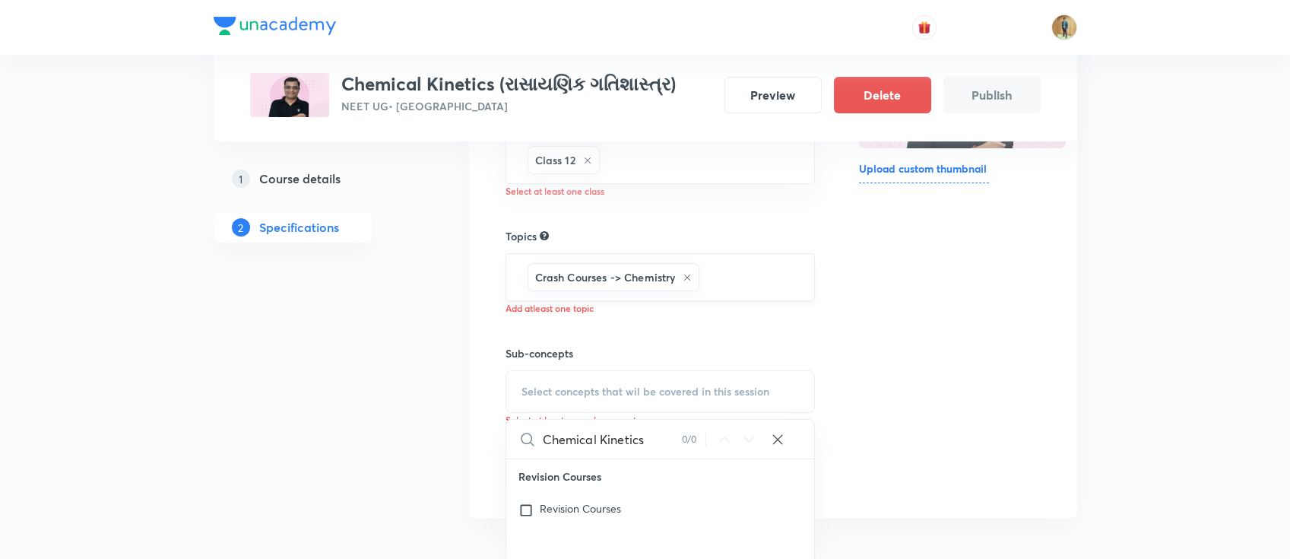
type input "Chemical Kinetics"
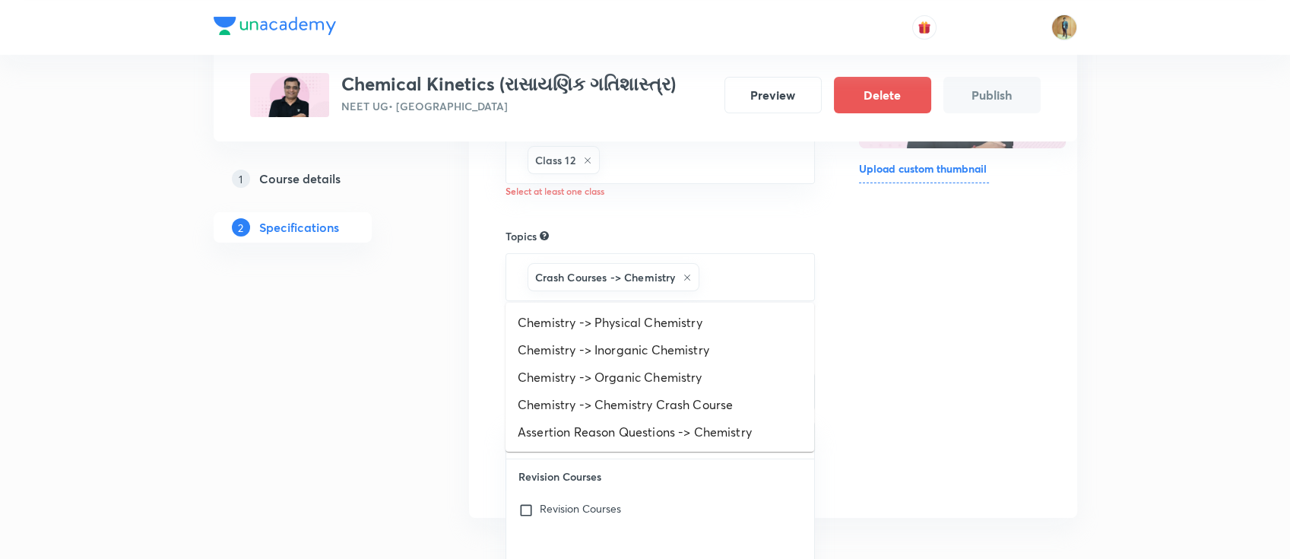
click at [750, 268] on input "text" at bounding box center [750, 277] width 94 height 28
click at [713, 311] on li "Chemistry -> Physical Chemistry" at bounding box center [660, 322] width 309 height 27
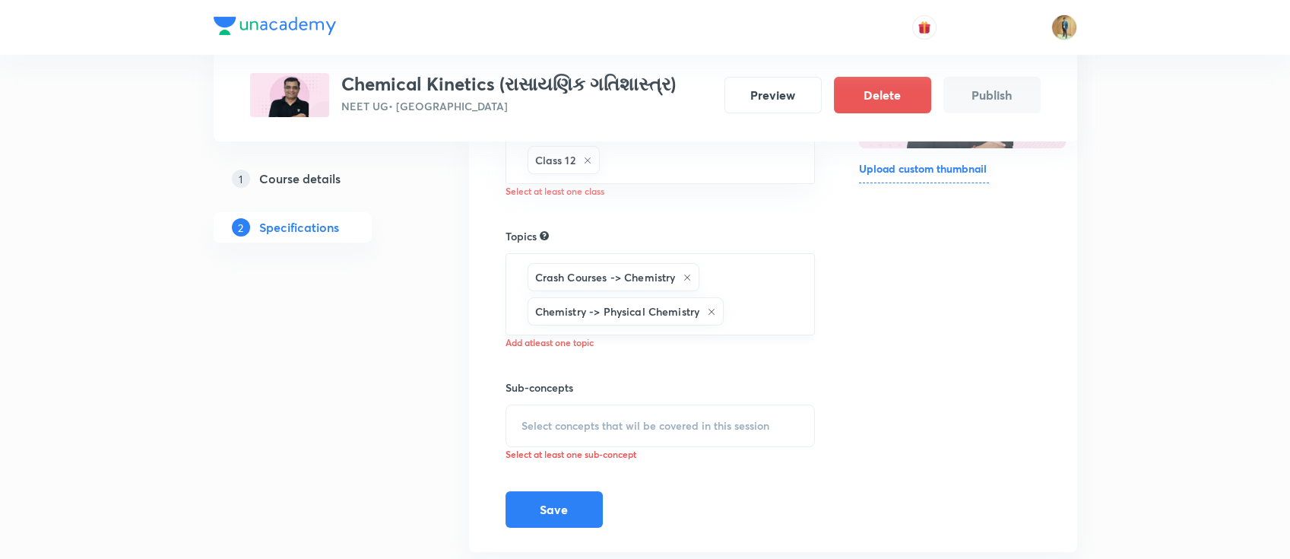
click at [742, 308] on input "text" at bounding box center [761, 311] width 69 height 28
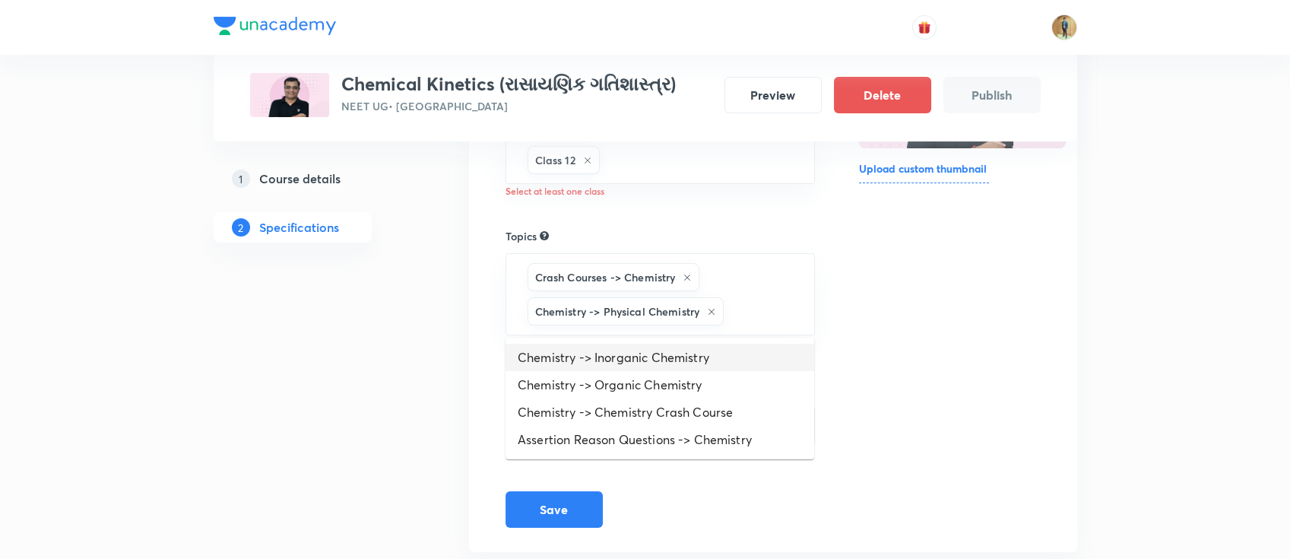
click at [710, 353] on li "Chemistry -> Inorganic Chemistry" at bounding box center [660, 357] width 309 height 27
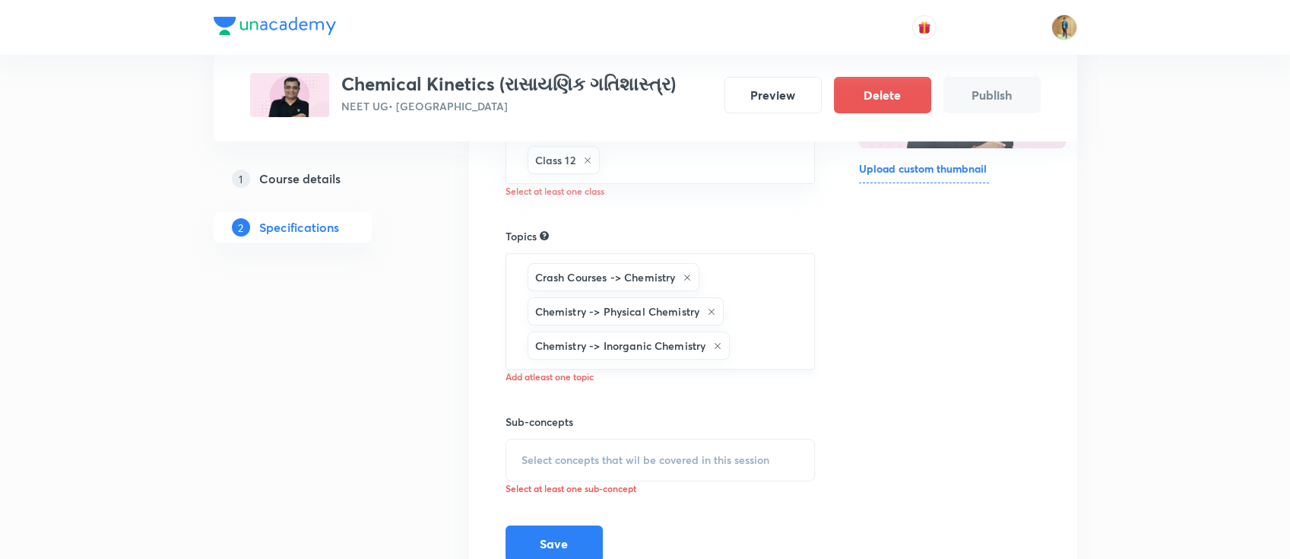
click at [754, 335] on input "text" at bounding box center [764, 346] width 63 height 28
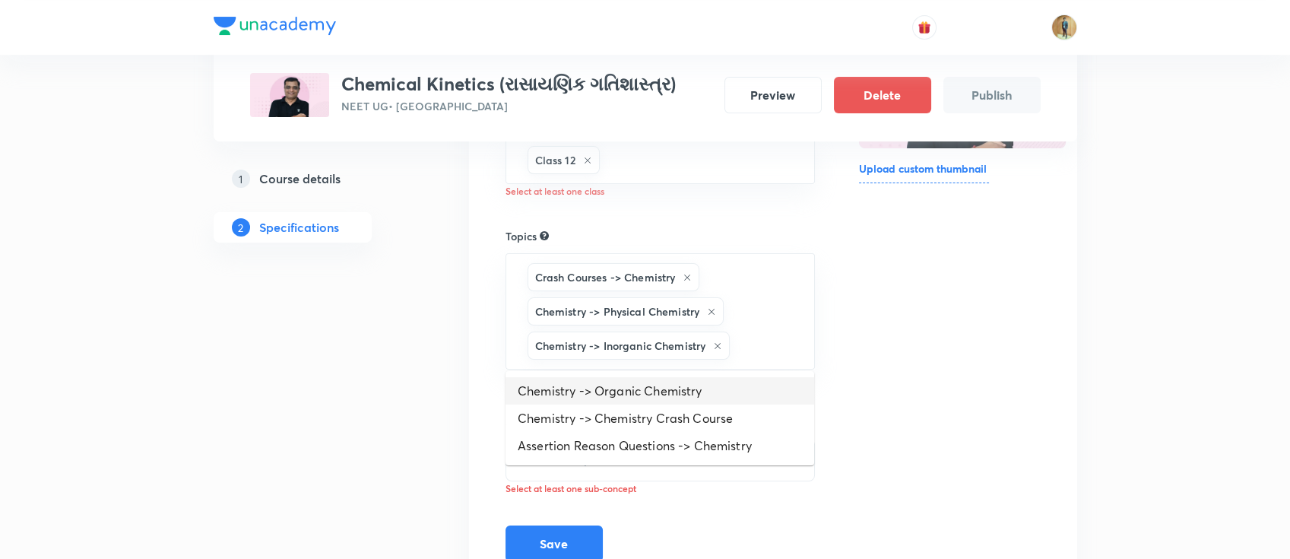
drag, startPoint x: 716, startPoint y: 418, endPoint x: 712, endPoint y: 396, distance: 22.4
click at [712, 396] on ul "Chemistry -> Organic Chemistry Chemistry -> Chemistry Crash Course Assertion Re…" at bounding box center [660, 418] width 309 height 94
click at [712, 396] on li "Chemistry -> Organic Chemistry" at bounding box center [660, 390] width 309 height 27
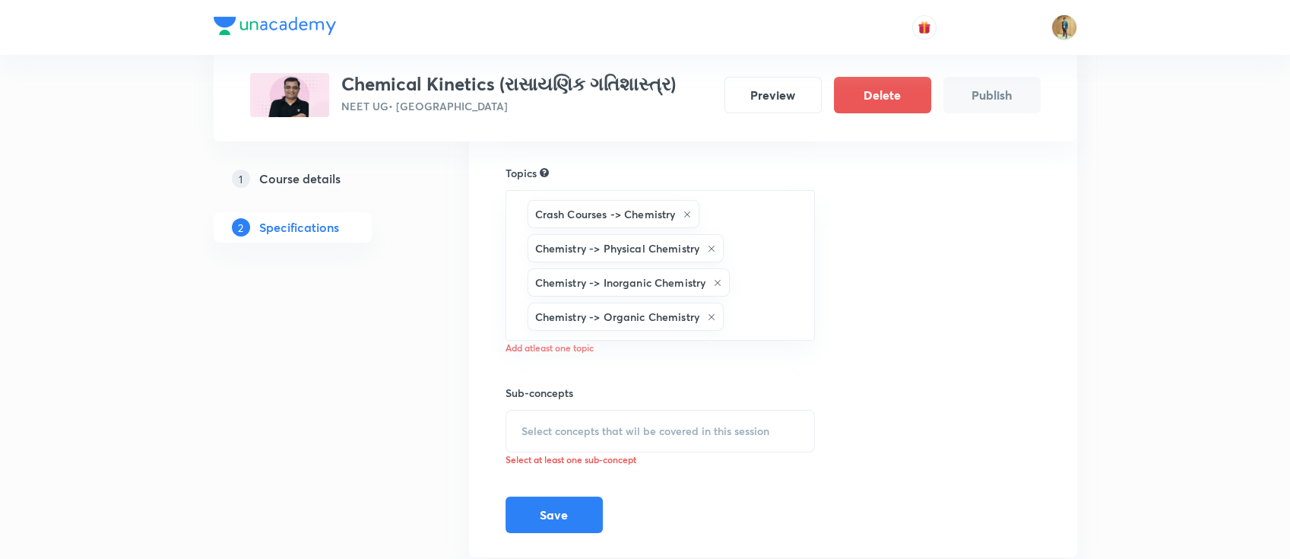
scroll to position [426, 0]
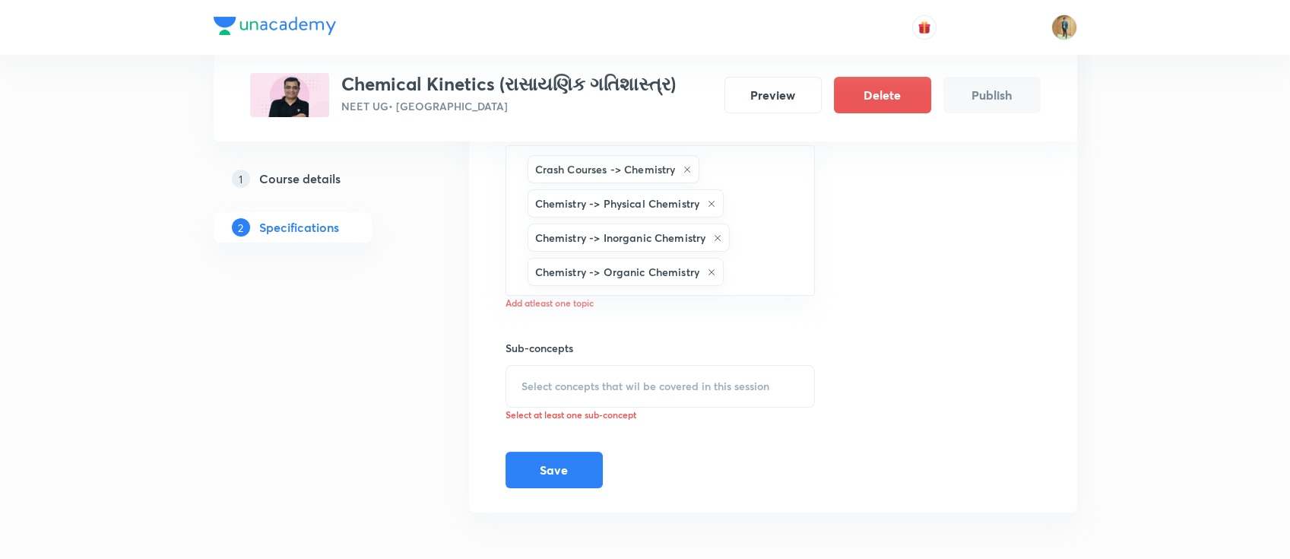
click at [633, 398] on div "Select concepts that wil be covered in this session" at bounding box center [661, 386] width 310 height 43
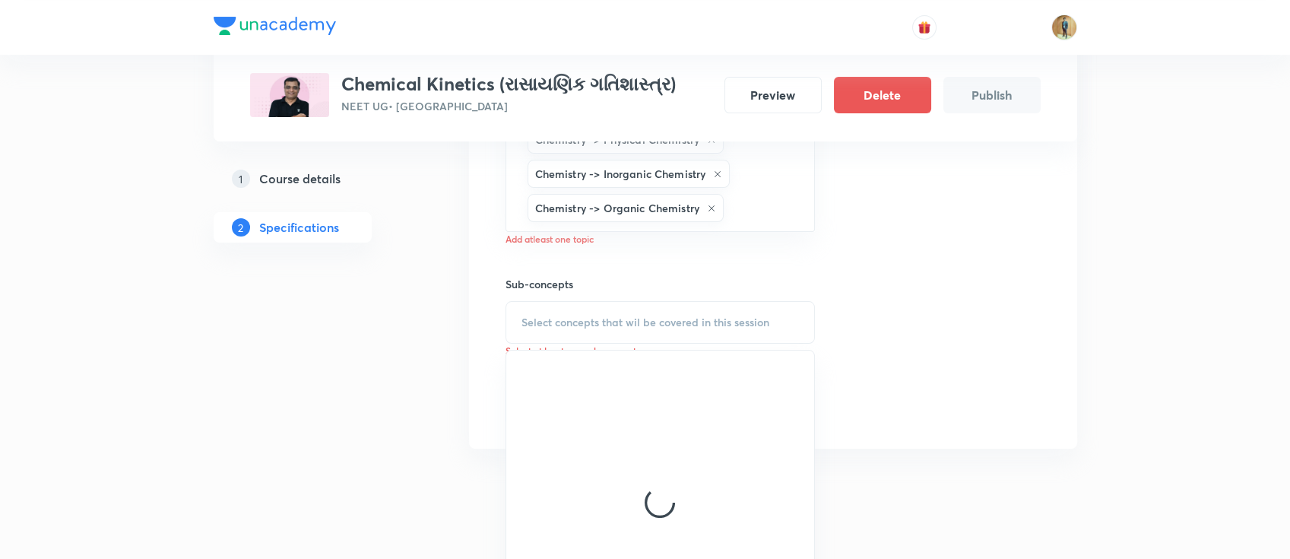
scroll to position [561, 0]
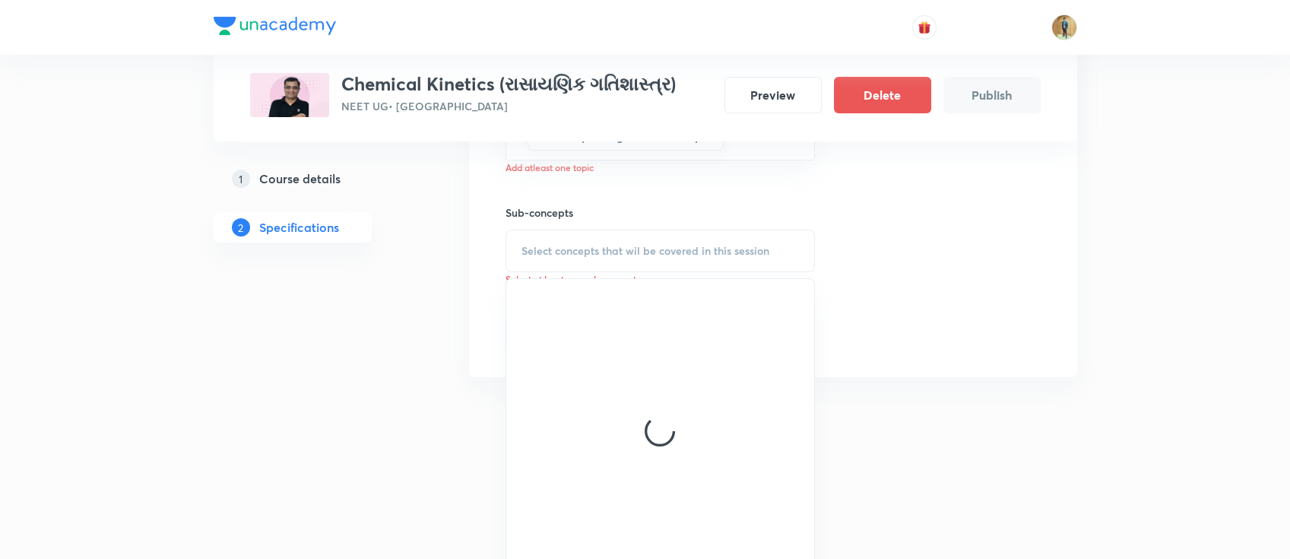
click at [627, 255] on div "Select concepts that wil be covered in this session" at bounding box center [661, 251] width 310 height 43
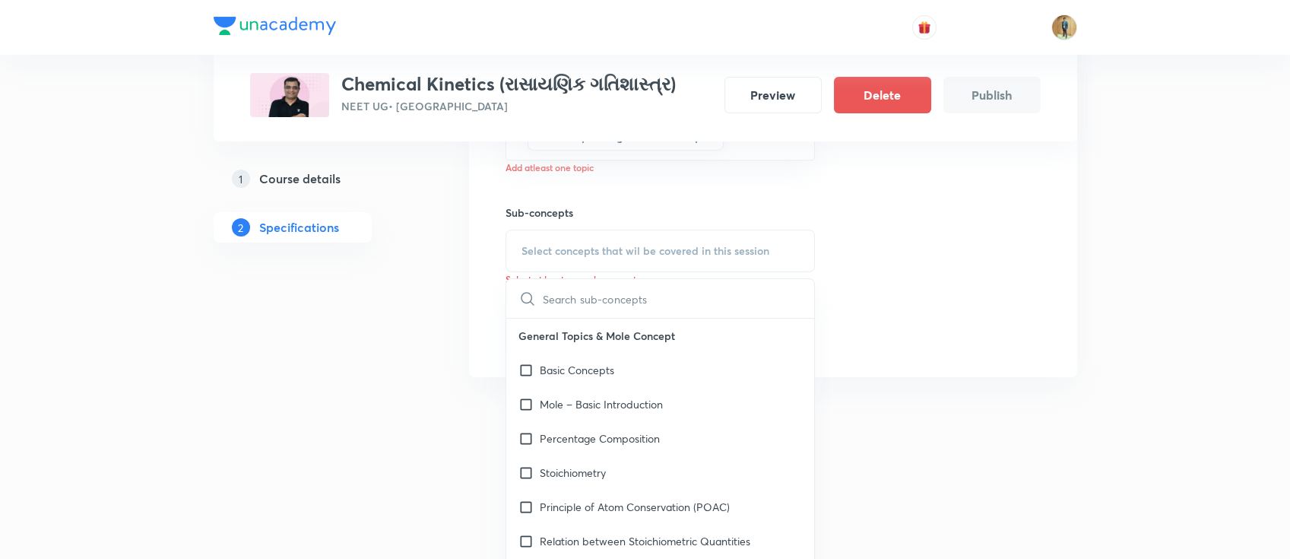
click at [627, 255] on div "Select concepts that wil be covered in this session" at bounding box center [661, 251] width 310 height 43
click at [614, 311] on input "text" at bounding box center [679, 298] width 272 height 39
paste input "Chemical Kinetics"
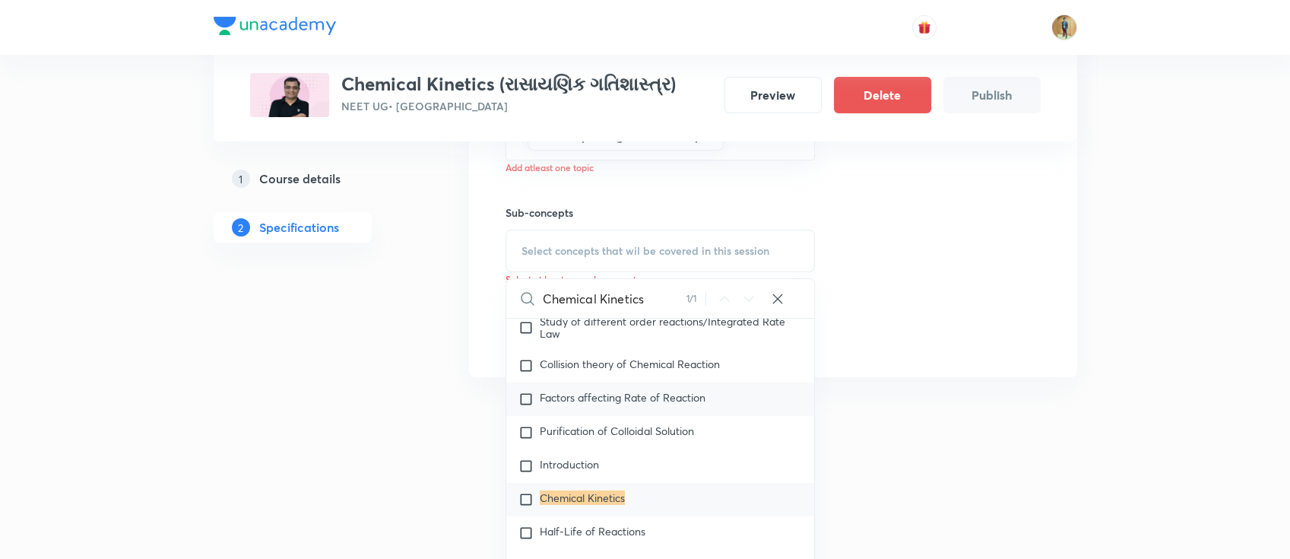
scroll to position [10619, 0]
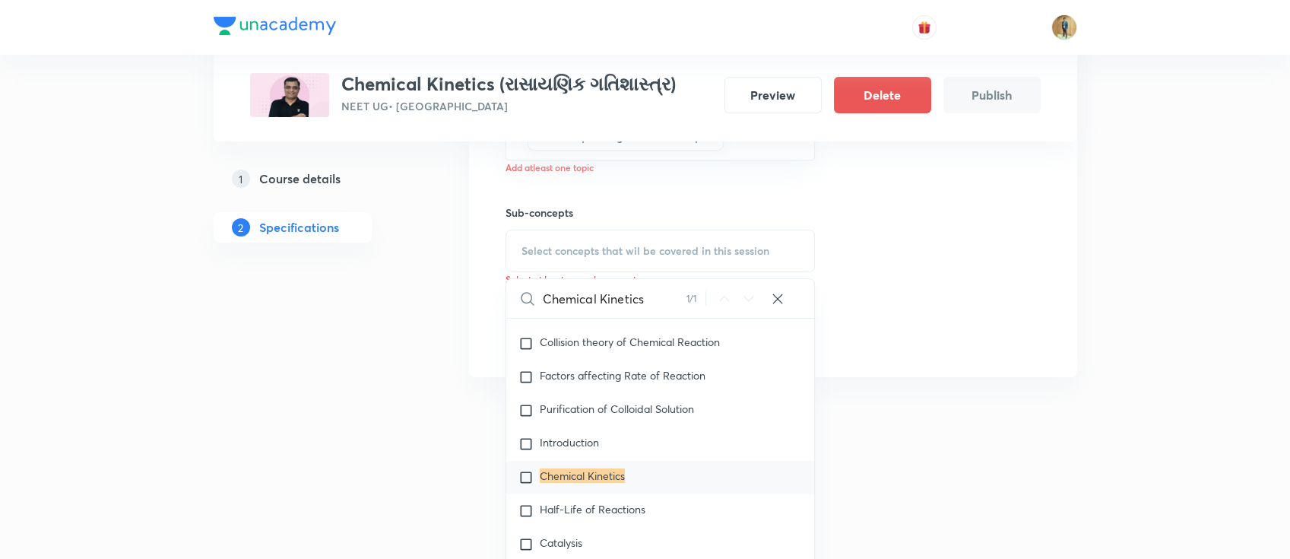
type input "Chemical Kinetics"
drag, startPoint x: 589, startPoint y: 501, endPoint x: 605, endPoint y: 498, distance: 17.0
click at [587, 494] on div "Chemical Kinetics" at bounding box center [660, 477] width 309 height 33
checkbox input "true"
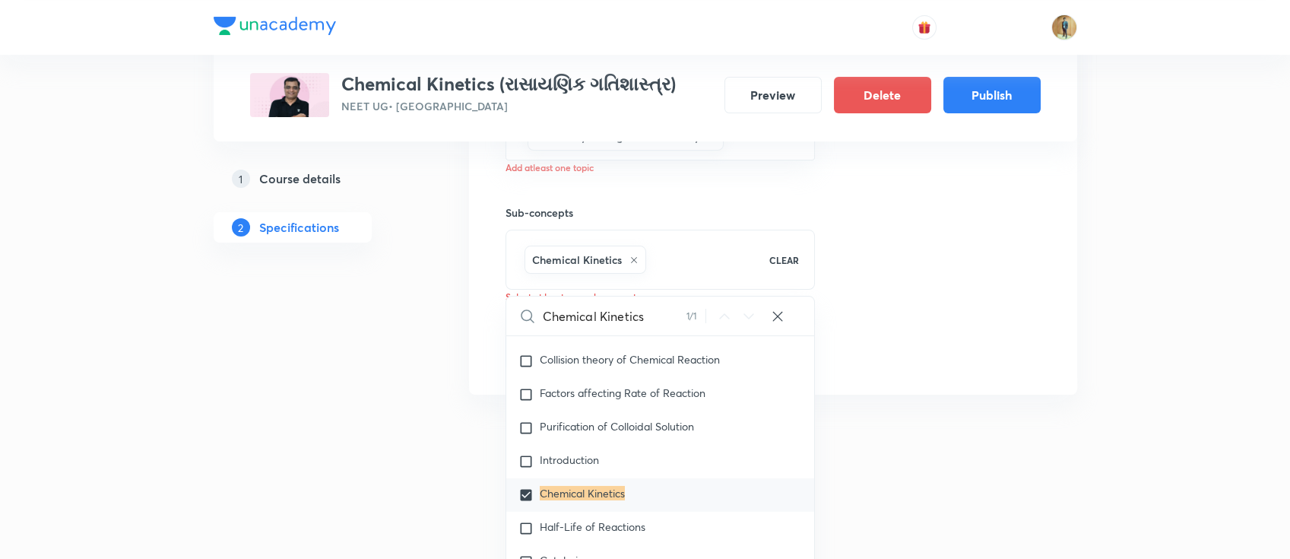
click at [896, 316] on div "Thumbnail Format: 500x300 · Max size: 1MB Upload custom thumbnail" at bounding box center [949, 45] width 181 height 650
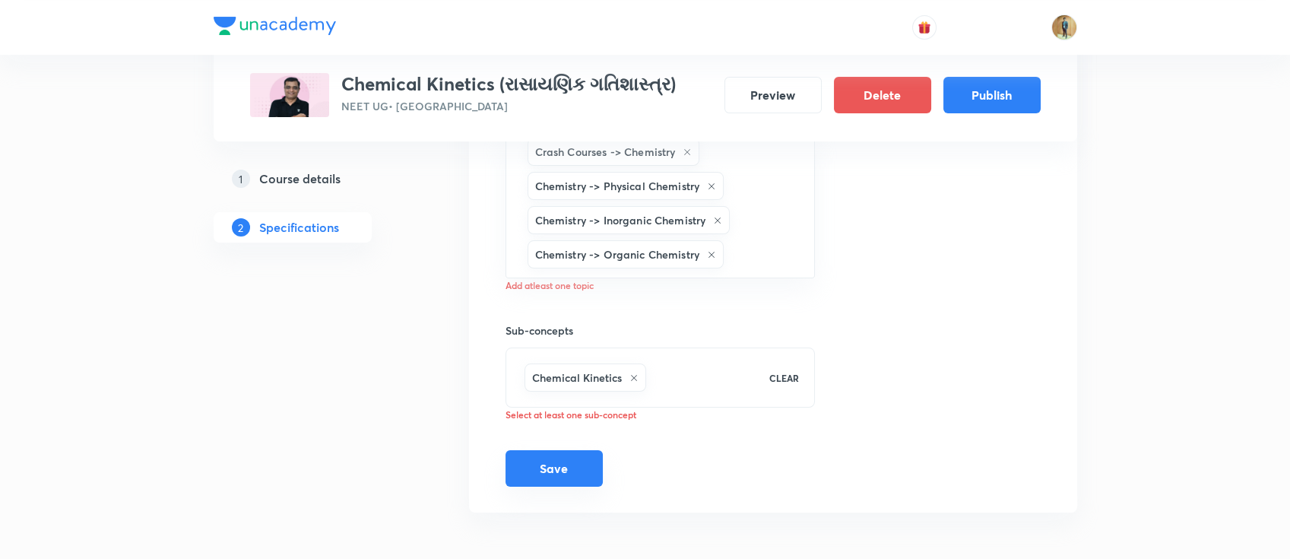
click at [555, 465] on button "Save" at bounding box center [554, 468] width 97 height 36
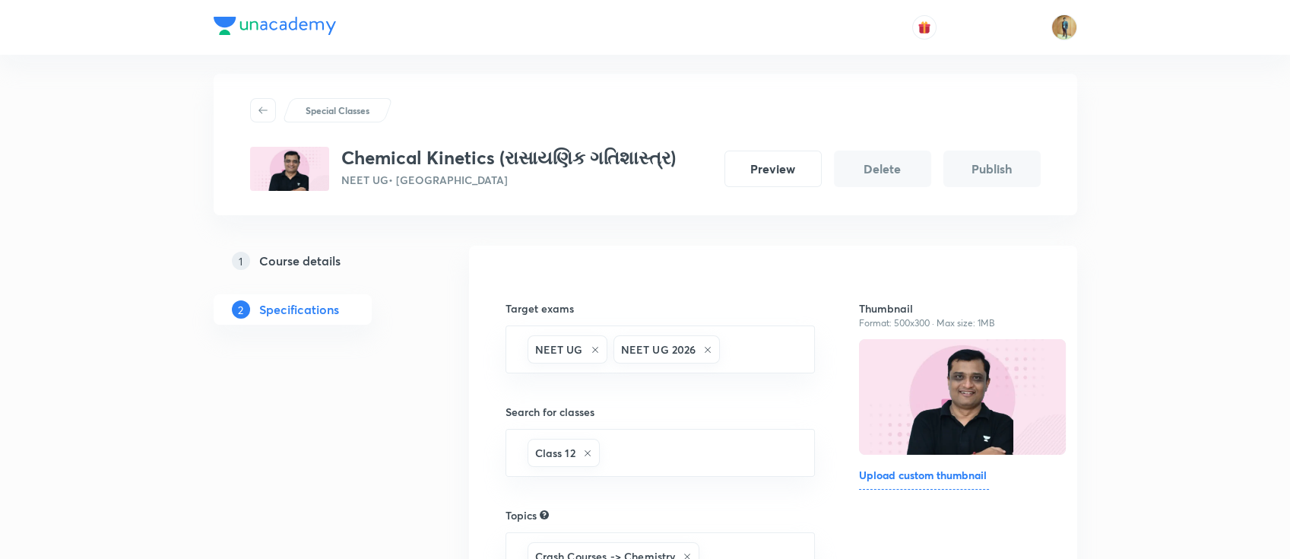
scroll to position [0, 0]
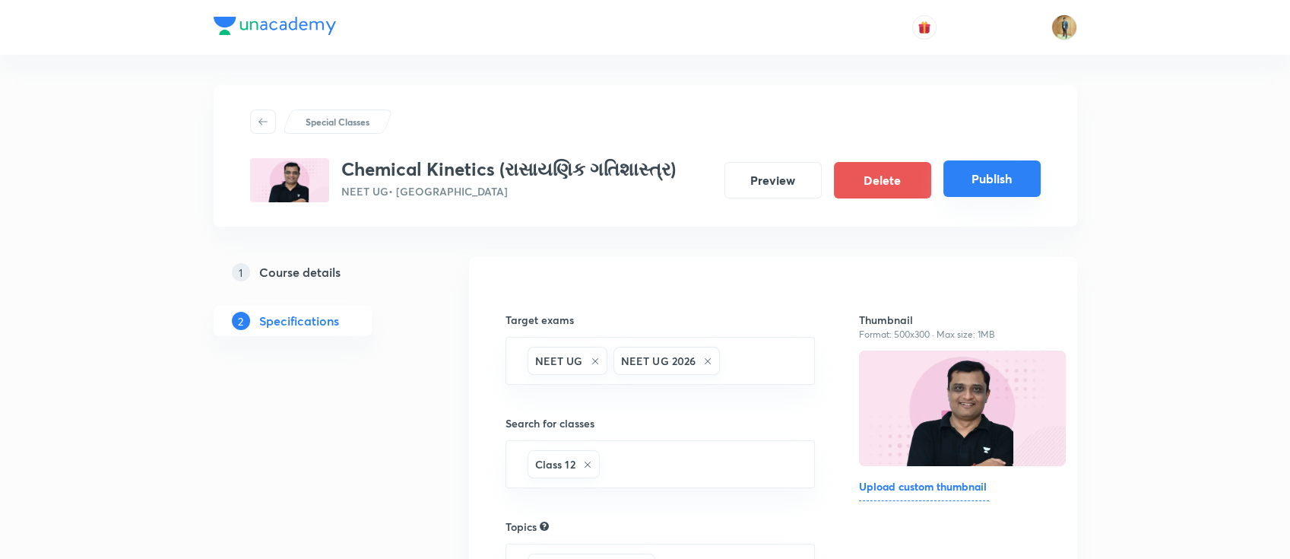
click at [998, 182] on button "Publish" at bounding box center [992, 178] width 97 height 36
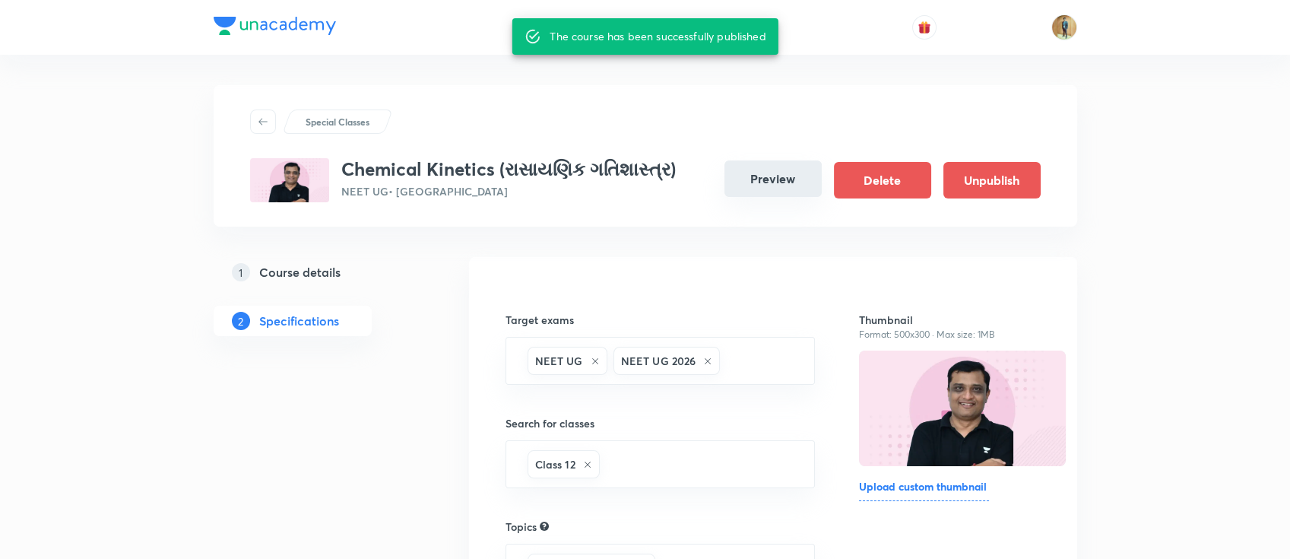
click at [788, 185] on button "Preview" at bounding box center [773, 178] width 97 height 36
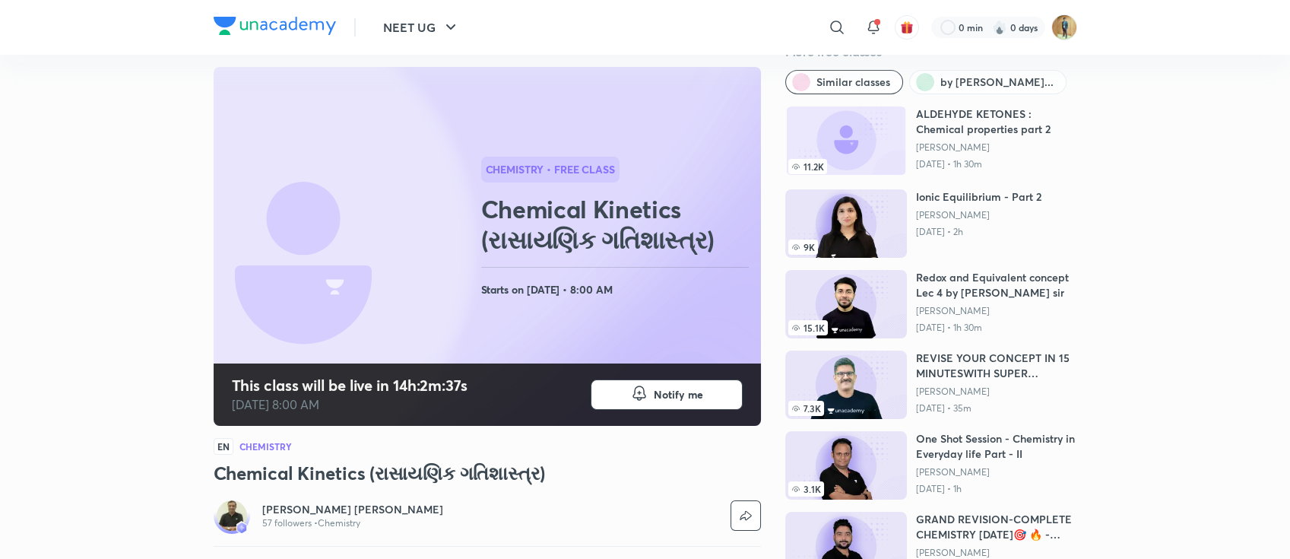
scroll to position [67, 0]
